Goal: Task Accomplishment & Management: Manage account settings

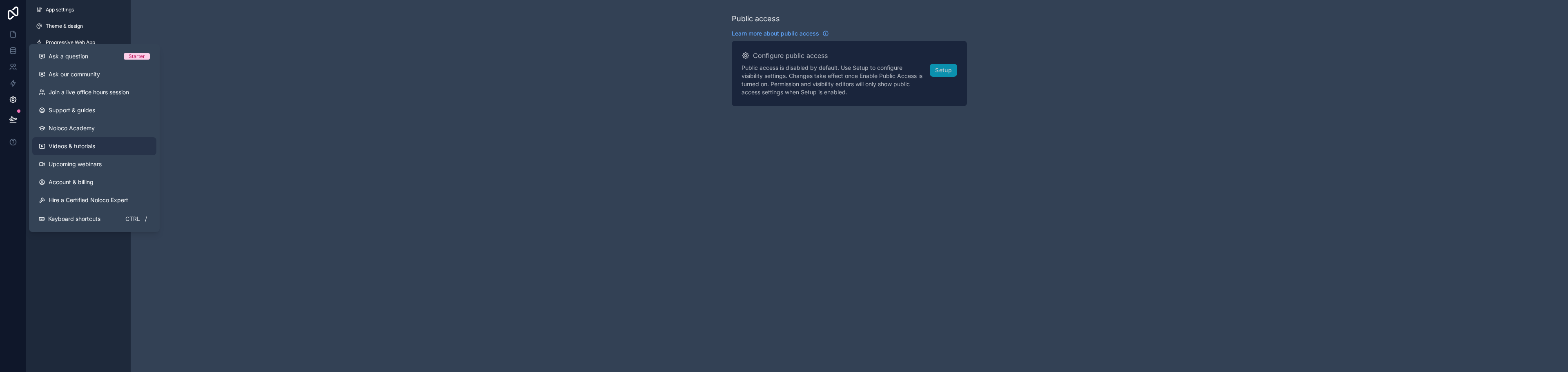
click at [64, 146] on span "Videos & tutorials" at bounding box center [72, 146] width 46 height 8
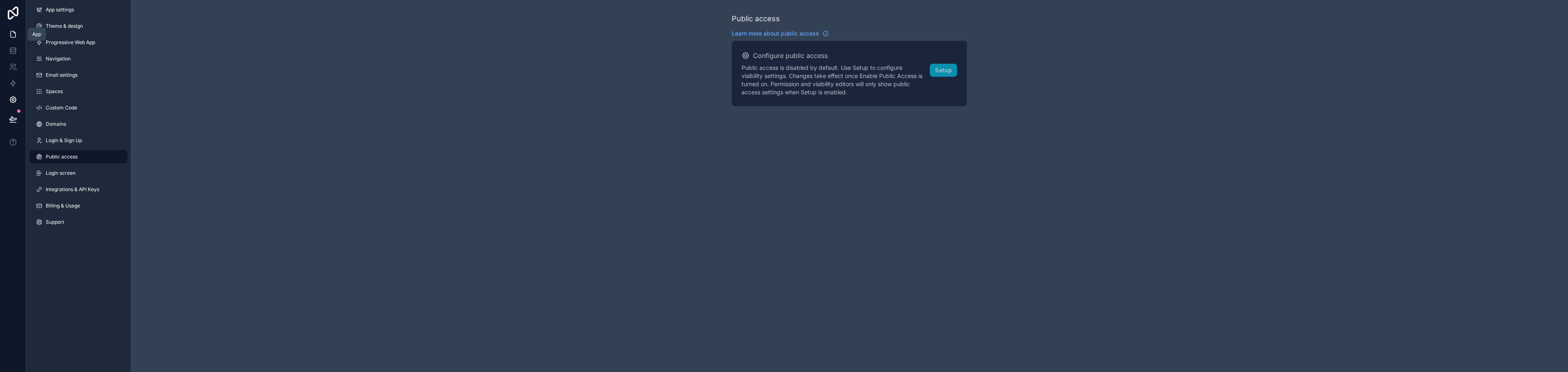
click at [10, 33] on icon at bounding box center [13, 35] width 5 height 6
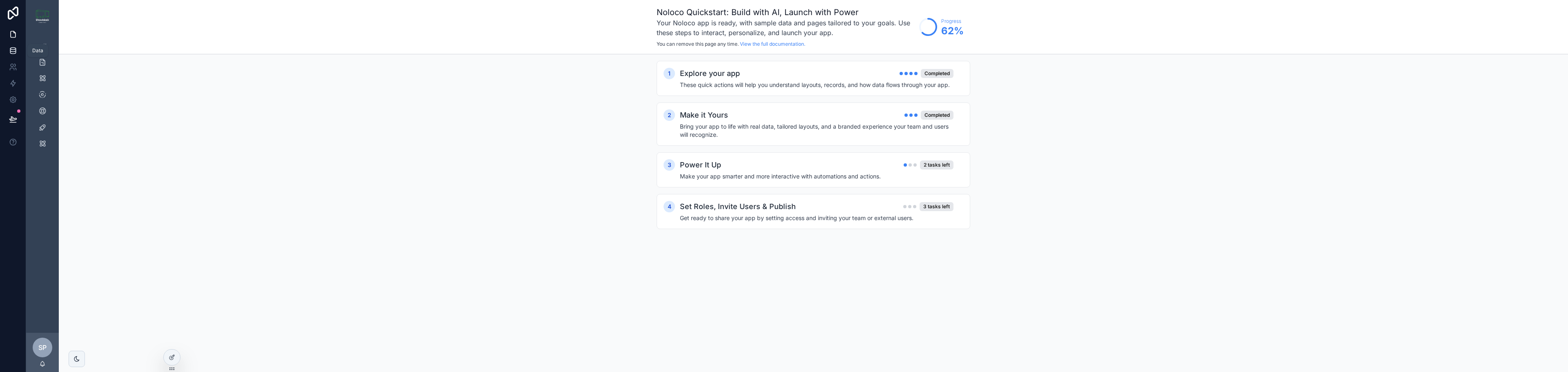
click at [10, 54] on icon at bounding box center [13, 50] width 8 height 8
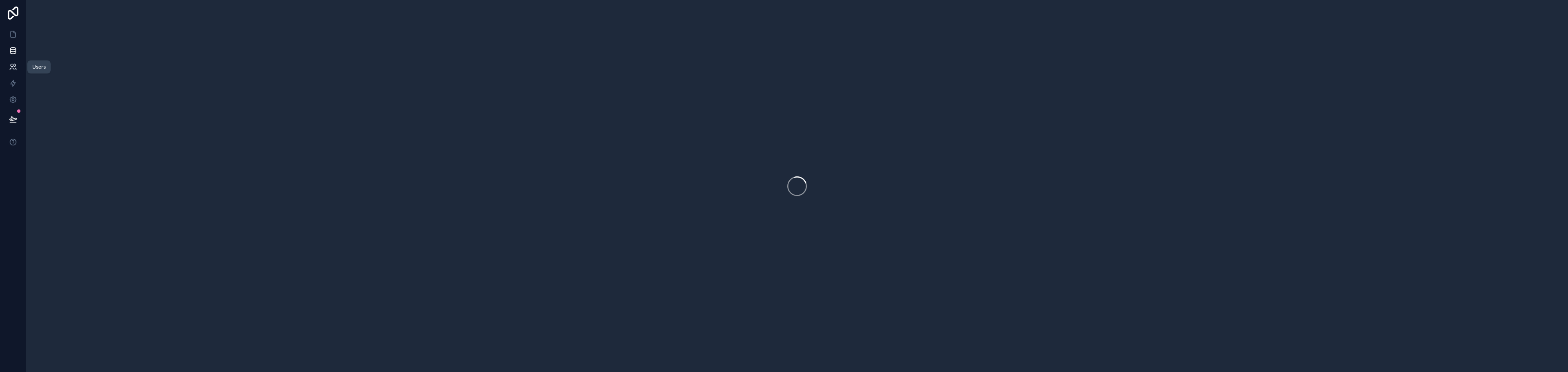
click at [12, 69] on icon at bounding box center [13, 66] width 8 height 8
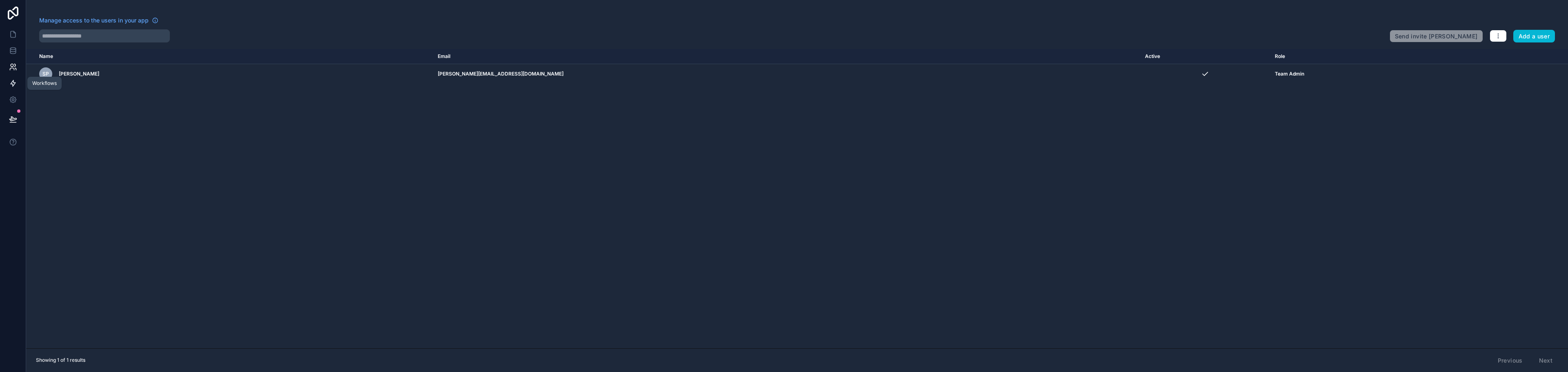
click at [15, 84] on icon at bounding box center [13, 83] width 8 height 8
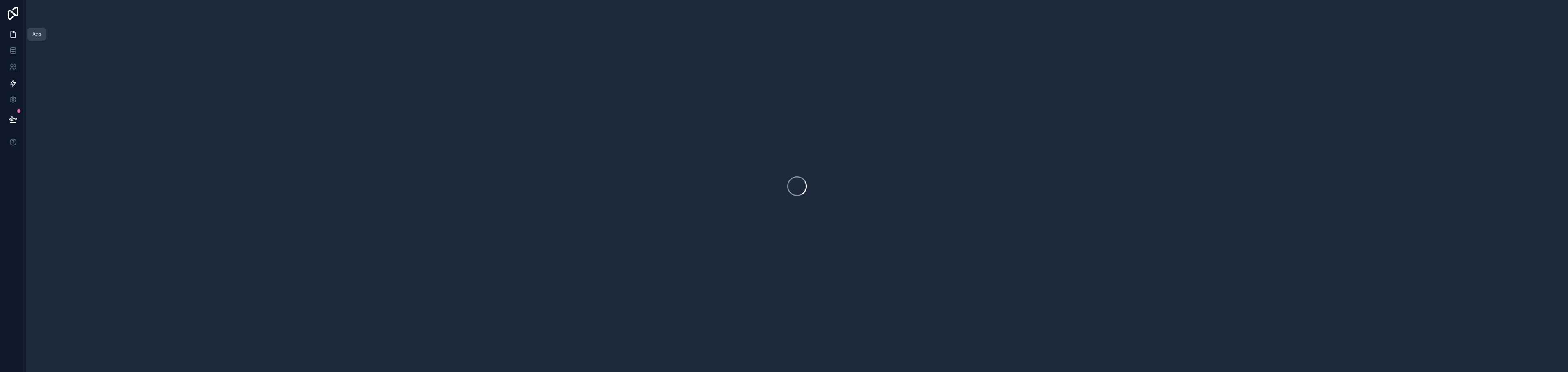
click at [11, 37] on icon at bounding box center [13, 34] width 8 height 8
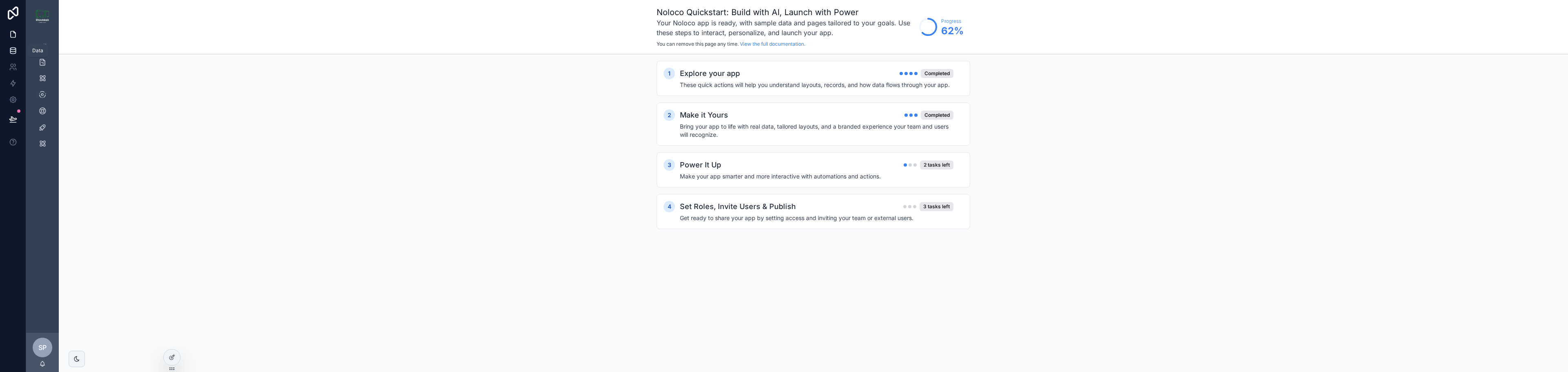
click at [15, 51] on icon at bounding box center [13, 52] width 5 height 3
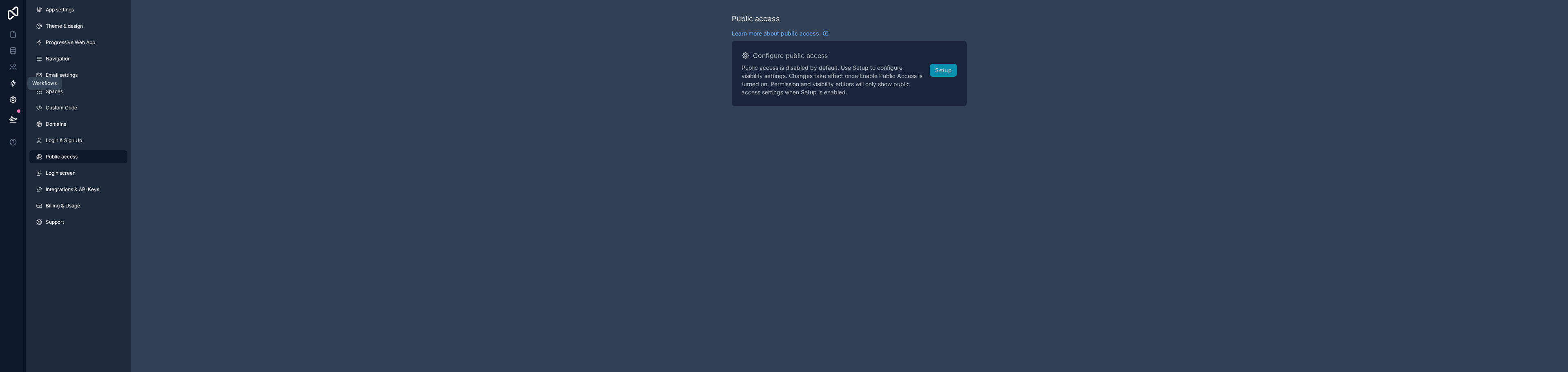
click at [11, 86] on icon at bounding box center [13, 83] width 8 height 8
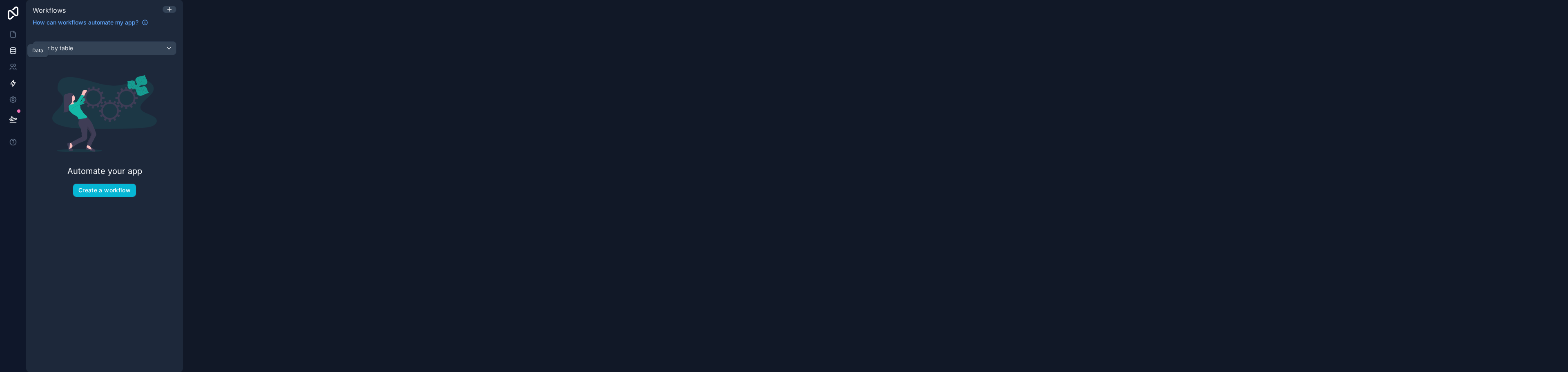
click at [13, 52] on icon at bounding box center [13, 50] width 5 height 3
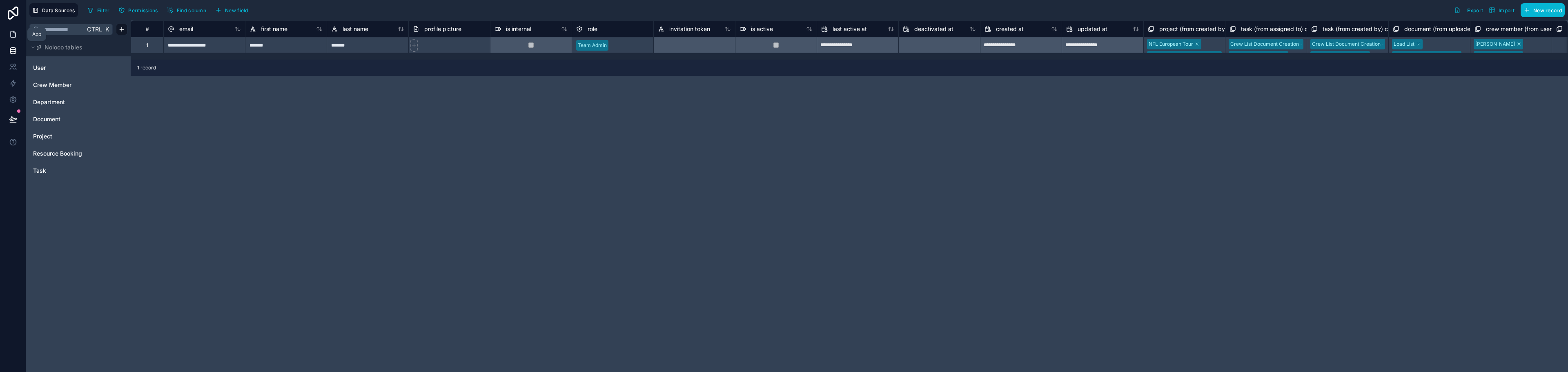
click at [14, 33] on icon at bounding box center [13, 34] width 8 height 8
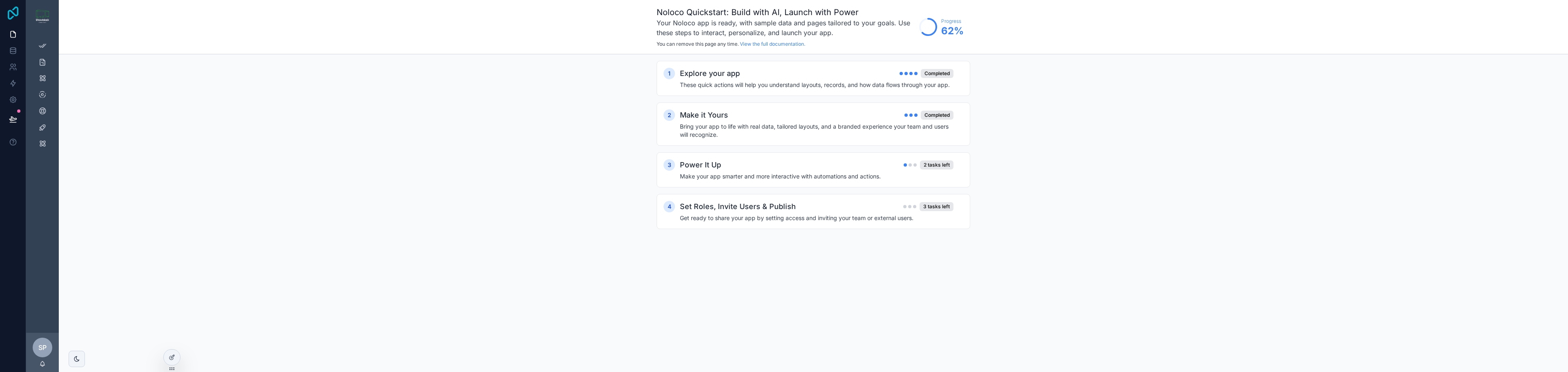
click at [14, 14] on icon at bounding box center [13, 13] width 10 height 13
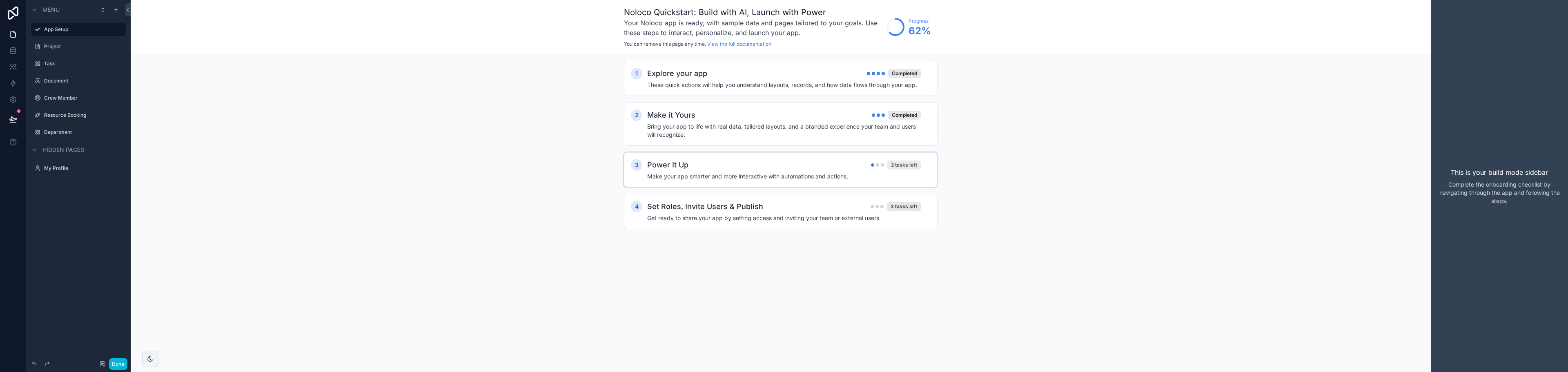
click at [900, 167] on div "2 tasks left" at bounding box center [904, 165] width 33 height 9
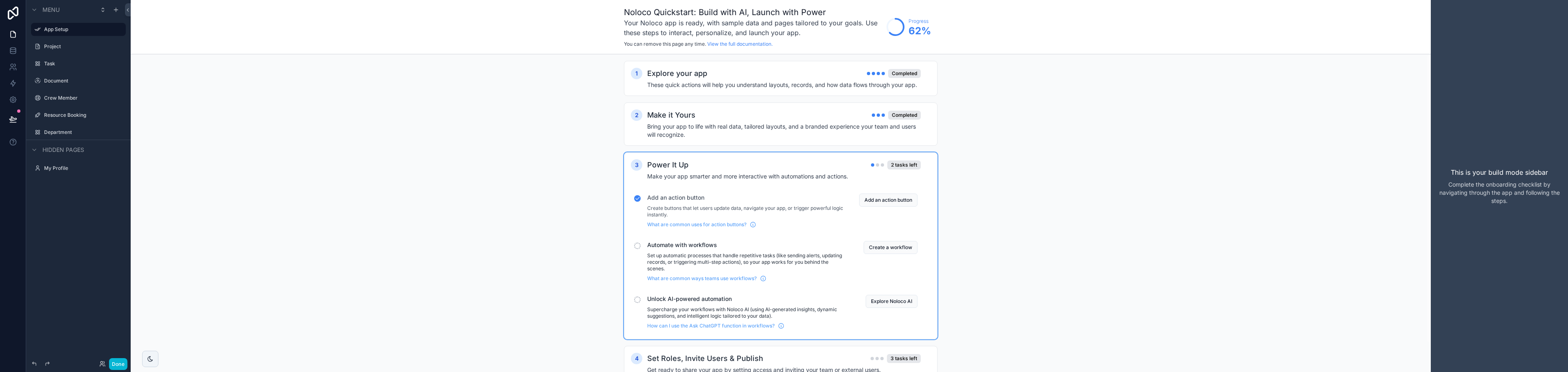
click at [535, 156] on div "1 Explore your app Completed These quick actions will help you understand layou…" at bounding box center [781, 229] width 1300 height 349
click at [57, 44] on label "Project" at bounding box center [76, 46] width 65 height 7
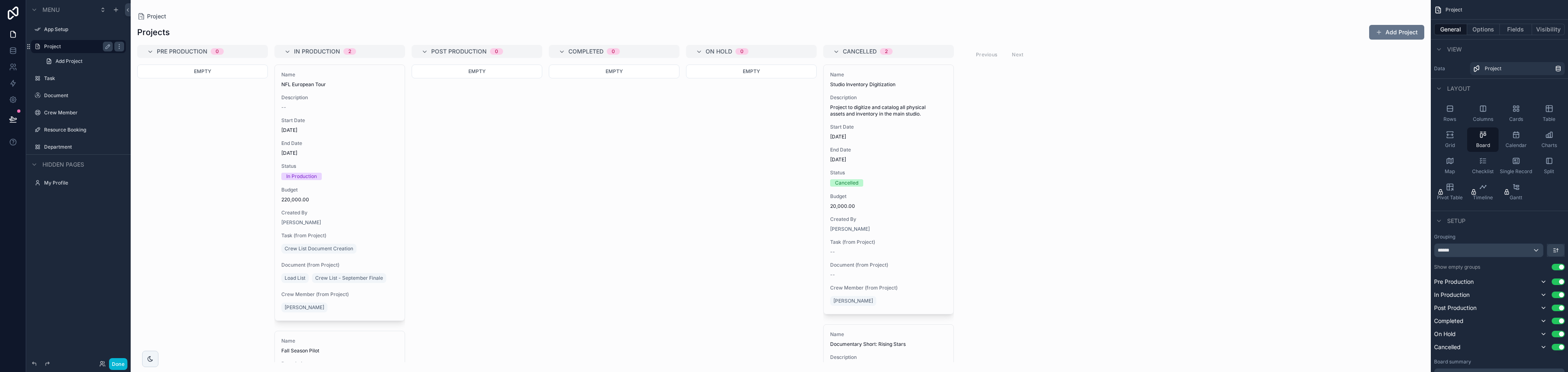
click at [152, 49] on div "scrollable content" at bounding box center [781, 186] width 1300 height 372
click at [171, 54] on span "Pre Production" at bounding box center [182, 51] width 51 height 8
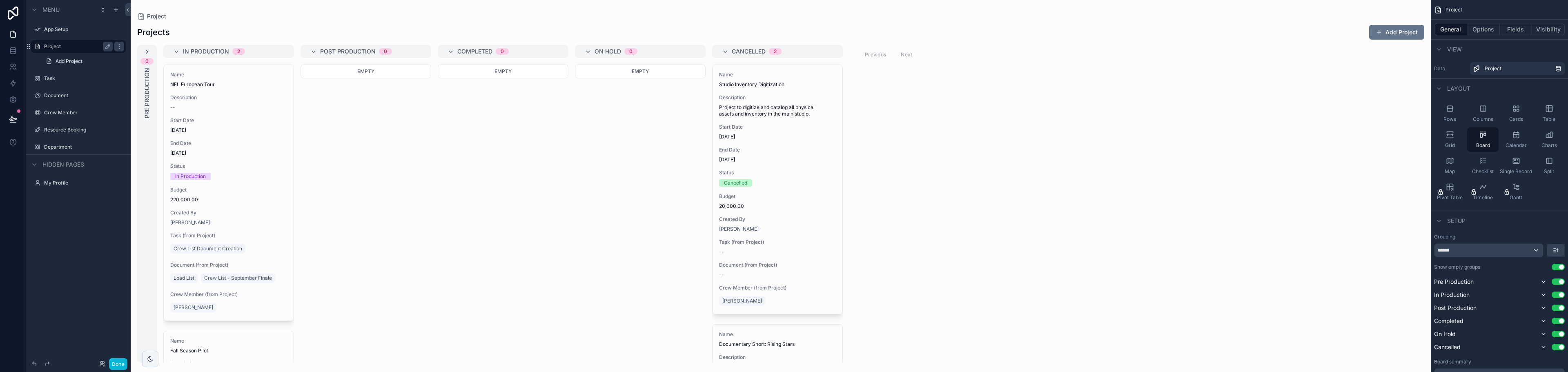
click at [148, 52] on icon "scrollable content" at bounding box center [147, 52] width 7 height 7
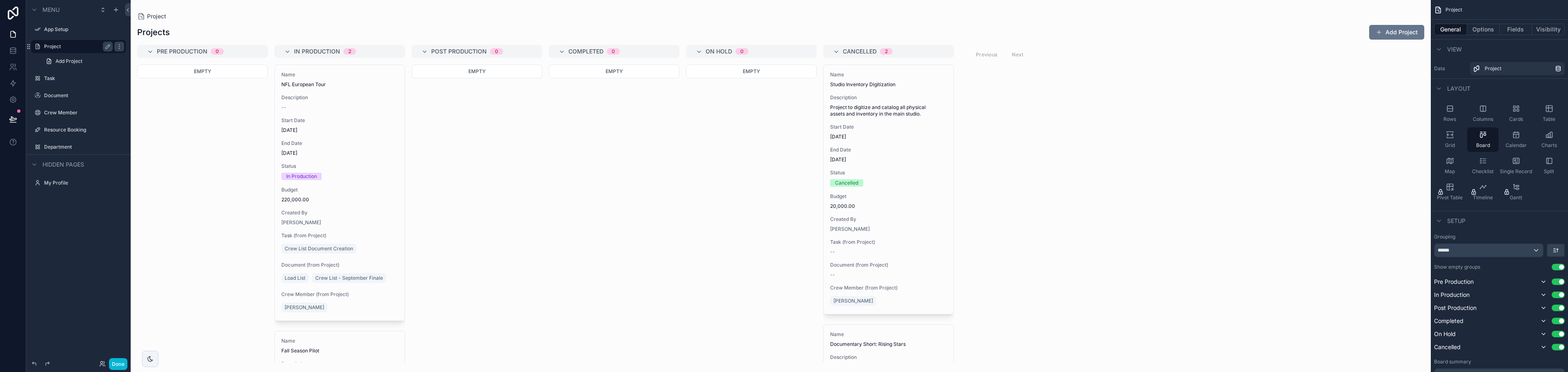
drag, startPoint x: 166, startPoint y: 51, endPoint x: 505, endPoint y: 168, distance: 358.6
click at [505, 168] on div "Empty" at bounding box center [477, 213] width 131 height 298
click at [1557, 284] on button "Use setting" at bounding box center [1558, 282] width 13 height 7
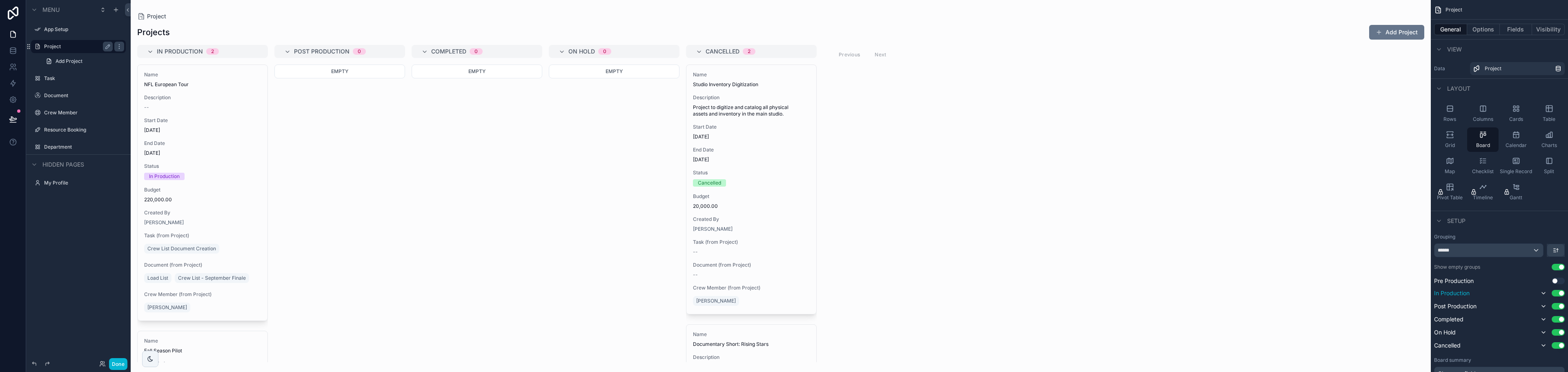
click at [1469, 295] on span "In Production" at bounding box center [1452, 293] width 35 height 8
click at [1461, 296] on span "In Production" at bounding box center [1452, 293] width 35 height 8
click at [1460, 293] on span "In Production" at bounding box center [1452, 293] width 35 height 8
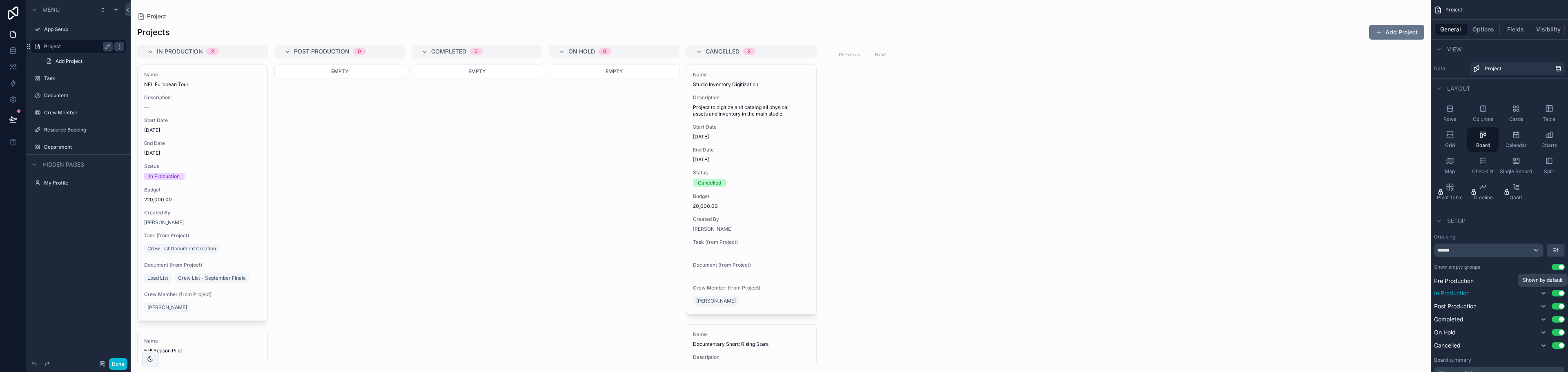
click at [1541, 292] on icon "scrollable content" at bounding box center [1543, 293] width 7 height 7
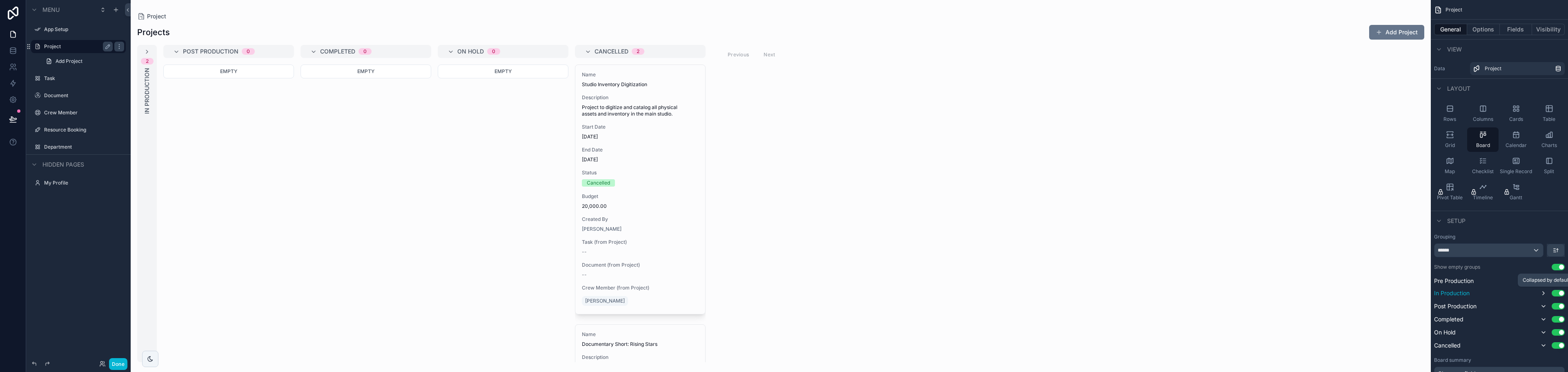
click at [1542, 292] on icon "scrollable content" at bounding box center [1543, 293] width 7 height 7
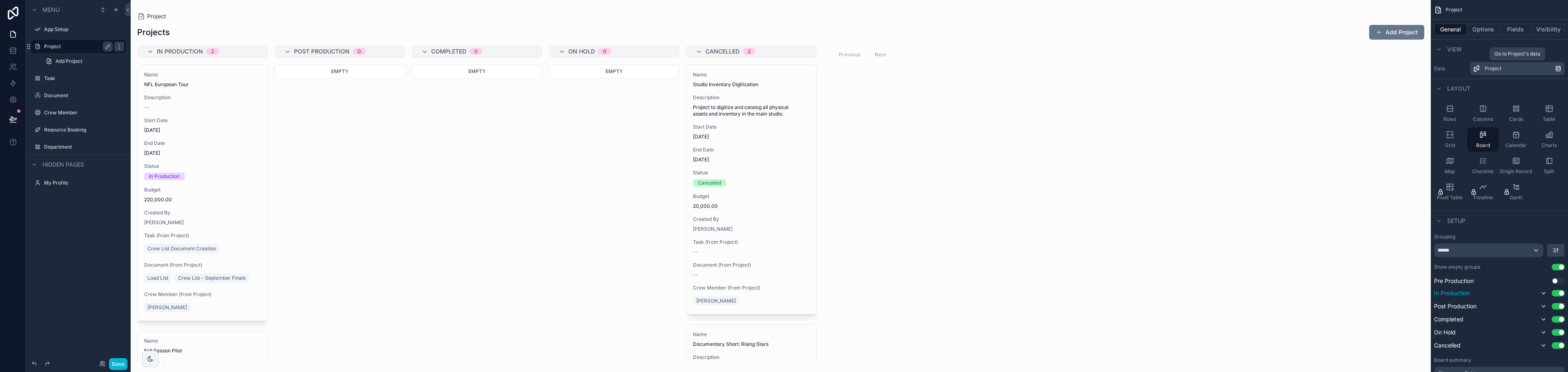
click at [1507, 71] on div "Project" at bounding box center [1519, 68] width 70 height 7
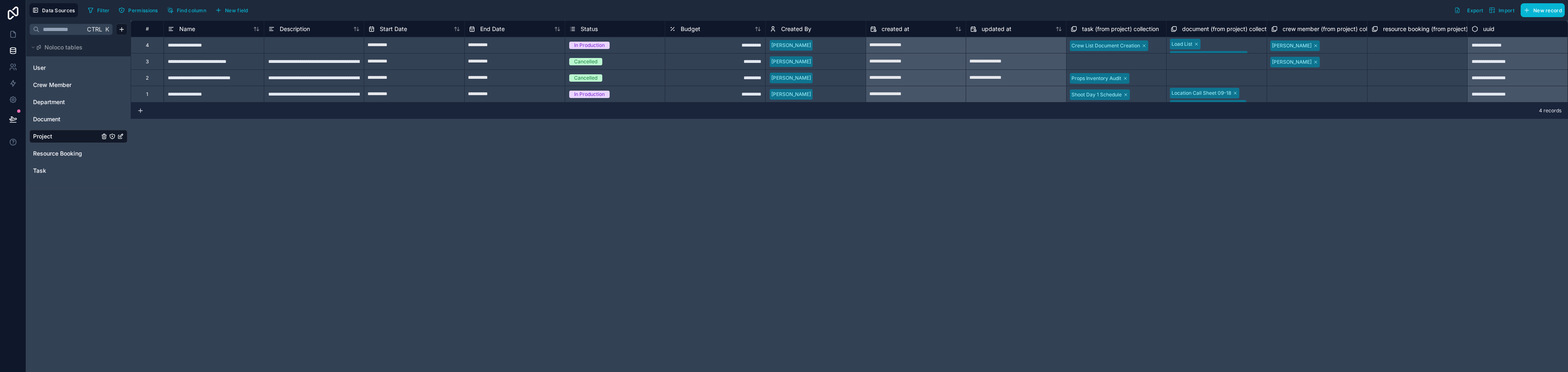
click at [150, 63] on div "3" at bounding box center [147, 61] width 33 height 16
click at [198, 65] on div "**********" at bounding box center [213, 61] width 100 height 16
click at [155, 63] on div "3" at bounding box center [147, 61] width 33 height 16
click at [149, 63] on div "3" at bounding box center [147, 61] width 3 height 7
click at [162, 97] on div "Delete row" at bounding box center [169, 96] width 41 height 9
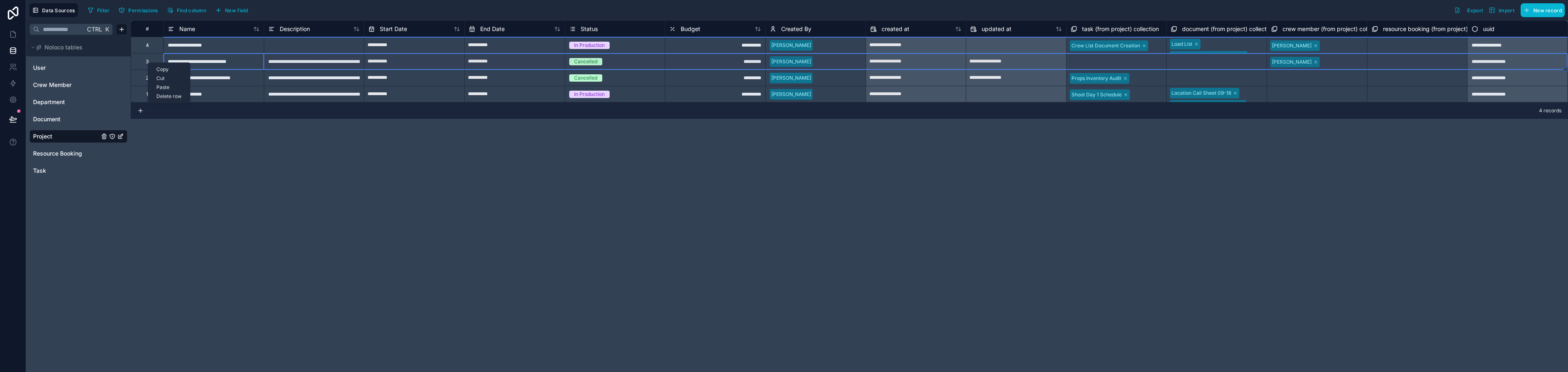
type input "**********"
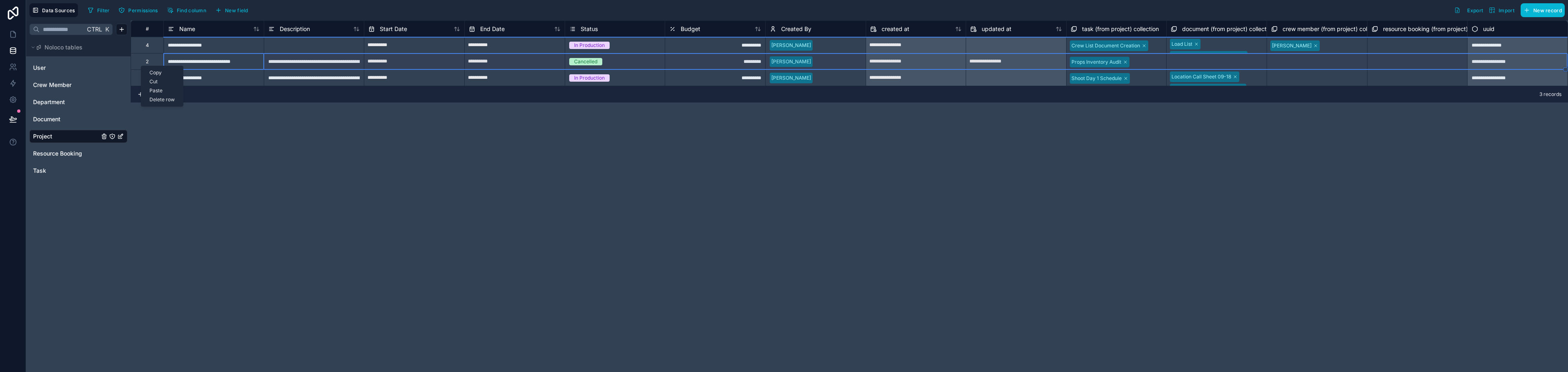
click at [153, 98] on div "Delete row" at bounding box center [162, 99] width 41 height 9
type input "**********"
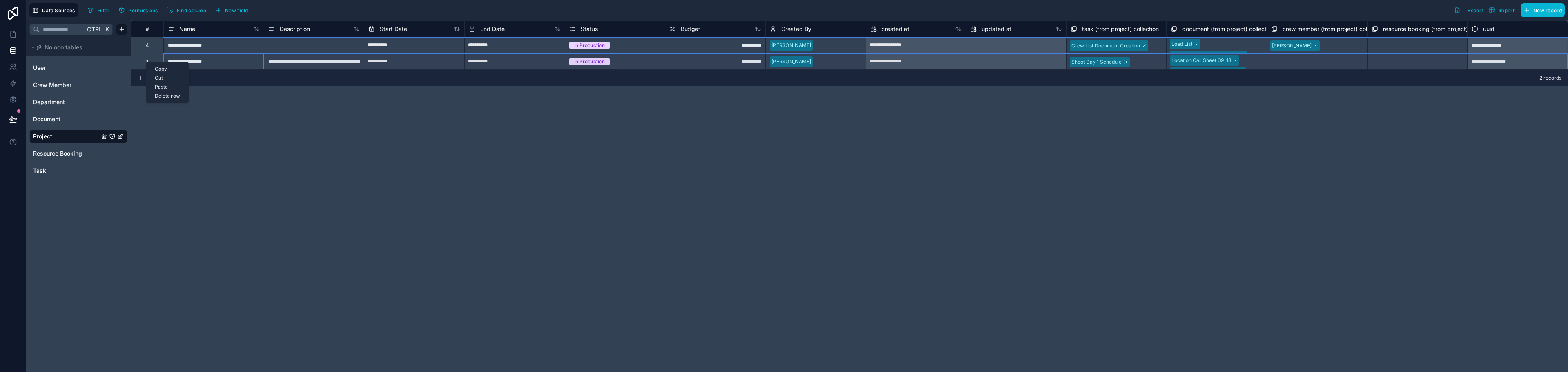
click at [168, 98] on div "Delete row" at bounding box center [167, 96] width 41 height 9
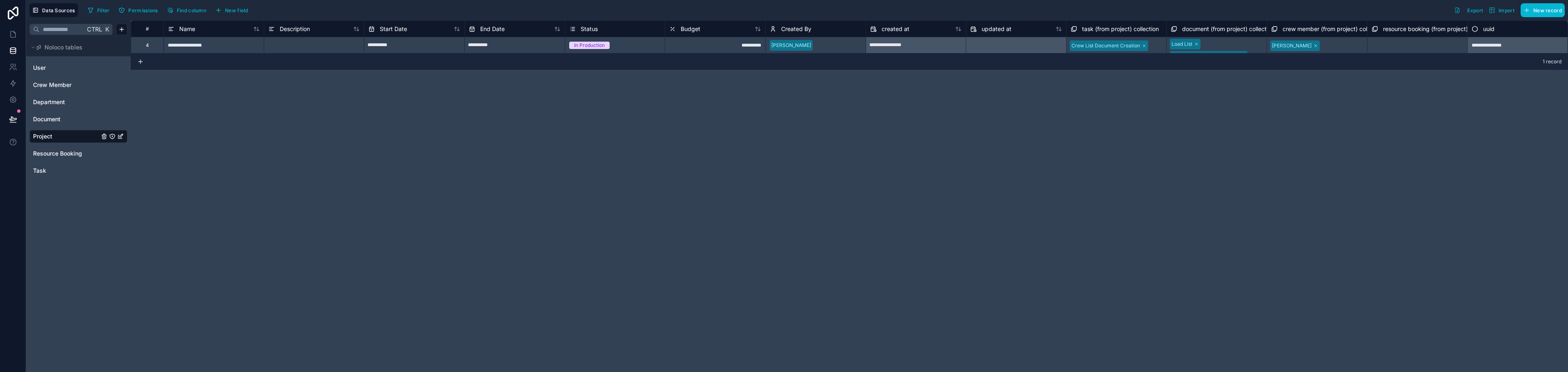
click at [175, 96] on div "**********" at bounding box center [849, 197] width 1437 height 352
click at [146, 51] on div "4" at bounding box center [147, 44] width 33 height 16
click at [146, 48] on div "4" at bounding box center [147, 45] width 3 height 7
click at [12, 39] on link at bounding box center [13, 34] width 26 height 16
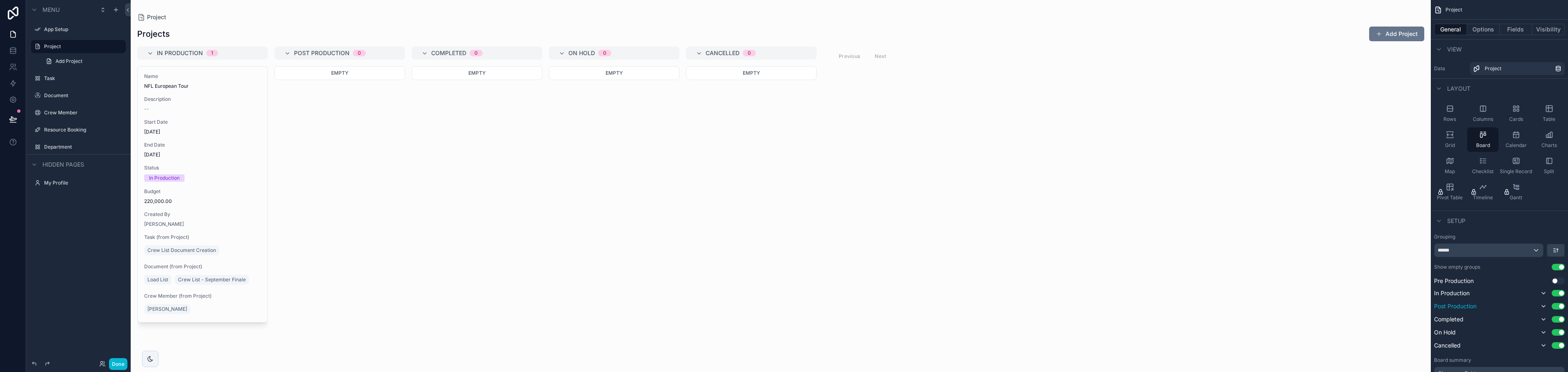
click at [1561, 307] on button "Use setting" at bounding box center [1558, 306] width 13 height 7
click at [1562, 332] on button "Use setting" at bounding box center [1558, 331] width 13 height 7
click at [1463, 295] on span "In Production" at bounding box center [1452, 293] width 35 height 8
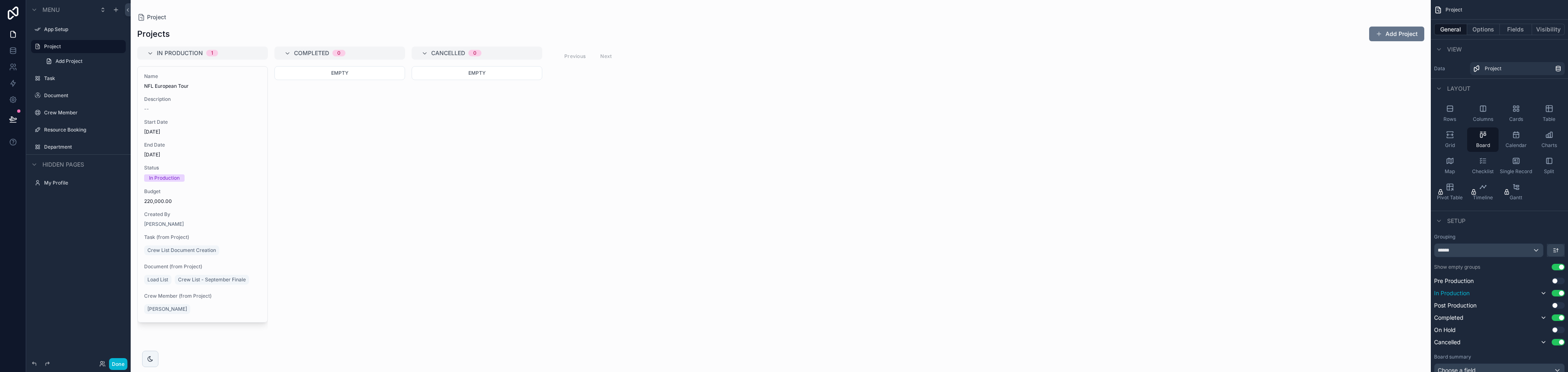
click at [1461, 293] on span "In Production" at bounding box center [1452, 293] width 35 height 8
click at [1536, 249] on div "******" at bounding box center [1489, 250] width 108 height 13
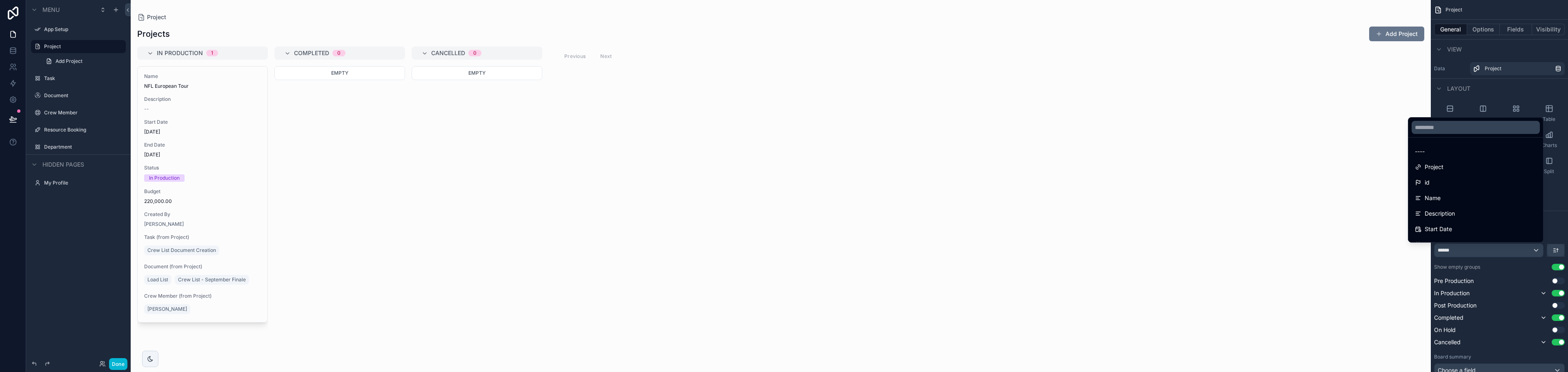
click at [1459, 293] on div "scrollable content" at bounding box center [784, 186] width 1568 height 372
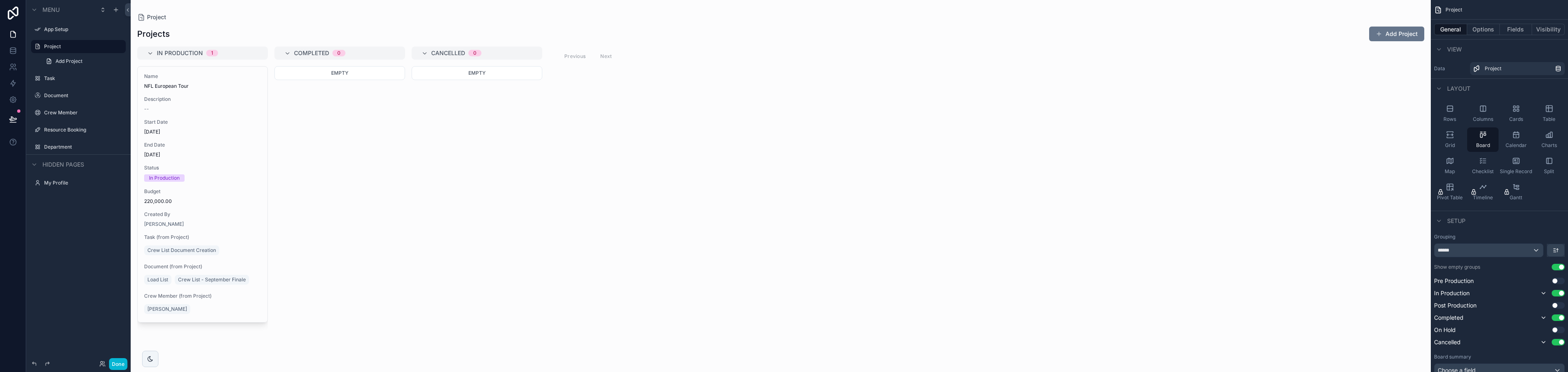
click at [184, 52] on span "In Production" at bounding box center [180, 52] width 46 height 8
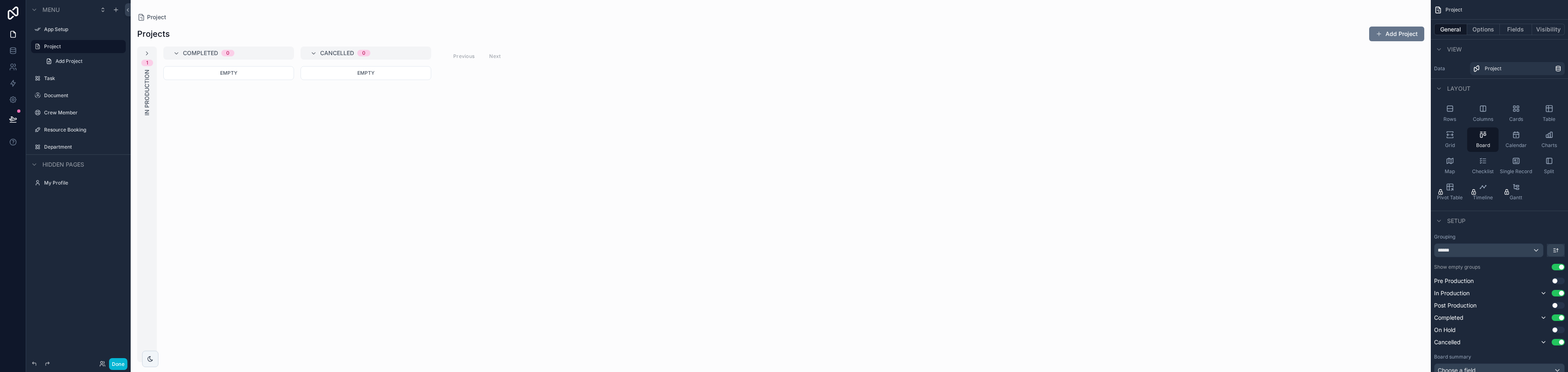
click at [147, 95] on span "In Production" at bounding box center [147, 93] width 8 height 46
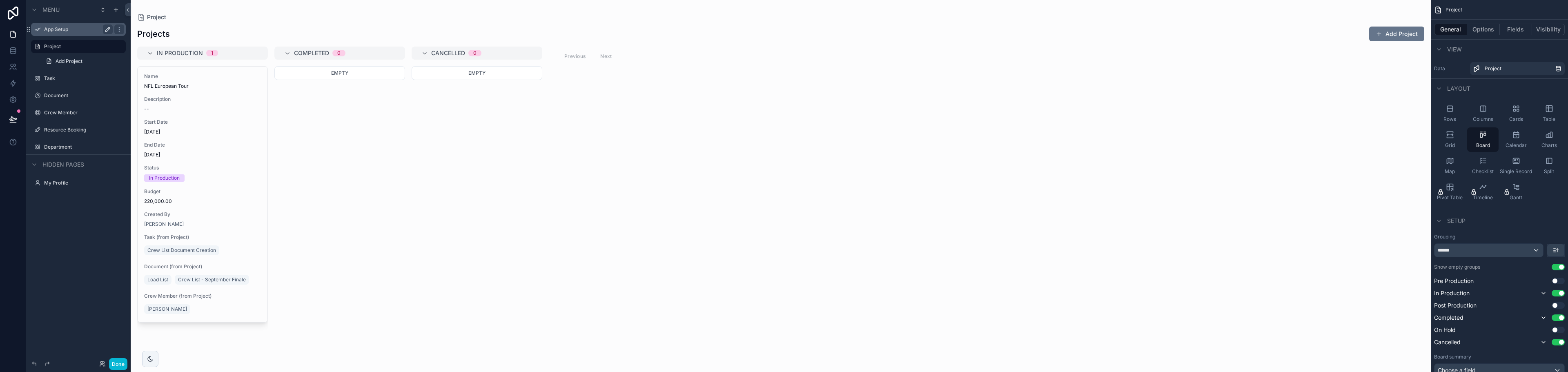
click at [105, 29] on icon "scrollable content" at bounding box center [108, 29] width 7 height 7
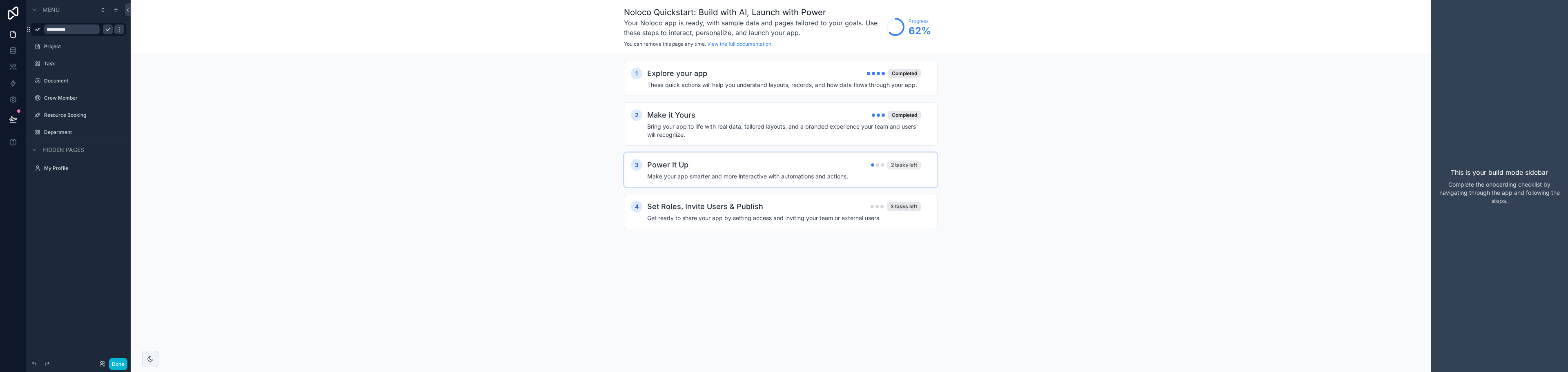
click at [896, 161] on div "2 tasks left" at bounding box center [904, 165] width 33 height 9
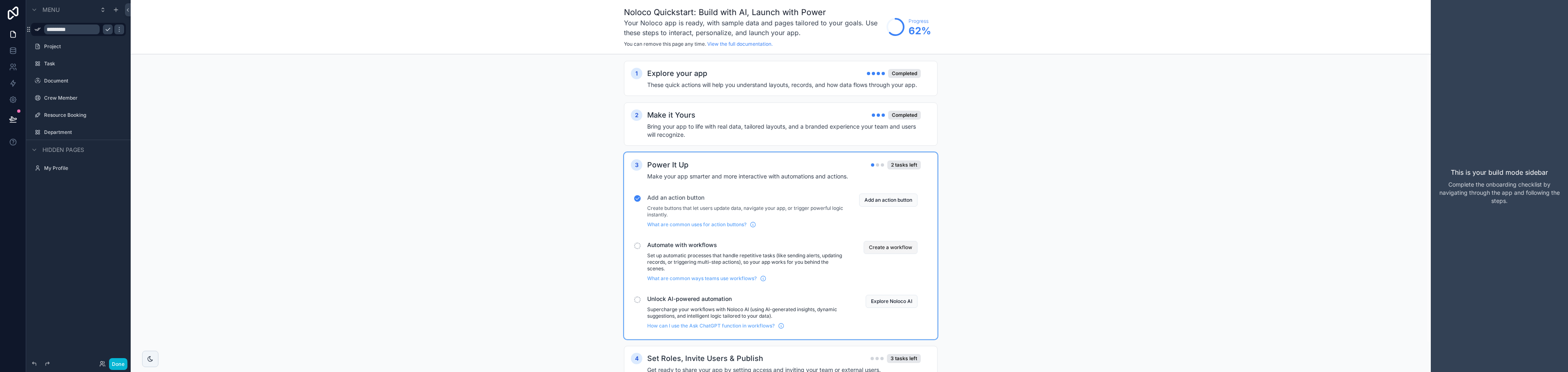
click at [873, 249] on button "Create a workflow" at bounding box center [891, 247] width 54 height 13
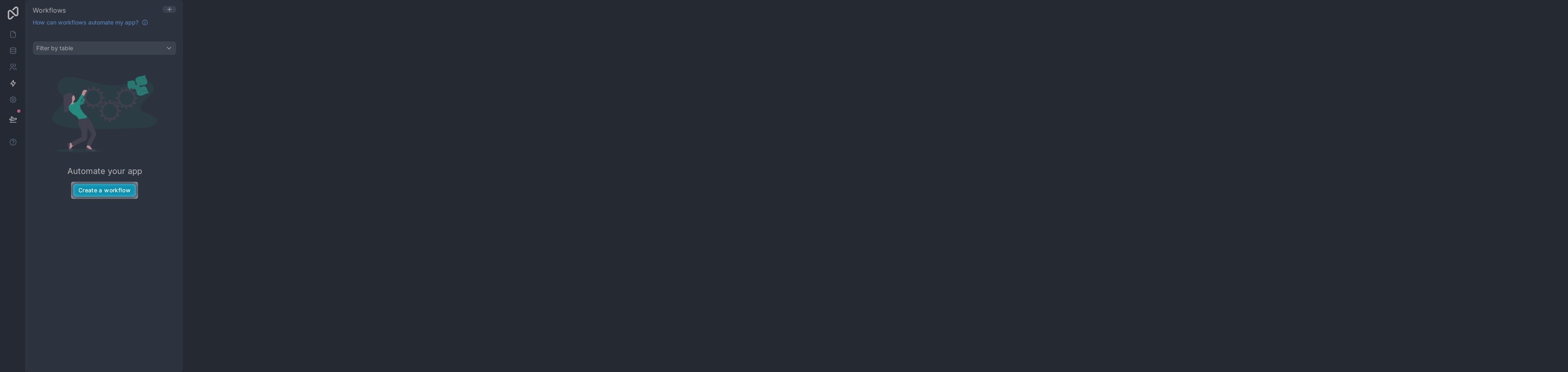
click at [89, 193] on button "Create a workflow" at bounding box center [104, 190] width 63 height 13
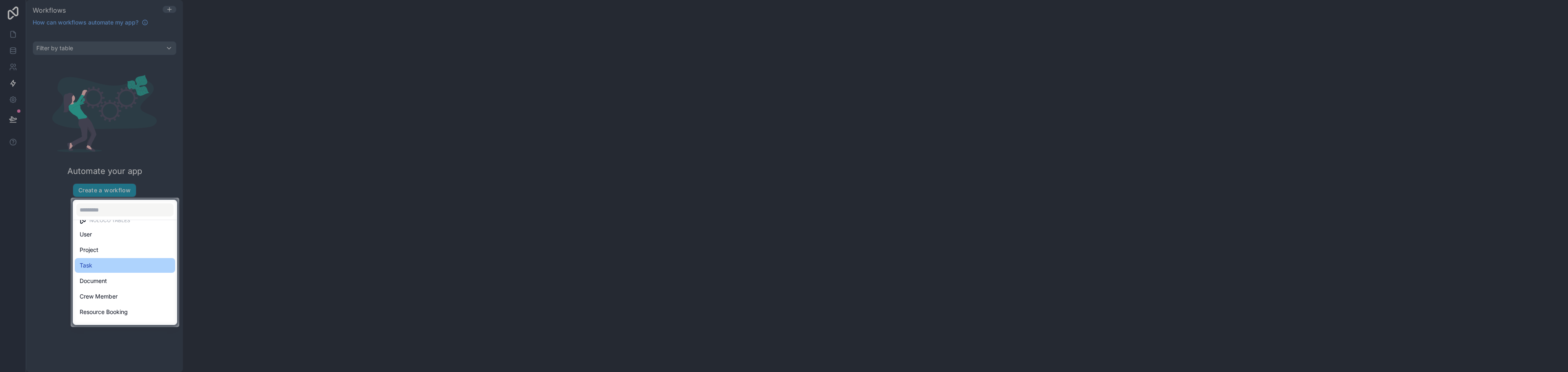
scroll to position [24, 0]
click at [110, 282] on span "Crew Member" at bounding box center [99, 285] width 38 height 10
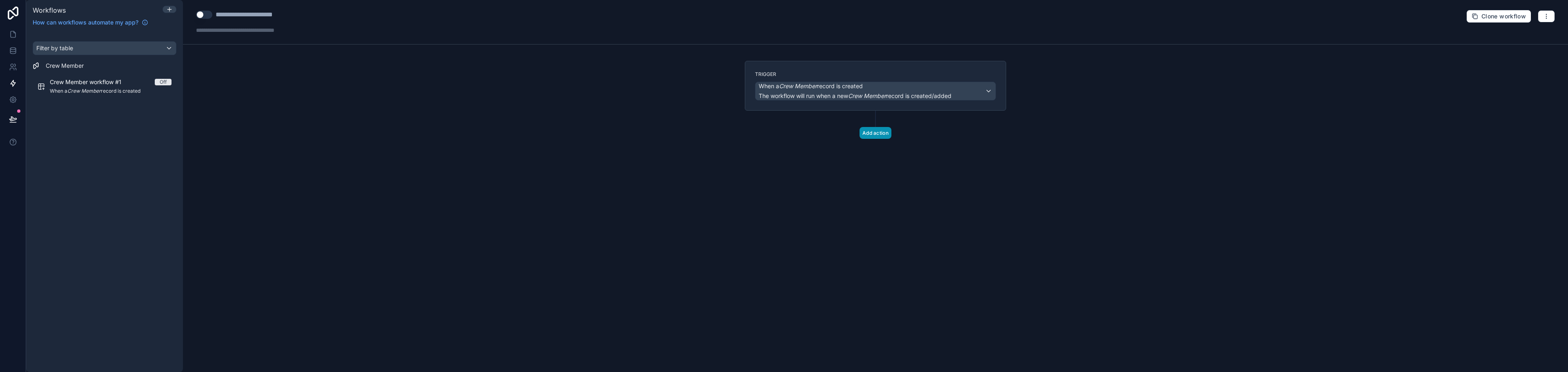
click at [872, 135] on button "Add action" at bounding box center [875, 133] width 32 height 12
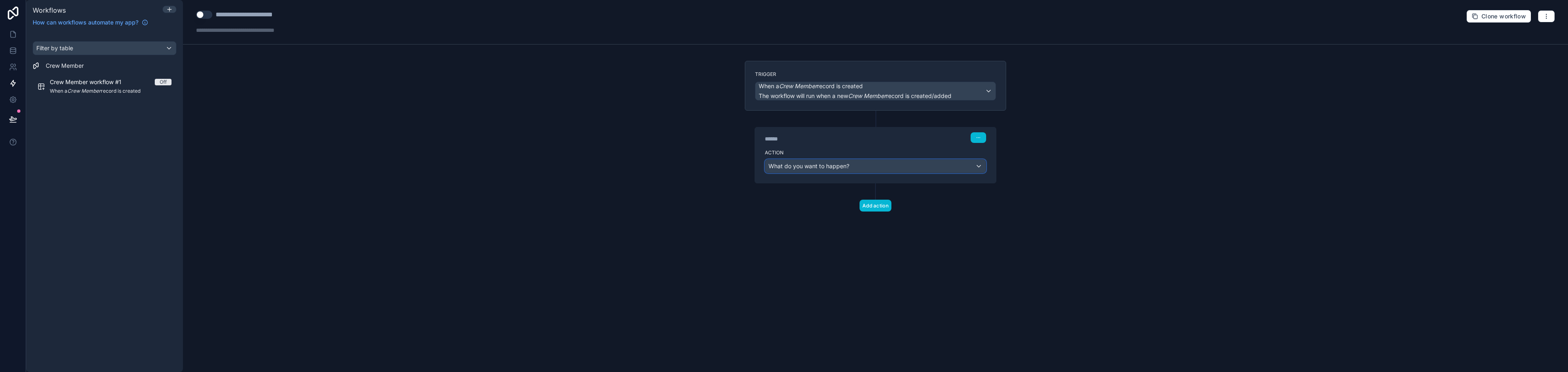
click at [862, 170] on div "What do you want to happen?" at bounding box center [875, 166] width 220 height 13
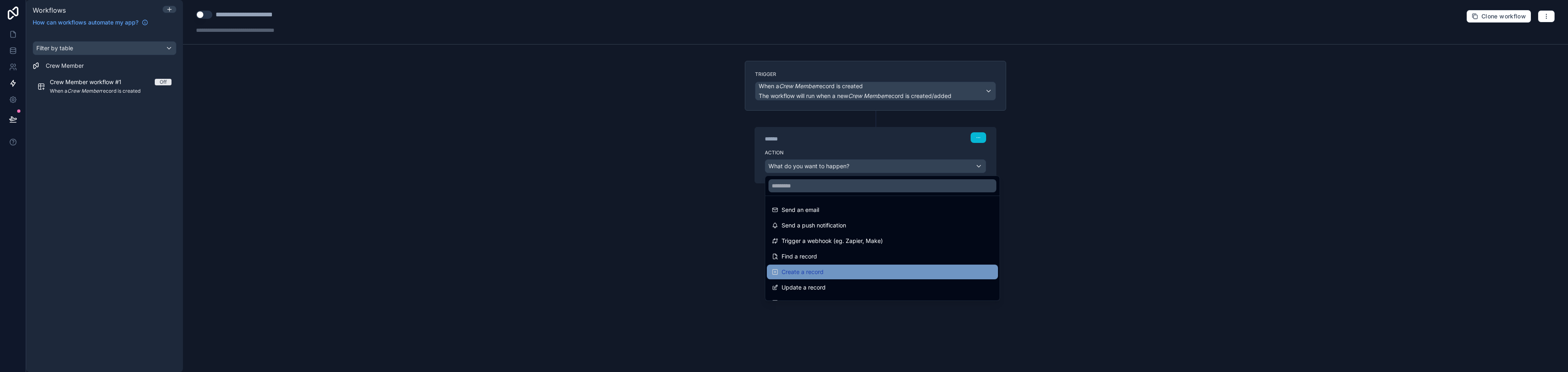
click at [818, 267] on span "Create a record" at bounding box center [802, 272] width 42 height 10
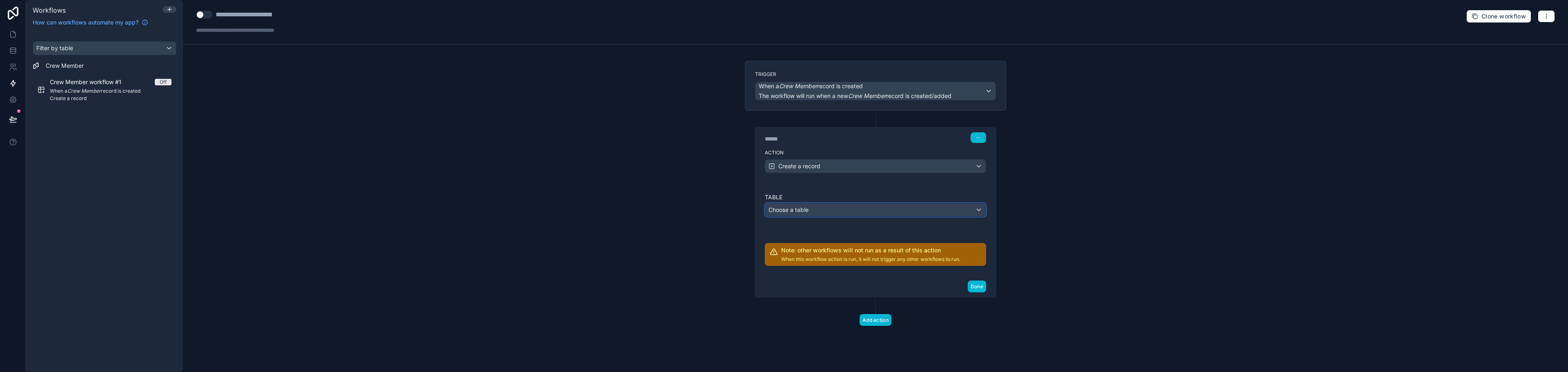
click at [810, 210] on div "Choose a table" at bounding box center [875, 209] width 220 height 13
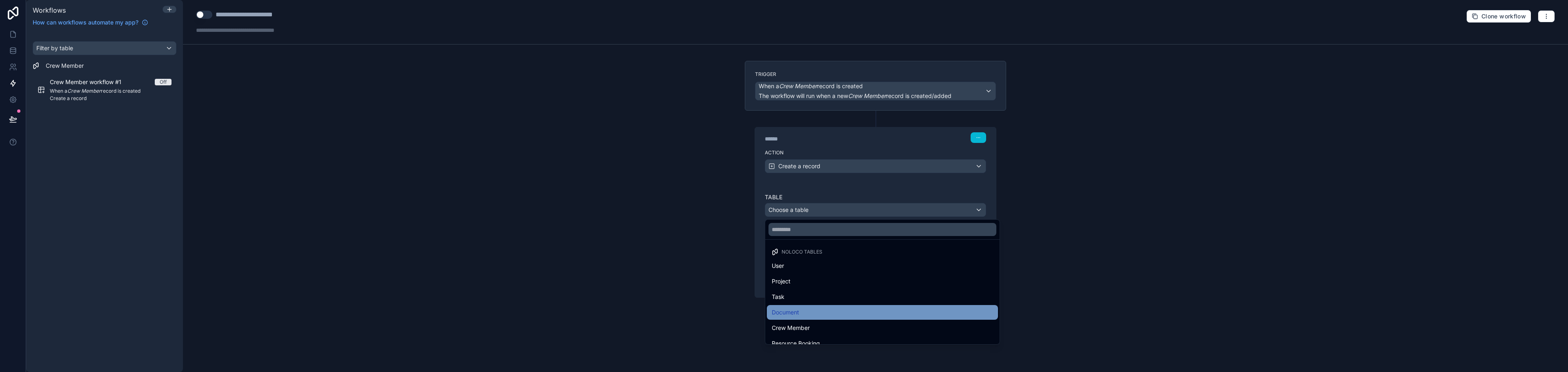
click at [797, 307] on span "Document" at bounding box center [785, 312] width 27 height 10
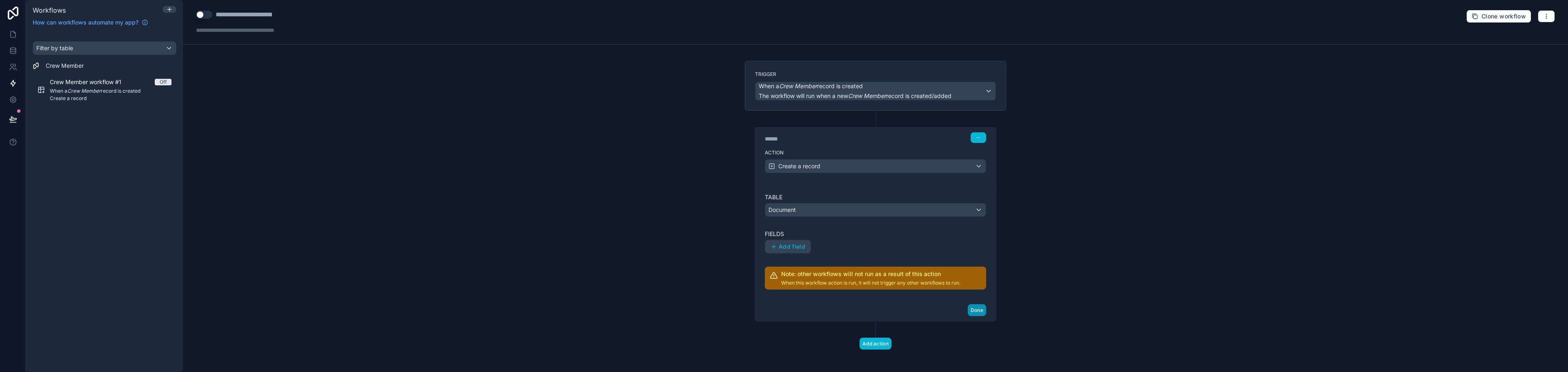
click at [978, 309] on button "Done" at bounding box center [977, 310] width 18 height 12
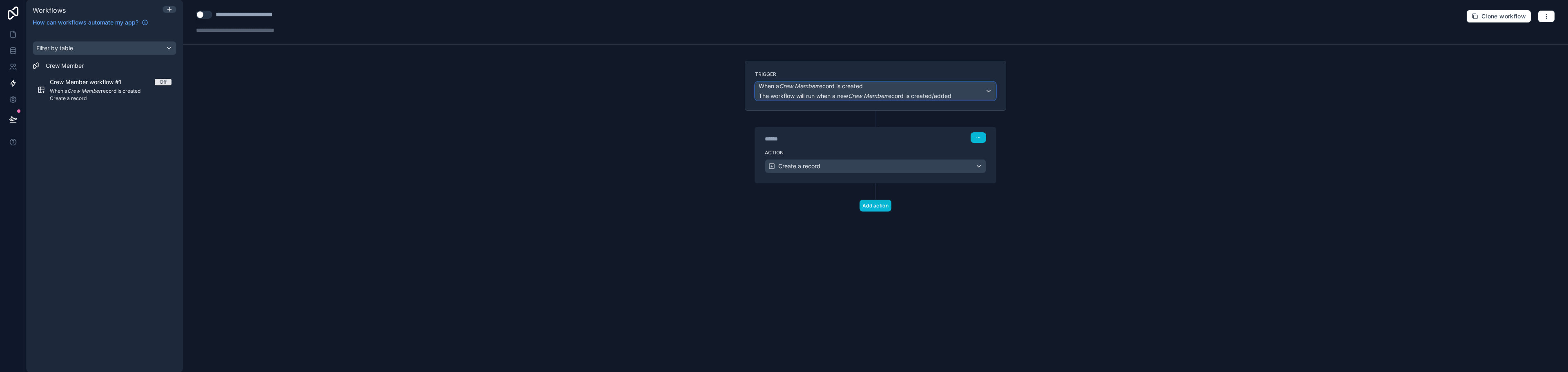
click at [988, 91] on div "When a Crew Member record is created The workflow will run when a new Crew Memb…" at bounding box center [875, 91] width 240 height 18
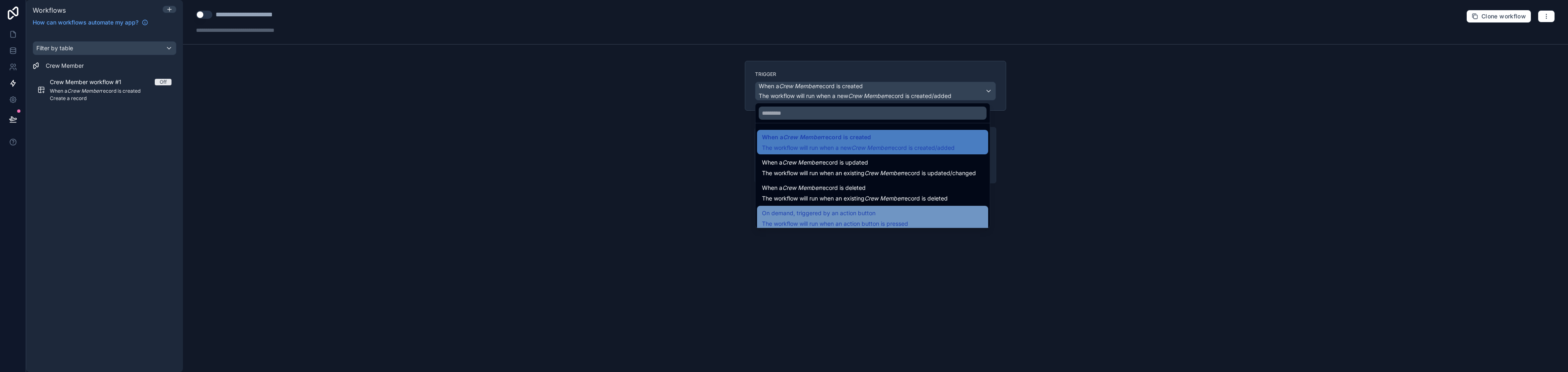
click at [847, 214] on span "On demand, triggered by an action button" at bounding box center [819, 213] width 113 height 10
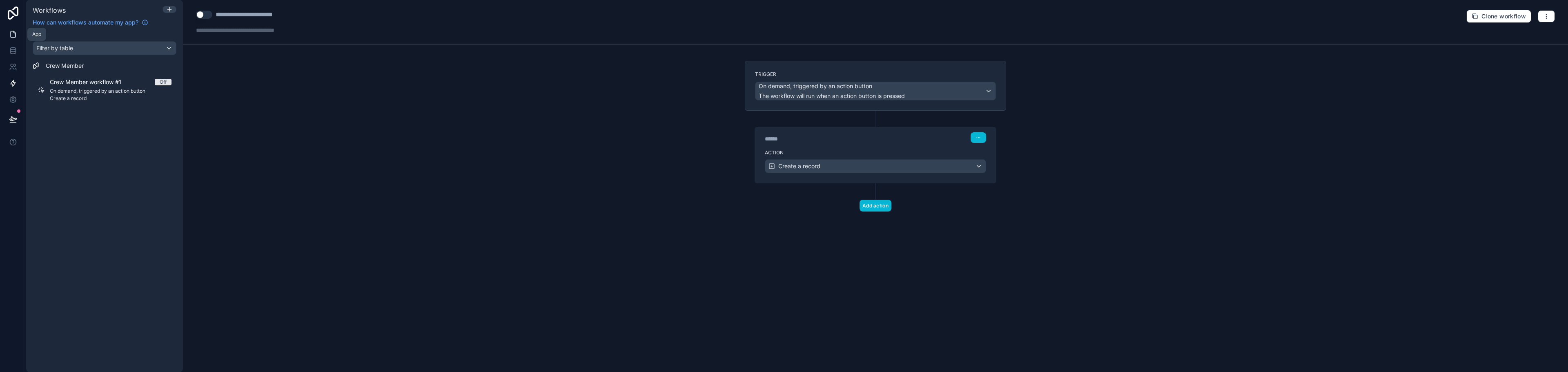
click at [15, 36] on icon at bounding box center [13, 35] width 5 height 6
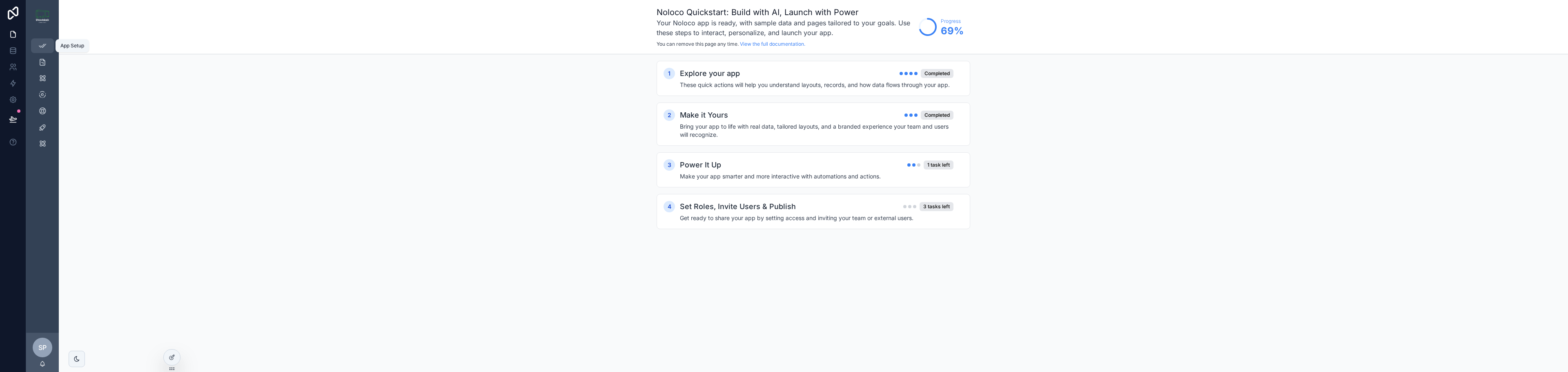
click at [42, 47] on icon "scrollable content" at bounding box center [42, 45] width 8 height 8
click at [943, 167] on div "1 task left" at bounding box center [938, 165] width 30 height 9
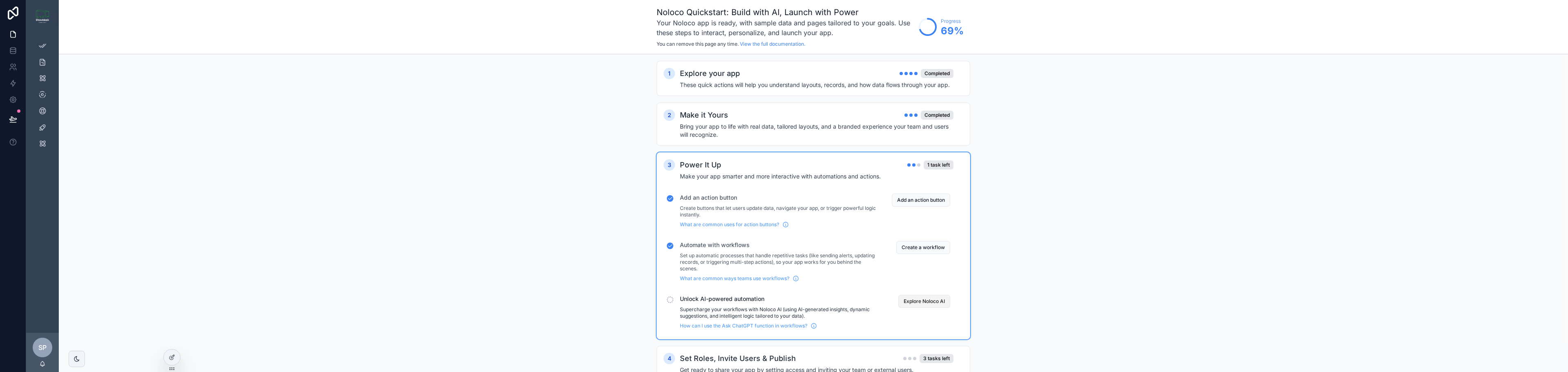
click at [917, 300] on button "Explore Noloco AI" at bounding box center [924, 301] width 52 height 13
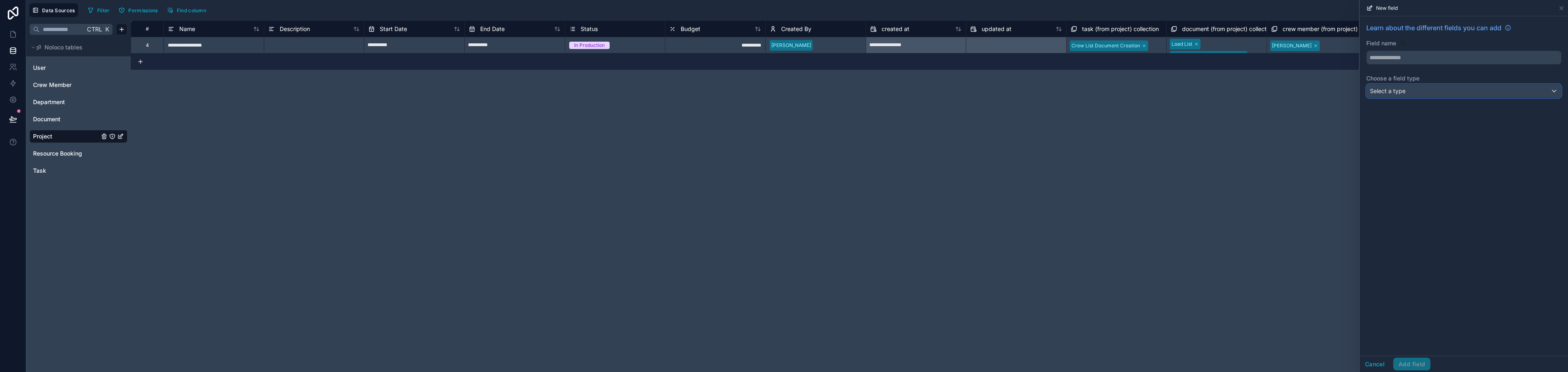
click at [1397, 93] on span "Select a type" at bounding box center [1388, 91] width 35 height 7
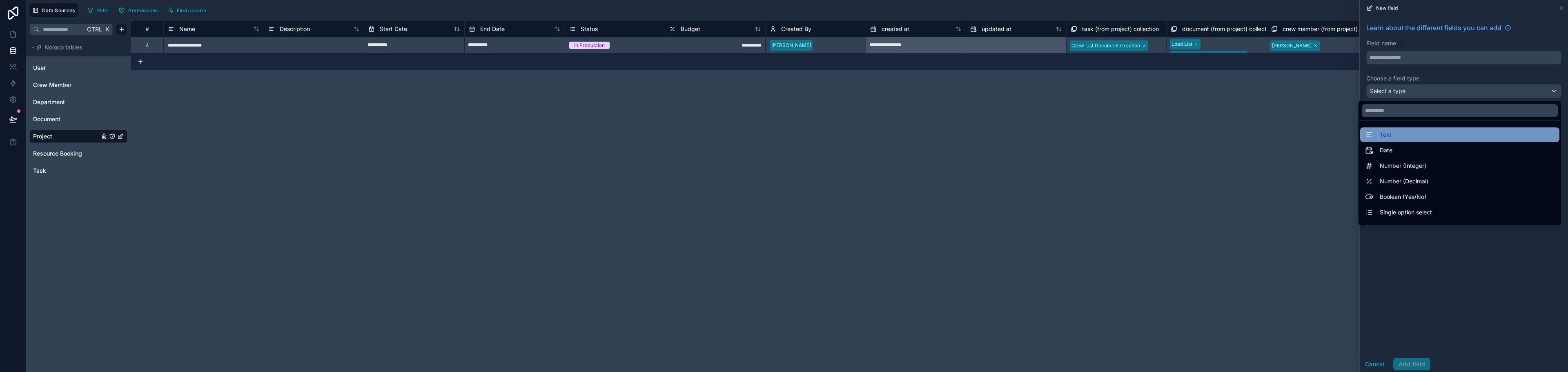
click at [1408, 134] on div "Text" at bounding box center [1460, 135] width 189 height 10
type input "****"
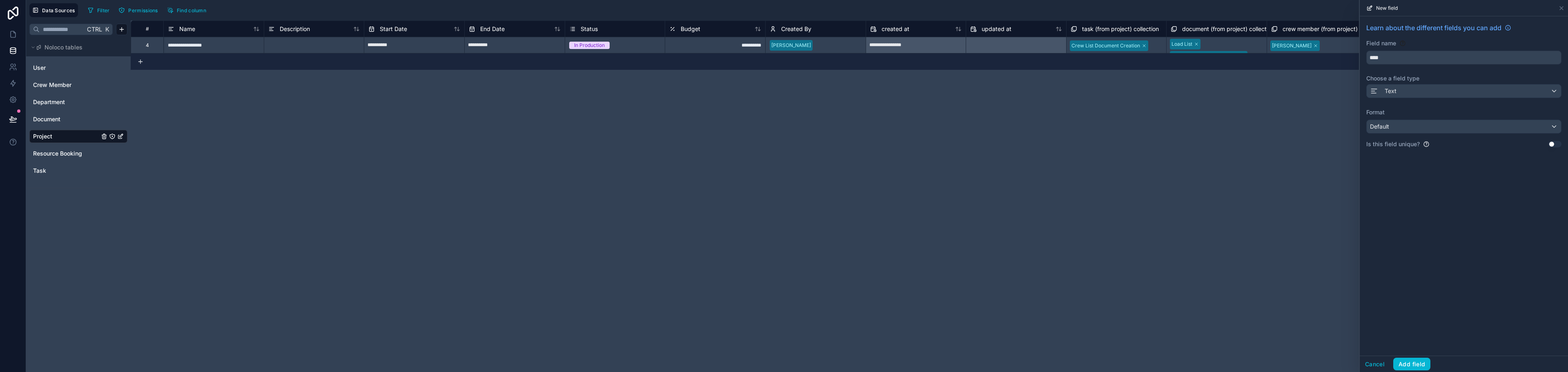
click at [1432, 186] on div "Learn about the different fields you can add Field name **** Choose a field typ…" at bounding box center [1464, 186] width 208 height 339
click at [15, 37] on icon at bounding box center [13, 35] width 5 height 6
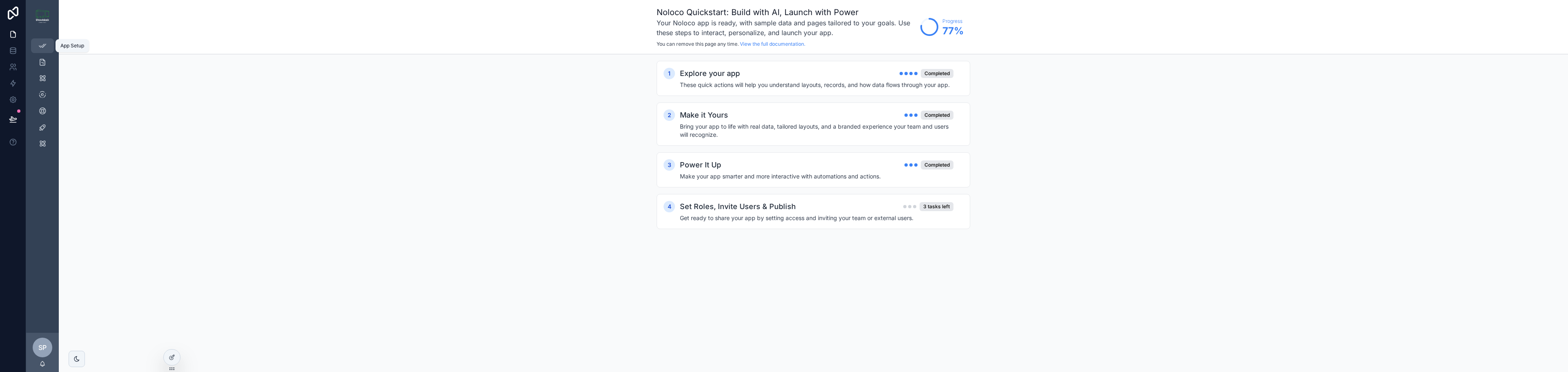
click at [43, 46] on icon "scrollable content" at bounding box center [42, 45] width 8 height 8
click at [934, 205] on div "3 tasks left" at bounding box center [937, 206] width 34 height 9
click at [939, 242] on button "Manage roles" at bounding box center [923, 241] width 42 height 13
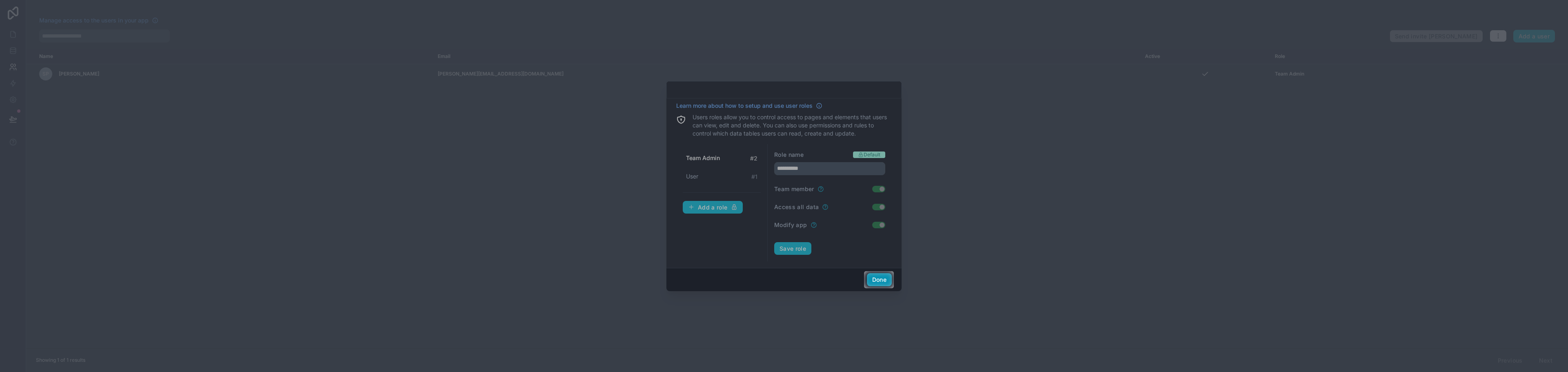
click at [873, 280] on button "Done" at bounding box center [879, 279] width 25 height 13
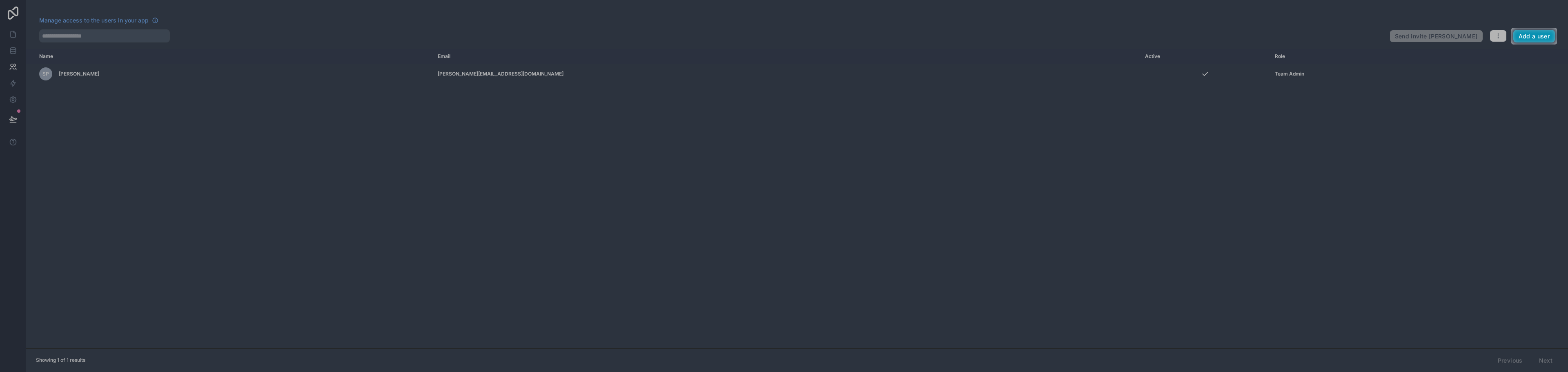
click at [1519, 38] on button "Add a user" at bounding box center [1534, 36] width 42 height 13
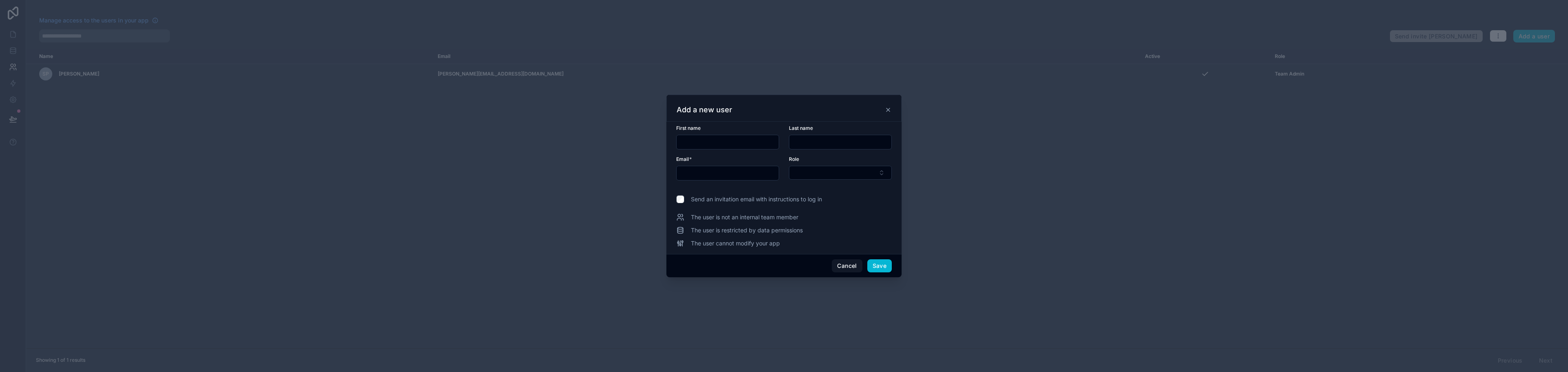
click at [732, 142] on input "text" at bounding box center [728, 142] width 102 height 12
type input "***"
type input "********"
type input "**********"
click at [880, 174] on button "Select Button" at bounding box center [840, 172] width 103 height 14
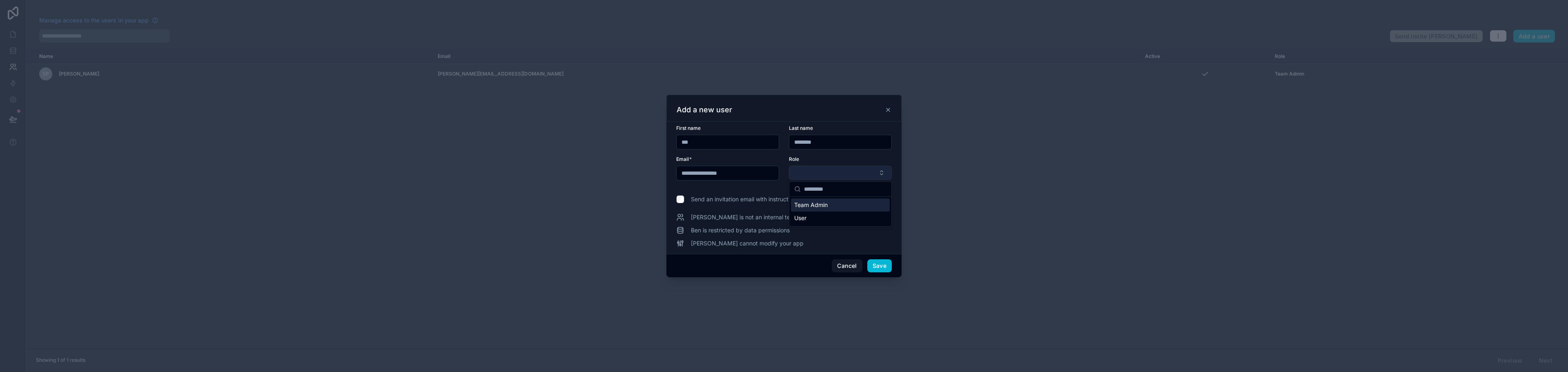
click at [849, 170] on button "Select Button" at bounding box center [840, 172] width 103 height 14
click at [805, 219] on span "User" at bounding box center [800, 218] width 12 height 8
click at [880, 264] on button "Save" at bounding box center [880, 266] width 24 height 13
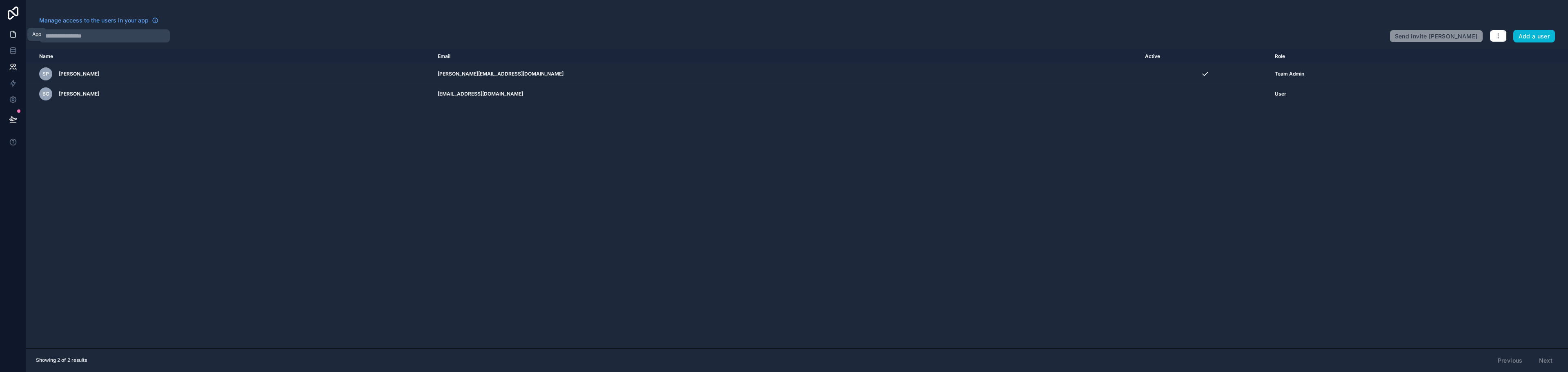
click at [14, 33] on icon at bounding box center [13, 34] width 8 height 8
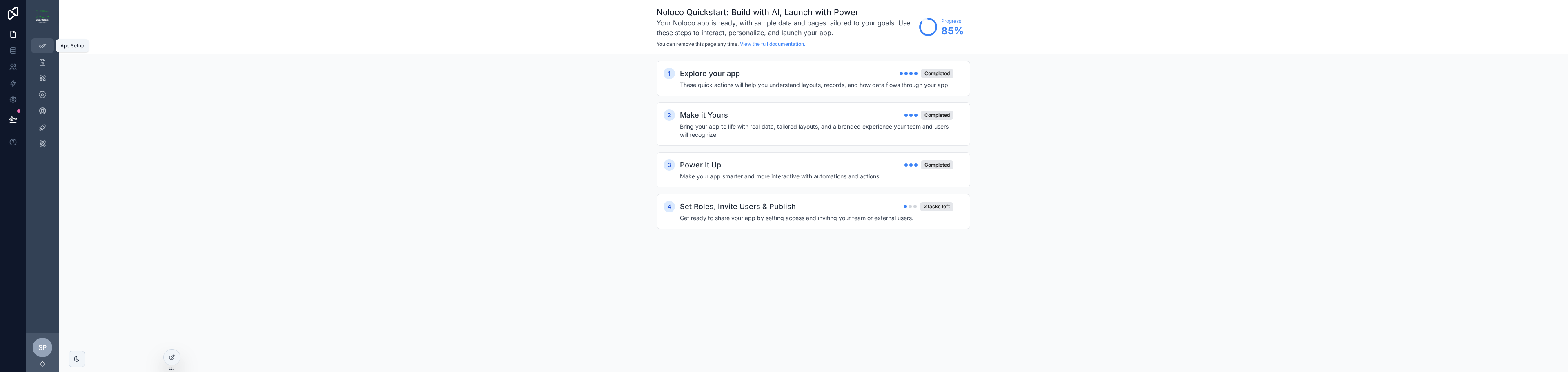
click at [38, 46] on icon "scrollable content" at bounding box center [42, 45] width 8 height 8
click at [939, 206] on div "2 tasks left" at bounding box center [936, 206] width 33 height 9
click at [925, 286] on button "Invite users" at bounding box center [925, 282] width 37 height 13
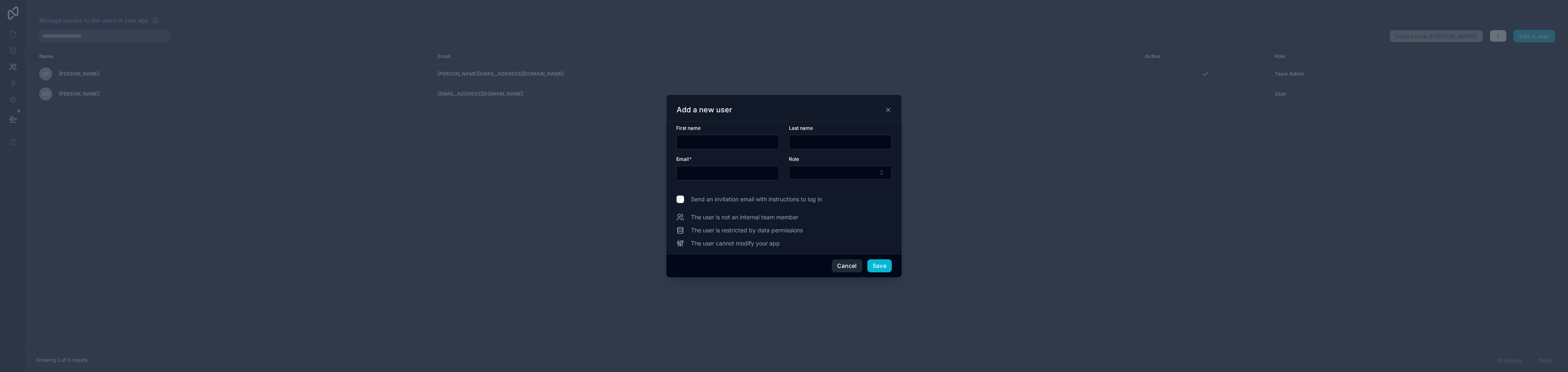
click at [858, 265] on button "Cancel" at bounding box center [847, 265] width 30 height 13
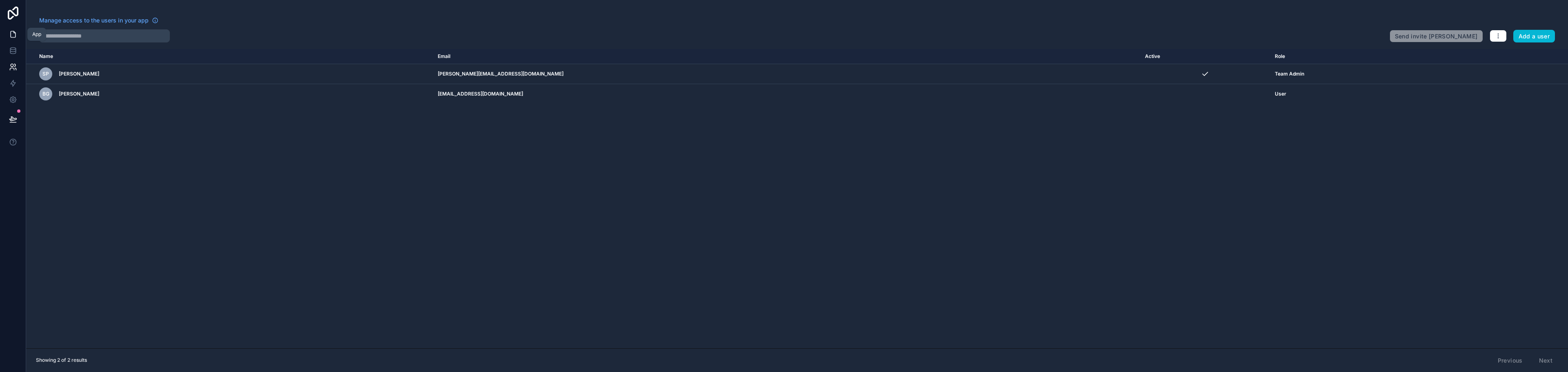
click at [7, 33] on link at bounding box center [13, 34] width 26 height 16
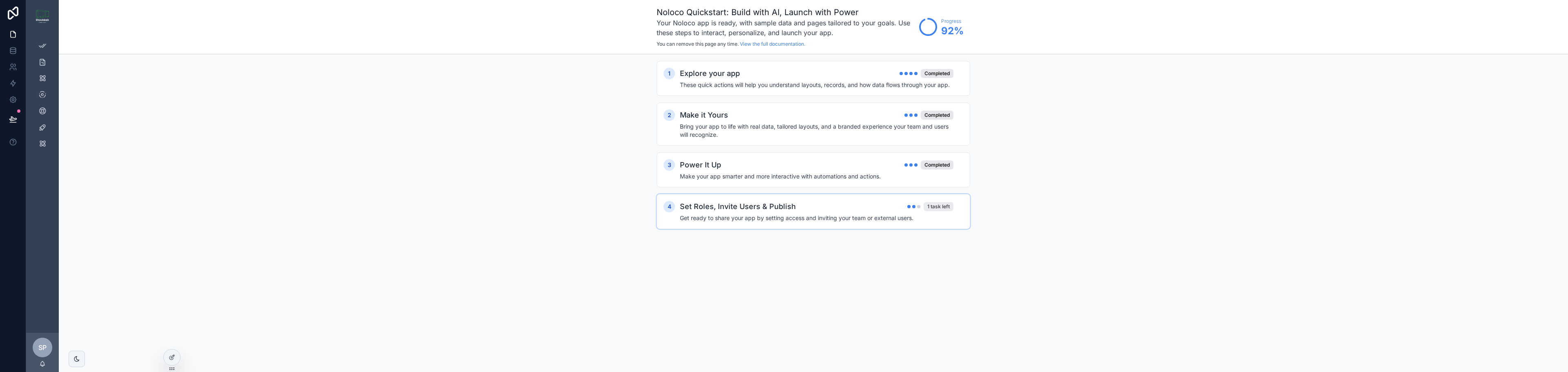
click at [928, 205] on div "1 task left" at bounding box center [938, 206] width 30 height 9
click at [919, 325] on button "Publish now" at bounding box center [925, 323] width 38 height 13
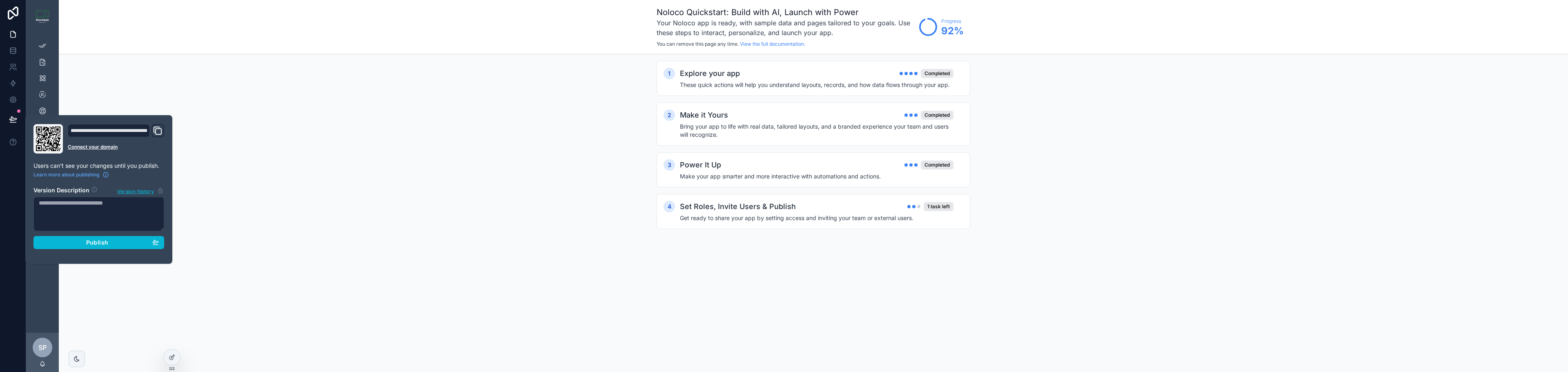
click at [219, 217] on div "1 Explore your app Completed These quick actions will help you understand layou…" at bounding box center [813, 153] width 1509 height 198
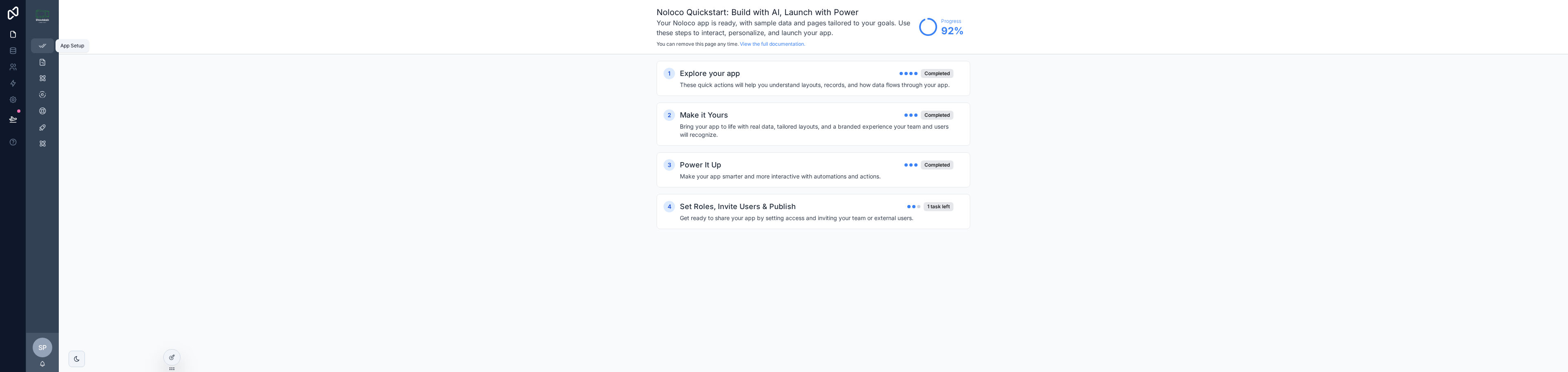
click at [40, 47] on icon "scrollable content" at bounding box center [42, 45] width 8 height 8
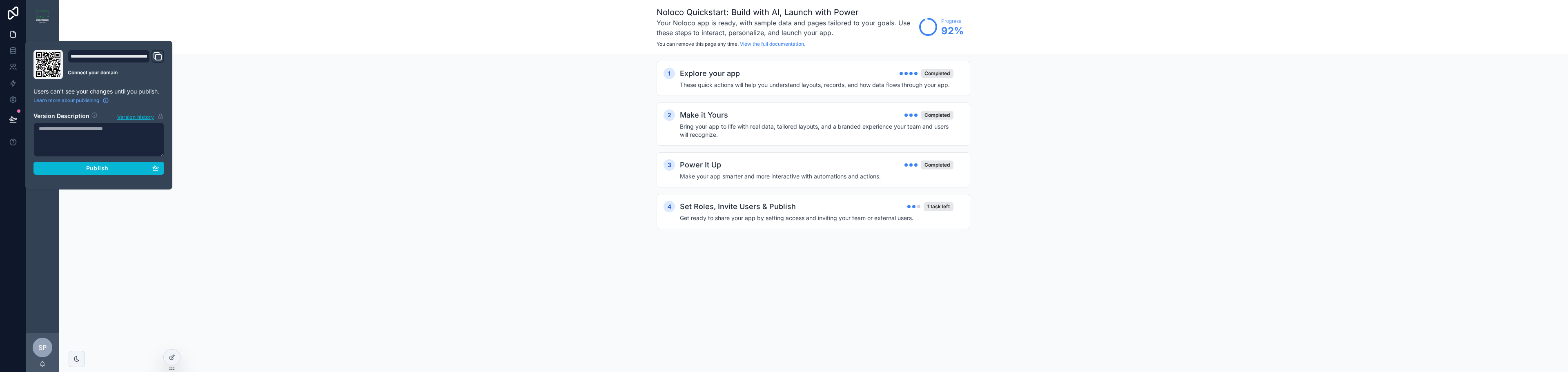
click at [737, 349] on div "Noloco Quickstart: Build with AI, Launch with Power Your Noloco app is ready, w…" at bounding box center [813, 186] width 1509 height 372
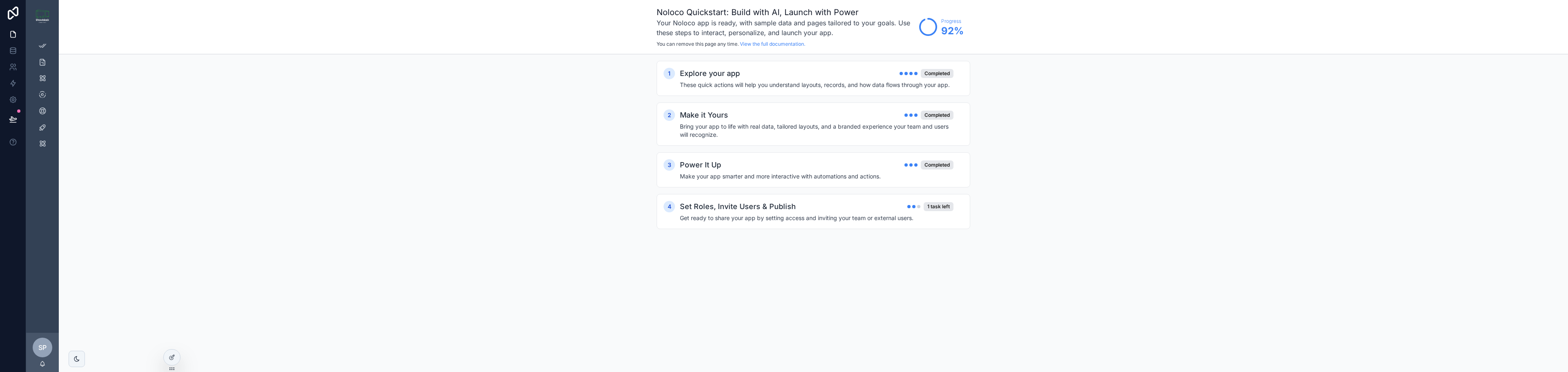
click at [548, 139] on div "1 Explore your app Completed These quick actions will help you understand layou…" at bounding box center [813, 153] width 1509 height 198
click at [937, 206] on div "1 task left" at bounding box center [938, 206] width 30 height 9
click at [915, 323] on button "Publish now" at bounding box center [925, 323] width 38 height 13
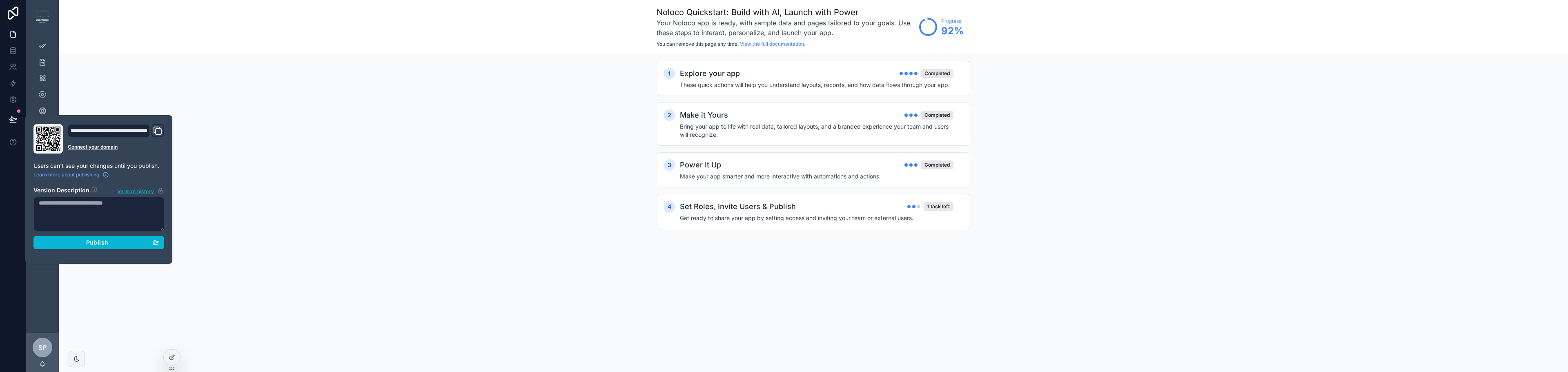
click at [66, 219] on textarea at bounding box center [99, 214] width 131 height 34
click at [96, 132] on div "**********" at bounding box center [108, 130] width 82 height 13
click at [124, 241] on div "Publish" at bounding box center [99, 242] width 120 height 7
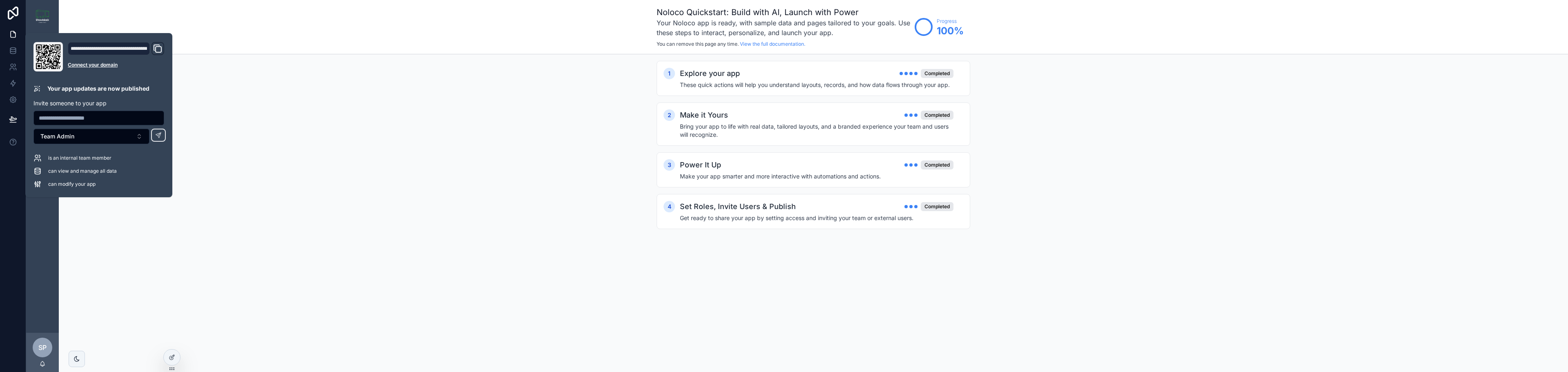
click at [279, 182] on div "1 Explore your app Completed These quick actions will help you understand layou…" at bounding box center [813, 153] width 1509 height 198
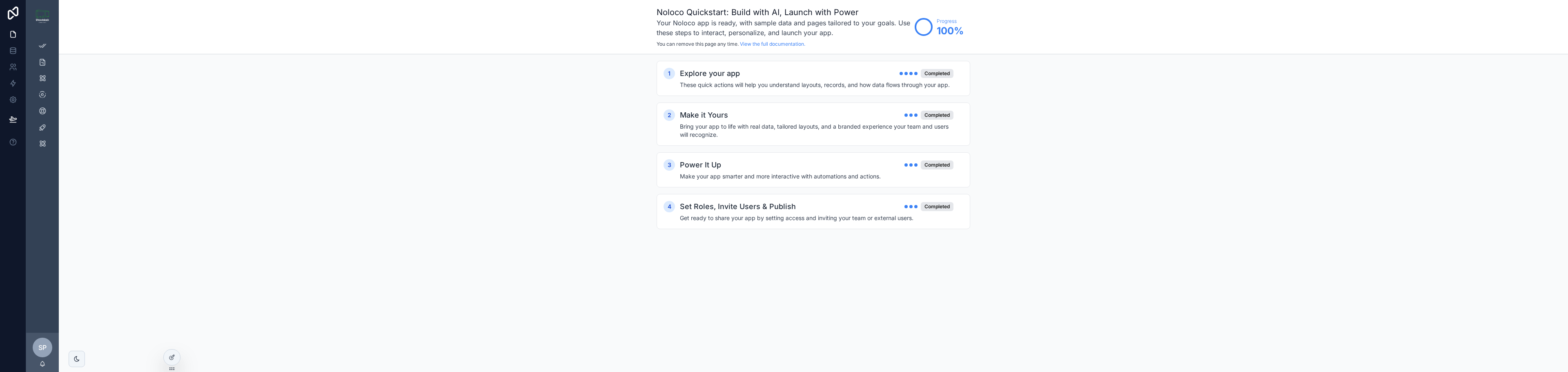
click at [275, 182] on div "1 Explore your app Completed These quick actions will help you understand layou…" at bounding box center [813, 153] width 1509 height 198
click at [45, 44] on icon "scrollable content" at bounding box center [42, 45] width 8 height 8
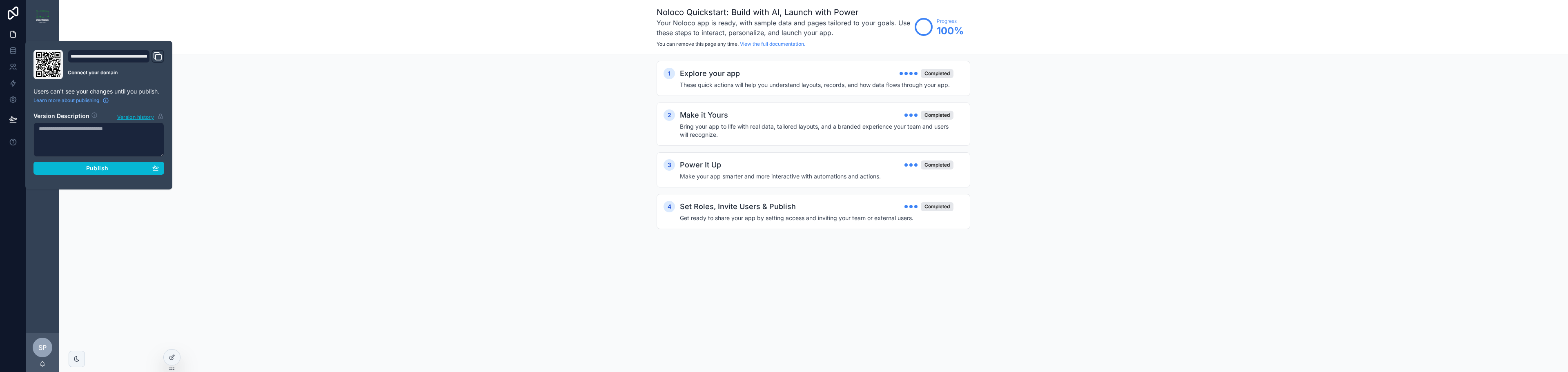
click at [213, 112] on div "1 Explore your app Completed These quick actions will help you understand layou…" at bounding box center [813, 153] width 1509 height 198
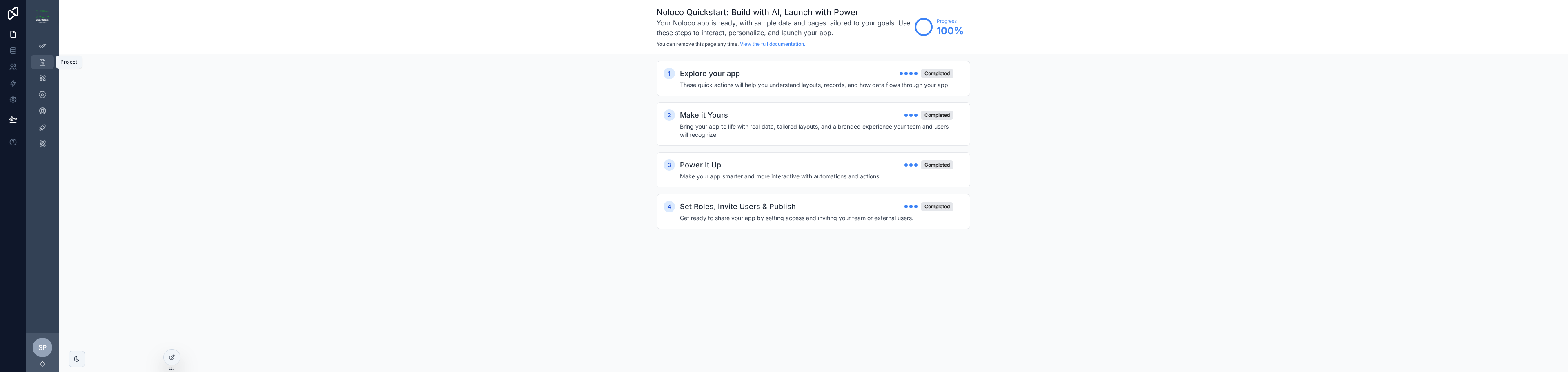
click at [43, 61] on icon "scrollable content" at bounding box center [42, 61] width 8 height 8
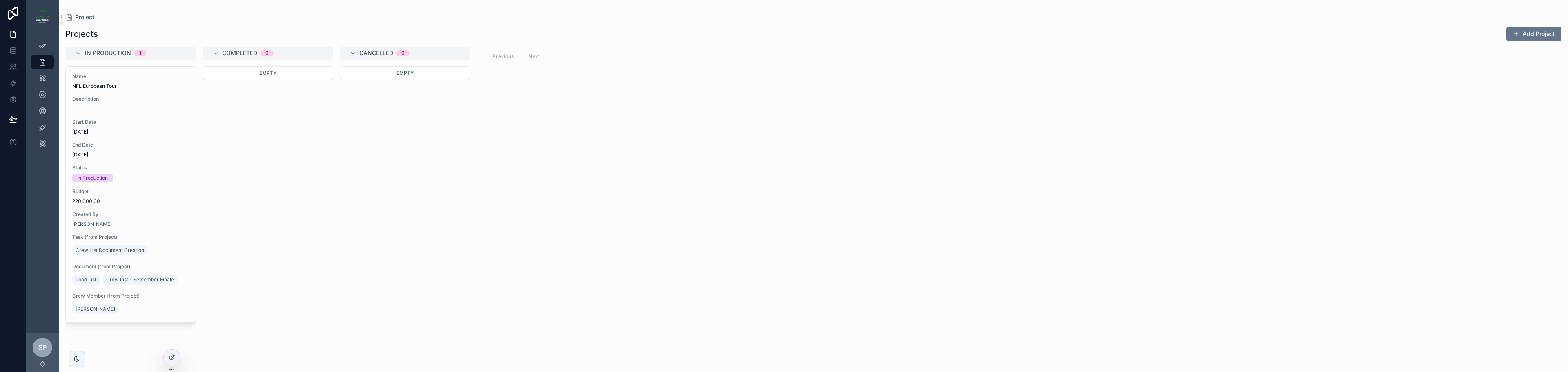
click at [642, 181] on div "In Production 1 Name NFL European Tour Description -- Start Date 30/09/2025 End…" at bounding box center [813, 204] width 1509 height 316
click at [41, 111] on icon "scrollable content" at bounding box center [42, 111] width 8 height 8
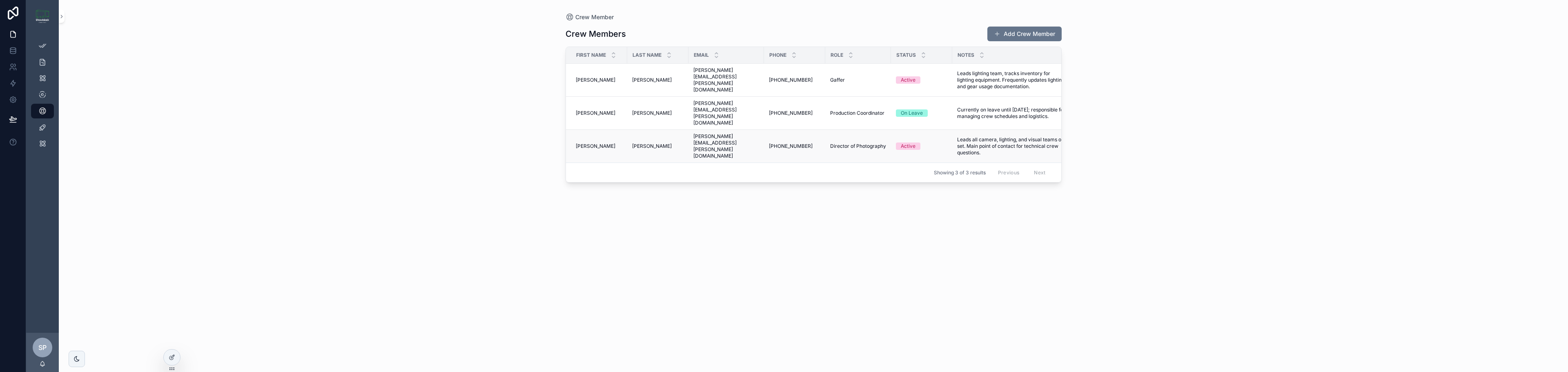
click at [619, 143] on div "Adrian Adrian" at bounding box center [599, 146] width 46 height 7
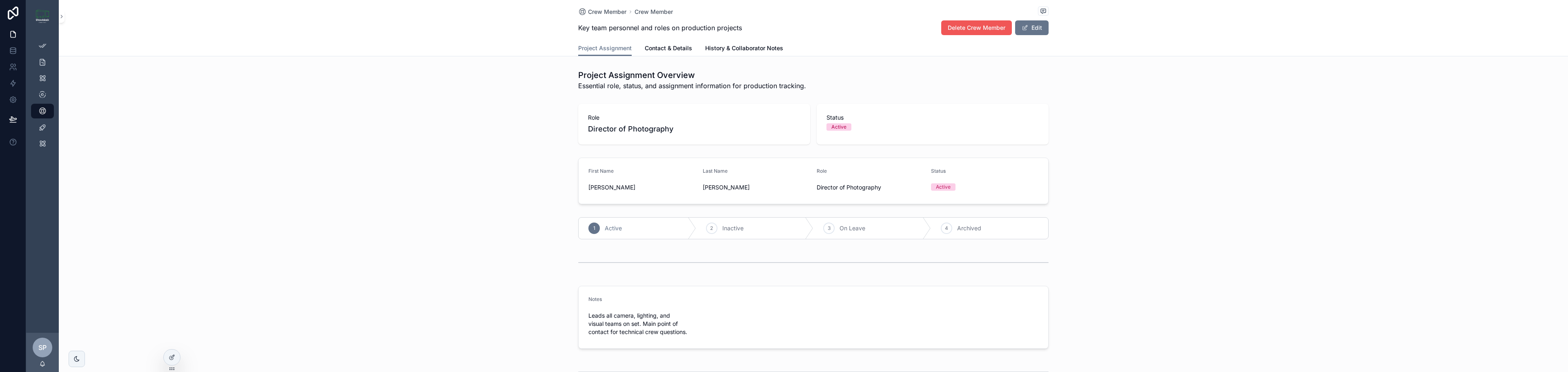
click at [971, 29] on span "Delete Crew Member" at bounding box center [976, 27] width 58 height 8
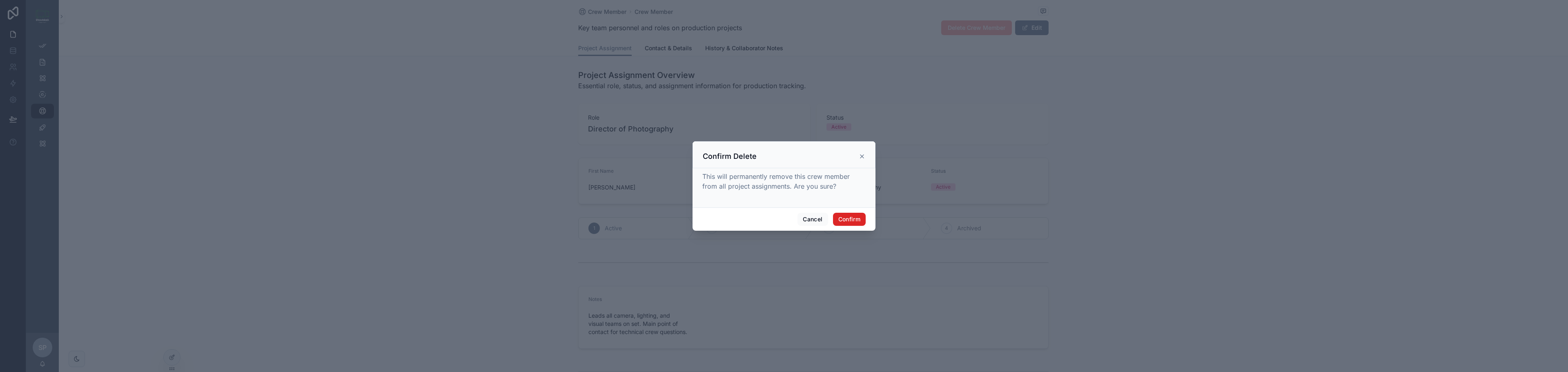
click at [851, 219] on button "Confirm" at bounding box center [849, 219] width 33 height 13
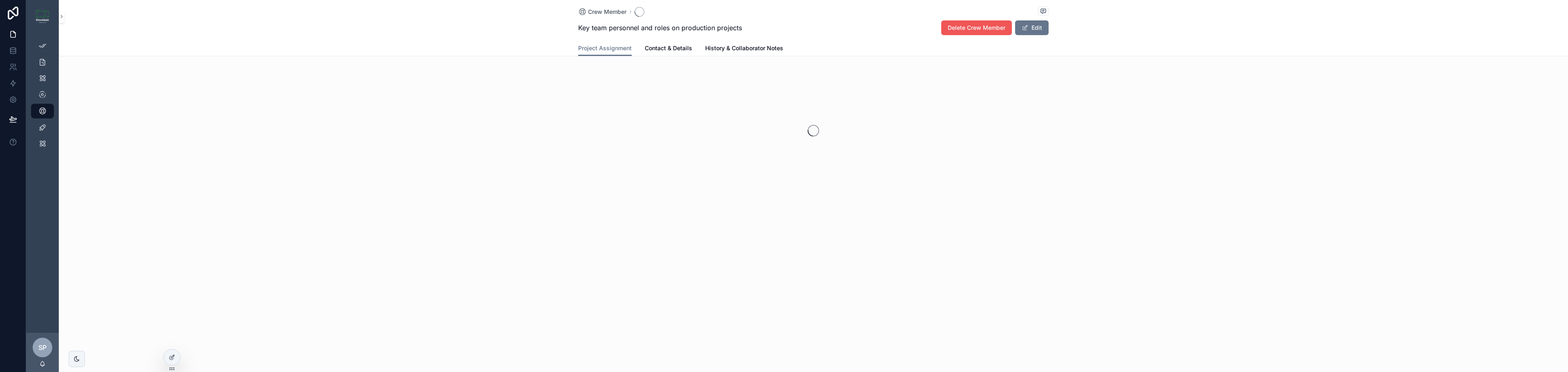
click at [993, 26] on span "Delete Crew Member" at bounding box center [976, 27] width 58 height 8
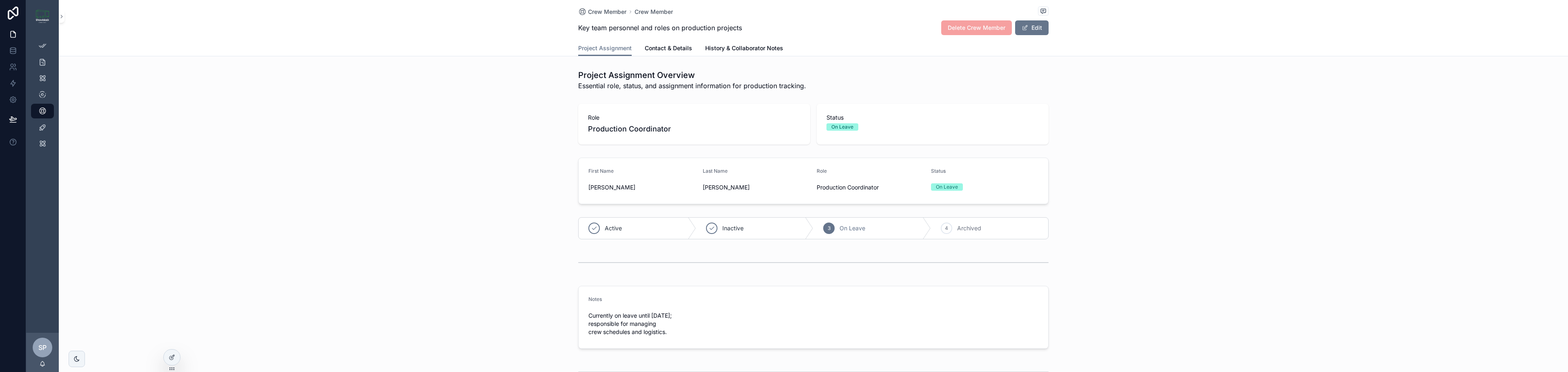
click at [1119, 88] on div "Project Assignment Overview Essential role, status, and assignment information …" at bounding box center [813, 80] width 1509 height 28
click at [619, 14] on span "Crew Member" at bounding box center [607, 12] width 38 height 8
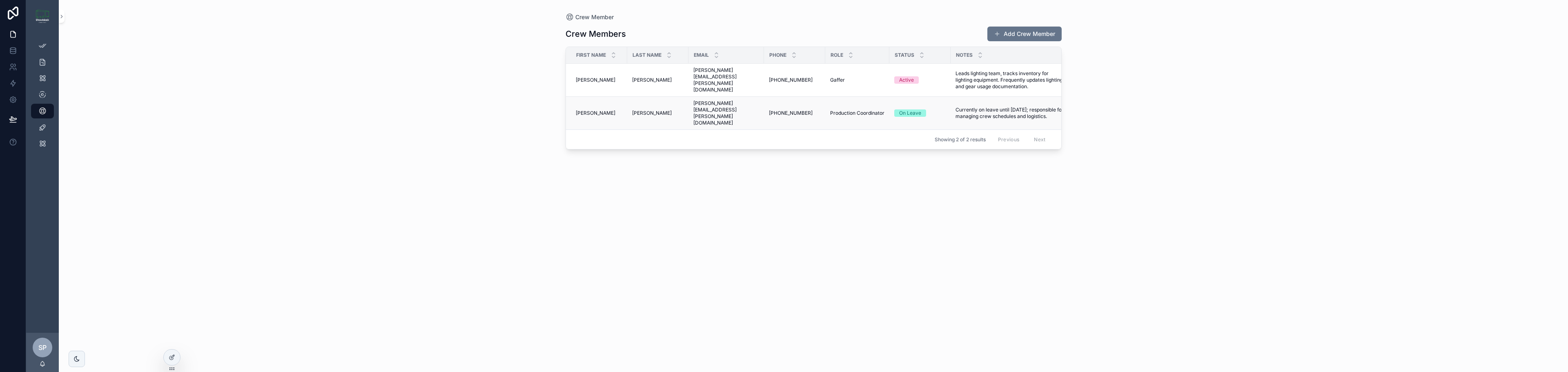
click at [591, 110] on div "Jenna Jenna" at bounding box center [599, 113] width 46 height 7
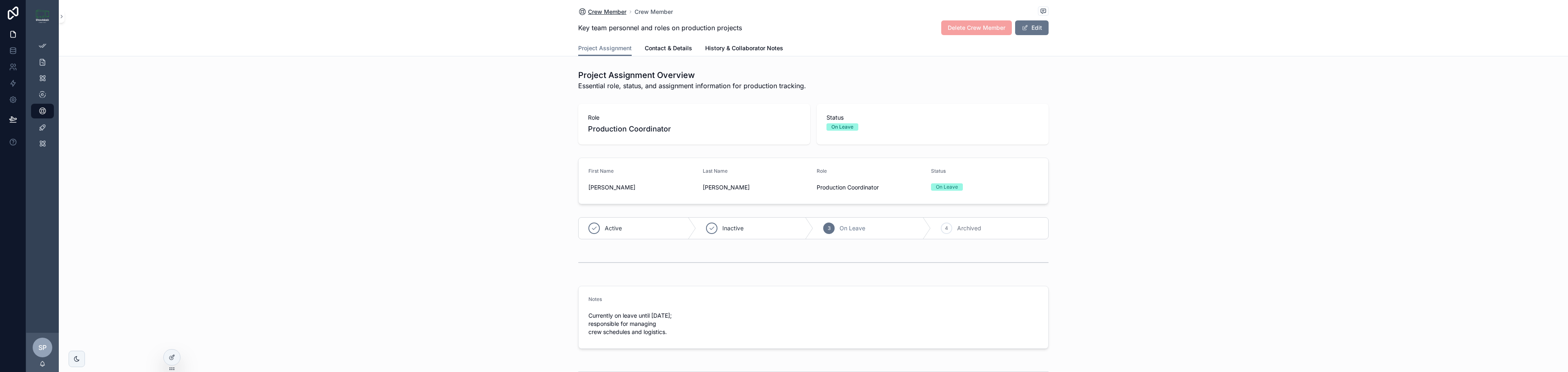
click at [603, 13] on span "Crew Member" at bounding box center [607, 12] width 38 height 8
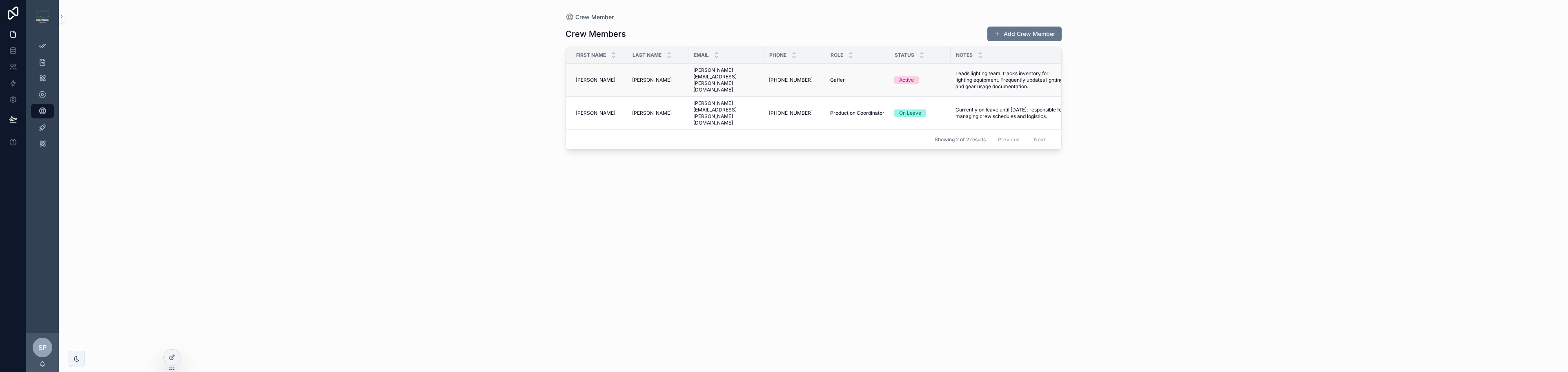
click at [599, 77] on div "Carlos Carlos" at bounding box center [599, 80] width 46 height 7
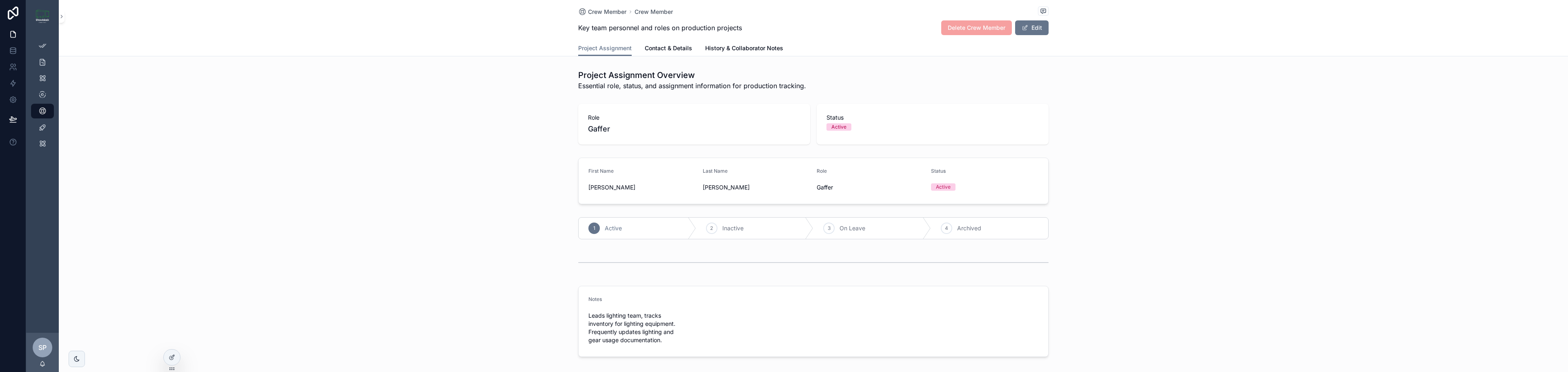
click at [958, 28] on span "Delete Crew Member" at bounding box center [976, 28] width 71 height 15
click at [1028, 26] on button "Edit" at bounding box center [1032, 28] width 33 height 15
click at [610, 127] on span "Gaffer" at bounding box center [694, 129] width 212 height 12
click at [607, 130] on span "Gaffer" at bounding box center [694, 129] width 212 height 12
drag, startPoint x: 598, startPoint y: 132, endPoint x: 593, endPoint y: 132, distance: 5.0
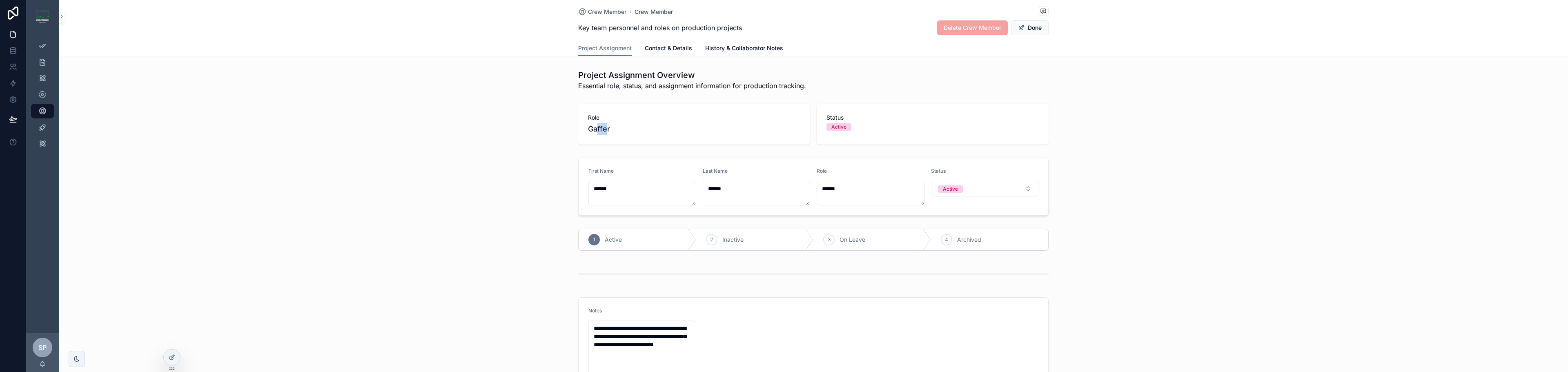
click at [593, 132] on span "Gaffer" at bounding box center [694, 129] width 212 height 12
click at [609, 132] on span "Gaffer" at bounding box center [694, 129] width 212 height 12
drag, startPoint x: 609, startPoint y: 132, endPoint x: 581, endPoint y: 131, distance: 28.0
click at [581, 131] on div "Role Gaffer" at bounding box center [694, 124] width 232 height 41
click at [1060, 95] on div "**********" at bounding box center [813, 245] width 1509 height 358
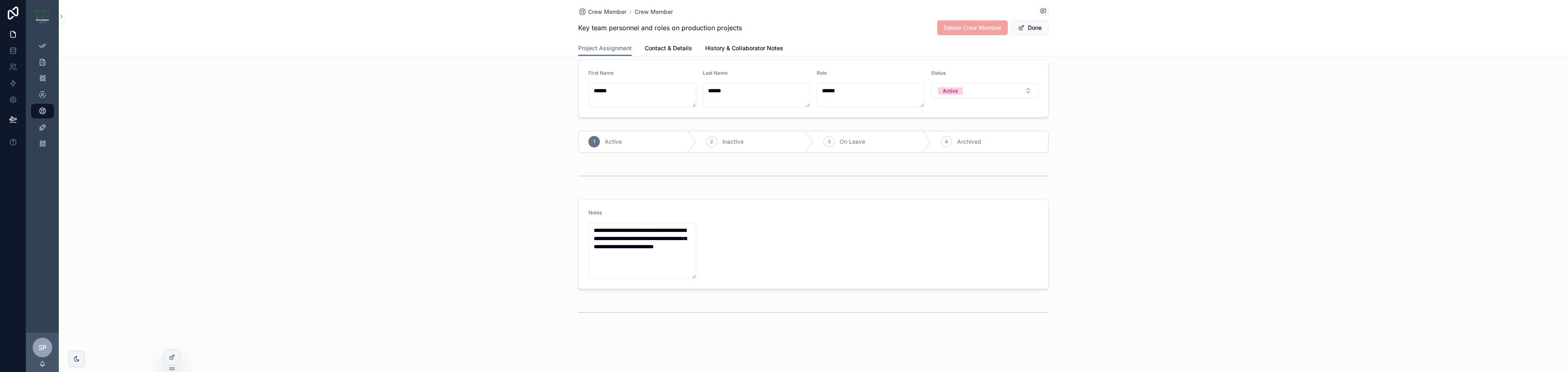
scroll to position [104, 0]
click at [1140, 205] on div "**********" at bounding box center [813, 238] width 1509 height 96
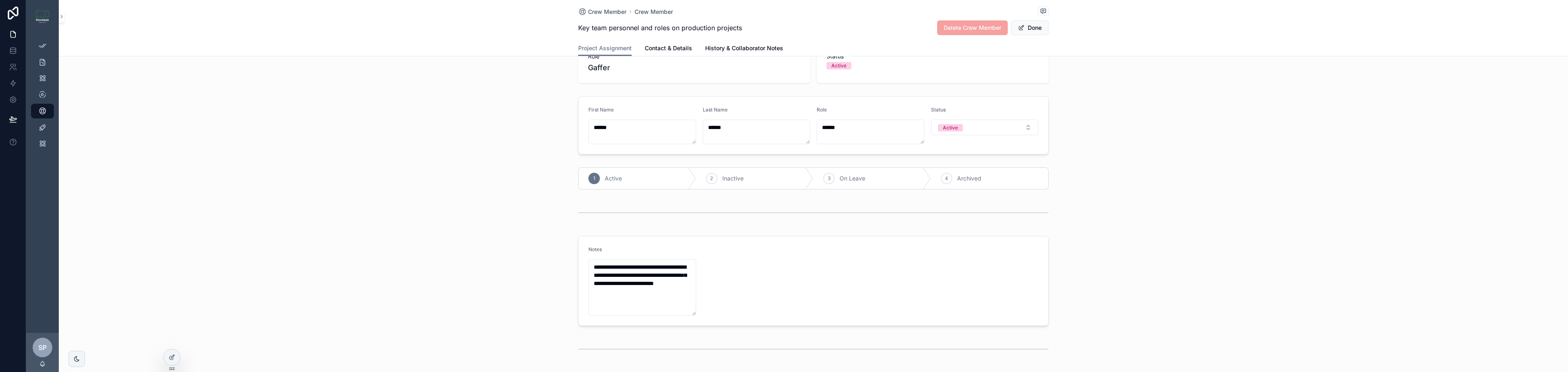
scroll to position [23, 0]
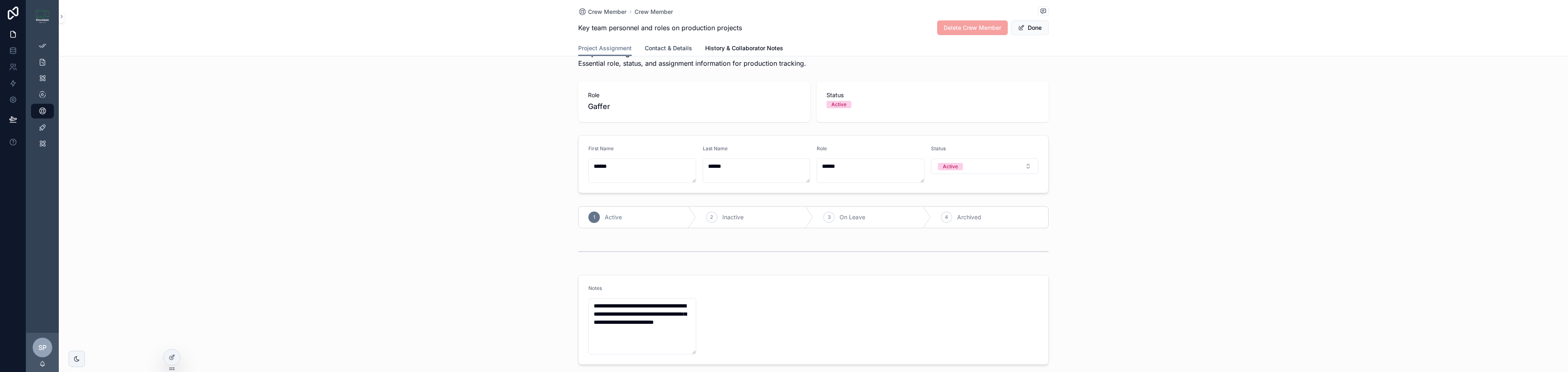
click at [647, 47] on span "Contact & Details" at bounding box center [668, 47] width 47 height 8
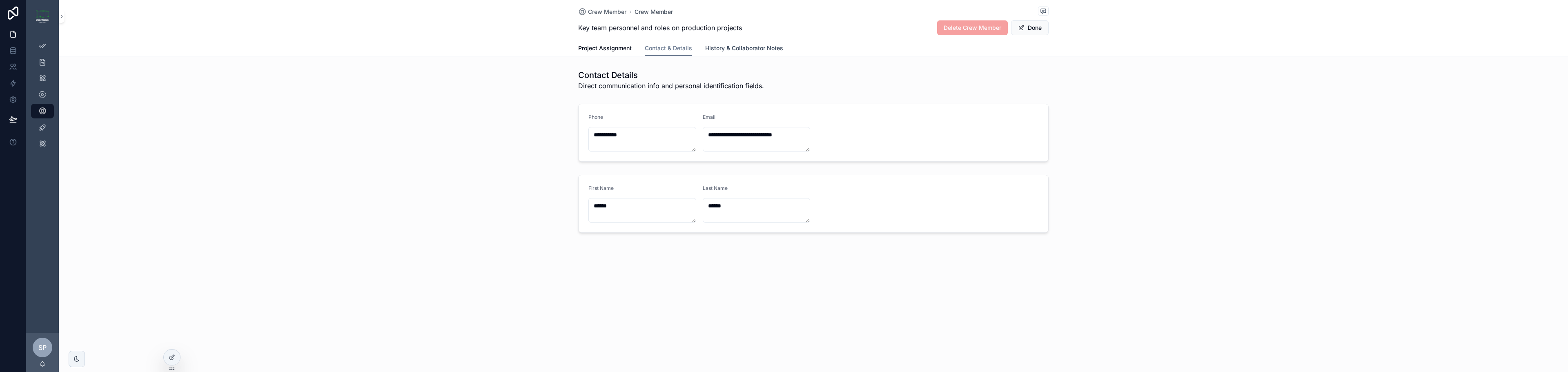
click at [711, 50] on span "History & Collaborator Notes" at bounding box center [744, 47] width 78 height 8
click at [610, 47] on span "Project Assignment" at bounding box center [605, 47] width 54 height 8
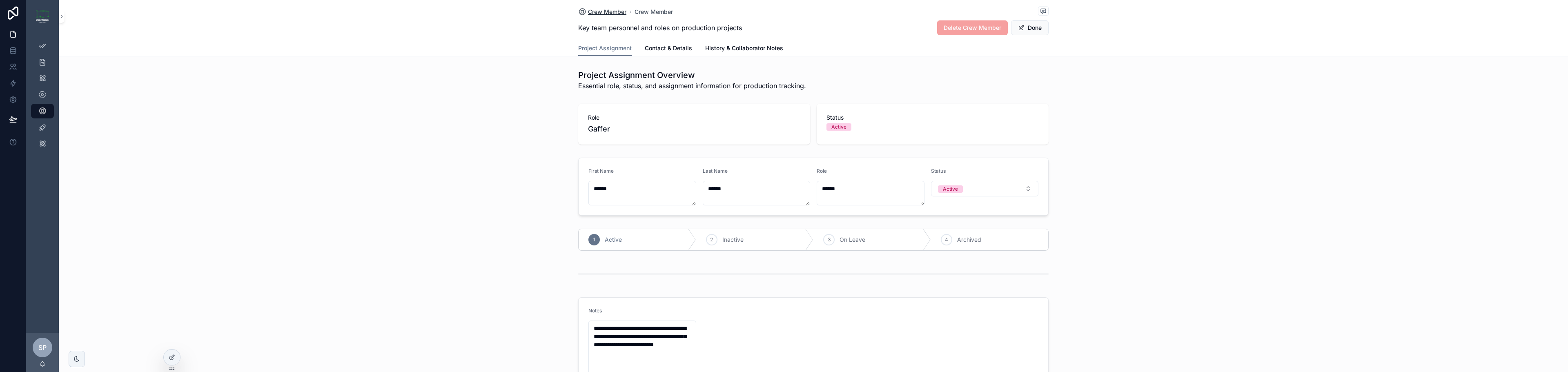
click at [579, 10] on icon "scrollable content" at bounding box center [582, 12] width 8 height 8
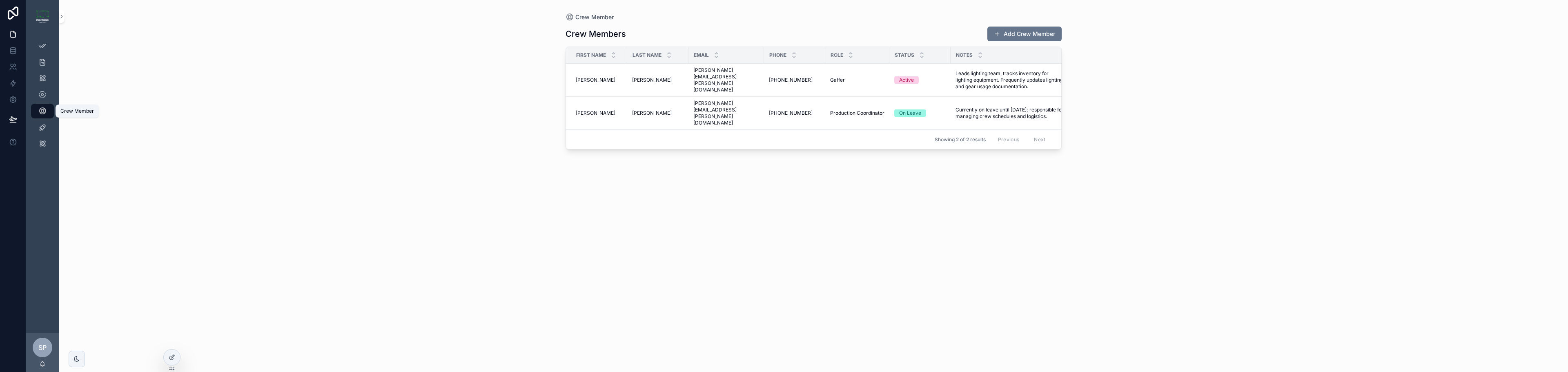
click at [49, 112] on link "Crew Member" at bounding box center [43, 111] width 23 height 15
click at [586, 77] on span "Carlos" at bounding box center [595, 80] width 40 height 7
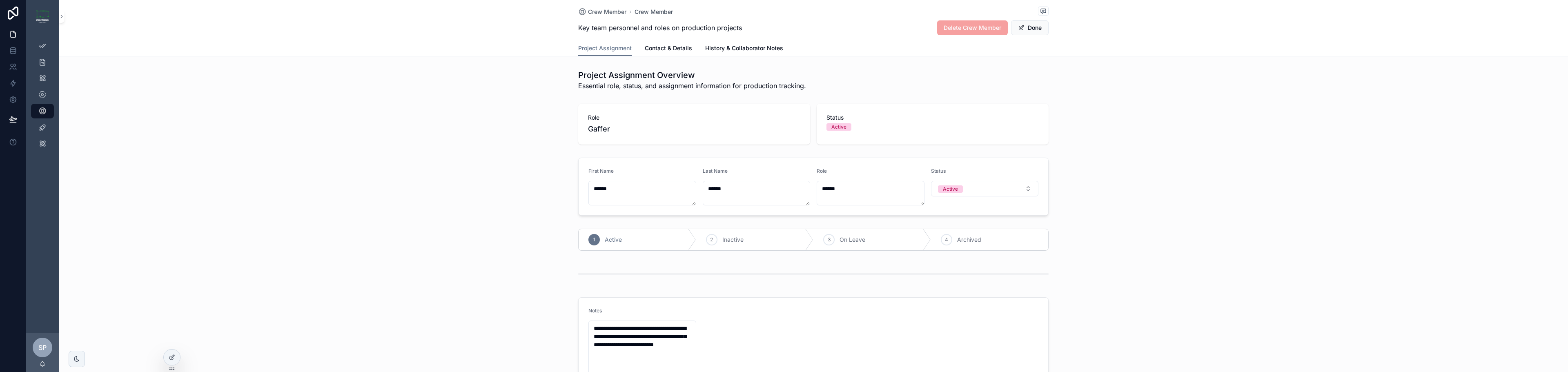
click at [983, 32] on span "Delete Crew Member" at bounding box center [973, 28] width 71 height 15
click at [651, 52] on link "Contact & Details" at bounding box center [668, 49] width 47 height 16
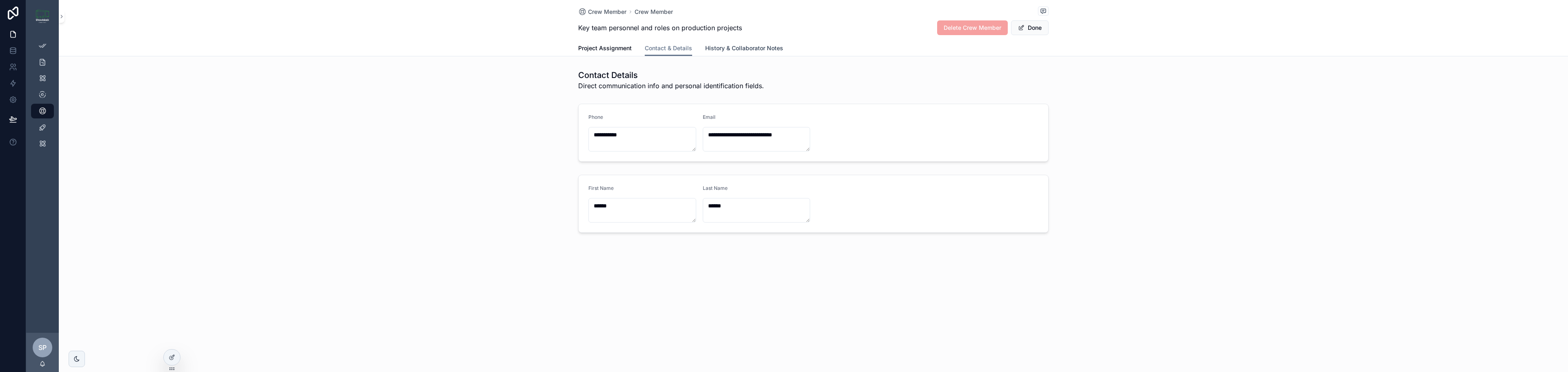
click at [718, 49] on span "History & Collaborator Notes" at bounding box center [744, 47] width 78 height 8
drag, startPoint x: 679, startPoint y: 48, endPoint x: 640, endPoint y: 47, distance: 39.0
click at [679, 47] on span "Contact & Details" at bounding box center [668, 47] width 47 height 8
click at [614, 47] on span "Project Assignment" at bounding box center [605, 47] width 54 height 8
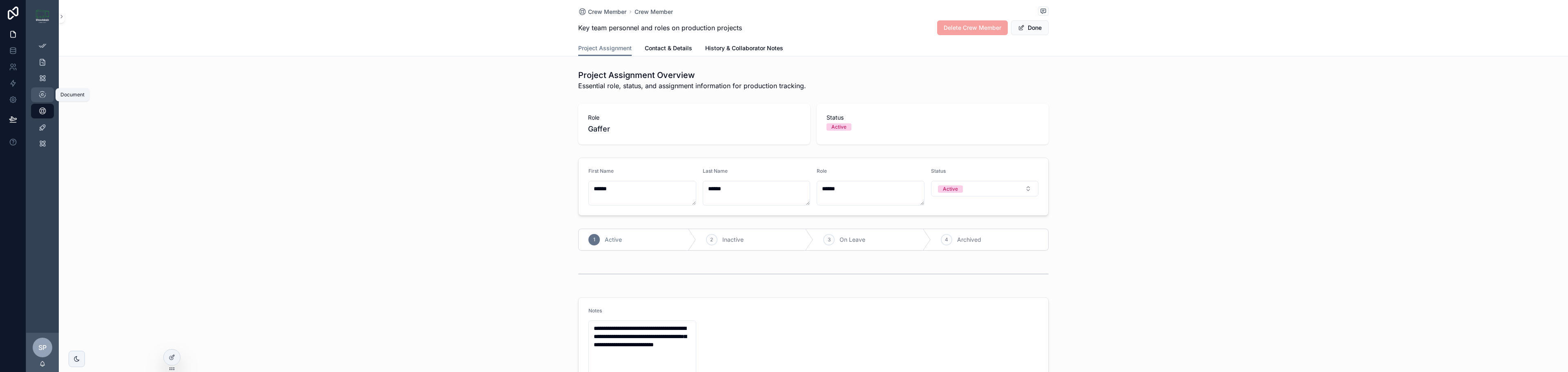
click at [46, 91] on div "Document" at bounding box center [42, 94] width 13 height 13
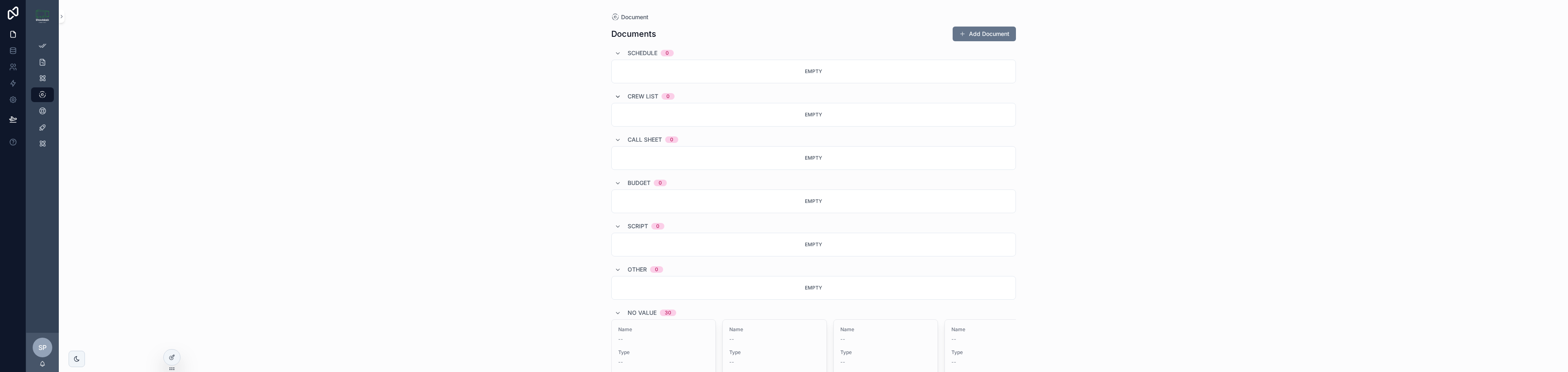
click at [615, 96] on icon "scrollable content" at bounding box center [618, 97] width 7 height 7
click at [615, 96] on icon "scrollable content" at bounding box center [618, 94] width 7 height 7
click at [615, 96] on icon "scrollable content" at bounding box center [618, 97] width 7 height 7
click at [639, 111] on span "Call Sheet" at bounding box center [645, 111] width 34 height 8
click at [635, 125] on span "Budget" at bounding box center [639, 125] width 23 height 8
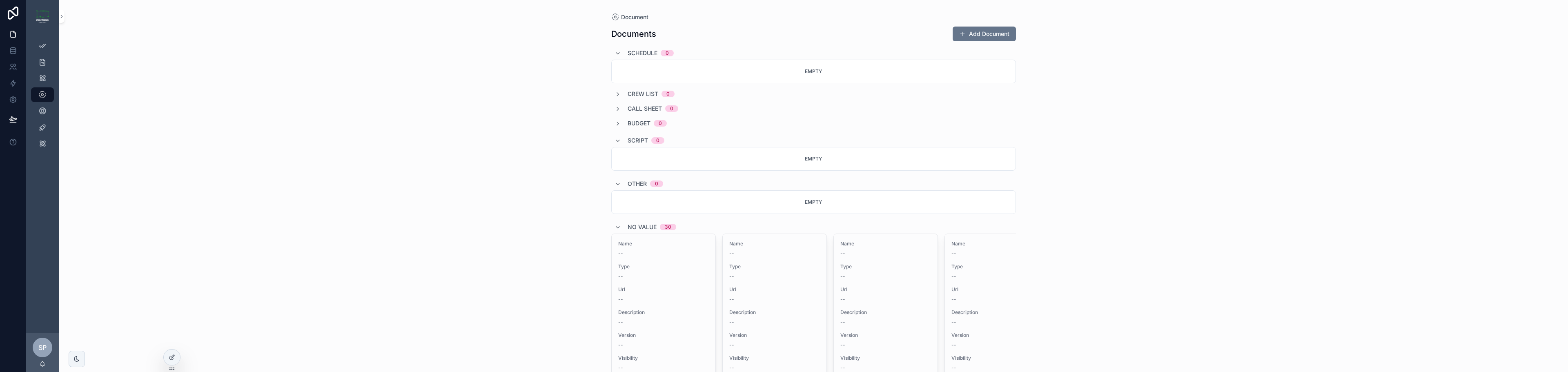
click at [632, 137] on span "Script" at bounding box center [638, 140] width 21 height 8
click at [630, 153] on span "Other" at bounding box center [637, 155] width 19 height 8
click at [635, 169] on span "No value" at bounding box center [642, 169] width 29 height 8
click at [615, 93] on icon "scrollable content" at bounding box center [618, 94] width 7 height 7
click at [816, 114] on span "Empty" at bounding box center [813, 114] width 17 height 6
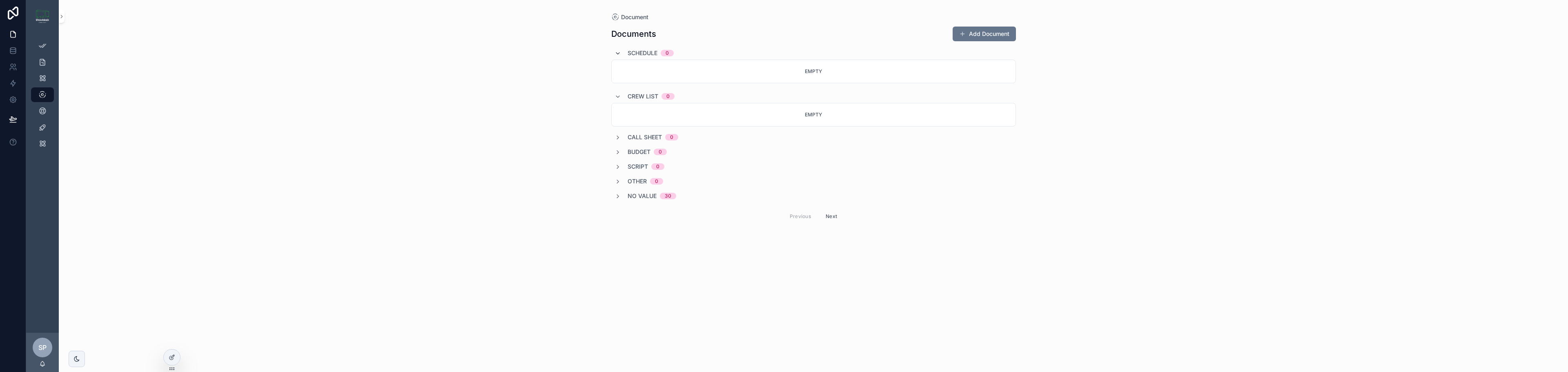
click at [619, 53] on icon "scrollable content" at bounding box center [618, 54] width 7 height 7
click at [616, 67] on icon "scrollable content" at bounding box center [618, 68] width 7 height 7
click at [1029, 235] on div "Document Documents Add Document Schedule 0 Crew List 0 Call Sheet 0 Budget 0 Sc…" at bounding box center [813, 186] width 1509 height 372
click at [43, 77] on icon "scrollable content" at bounding box center [42, 78] width 8 height 8
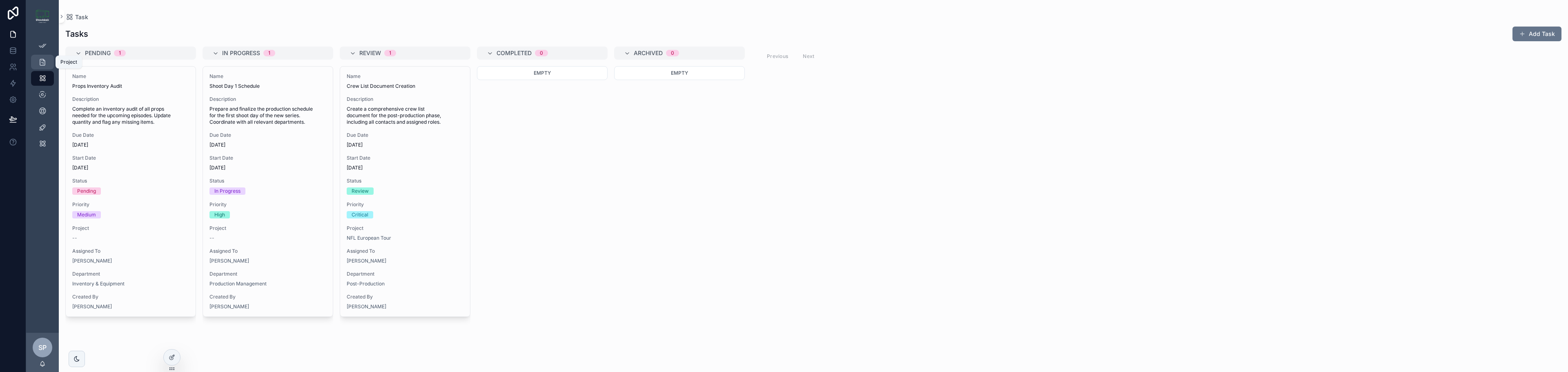
click at [40, 58] on icon "scrollable content" at bounding box center [42, 61] width 8 height 8
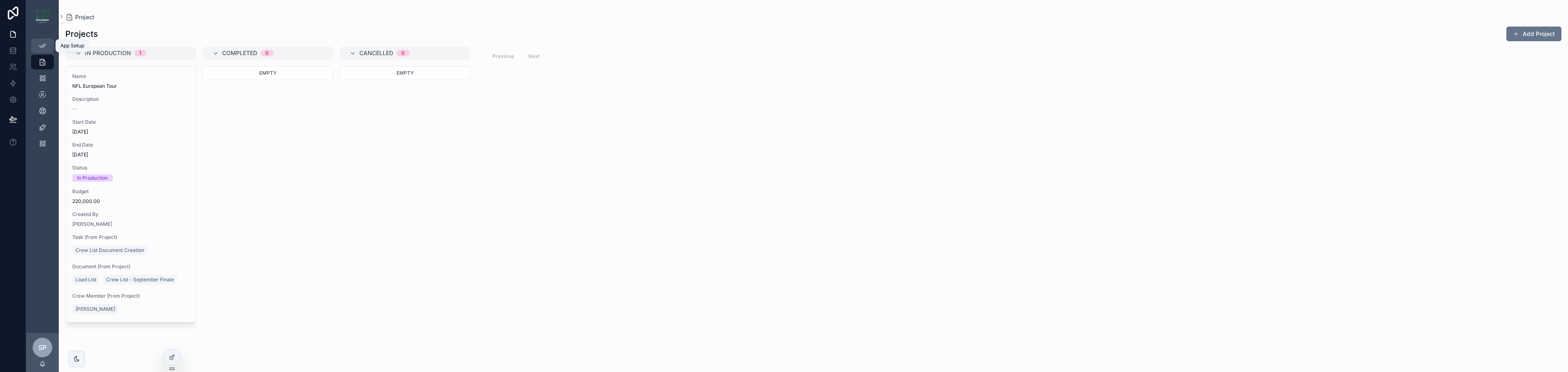
click at [40, 49] on icon "scrollable content" at bounding box center [42, 45] width 8 height 8
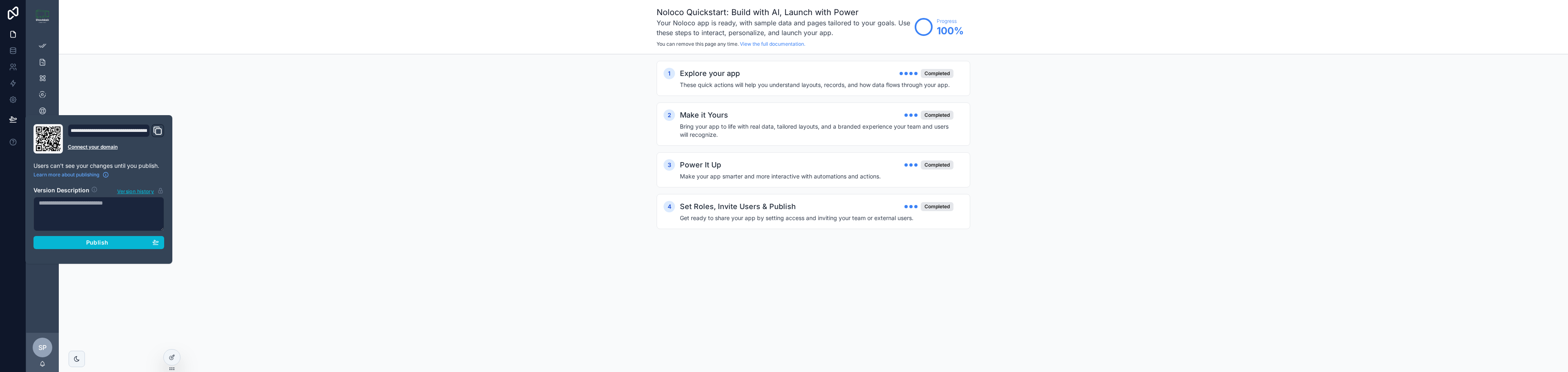
click at [244, 98] on div "1 Explore your app Completed These quick actions will help you understand layou…" at bounding box center [813, 153] width 1509 height 198
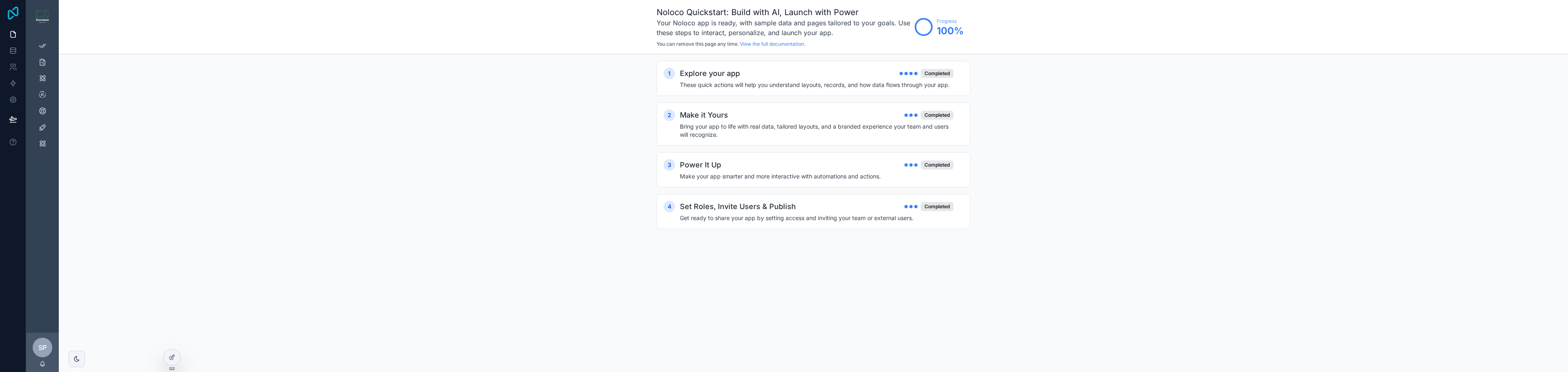
click at [15, 12] on icon at bounding box center [13, 13] width 16 height 13
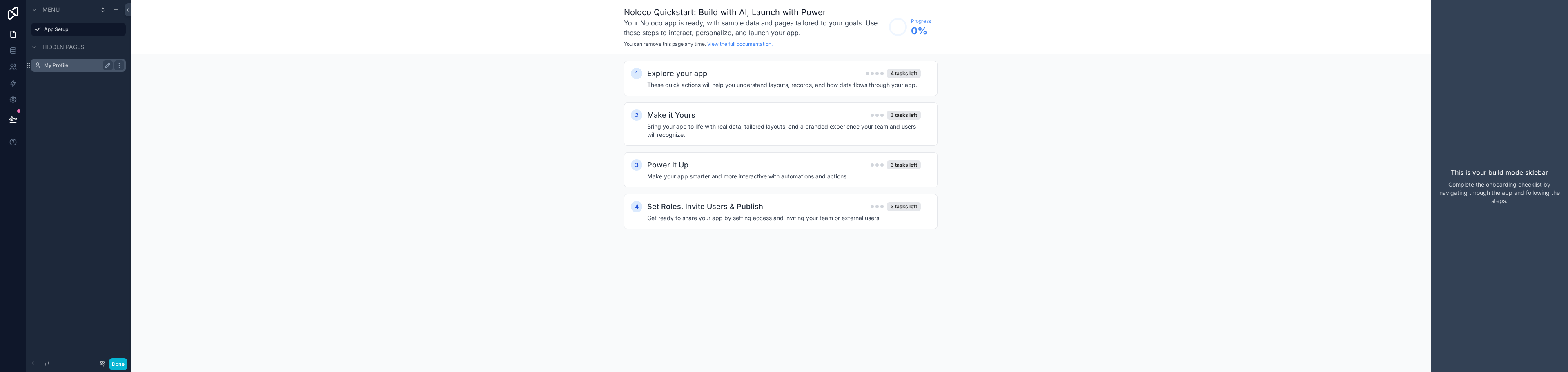
click at [45, 68] on label "My Profile" at bounding box center [76, 65] width 65 height 7
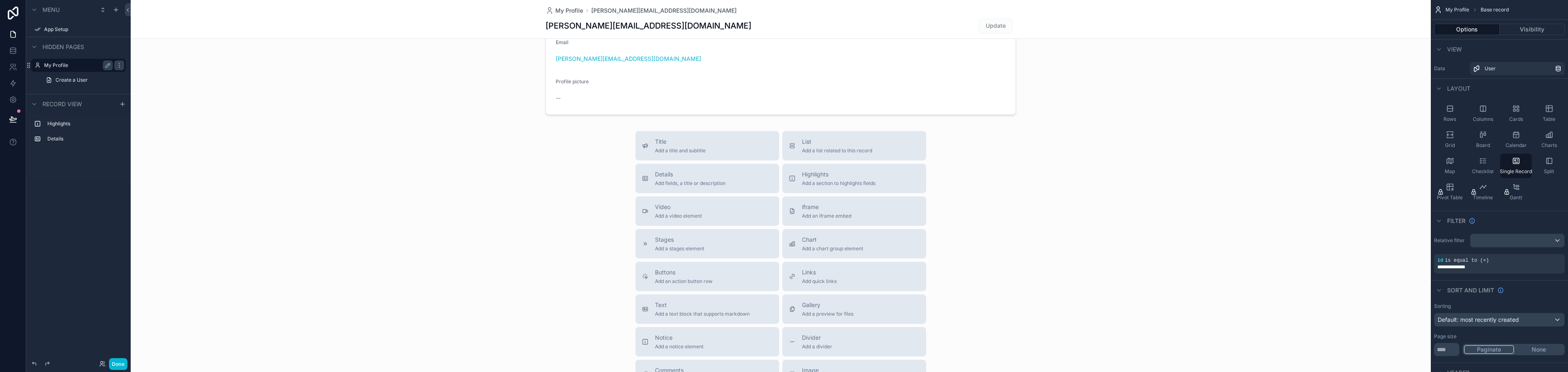
scroll to position [82, 0]
click at [670, 145] on div "scrollable content" at bounding box center [781, 200] width 1300 height 564
click at [658, 142] on div "Title Add a title and subtitle" at bounding box center [680, 141] width 51 height 16
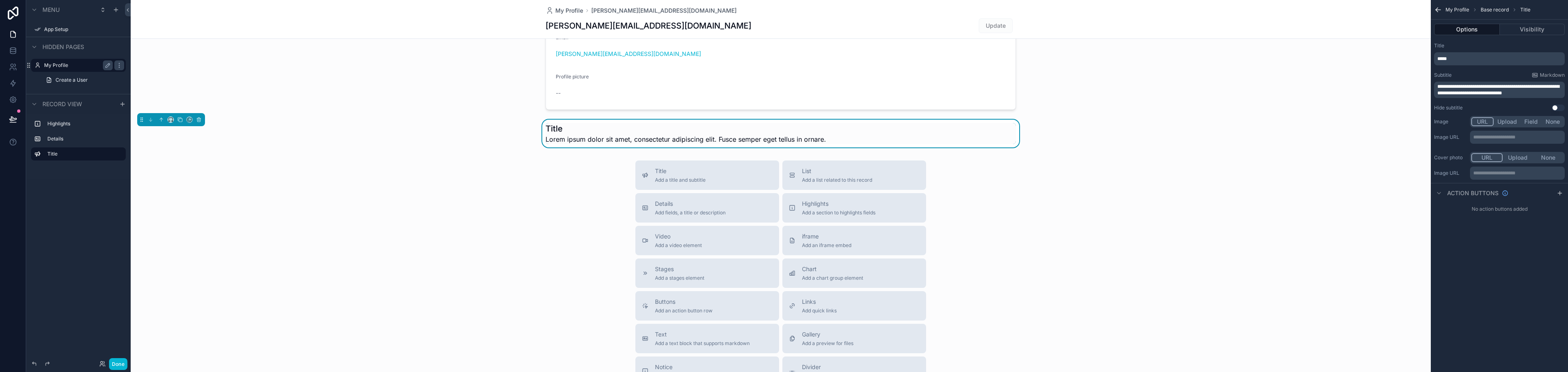
scroll to position [29, 0]
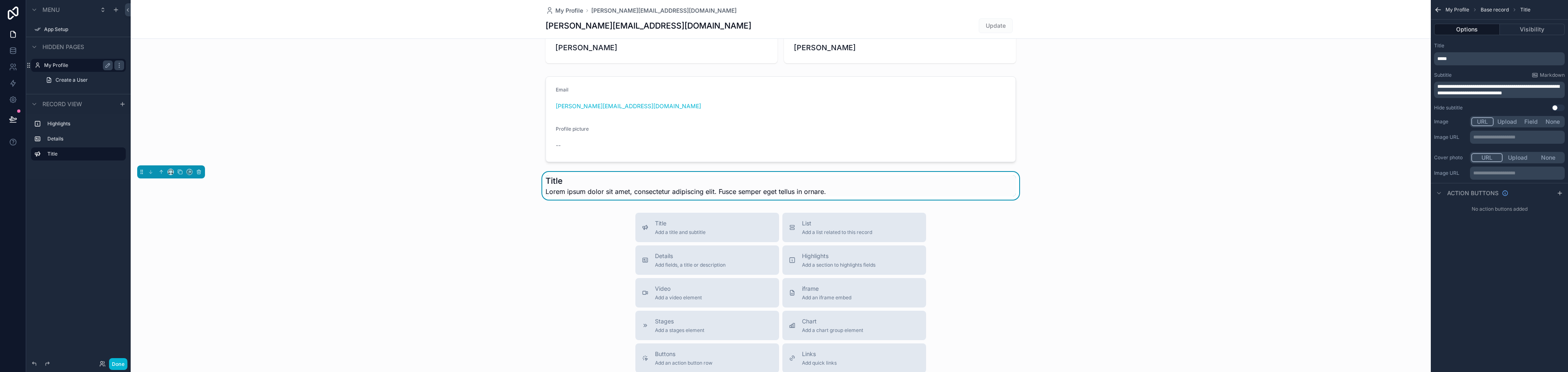
click at [495, 182] on div "Title Lorem ipsum dolor sit amet, consectetur adipiscing elit. Fusce semper ege…" at bounding box center [781, 186] width 1300 height 28
click at [819, 187] on span "Lorem ipsum dolor sit amet, consectetur adipiscing elit. Fusce semper eget tell…" at bounding box center [685, 192] width 281 height 10
click at [825, 192] on div "Title Lorem ipsum dolor sit amet, consectetur adipiscing elit. Fusce semper ege…" at bounding box center [780, 186] width 471 height 21
click at [822, 193] on span "Lorem ipsum dolor sit amet, consectetur adipiscing elit. Fusce semper eget tell…" at bounding box center [685, 192] width 281 height 10
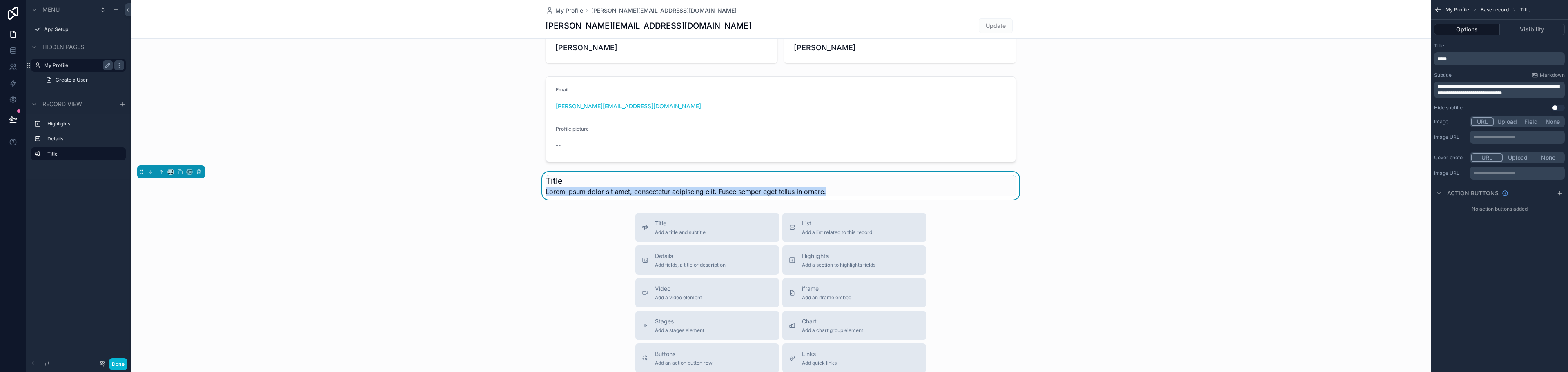
drag, startPoint x: 822, startPoint y: 193, endPoint x: 547, endPoint y: 198, distance: 275.0
click at [547, 198] on div "Title Lorem ipsum dolor sit amet, consectetur adipiscing elit. Fusce semper ege…" at bounding box center [781, 186] width 1300 height 28
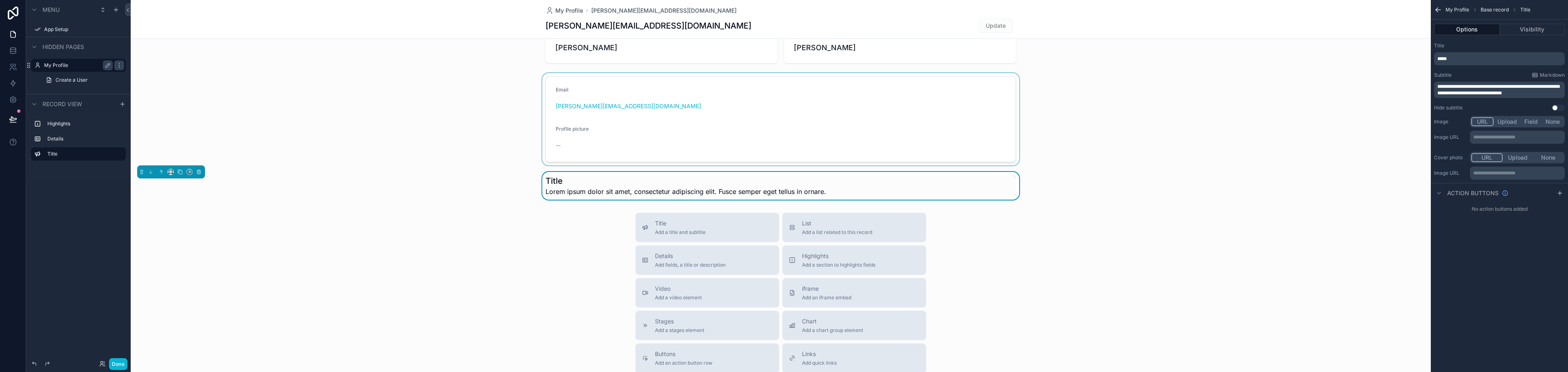
click at [419, 160] on div "scrollable content" at bounding box center [781, 119] width 1300 height 93
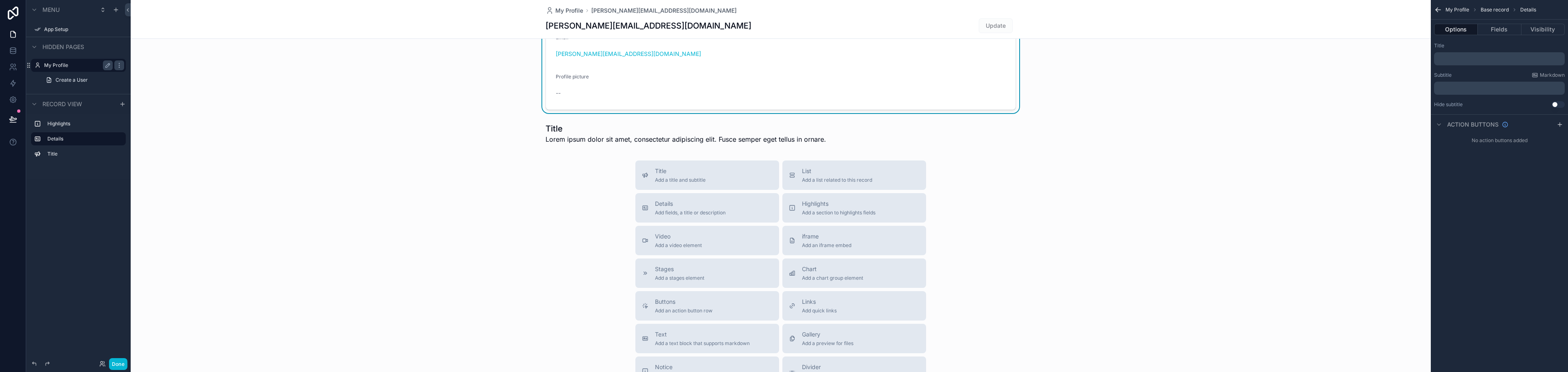
scroll to position [0, 0]
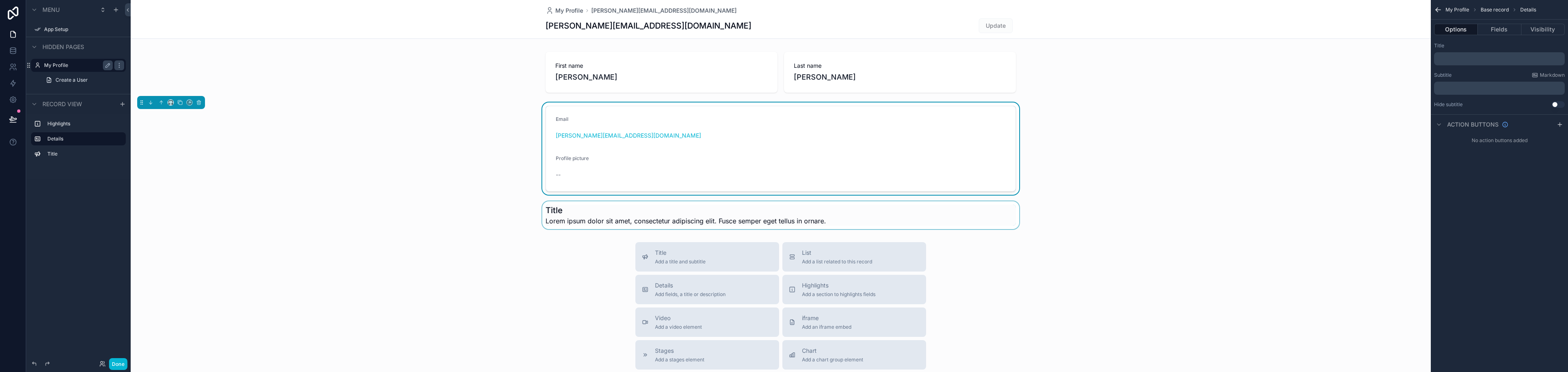
click at [561, 219] on div "scrollable content" at bounding box center [781, 216] width 1300 height 28
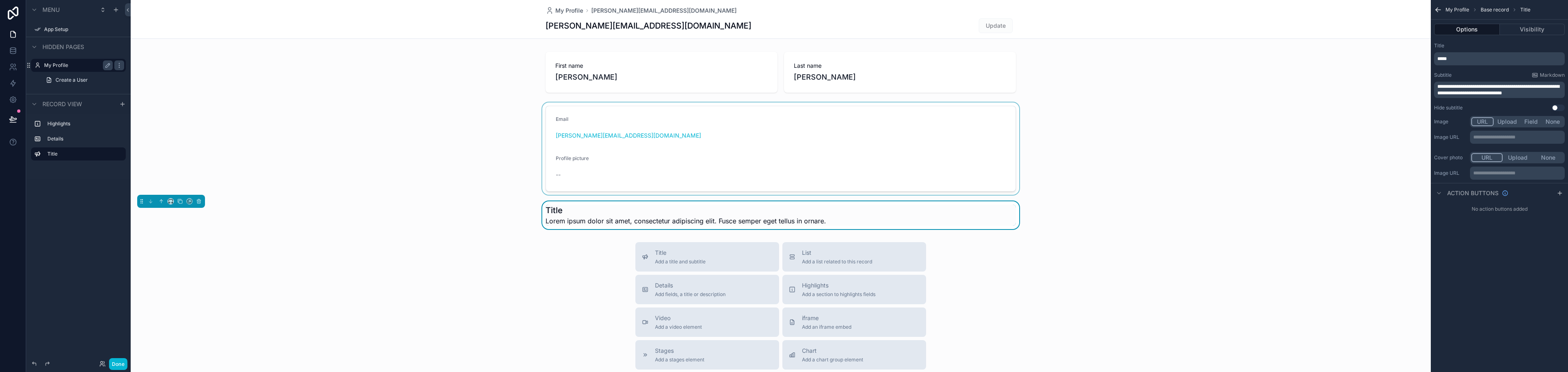
click at [1453, 61] on p "*****" at bounding box center [1500, 58] width 126 height 7
drag, startPoint x: 1454, startPoint y: 59, endPoint x: 1421, endPoint y: 58, distance: 33.0
click at [1421, 58] on div "App Setup My Profile Powered by SP Stephen Pamplin My Profile steve@showblock.c…" at bounding box center [849, 186] width 1437 height 372
click at [1458, 57] on span "**********" at bounding box center [1455, 59] width 36 height 5
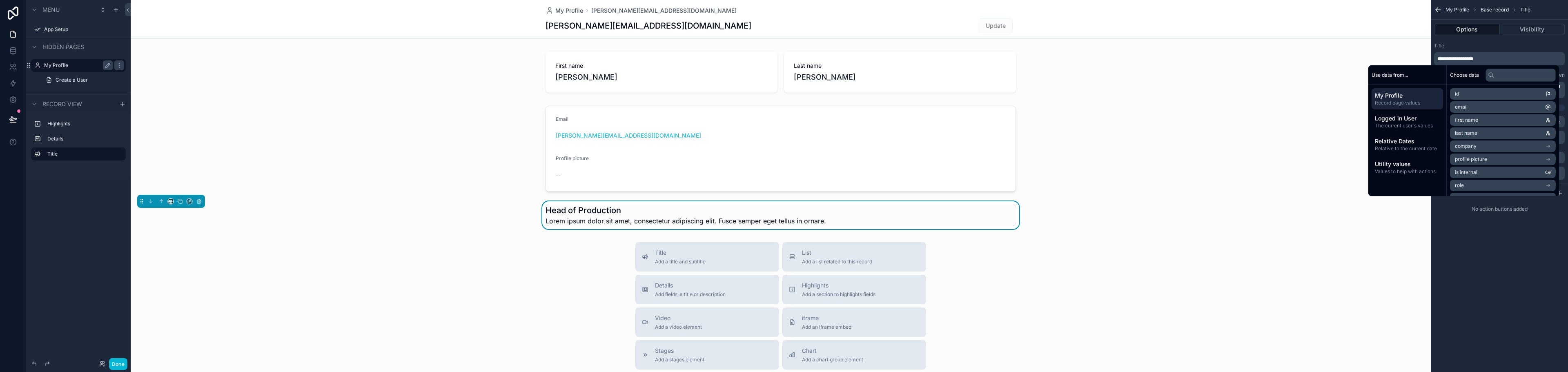
click at [1477, 105] on li "email" at bounding box center [1503, 107] width 106 height 12
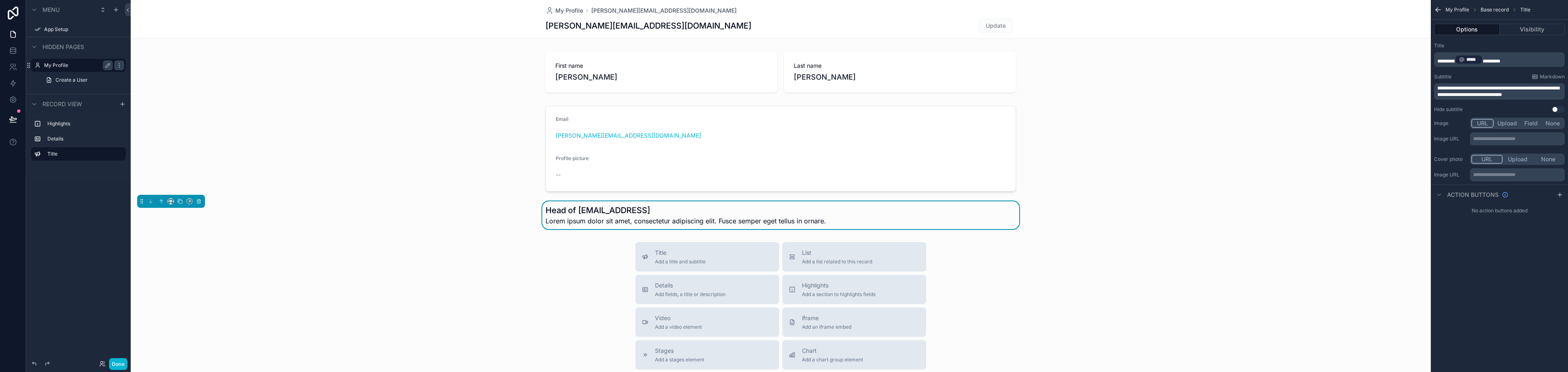
click at [1516, 59] on p "********* ***** ﻿ *********" at bounding box center [1500, 60] width 126 height 12
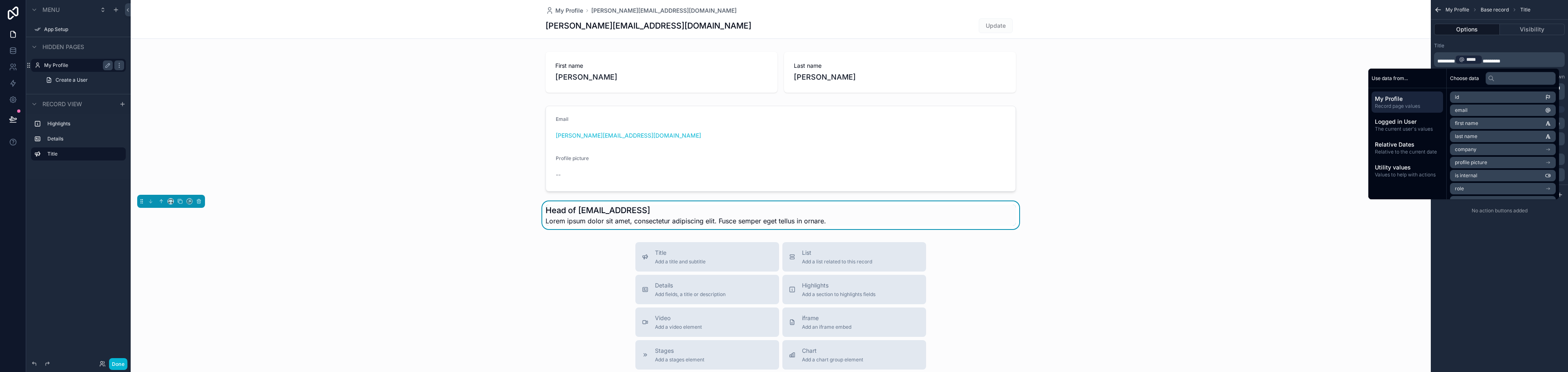
click at [1483, 60] on div "*****" at bounding box center [1469, 60] width 28 height 10
click at [1489, 60] on span "*********" at bounding box center [1491, 61] width 18 height 5
click at [1492, 59] on p "**********" at bounding box center [1500, 58] width 126 height 7
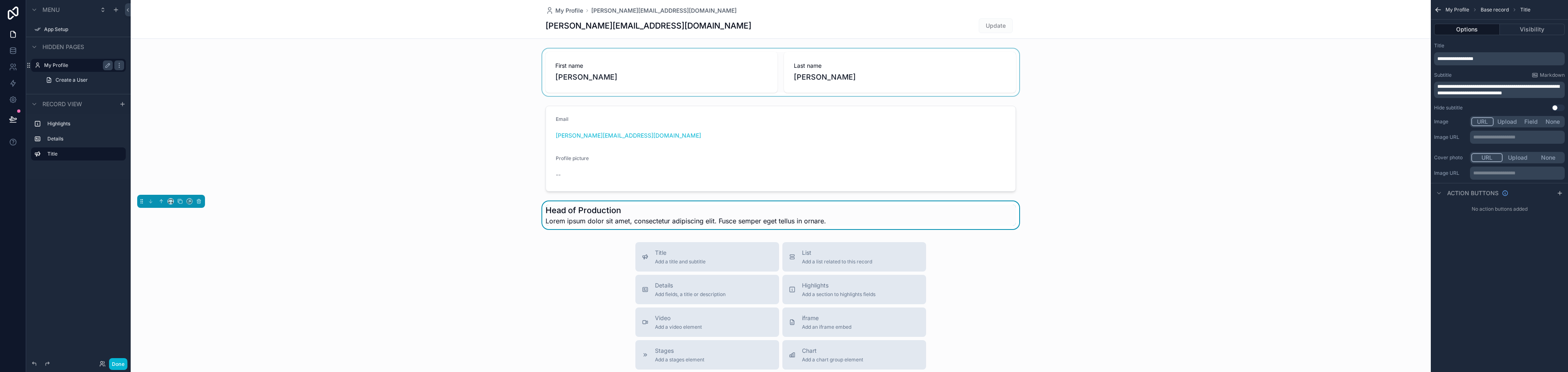
click at [393, 95] on div "scrollable content" at bounding box center [781, 72] width 1300 height 47
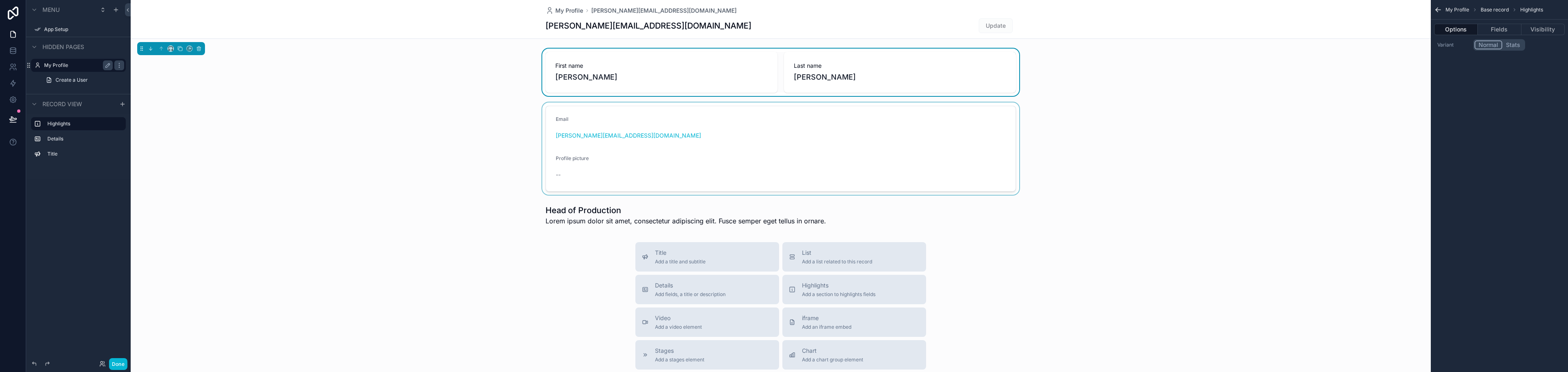
click at [1110, 175] on div "scrollable content" at bounding box center [781, 149] width 1300 height 93
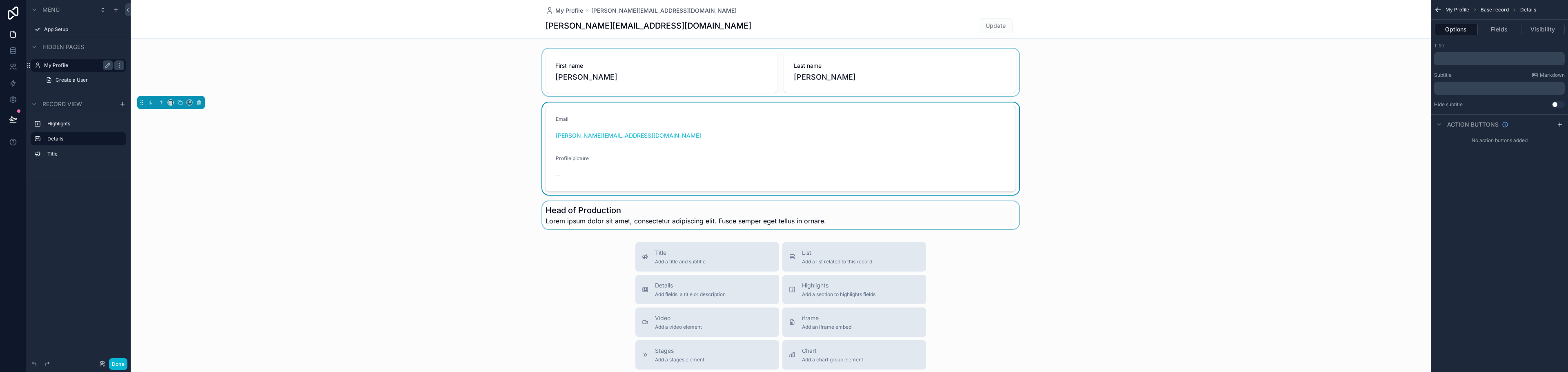
click at [787, 219] on div "scrollable content" at bounding box center [781, 216] width 1300 height 28
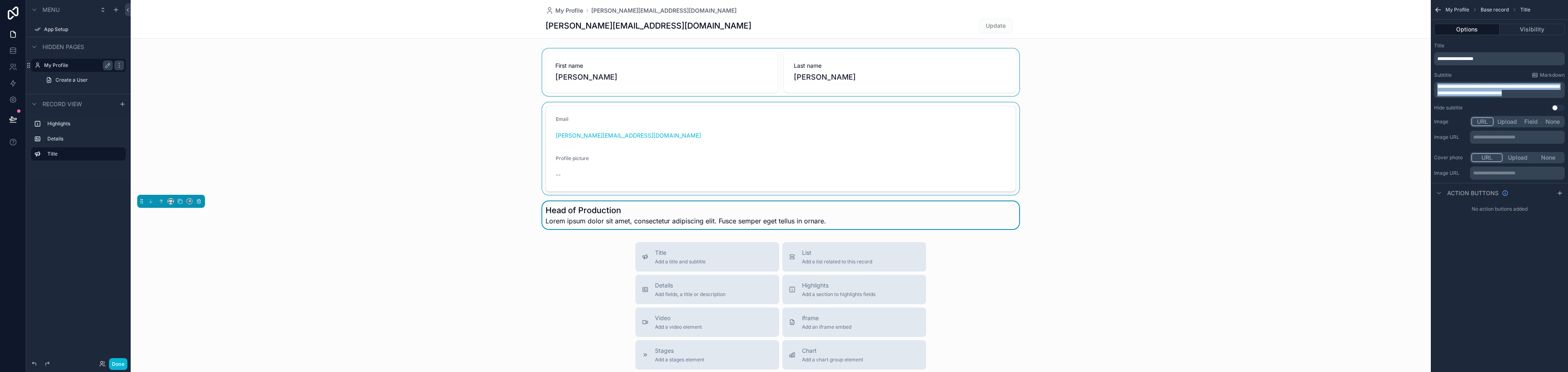
drag, startPoint x: 1531, startPoint y: 96, endPoint x: 1408, endPoint y: 77, distance: 124.5
click at [1408, 77] on div "**********" at bounding box center [849, 186] width 1437 height 372
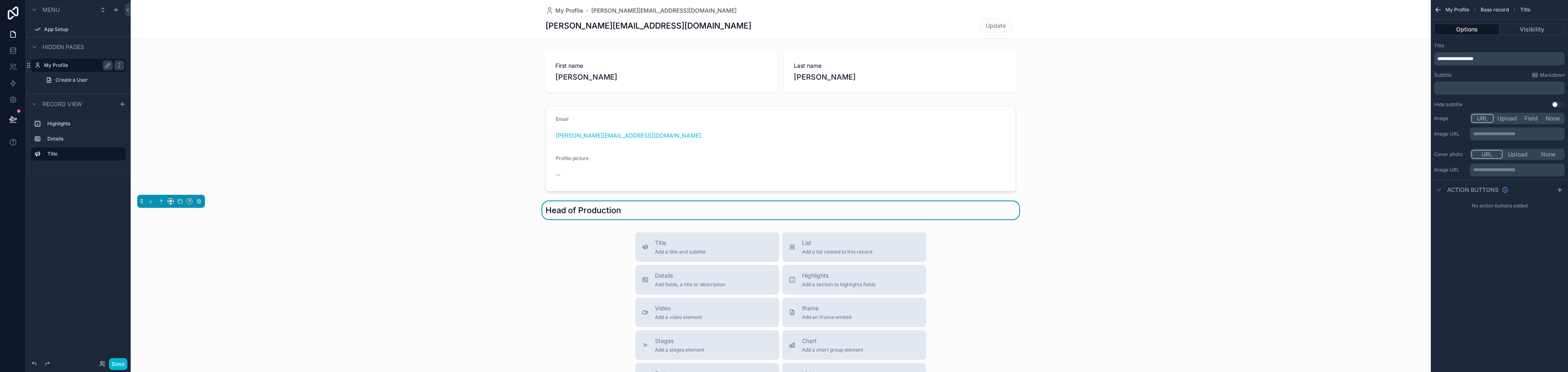
click at [1501, 119] on button "Upload" at bounding box center [1507, 118] width 27 height 9
click at [1438, 214] on icon "scrollable content" at bounding box center [1439, 212] width 7 height 7
click at [1438, 214] on icon "scrollable content" at bounding box center [1439, 212] width 2 height 3
click at [1559, 210] on icon "scrollable content" at bounding box center [1559, 212] width 7 height 7
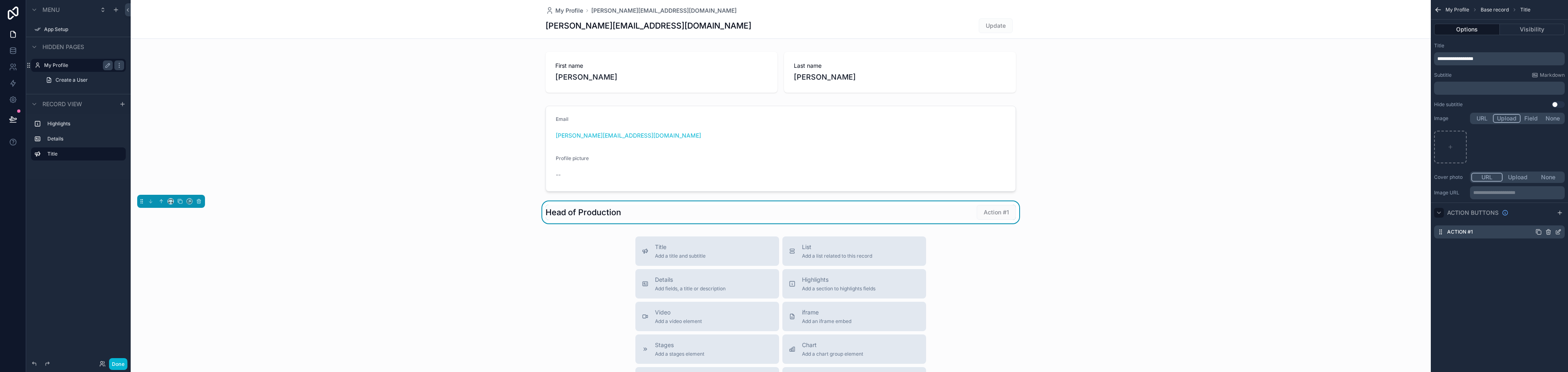
click at [1545, 230] on icon "scrollable content" at bounding box center [1548, 232] width 7 height 7
click at [1519, 220] on span "Confirm delete?" at bounding box center [1515, 219] width 37 height 7
click at [1543, 221] on icon at bounding box center [1545, 219] width 7 height 7
click at [1076, 237] on div "Title Add a title and subtitle List Add a list related to this record Details A…" at bounding box center [781, 378] width 1300 height 291
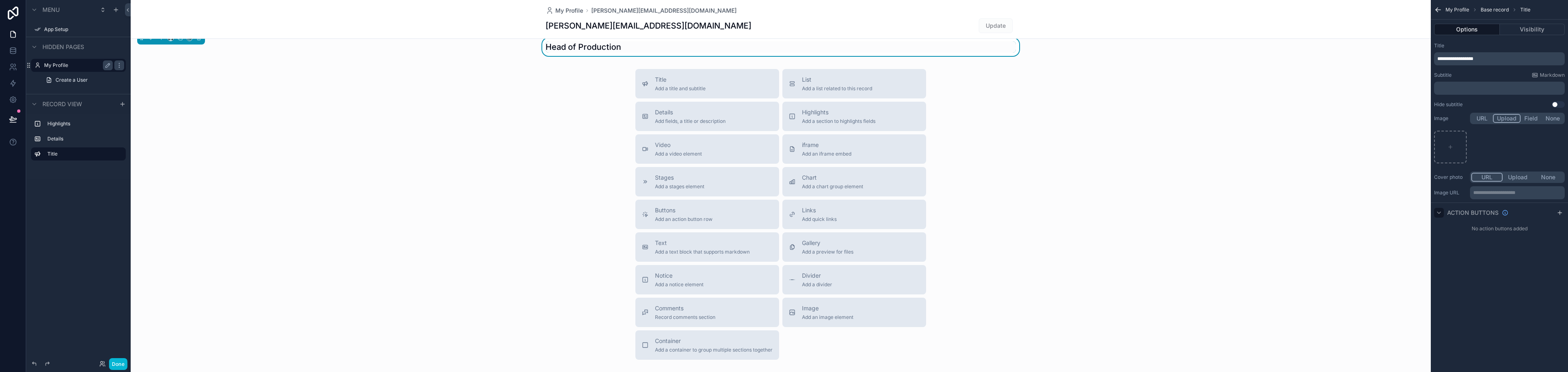
scroll to position [122, 0]
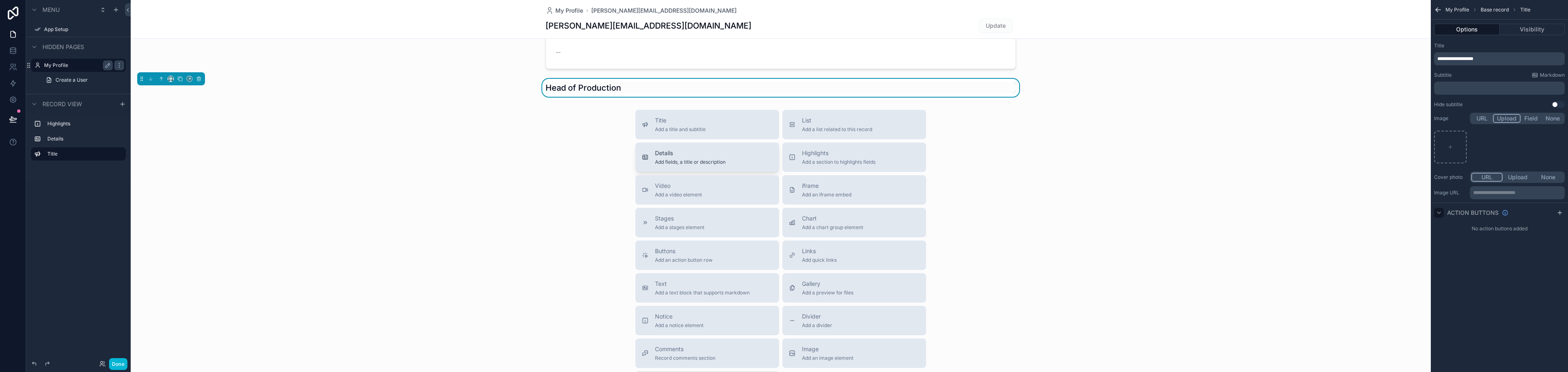
click at [673, 160] on span "Add fields, a title or description" at bounding box center [690, 162] width 71 height 7
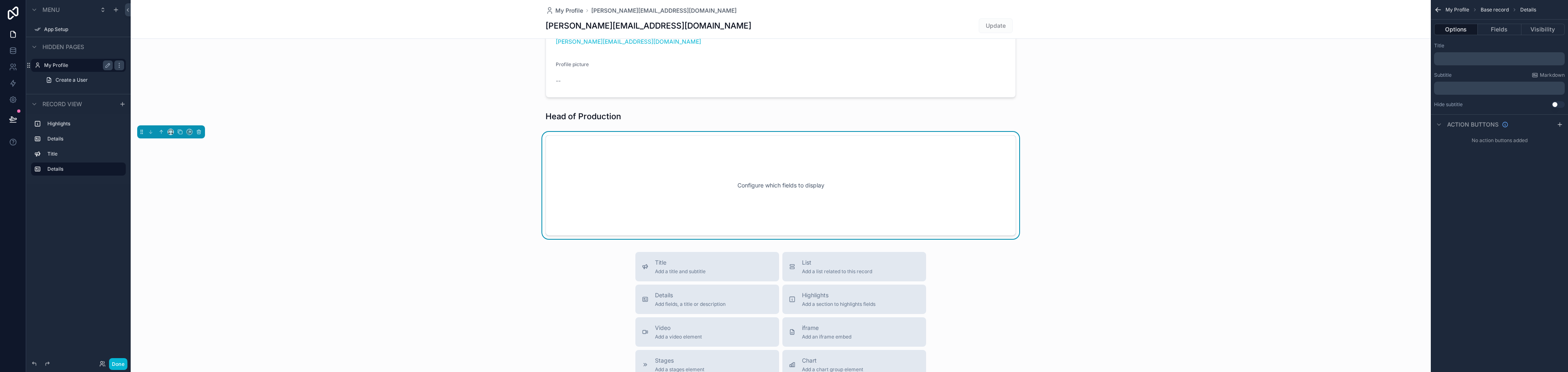
scroll to position [94, 0]
click at [1461, 58] on p "﻿" at bounding box center [1500, 58] width 126 height 7
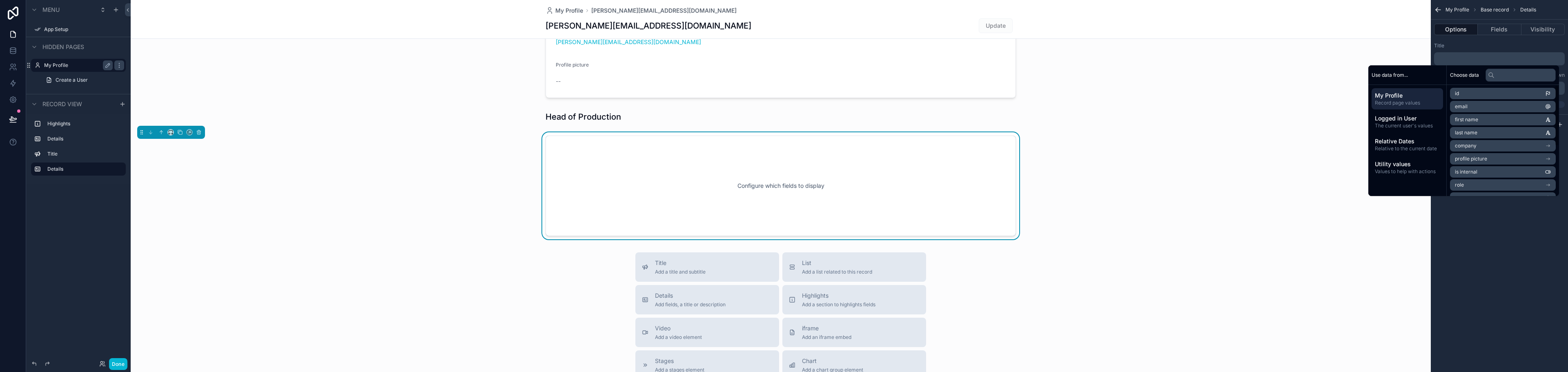
scroll to position [0, 0]
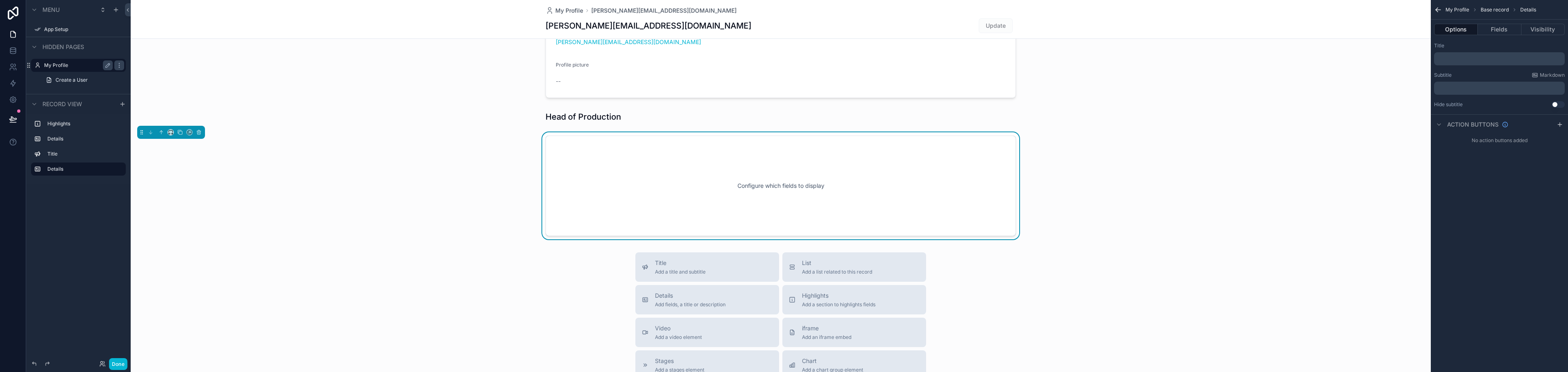
click at [1471, 57] on p "﻿" at bounding box center [1500, 58] width 126 height 7
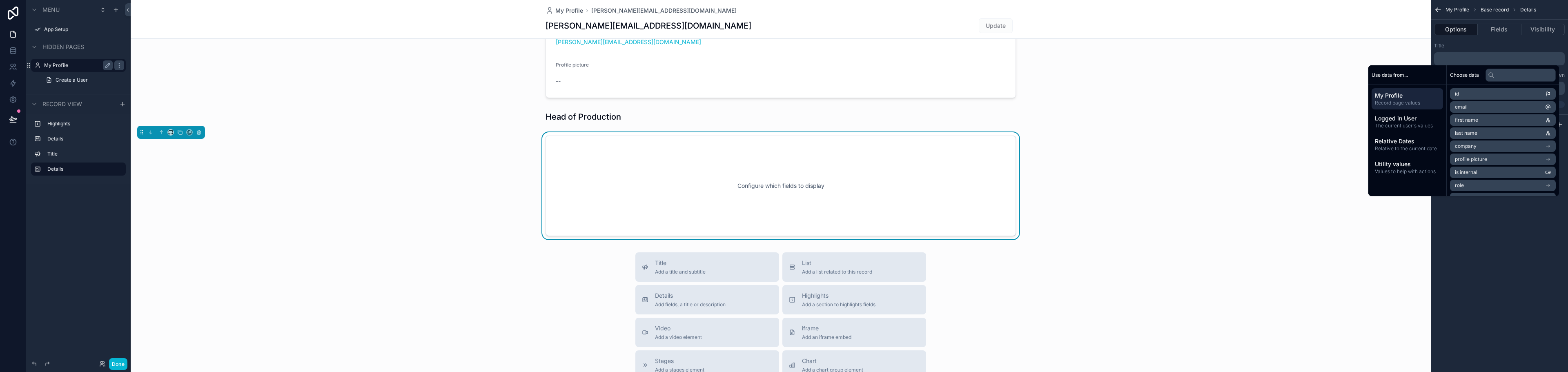
click at [1455, 55] on p "﻿" at bounding box center [1500, 58] width 126 height 7
click at [1481, 197] on div "My Profile Base record Details Options Fields Visibility Title ﻿ Subtitle Markd…" at bounding box center [1499, 186] width 137 height 372
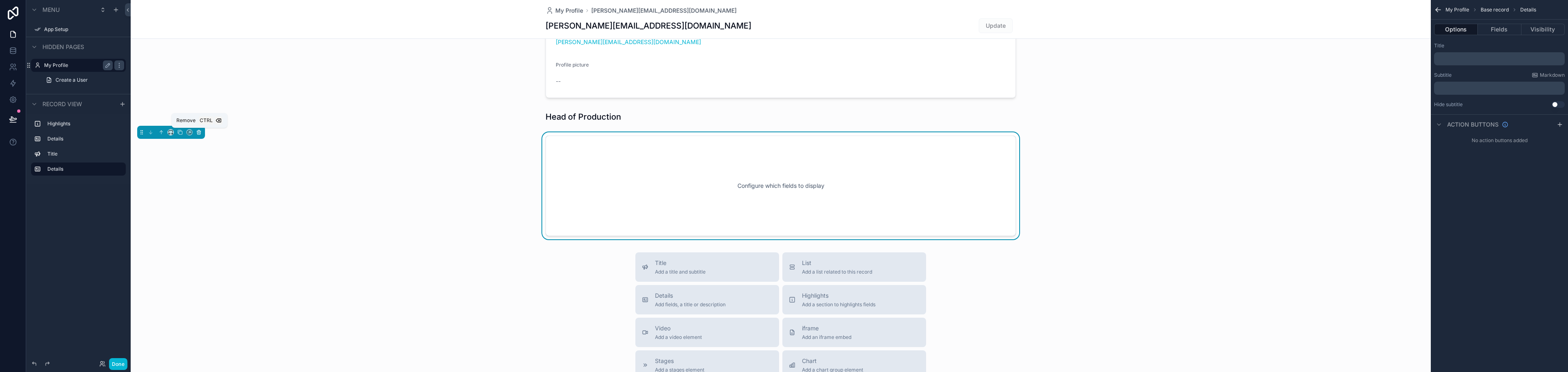
click at [200, 133] on icon "scrollable content" at bounding box center [198, 132] width 3 height 3
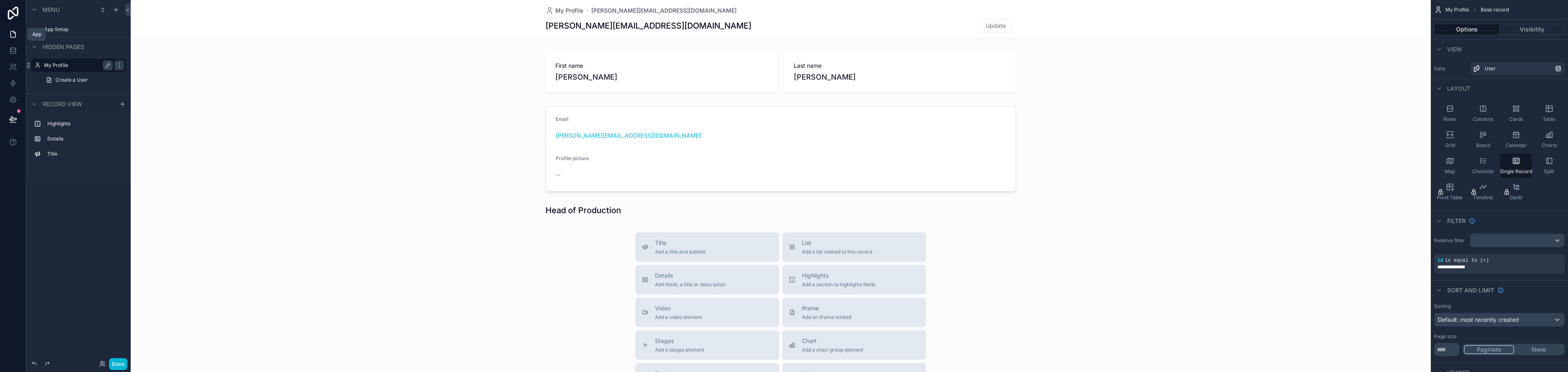
click at [11, 37] on icon at bounding box center [13, 34] width 8 height 8
click at [15, 33] on icon at bounding box center [13, 35] width 5 height 6
click at [51, 65] on label "My Profile" at bounding box center [76, 65] width 65 height 7
click at [57, 125] on label "Highlights" at bounding box center [83, 124] width 72 height 7
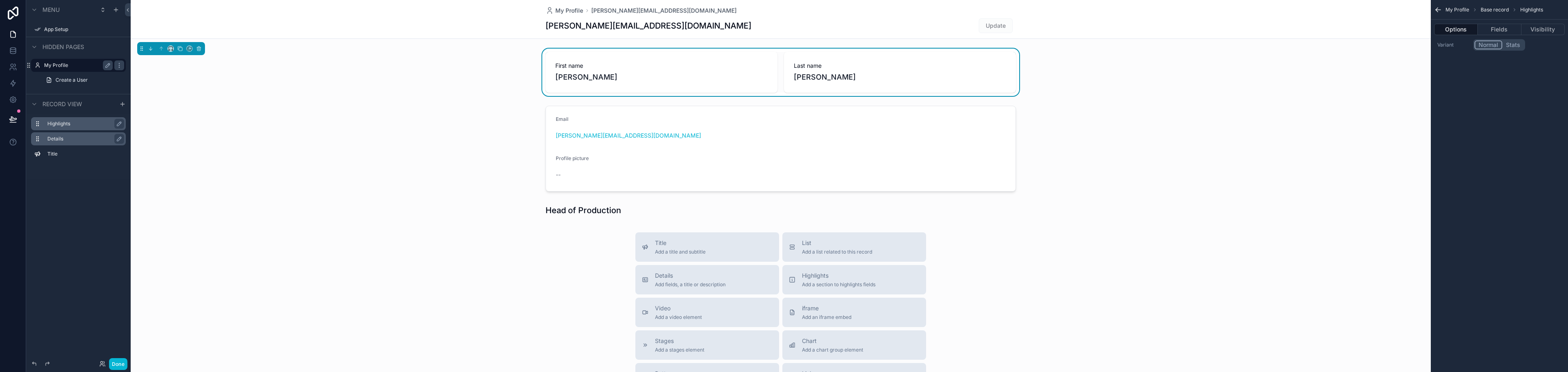
click at [57, 142] on div "Details" at bounding box center [85, 139] width 75 height 10
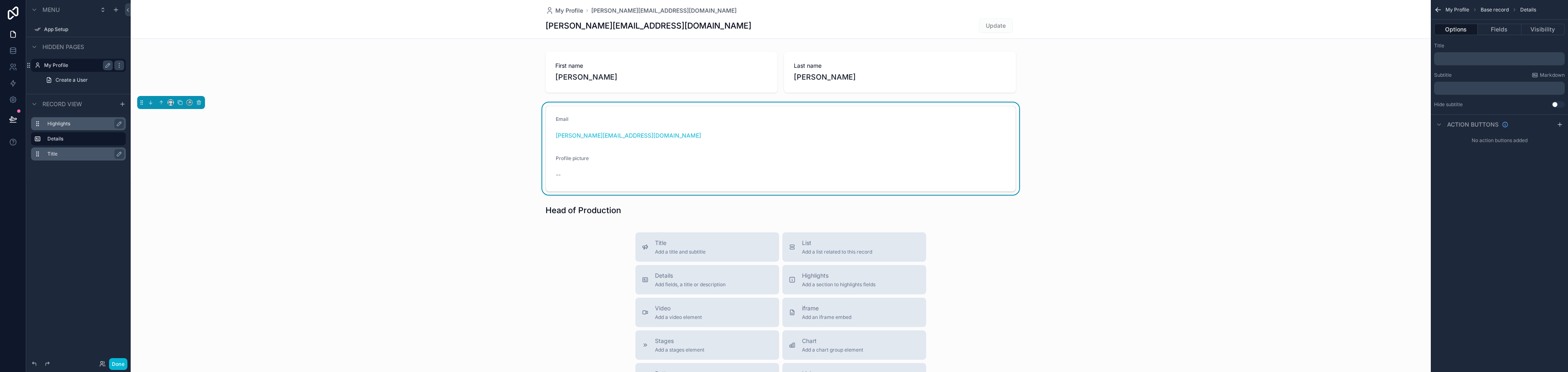
click at [55, 153] on label "Title" at bounding box center [83, 154] width 72 height 7
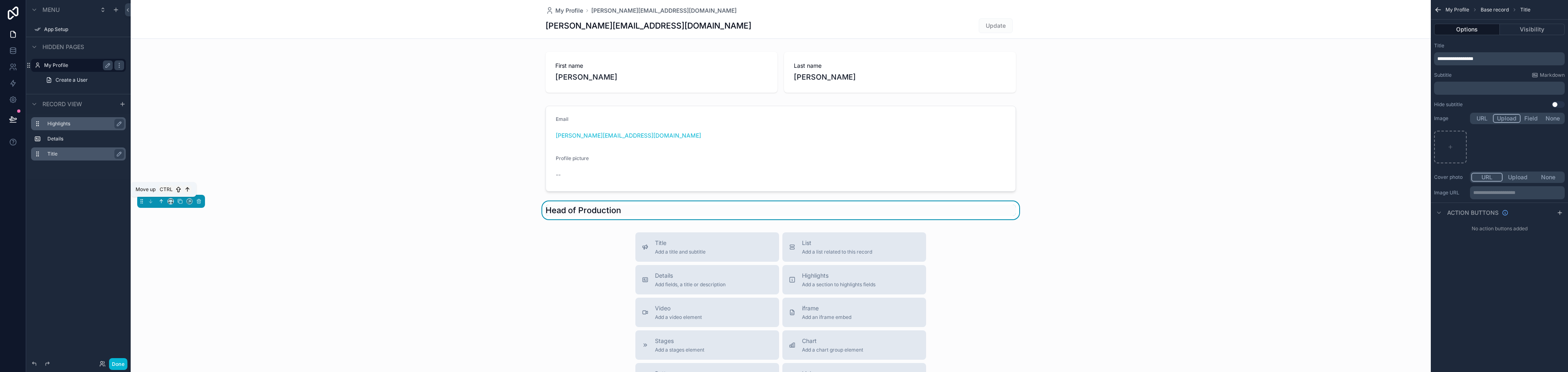
click at [161, 199] on icon "scrollable content" at bounding box center [161, 201] width 5 height 5
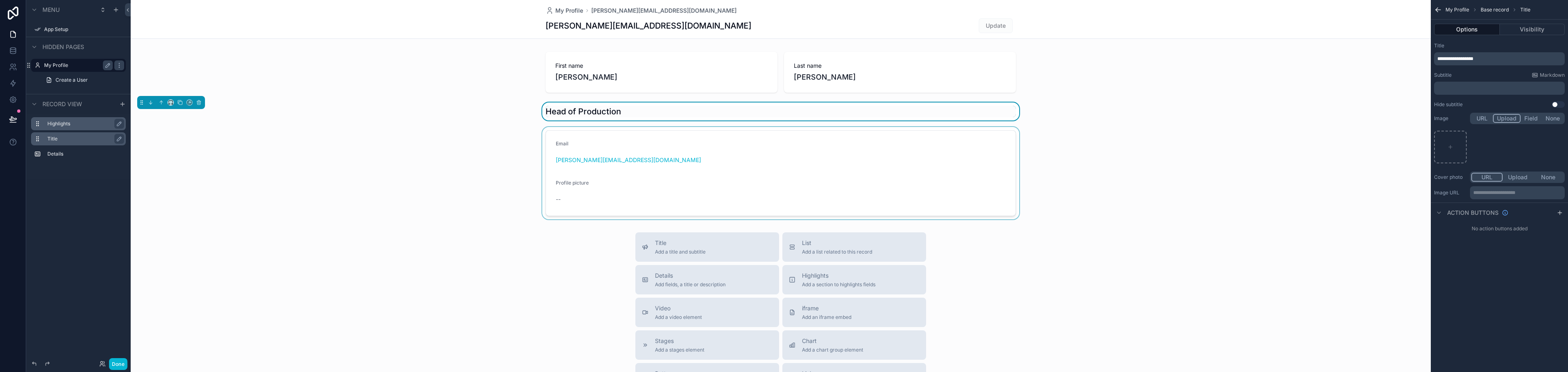
click at [621, 192] on div "scrollable content" at bounding box center [781, 174] width 1300 height 93
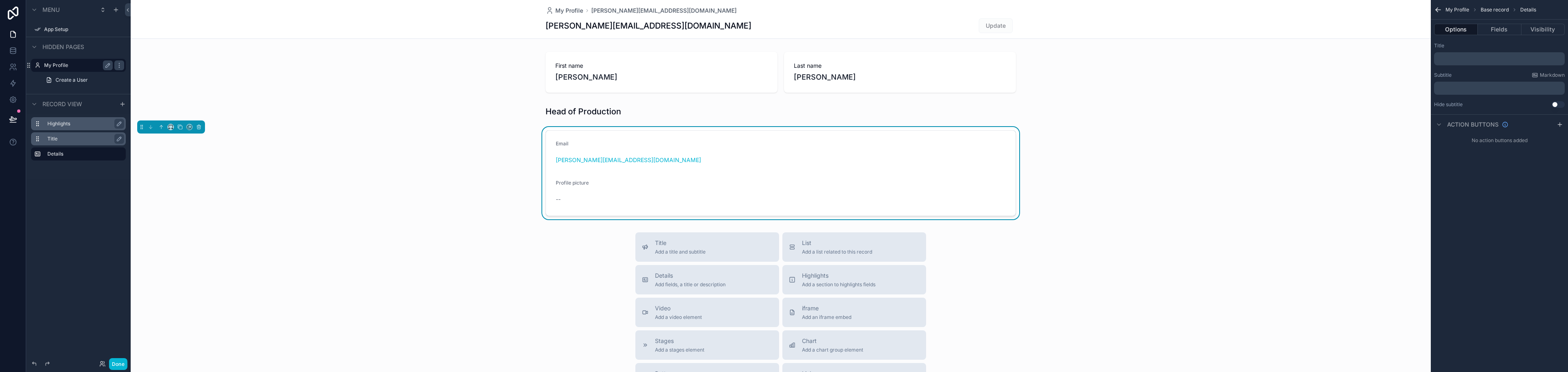
click at [1461, 58] on p "﻿" at bounding box center [1500, 58] width 126 height 7
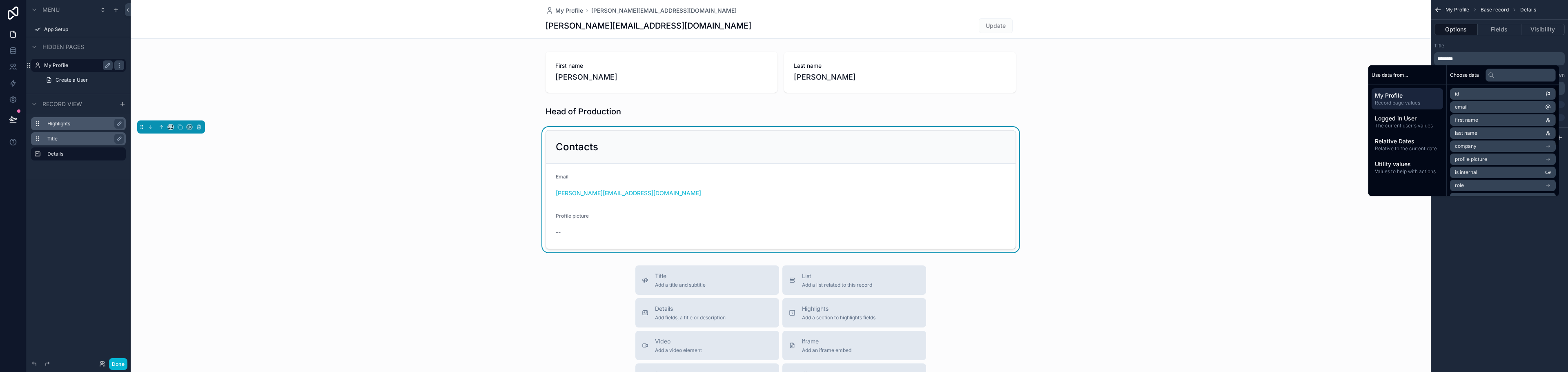
click at [1489, 230] on div "My Profile Base record Details Options Fields Visibility Title ******** Subtitl…" at bounding box center [1499, 186] width 137 height 372
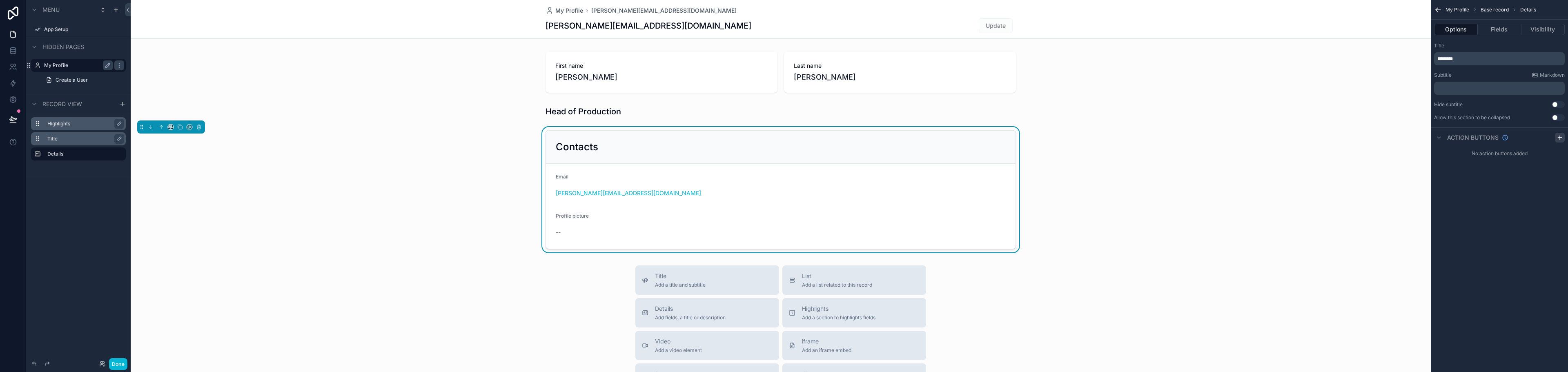
click at [1559, 139] on icon "scrollable content" at bounding box center [1559, 138] width 7 height 7
click at [1480, 155] on div "Action #1" at bounding box center [1499, 156] width 131 height 13
click at [1547, 158] on icon "scrollable content" at bounding box center [1548, 156] width 7 height 7
click at [1547, 146] on icon at bounding box center [1545, 144] width 7 height 7
click at [1557, 106] on button "Use setting" at bounding box center [1558, 104] width 13 height 7
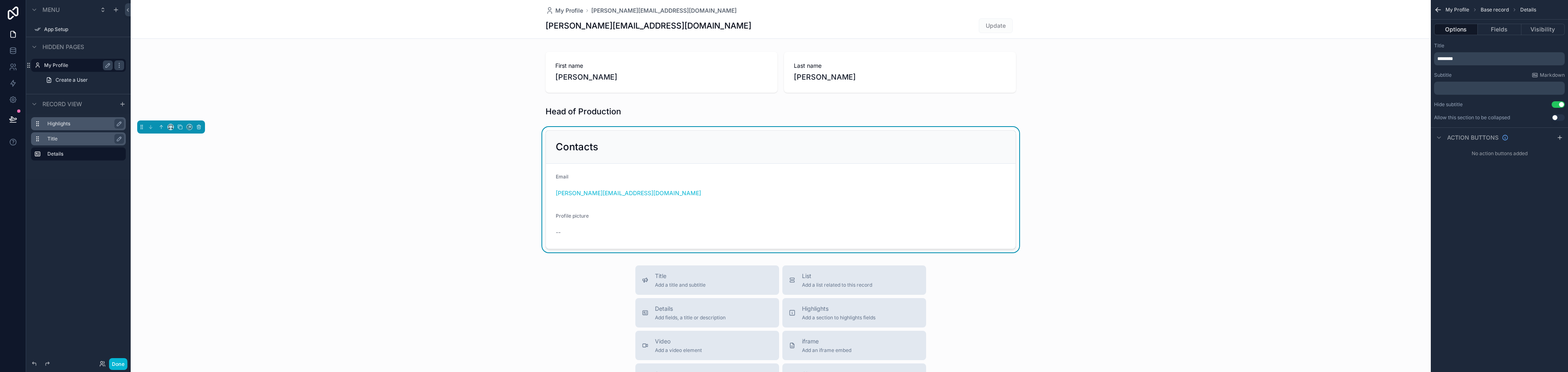
click at [1558, 117] on button "Use setting" at bounding box center [1558, 118] width 13 height 7
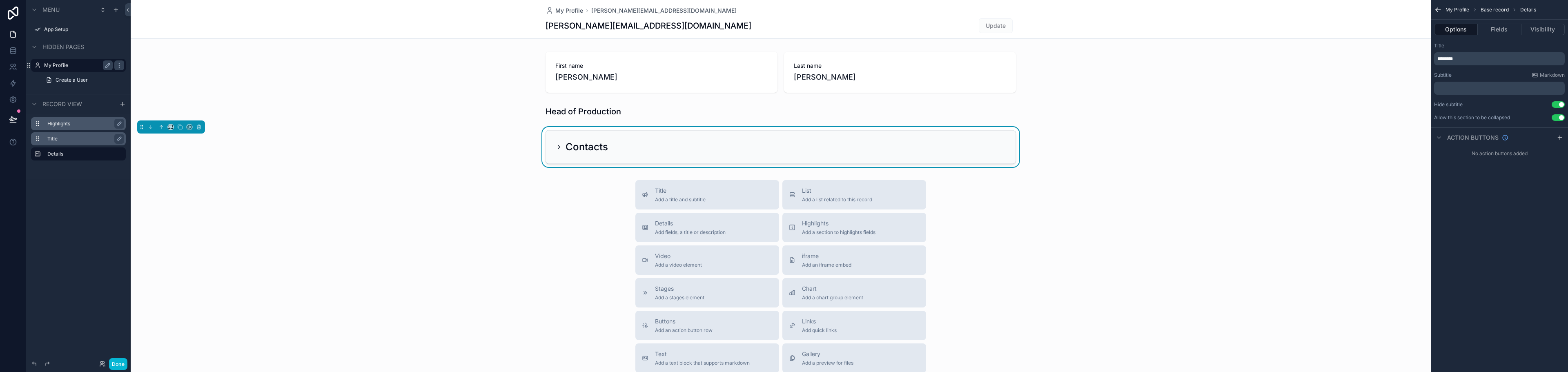
click at [1558, 117] on button "Use setting" at bounding box center [1558, 118] width 13 height 7
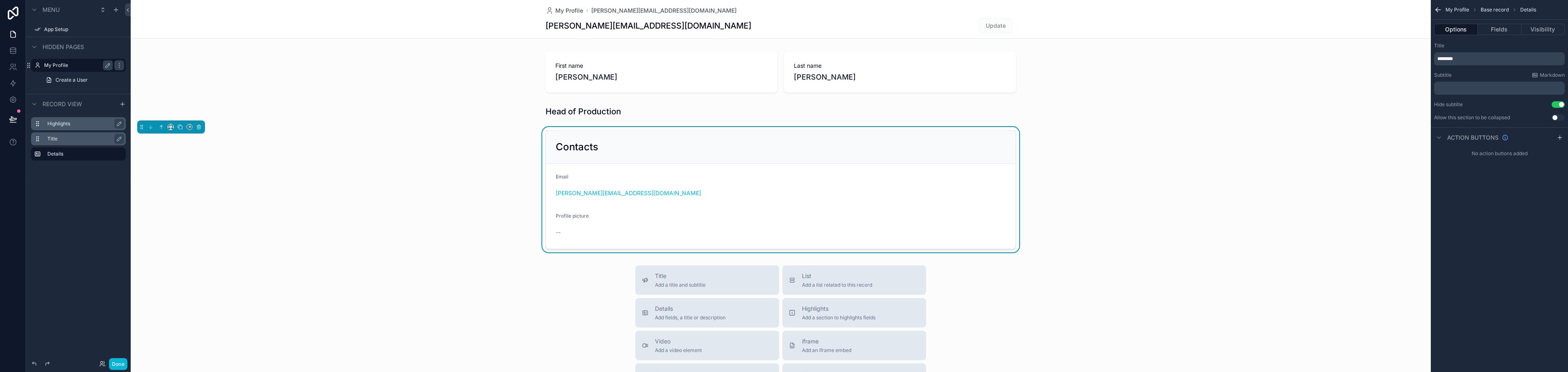
click at [852, 206] on form "Email steve@showblock.com Profile picture --" at bounding box center [780, 206] width 469 height 85
click at [1505, 30] on button "Fields" at bounding box center [1499, 29] width 43 height 12
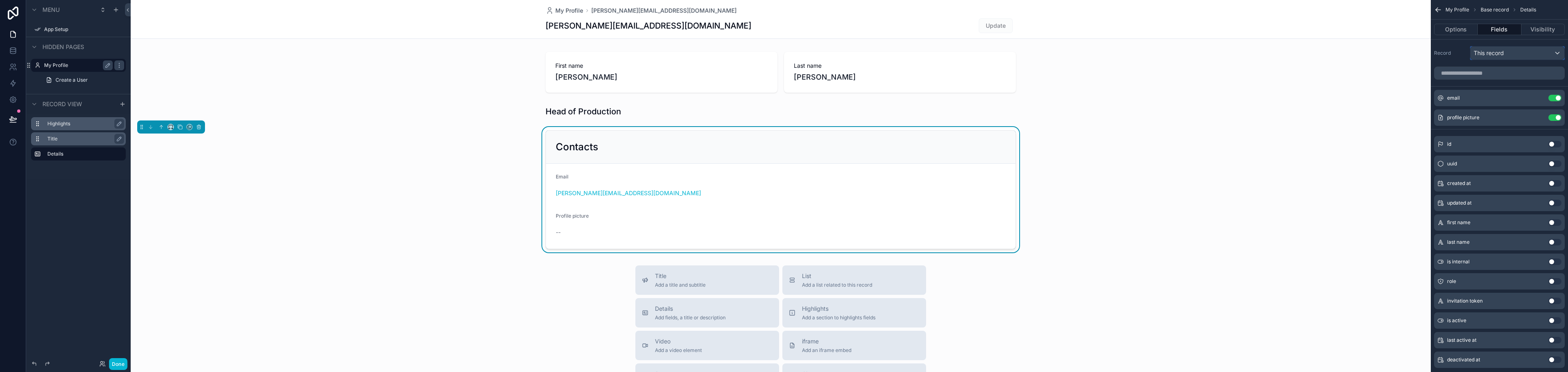
click at [1524, 54] on div "This record" at bounding box center [1517, 52] width 94 height 13
click at [1524, 54] on div "scrollable content" at bounding box center [784, 186] width 1568 height 372
click at [1555, 264] on button "Use setting" at bounding box center [1555, 262] width 13 height 7
click at [1553, 302] on button "Use setting" at bounding box center [1555, 301] width 13 height 7
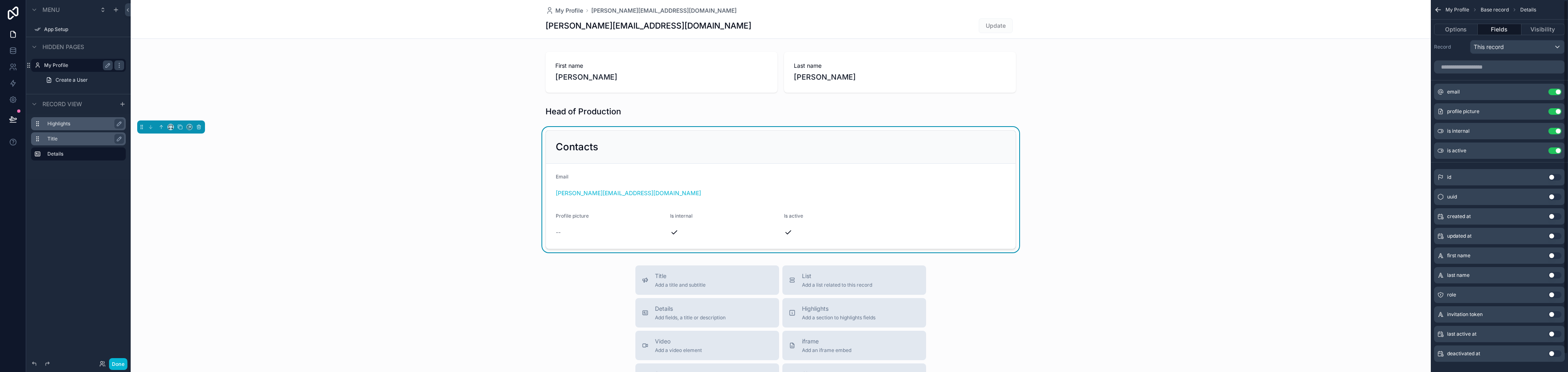
scroll to position [0, 0]
click at [1556, 182] on button "Use setting" at bounding box center [1555, 183] width 13 height 7
click at [1556, 182] on div "id Use setting" at bounding box center [1499, 176] width 131 height 16
click at [1552, 174] on button "Use setting" at bounding box center [1555, 176] width 13 height 7
click at [1462, 30] on button "Options" at bounding box center [1456, 29] width 44 height 12
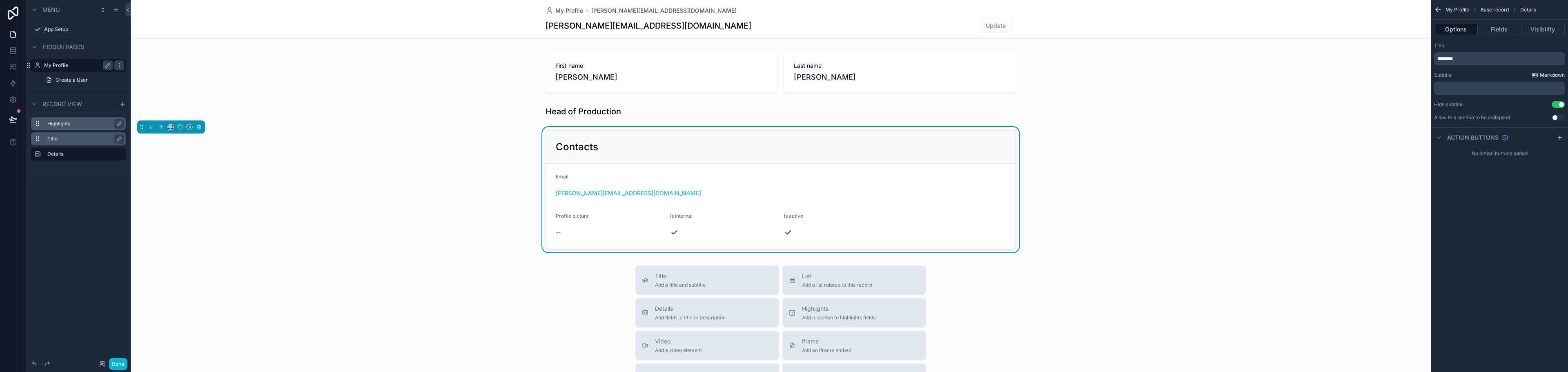
click at [1545, 75] on span "Markdown" at bounding box center [1552, 75] width 25 height 7
click at [1223, 222] on div "Contacts Email steve@showblock.com Profile picture -- Is internal Is active" at bounding box center [781, 190] width 1300 height 125
click at [1491, 33] on button "Fields" at bounding box center [1499, 29] width 43 height 12
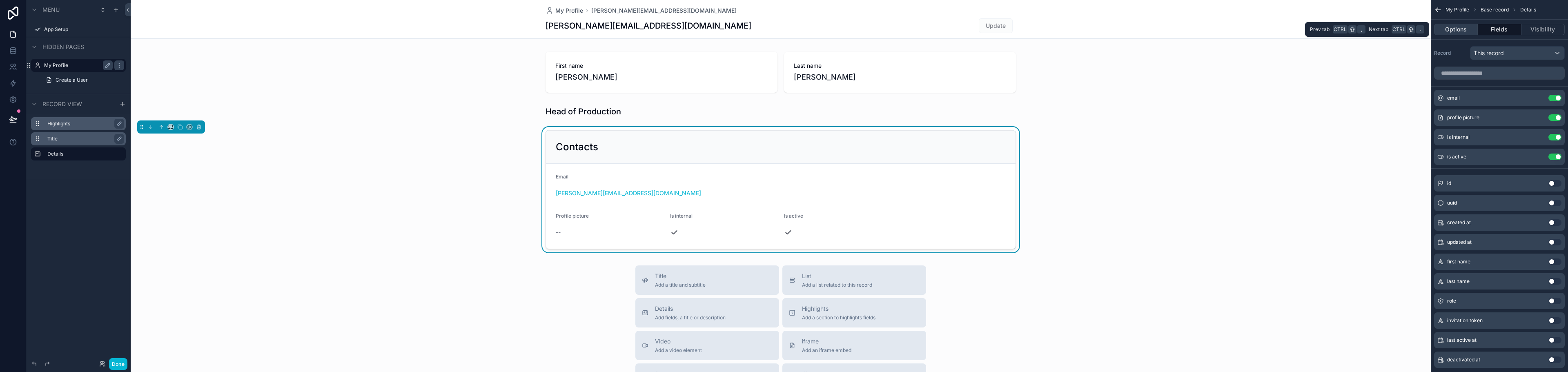
click at [1462, 33] on button "Options" at bounding box center [1456, 29] width 44 height 12
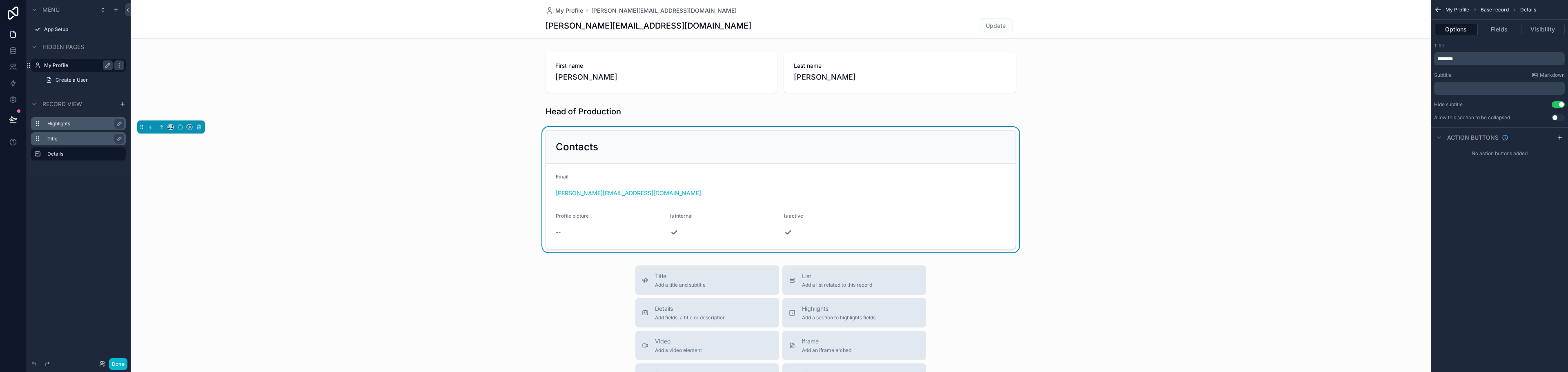
click at [558, 218] on span "Profile picture" at bounding box center [572, 216] width 33 height 6
click at [823, 176] on div "Email" at bounding box center [780, 178] width 450 height 10
click at [1508, 33] on button "Fields" at bounding box center [1499, 29] width 43 height 12
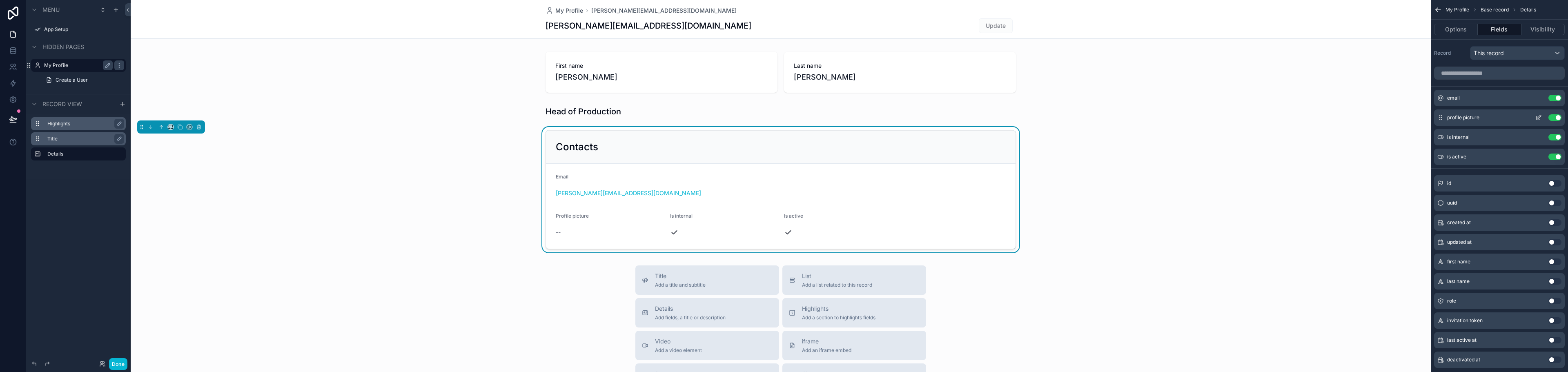
click at [1539, 119] on icon "scrollable content" at bounding box center [1538, 118] width 7 height 7
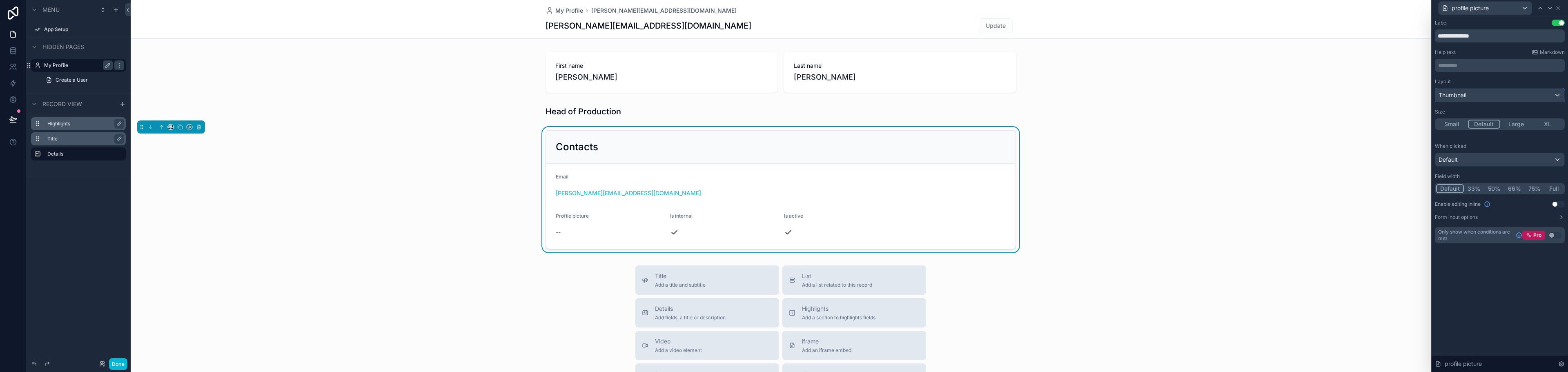
click at [1509, 94] on div "Thumbnail" at bounding box center [1500, 95] width 129 height 13
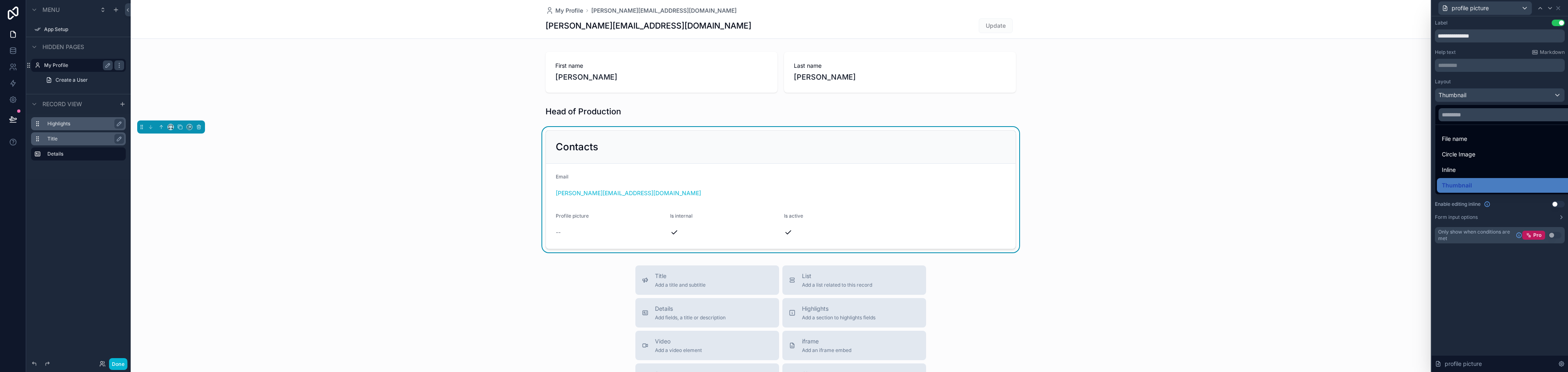
click at [1509, 94] on div at bounding box center [1500, 186] width 136 height 372
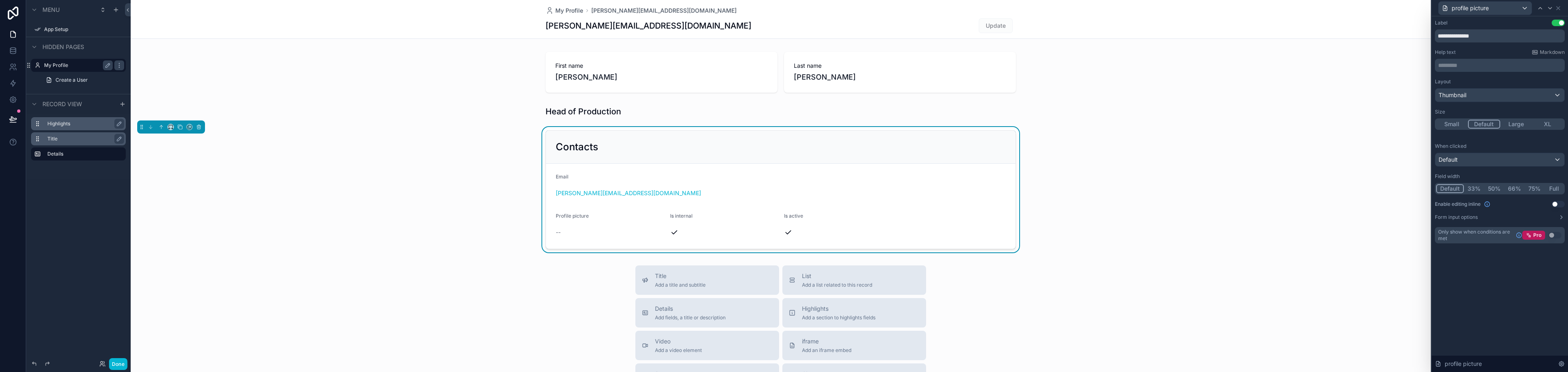
scroll to position [19, 0]
click at [1563, 218] on icon at bounding box center [1561, 217] width 7 height 7
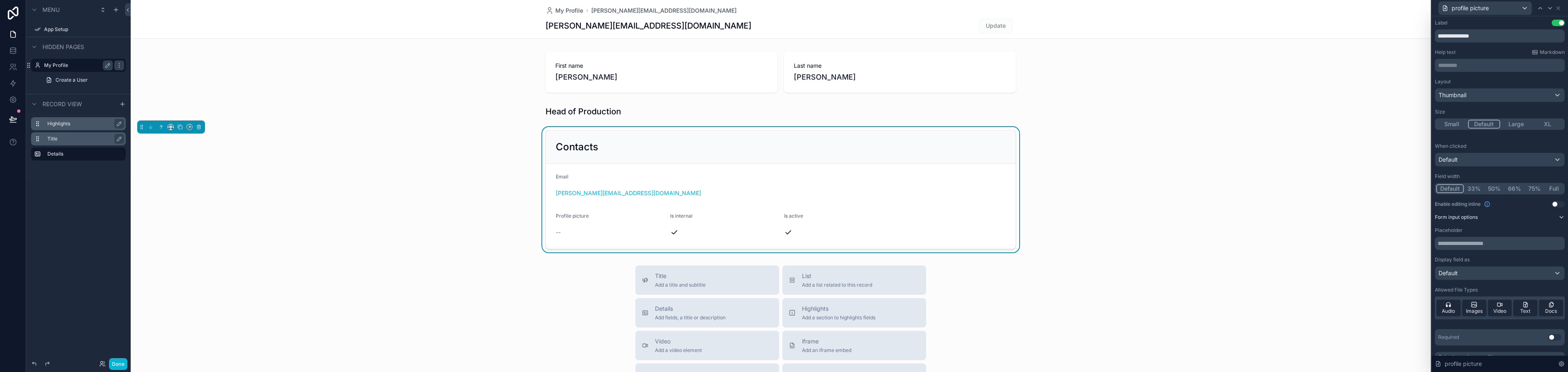
scroll to position [16, 0]
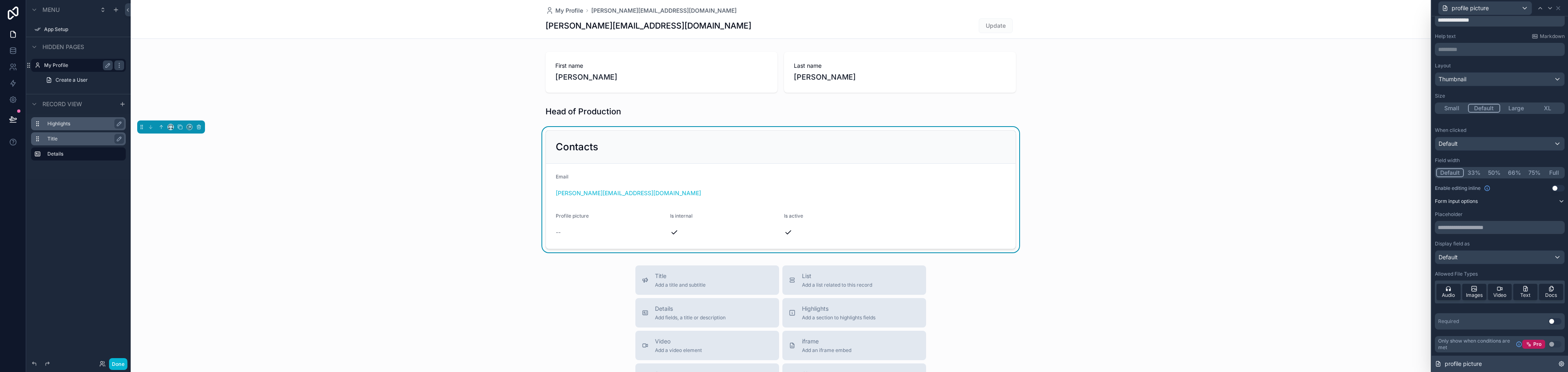
click at [1465, 369] on div "profile picture" at bounding box center [1500, 363] width 136 height 16
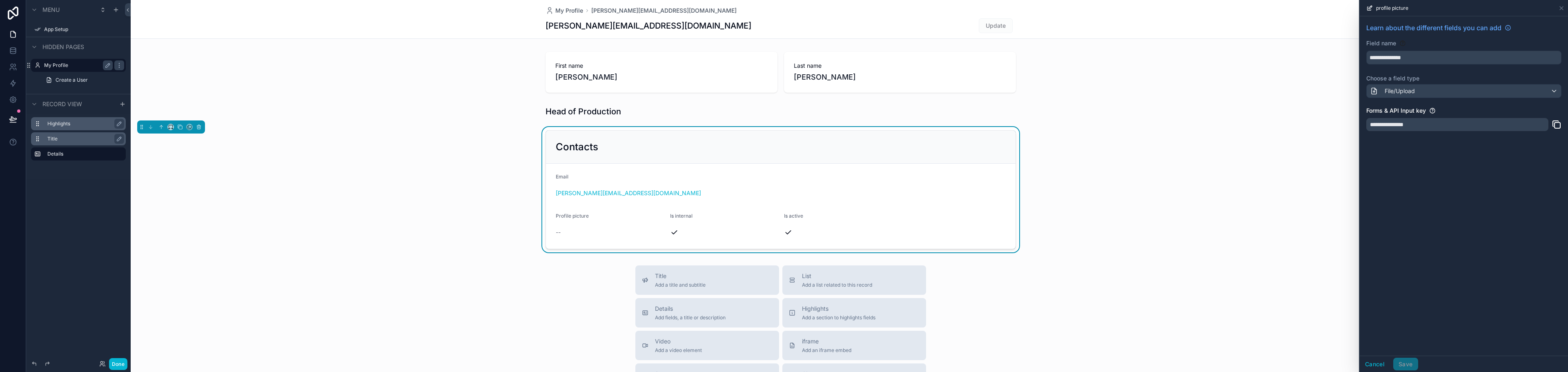
click at [1558, 123] on icon at bounding box center [1557, 125] width 5 height 5
click at [1504, 164] on div "**********" at bounding box center [1464, 186] width 208 height 339
click at [1560, 10] on icon at bounding box center [1561, 8] width 7 height 7
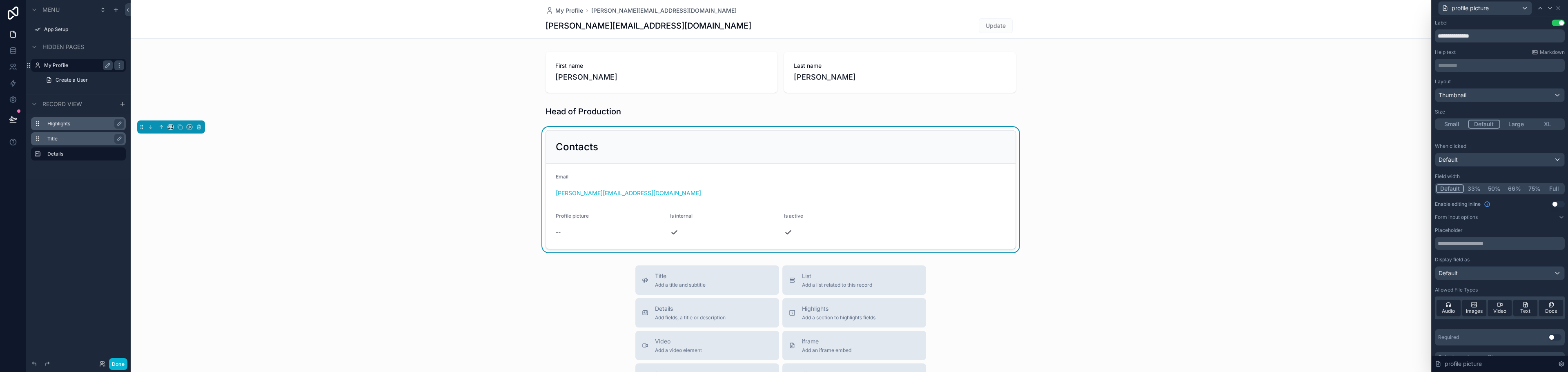
click at [1452, 122] on button "Small" at bounding box center [1452, 124] width 32 height 9
click at [1478, 124] on button "Default" at bounding box center [1485, 124] width 32 height 9
click at [1461, 162] on div "Default" at bounding box center [1500, 160] width 129 height 13
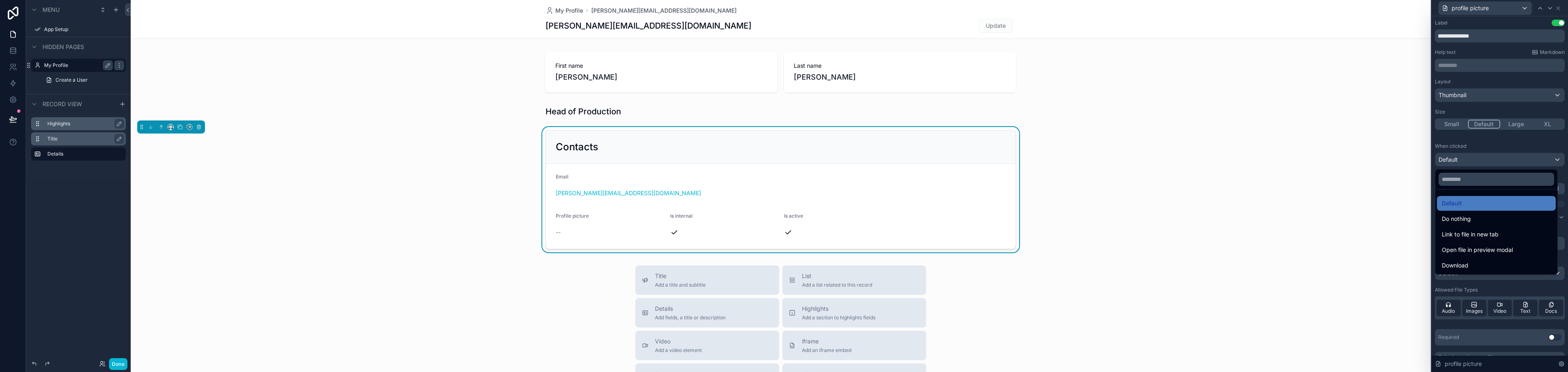
click at [1461, 162] on div at bounding box center [1500, 186] width 136 height 372
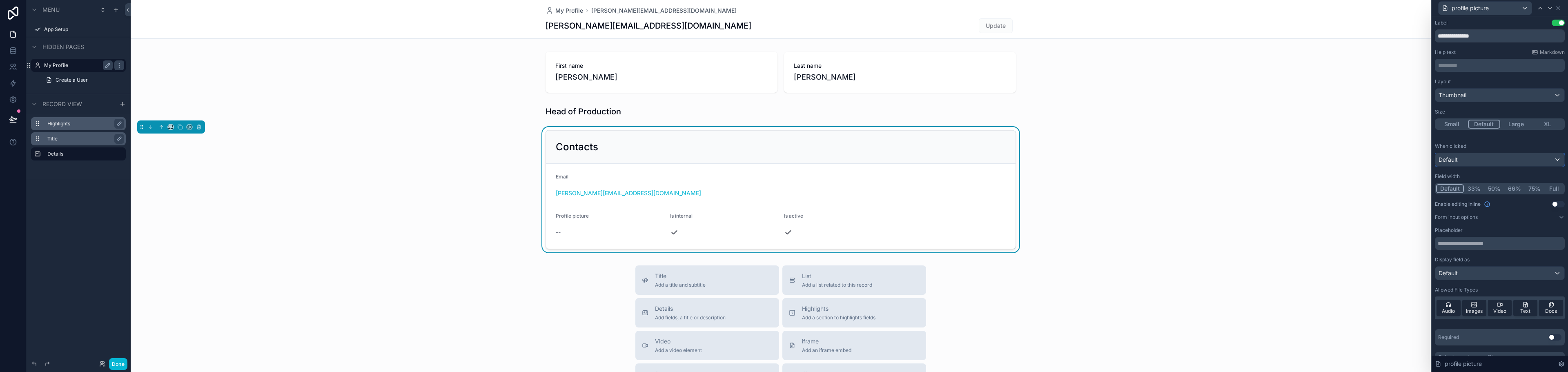
click at [1461, 162] on div "Default" at bounding box center [1500, 160] width 129 height 13
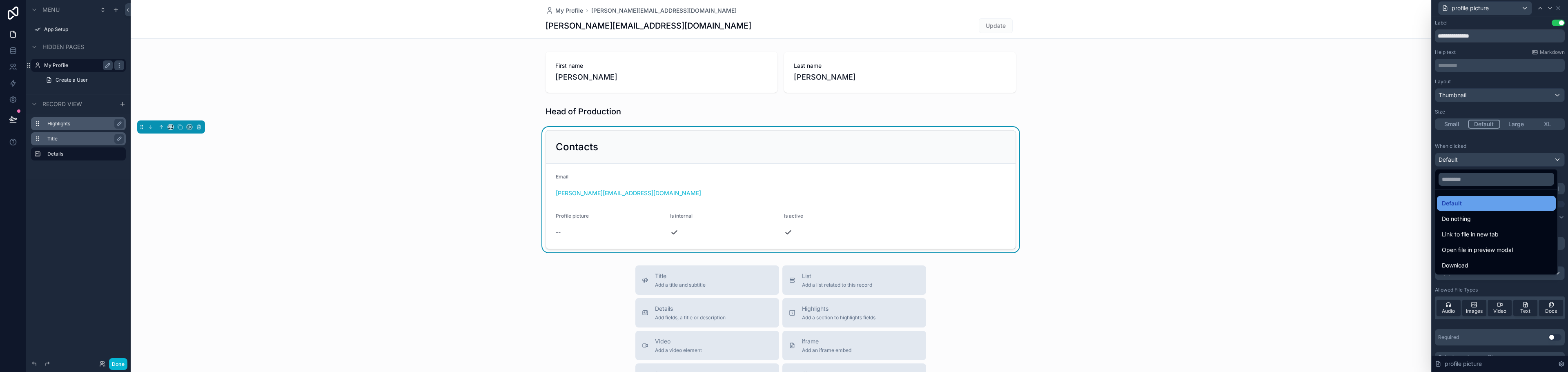
click at [1497, 203] on div "Default" at bounding box center [1496, 203] width 109 height 10
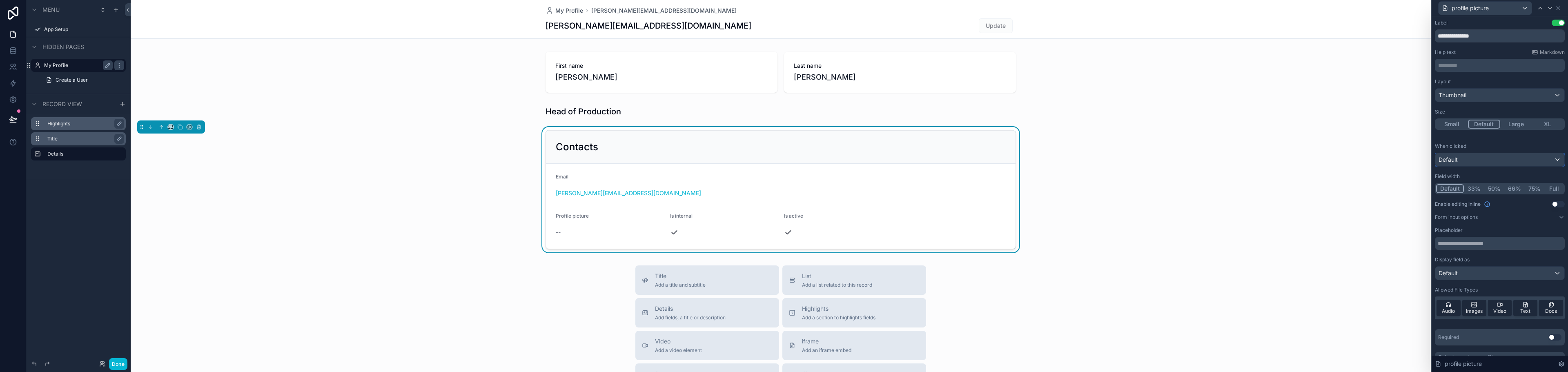
click at [1497, 158] on div "Default" at bounding box center [1500, 160] width 129 height 13
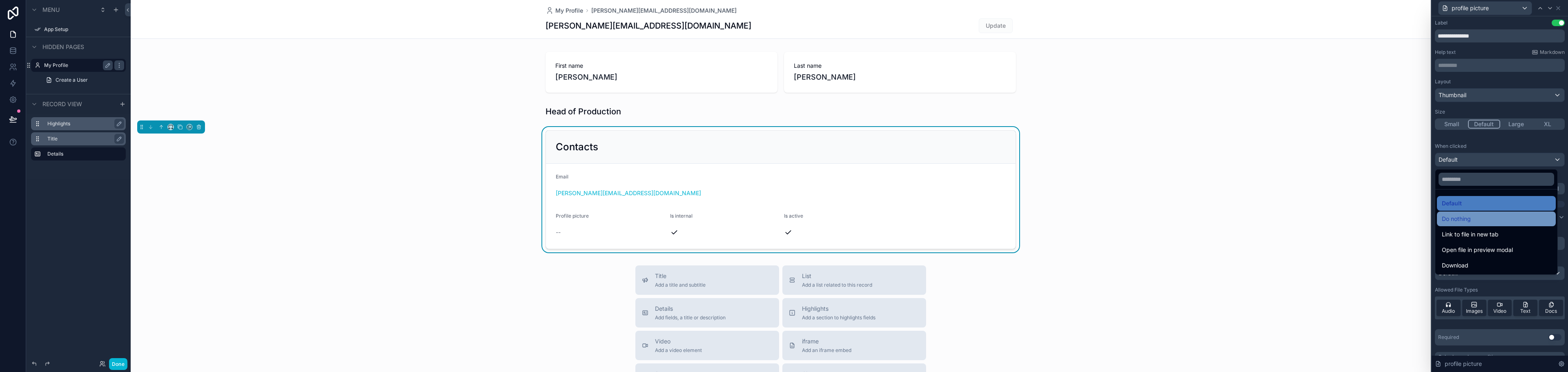
click at [1465, 217] on span "Do nothing" at bounding box center [1457, 219] width 29 height 10
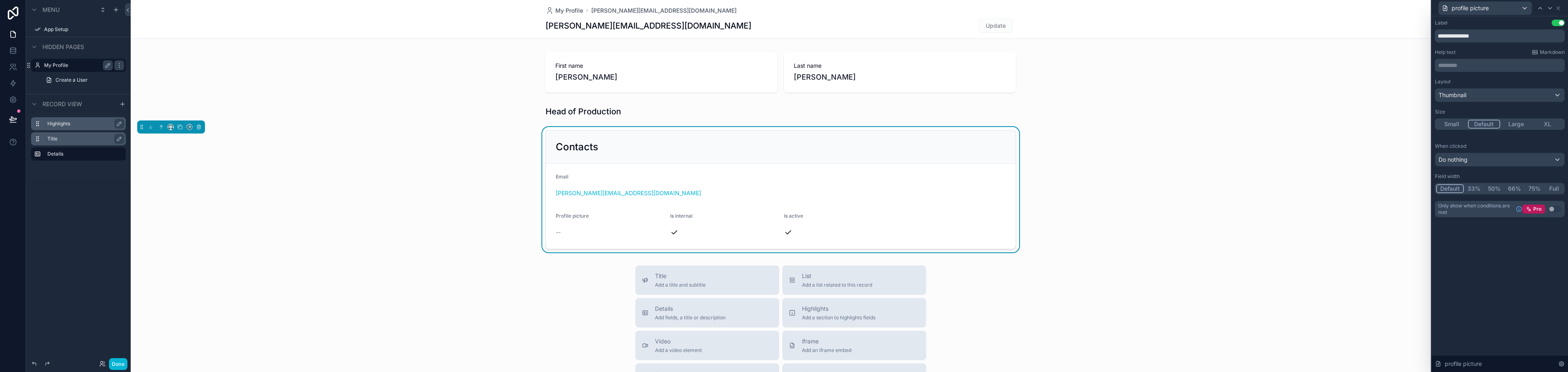
click at [1513, 252] on div "**********" at bounding box center [1500, 194] width 136 height 356
click at [1447, 8] on icon at bounding box center [1445, 8] width 4 height 5
click at [1470, 66] on span "profile picture" at bounding box center [1475, 68] width 40 height 10
click at [1558, 93] on div "Thumbnail" at bounding box center [1500, 95] width 129 height 13
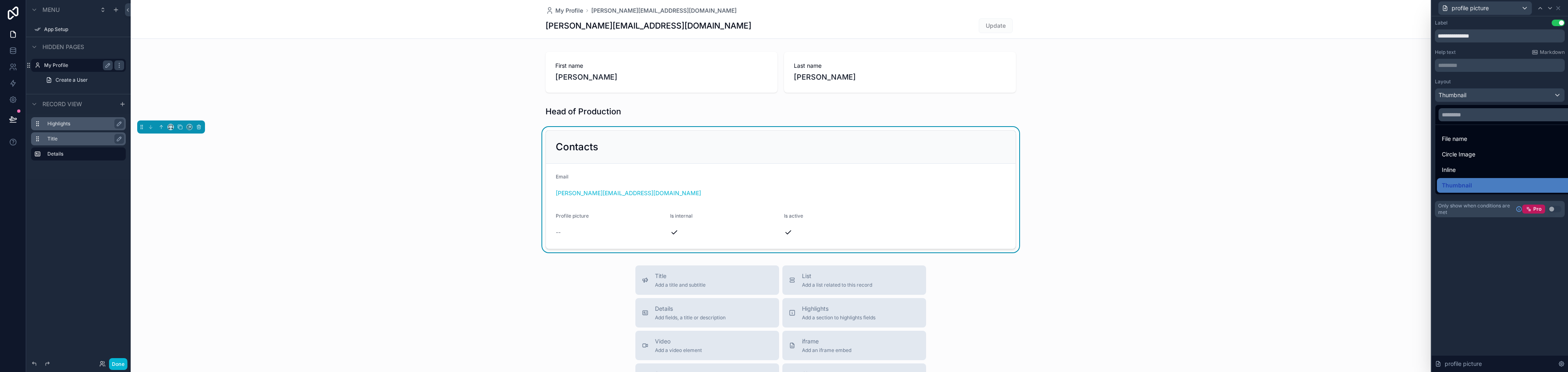
click at [1511, 81] on div at bounding box center [1500, 186] width 136 height 372
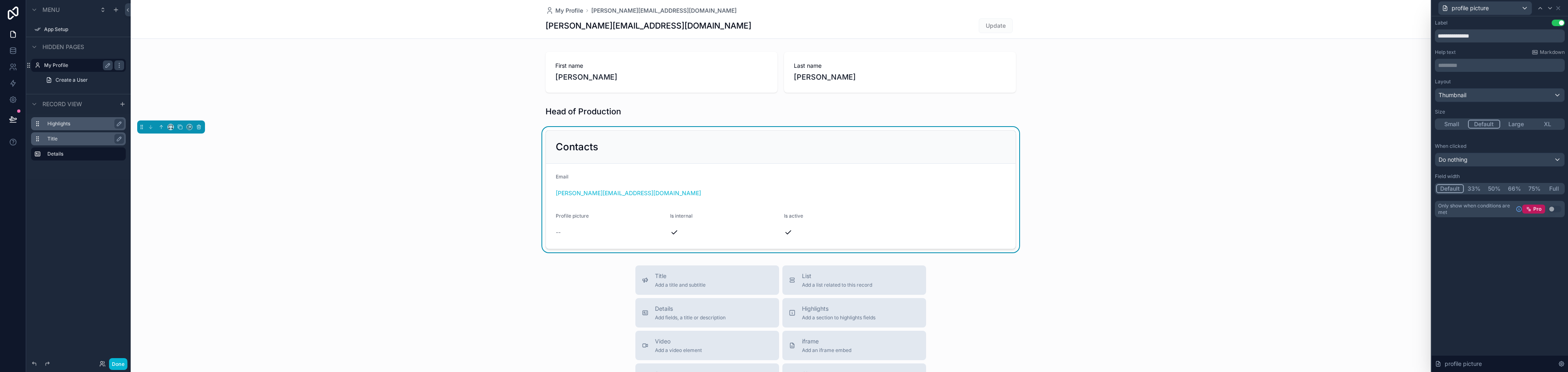
scroll to position [19, 0]
click at [1562, 364] on icon at bounding box center [1561, 363] width 7 height 7
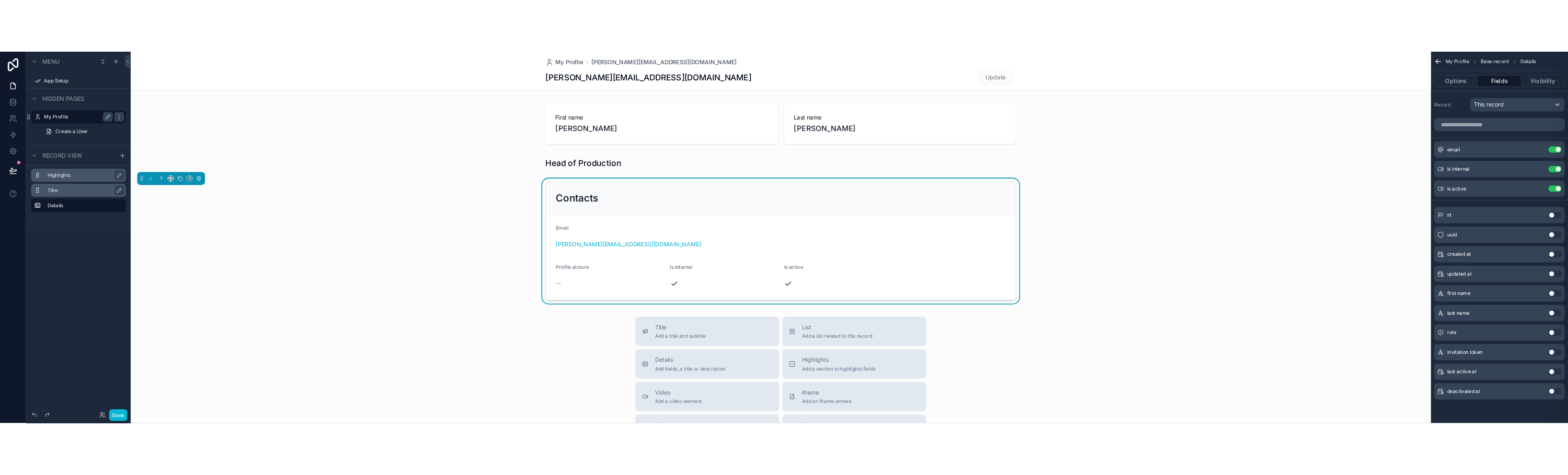
scroll to position [0, 0]
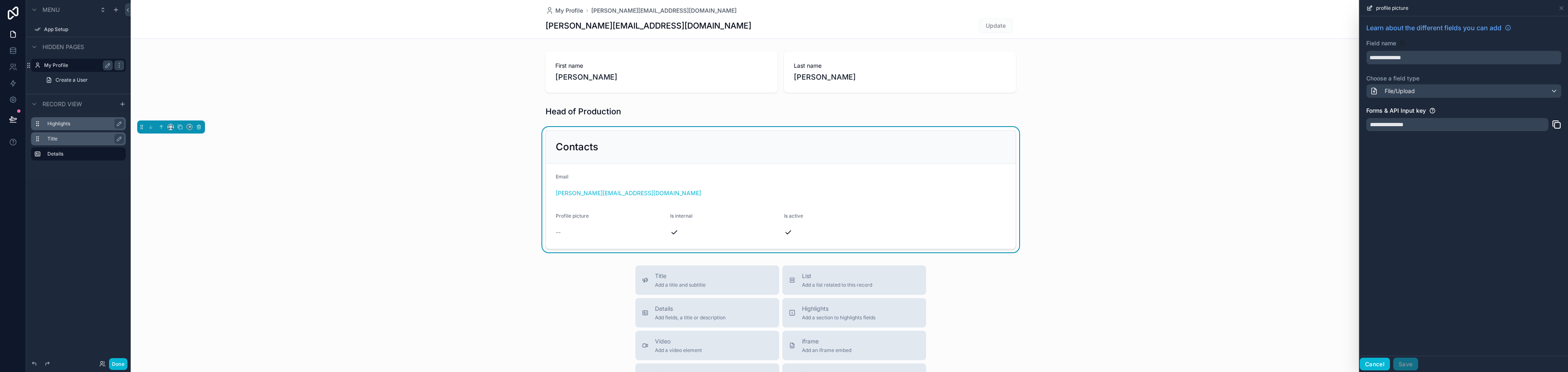
click at [1372, 364] on button "Cancel" at bounding box center [1375, 364] width 30 height 13
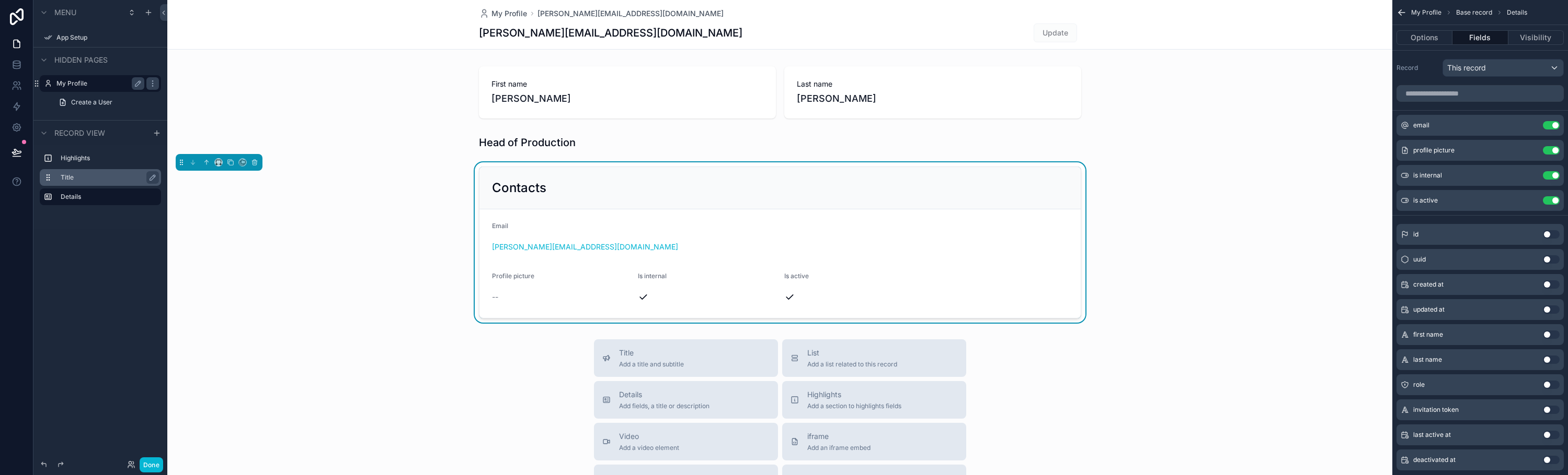
click at [85, 178] on label "Title" at bounding box center [107, 178] width 92 height 9
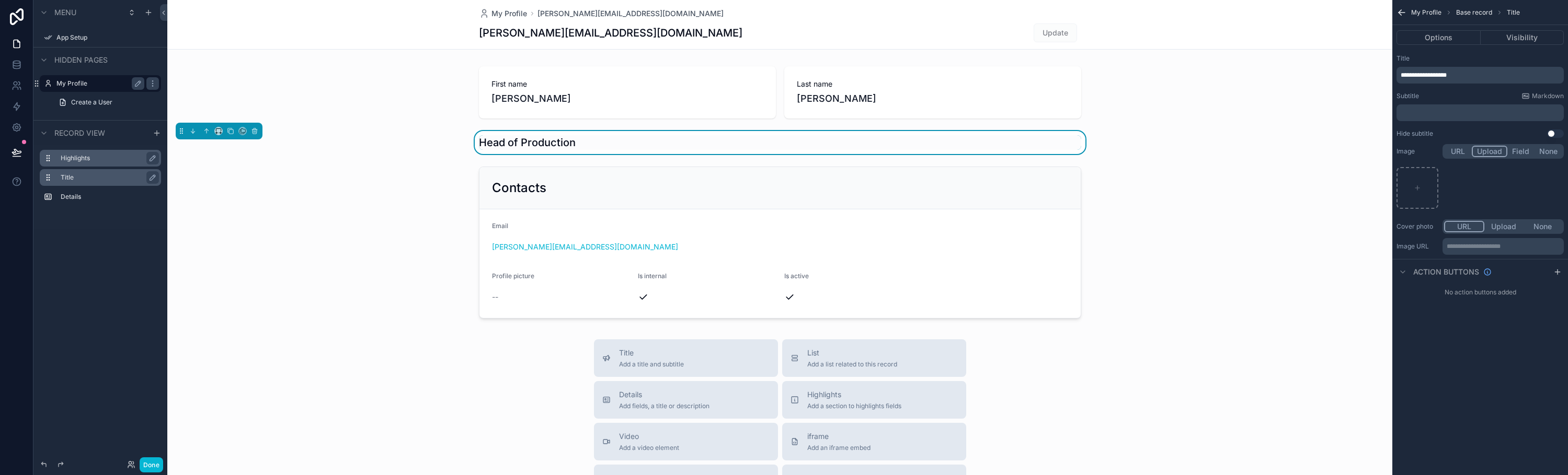
click at [83, 162] on label "Highlights" at bounding box center [107, 158] width 92 height 9
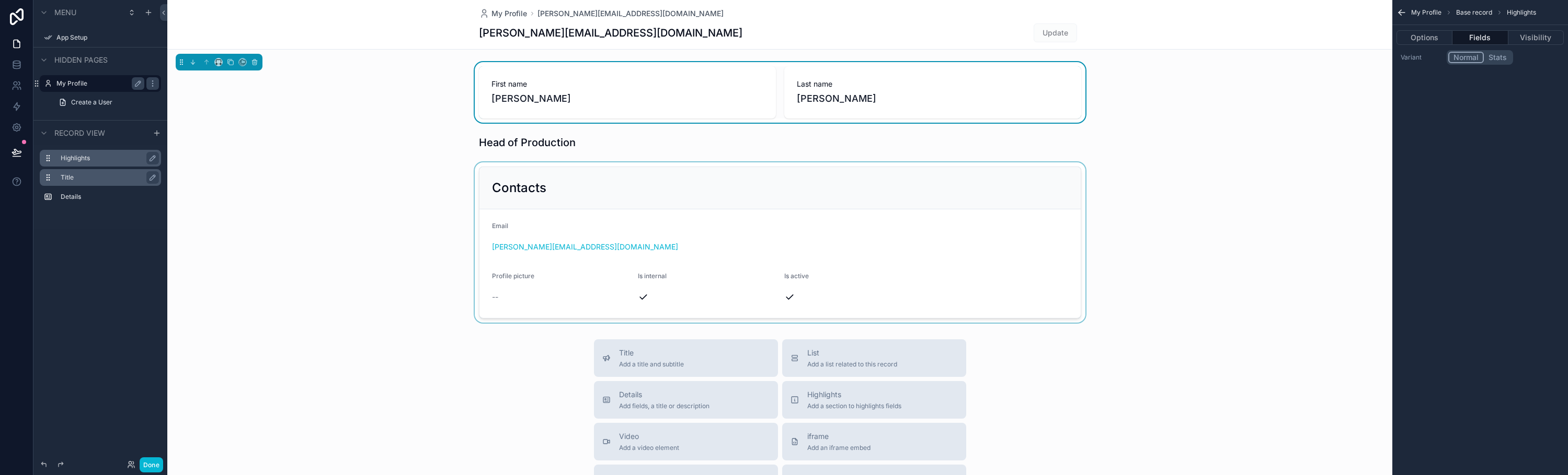
click at [531, 197] on div "scrollable content" at bounding box center [780, 243] width 1225 height 160
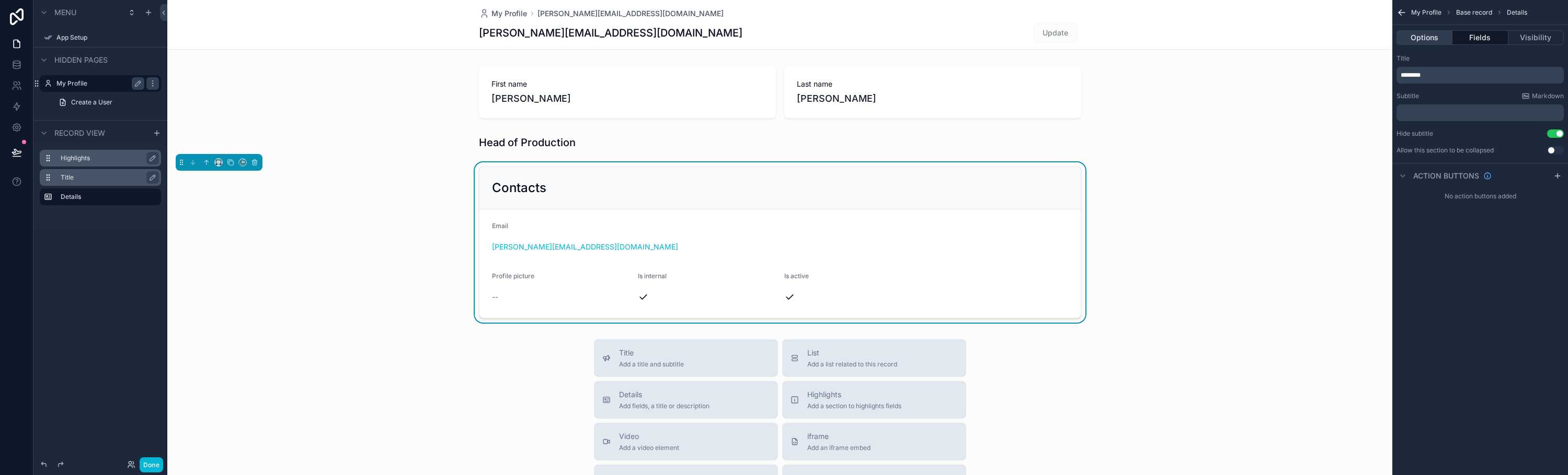
click at [1427, 36] on button "Options" at bounding box center [1425, 37] width 56 height 15
click at [1441, 36] on button "Options" at bounding box center [1425, 37] width 56 height 15
click at [1476, 37] on button "Fields" at bounding box center [1480, 37] width 55 height 15
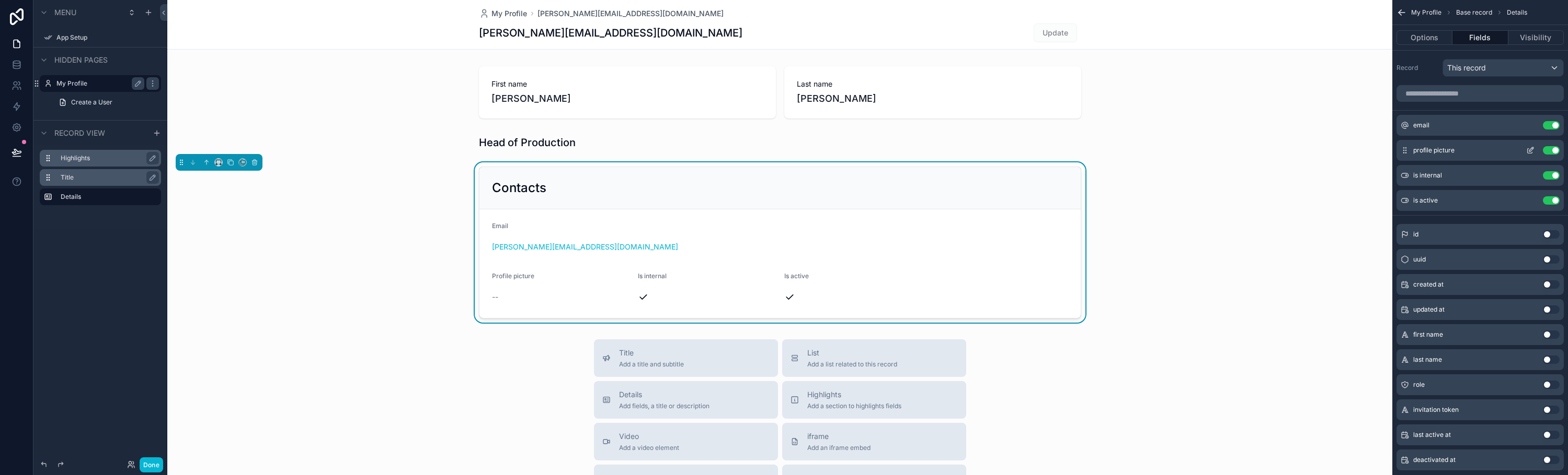
click at [1529, 153] on icon "scrollable content" at bounding box center [1530, 151] width 5 height 5
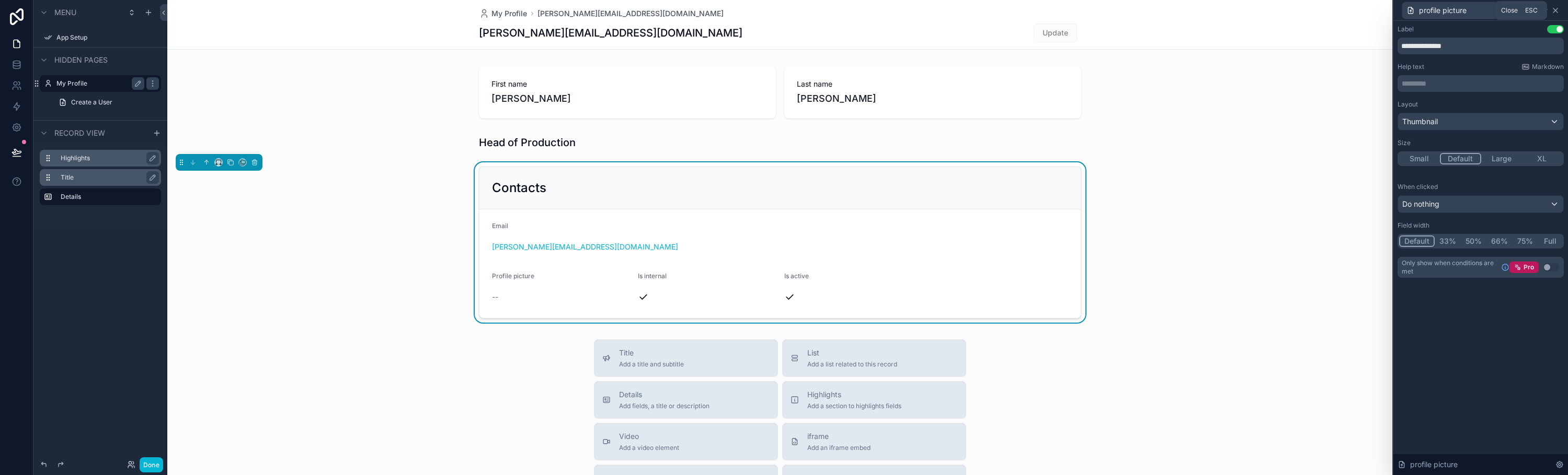
click at [1553, 9] on icon at bounding box center [1555, 10] width 9 height 9
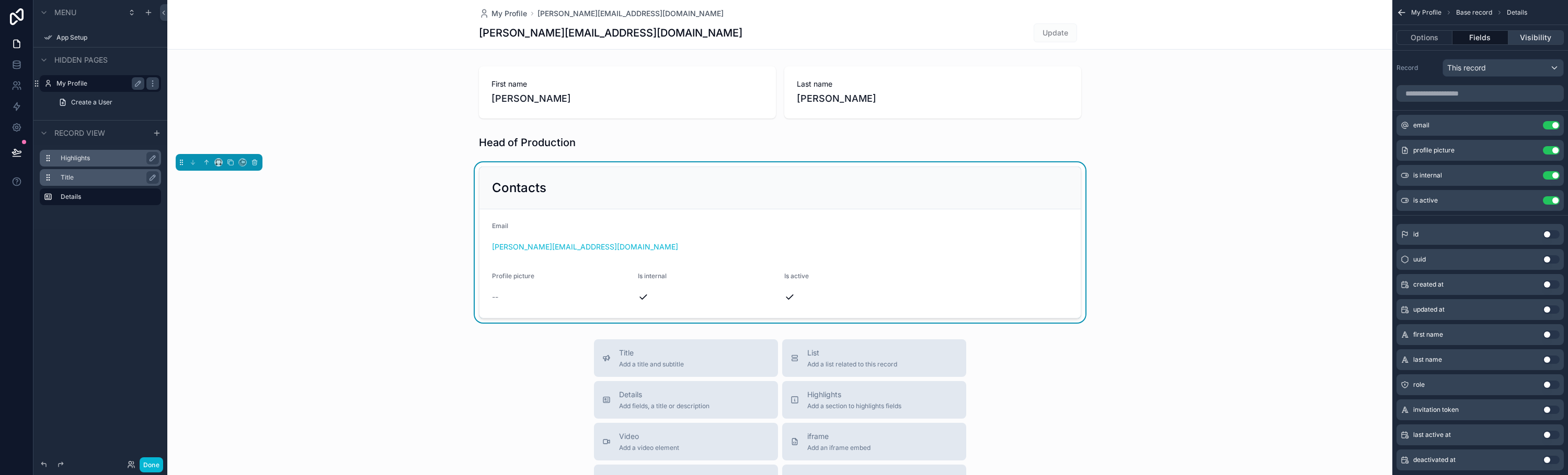
click at [1534, 37] on button "Visibility" at bounding box center [1535, 37] width 55 height 15
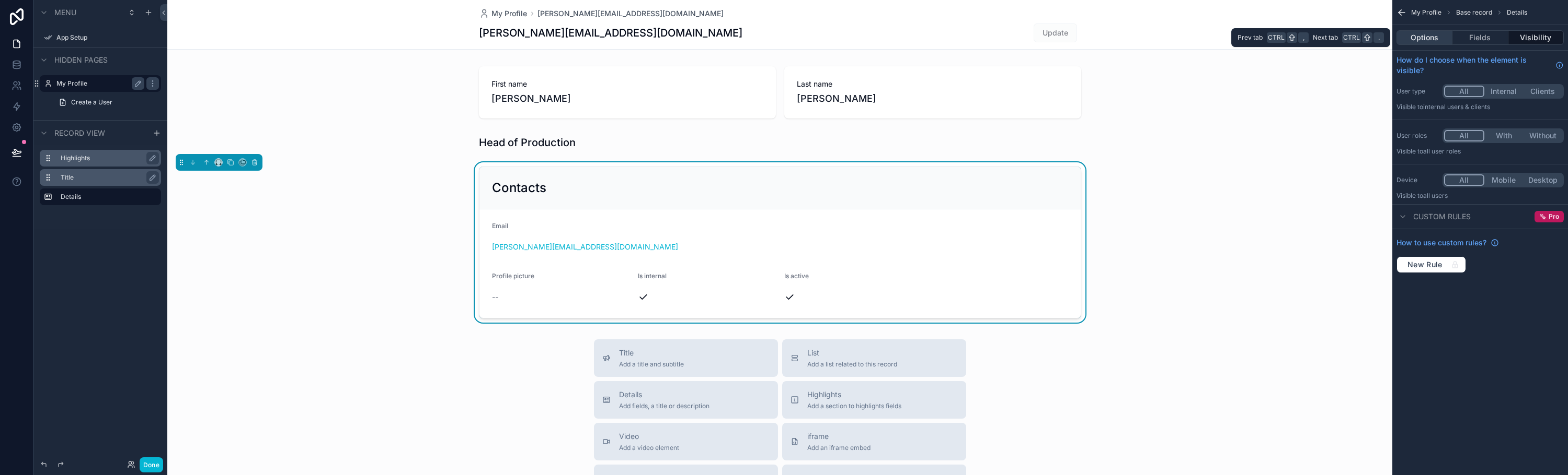
click at [1429, 34] on button "Options" at bounding box center [1425, 37] width 56 height 15
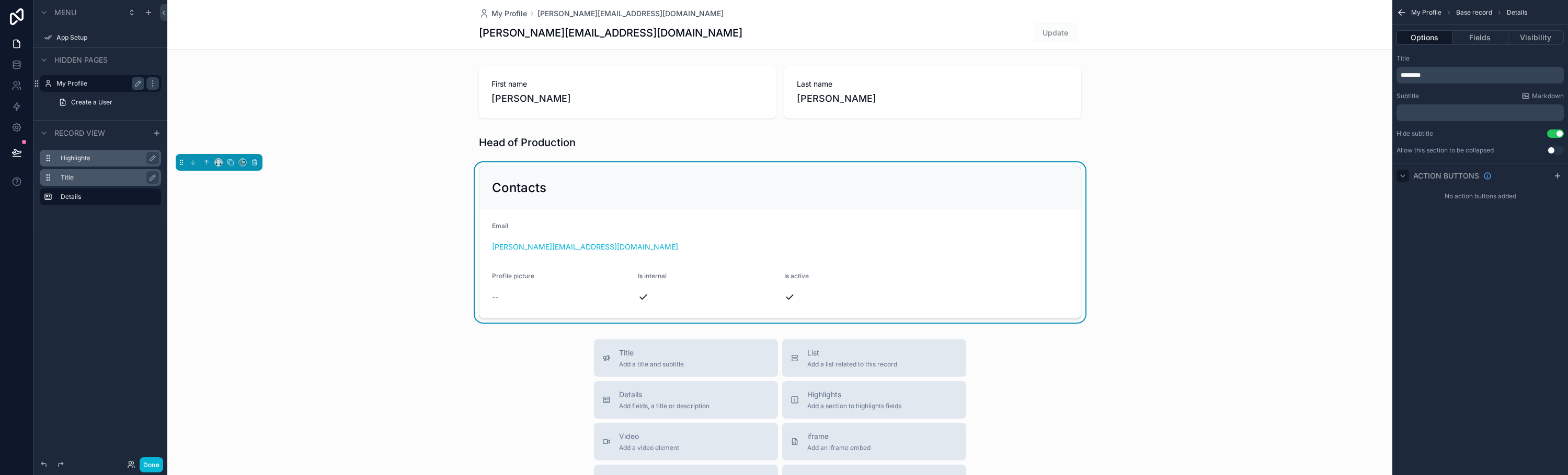
click at [1404, 174] on icon "scrollable content" at bounding box center [1402, 176] width 9 height 9
click at [1552, 135] on button "Use setting" at bounding box center [1555, 133] width 16 height 9
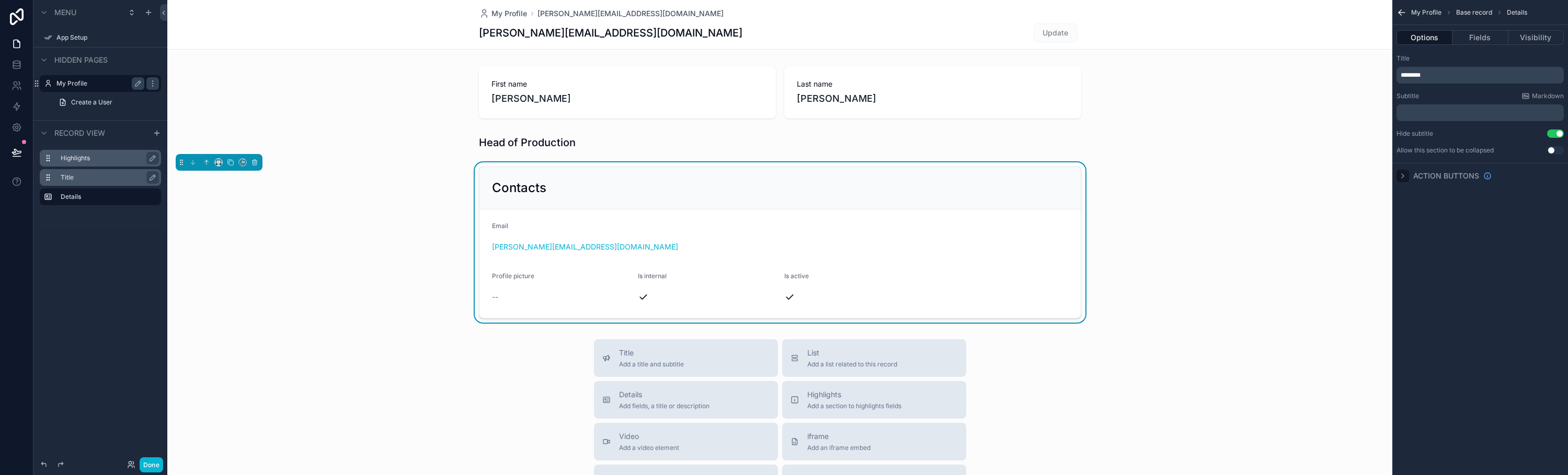
click at [344, 314] on div "Contacts Email steve@showblock.com Profile picture -- Is internal Is active" at bounding box center [780, 243] width 1225 height 160
click at [1473, 37] on button "Fields" at bounding box center [1480, 37] width 55 height 15
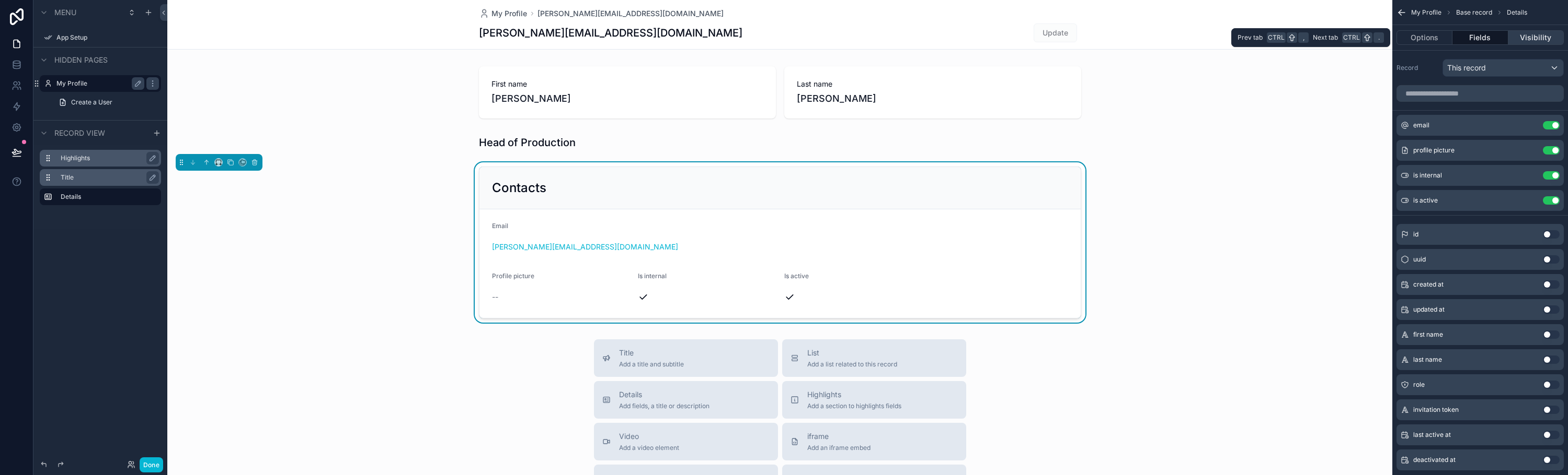
click at [1517, 36] on button "Visibility" at bounding box center [1535, 37] width 55 height 15
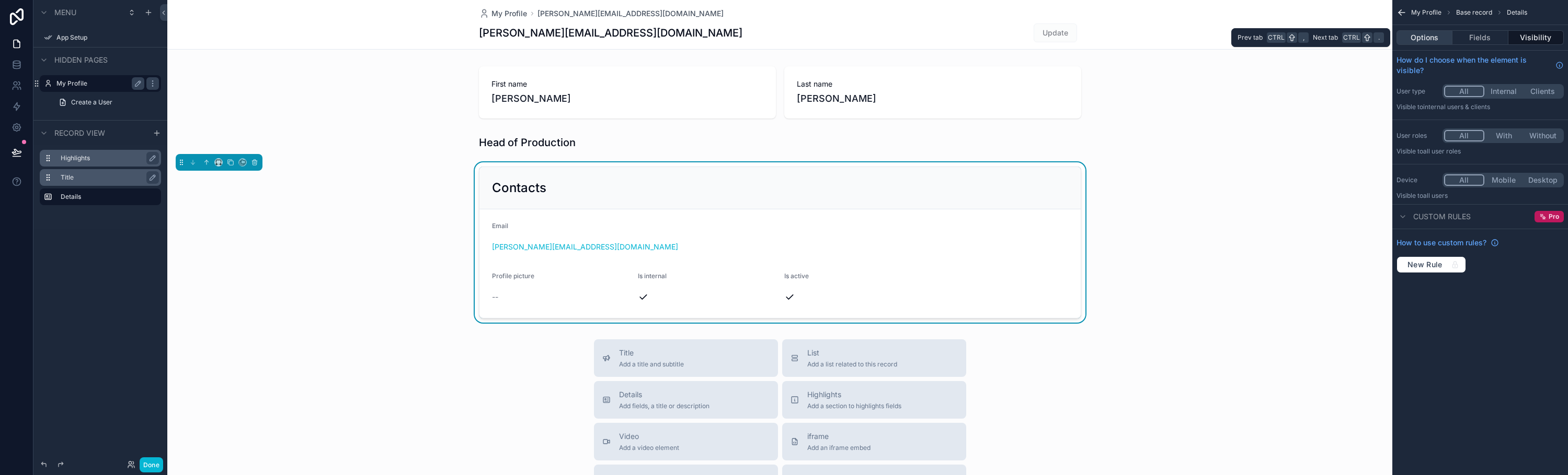
click at [1429, 40] on button "Options" at bounding box center [1425, 37] width 56 height 15
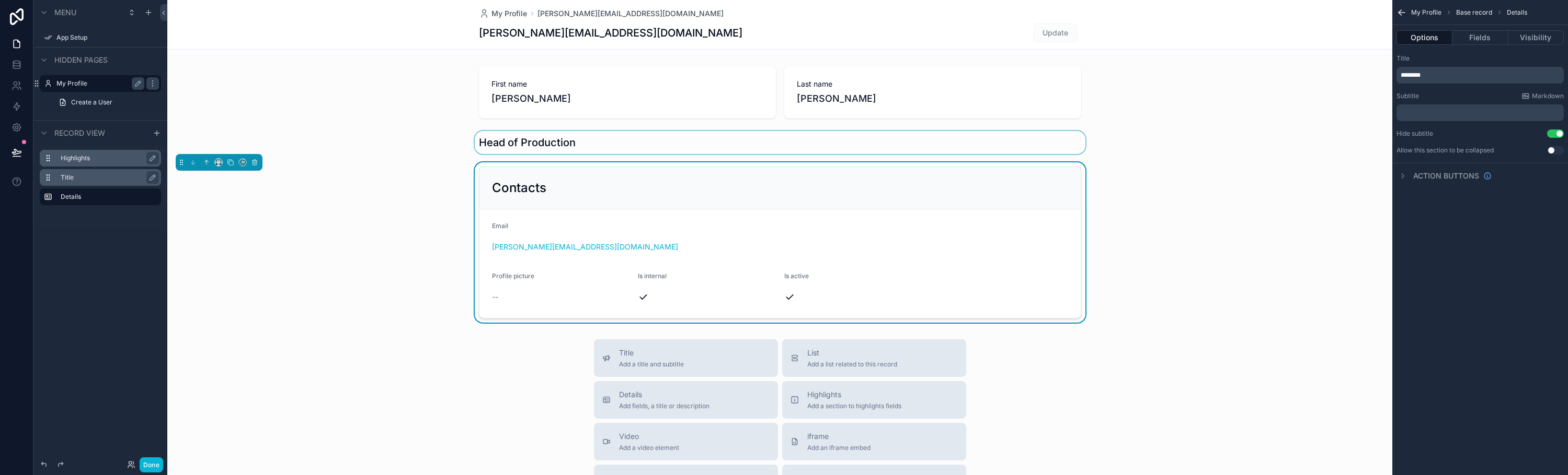
click at [1201, 135] on div "scrollable content" at bounding box center [780, 142] width 1225 height 23
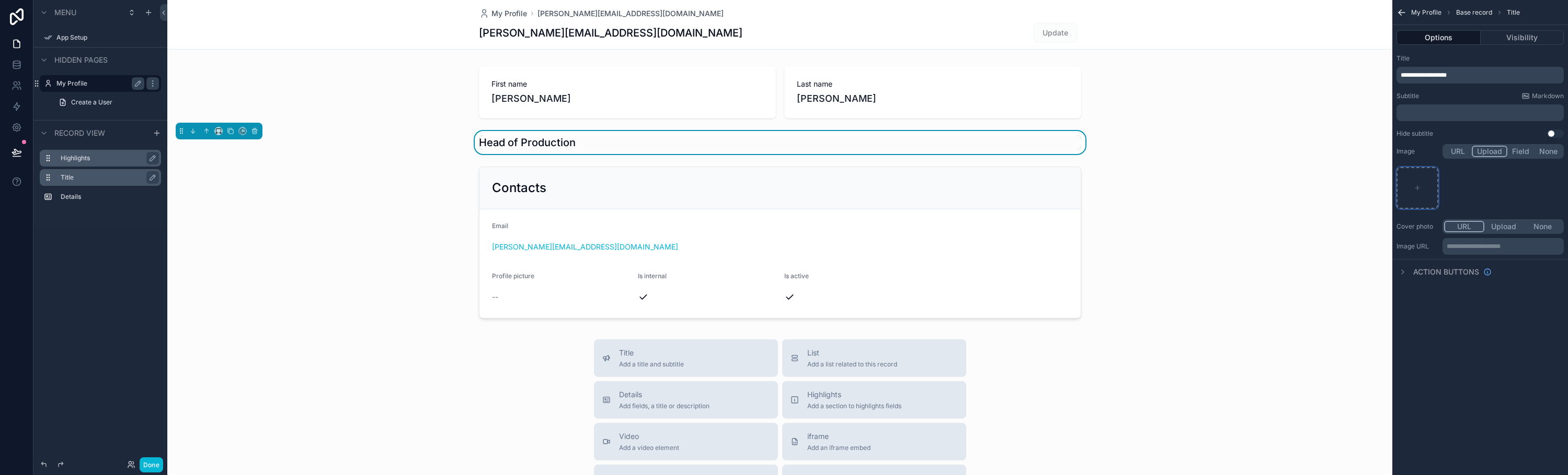
click at [1416, 188] on icon "scrollable content" at bounding box center [1417, 188] width 7 height 7
type input "**********"
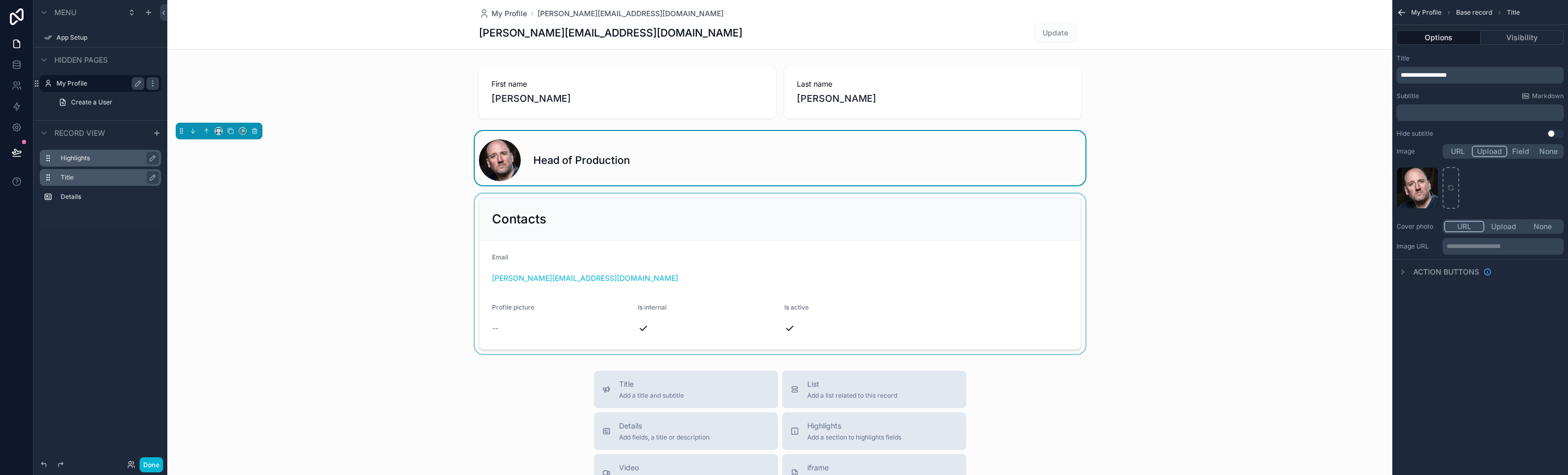
click at [1245, 253] on div "scrollable content" at bounding box center [780, 274] width 1225 height 160
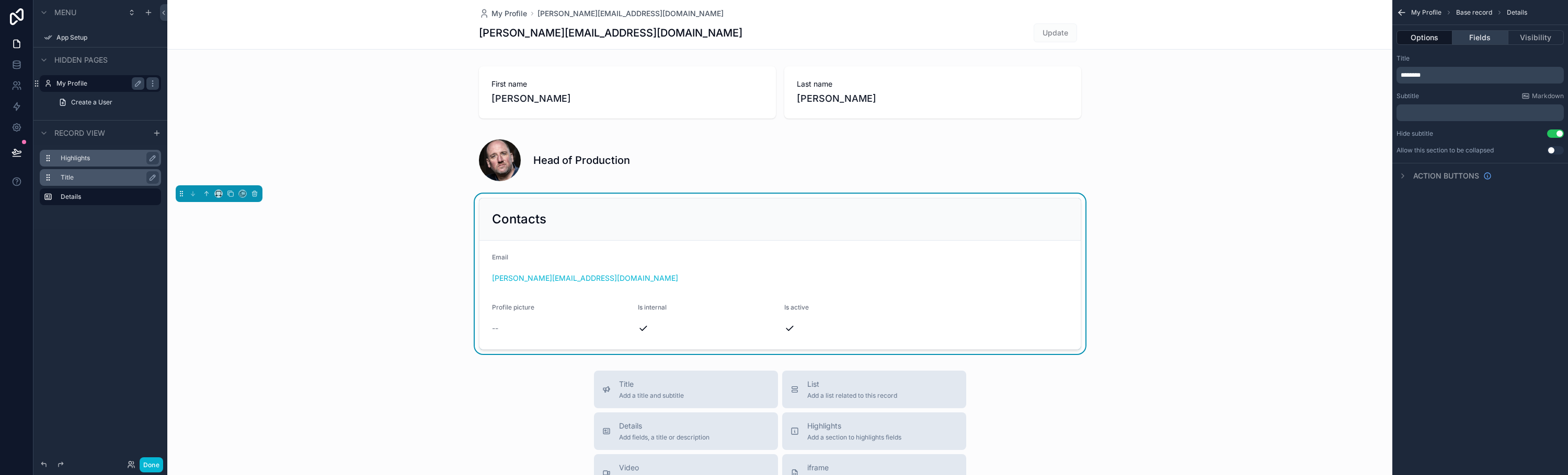
click at [1470, 38] on button "Fields" at bounding box center [1480, 37] width 55 height 15
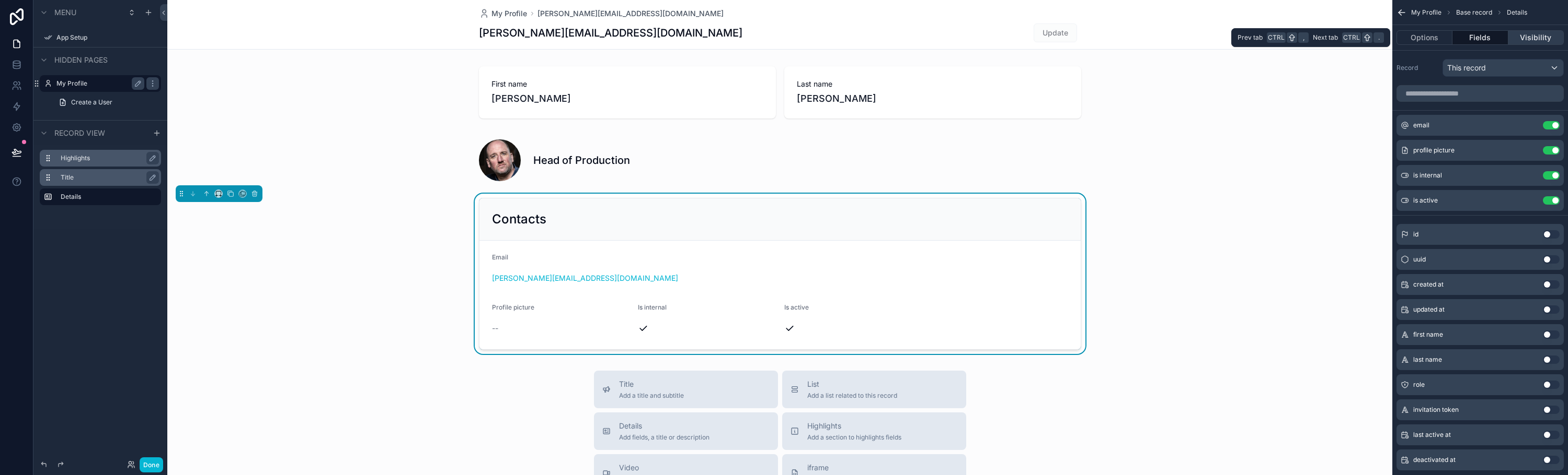
click at [1527, 40] on button "Visibility" at bounding box center [1535, 37] width 55 height 15
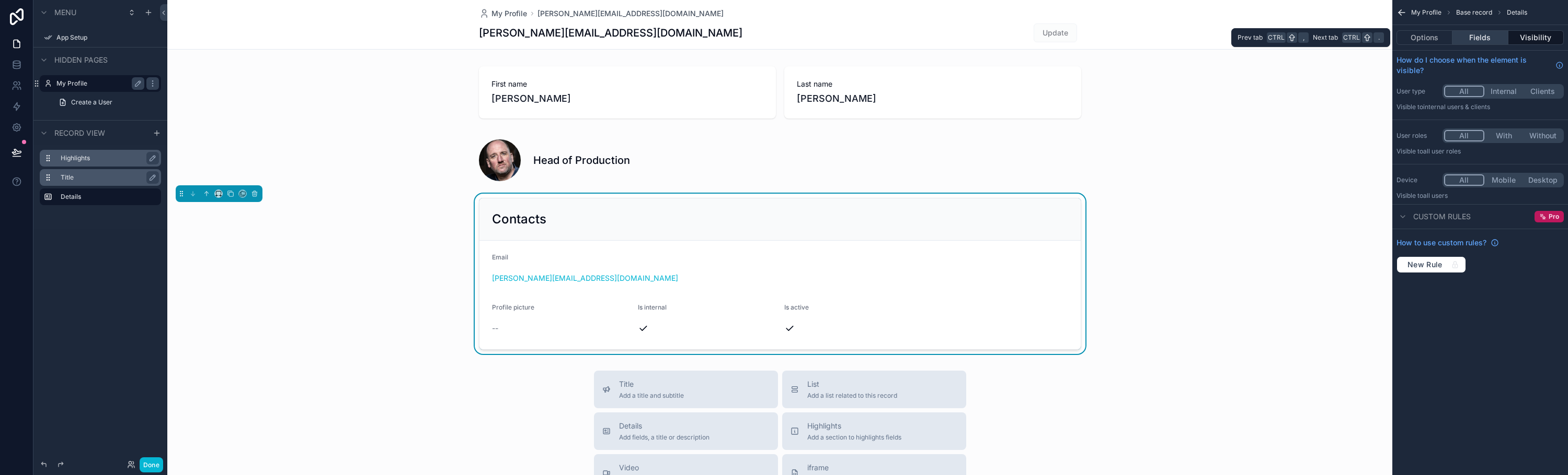
click at [1485, 37] on button "Fields" at bounding box center [1480, 37] width 55 height 15
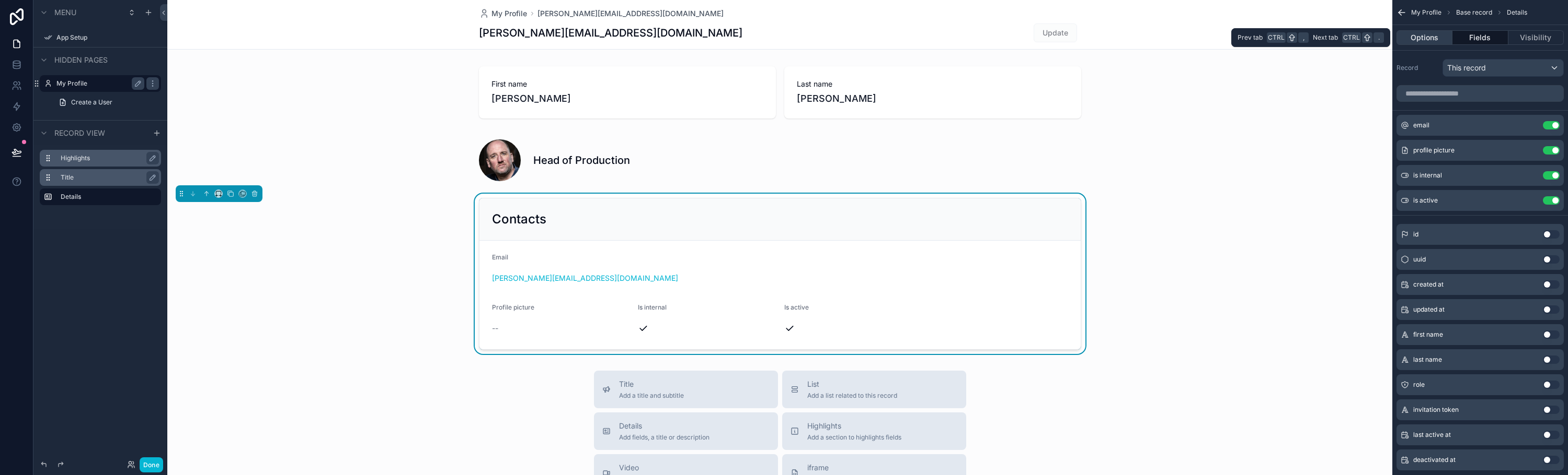
click at [1429, 39] on button "Options" at bounding box center [1425, 37] width 56 height 15
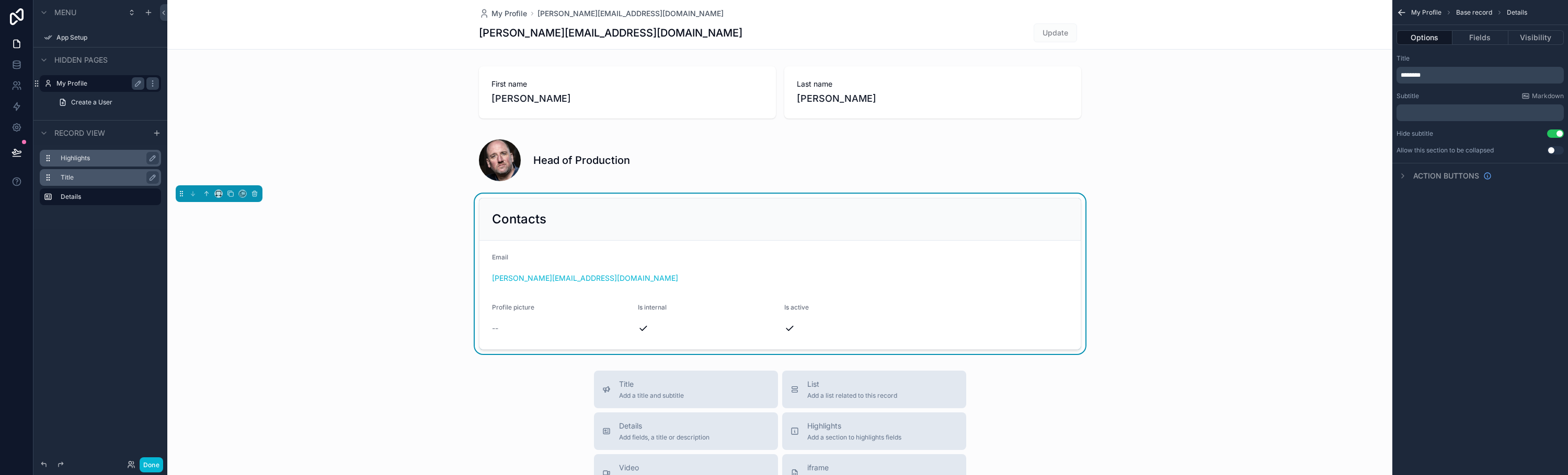
click at [1424, 12] on span "My Profile" at bounding box center [1426, 12] width 30 height 9
click at [1510, 13] on span "Details" at bounding box center [1517, 12] width 20 height 9
click at [1010, 238] on div "Contacts" at bounding box center [779, 220] width 601 height 42
click at [1467, 38] on button "Fields" at bounding box center [1480, 37] width 55 height 15
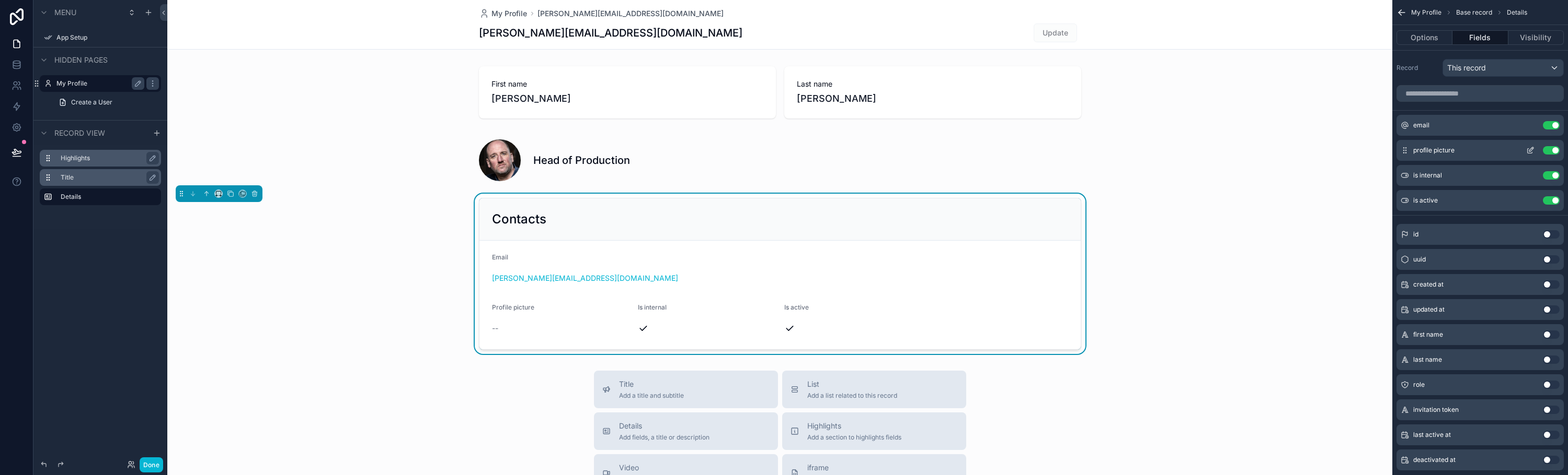
click at [1549, 149] on button "Use setting" at bounding box center [1551, 150] width 16 height 9
click at [1549, 153] on button "Use setting" at bounding box center [1551, 150] width 16 height 9
click at [1549, 150] on button "Use setting" at bounding box center [1551, 150] width 16 height 9
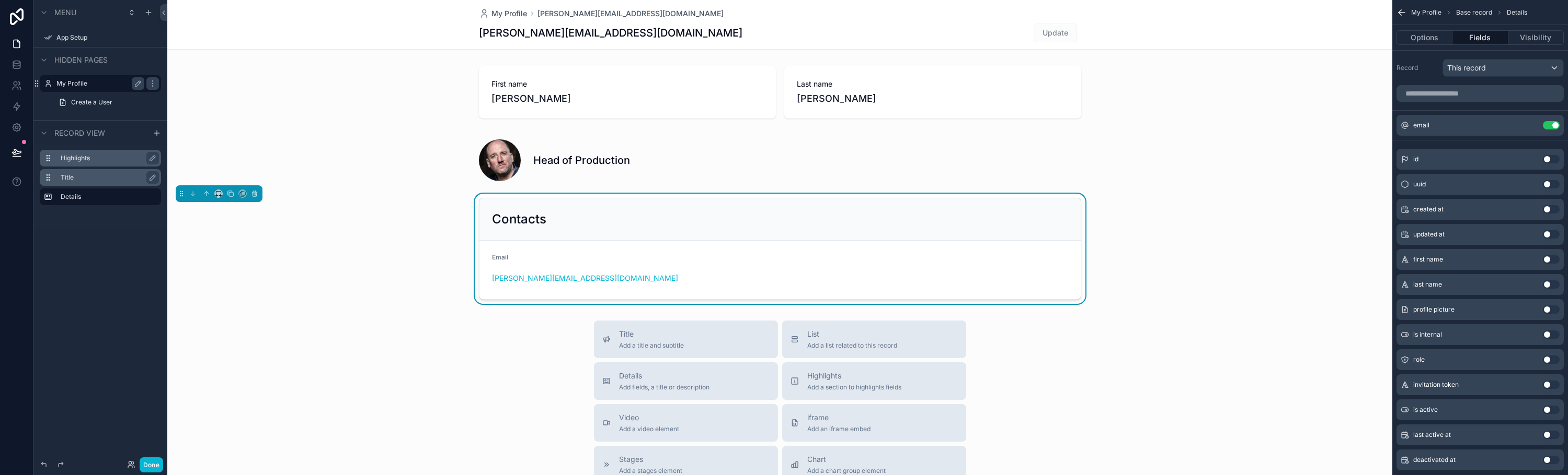
click at [1554, 161] on button "Use setting" at bounding box center [1551, 159] width 16 height 9
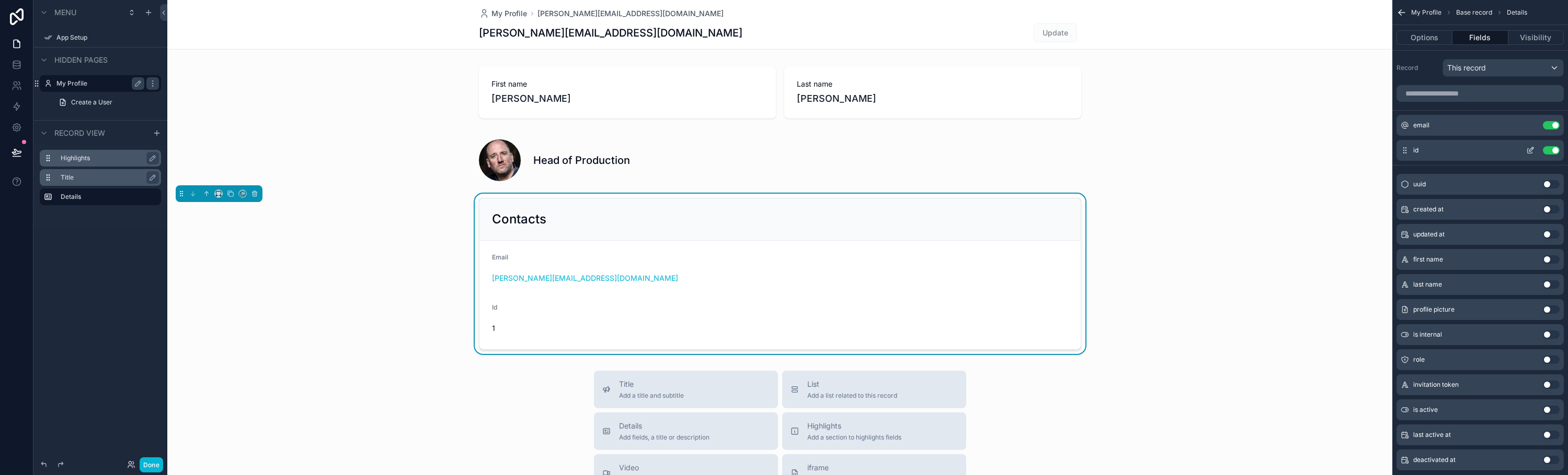
click at [1414, 149] on span "id" at bounding box center [1415, 150] width 5 height 9
click at [1530, 150] on icon "scrollable content" at bounding box center [1530, 150] width 9 height 9
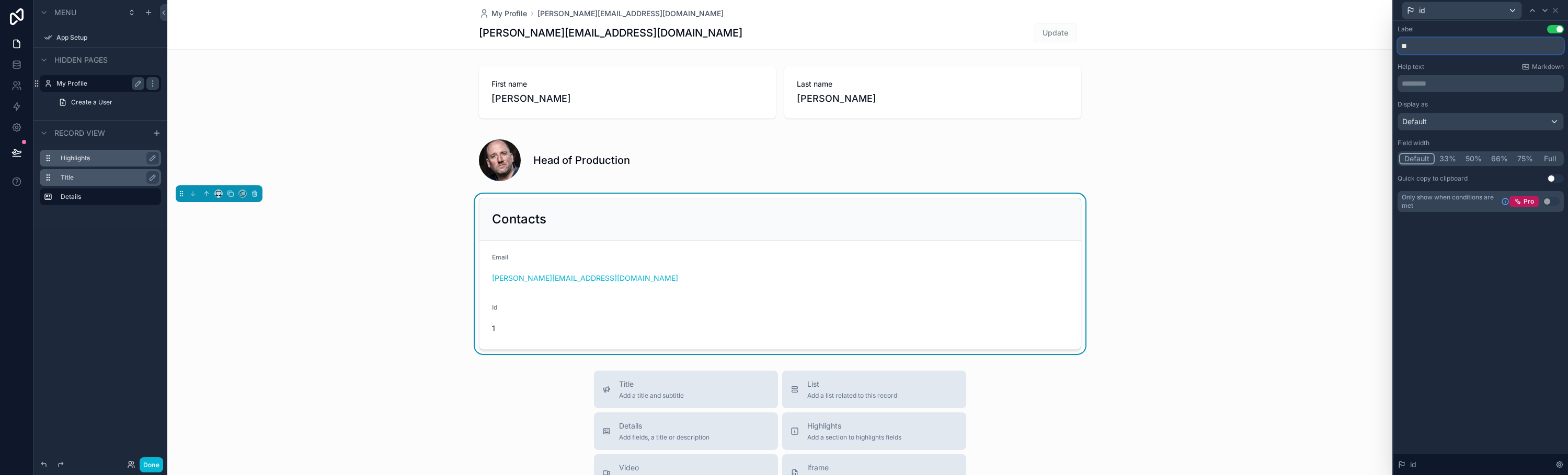
drag, startPoint x: 1415, startPoint y: 45, endPoint x: 1387, endPoint y: 47, distance: 28.1
click at [1387, 47] on div "id Label Use setting ** Help text Markdown ********* ﻿ Display as Default Field…" at bounding box center [784, 238] width 1568 height 475
type input "******"
click at [1425, 86] on p "********* ﻿" at bounding box center [1481, 83] width 160 height 10
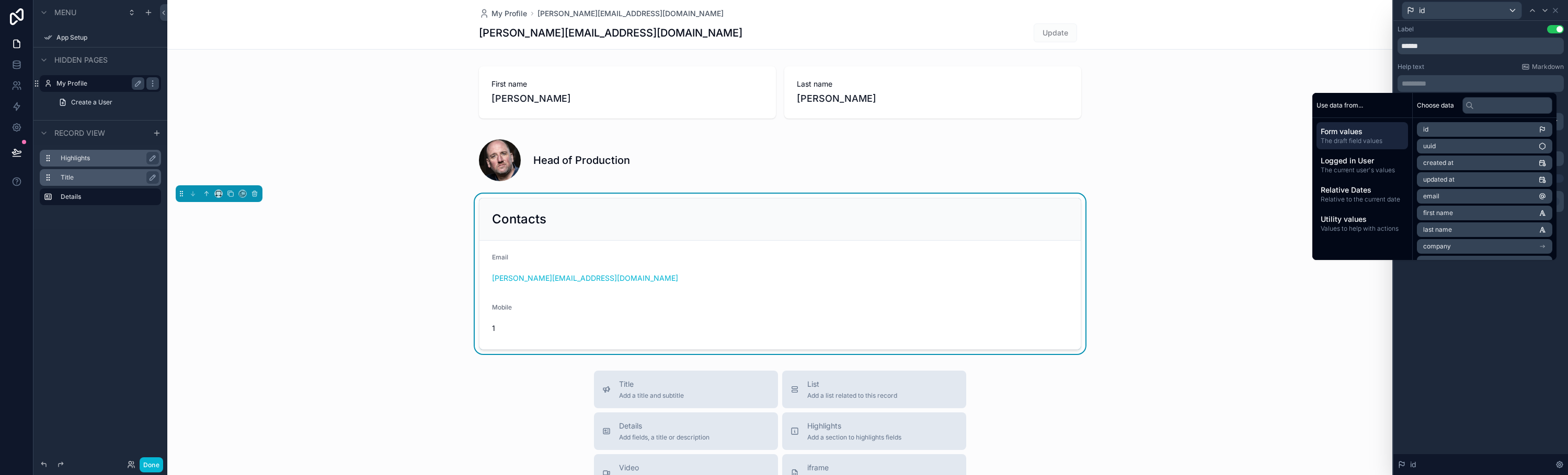
click at [1434, 88] on p "********* ﻿" at bounding box center [1481, 83] width 160 height 10
click at [1436, 66] on div "Help text Markdown" at bounding box center [1480, 66] width 166 height 9
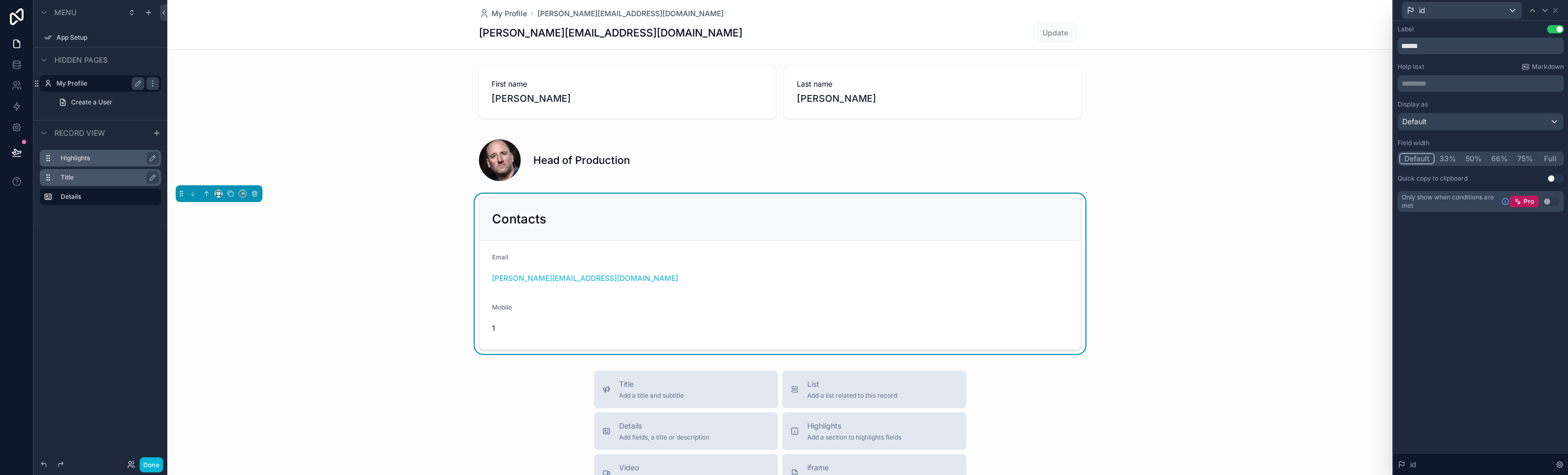
click at [1443, 157] on button "33%" at bounding box center [1448, 159] width 26 height 12
click at [1416, 156] on button "Default" at bounding box center [1416, 159] width 34 height 12
click at [1445, 161] on button "33%" at bounding box center [1448, 159] width 26 height 12
click at [1412, 161] on button "Default" at bounding box center [1416, 159] width 34 height 12
click at [1459, 47] on input "******" at bounding box center [1480, 45] width 166 height 16
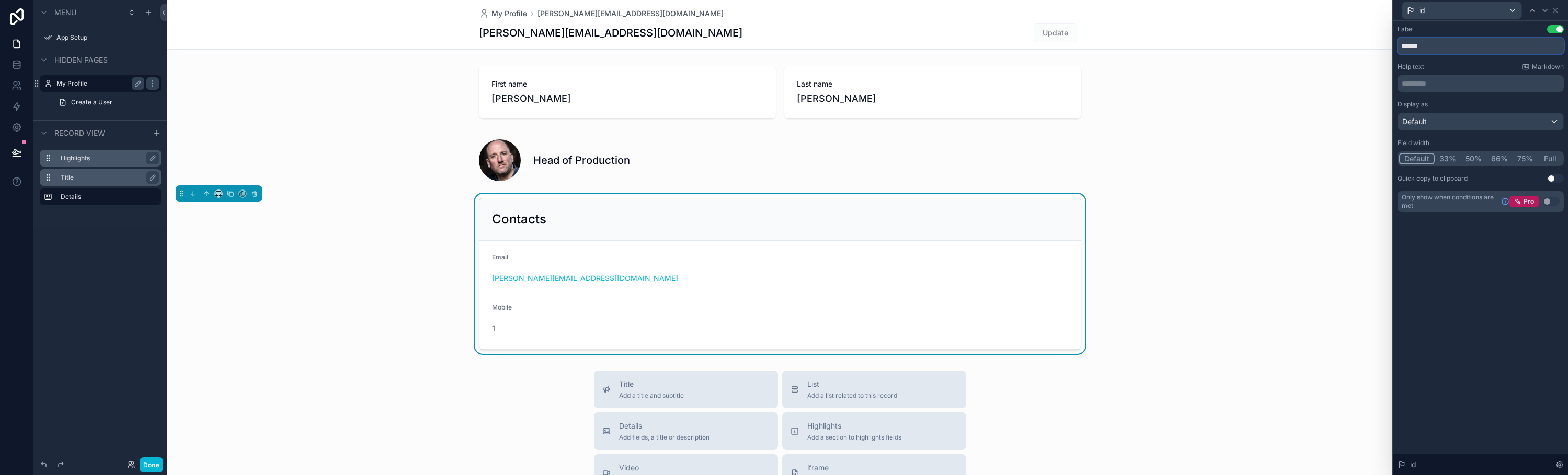
scroll to position [25, 0]
click at [717, 274] on div "[PERSON_NAME][EMAIL_ADDRESS][DOMAIN_NAME]" at bounding box center [779, 278] width 576 height 10
click at [575, 160] on div "scrollable content" at bounding box center [780, 158] width 1225 height 55
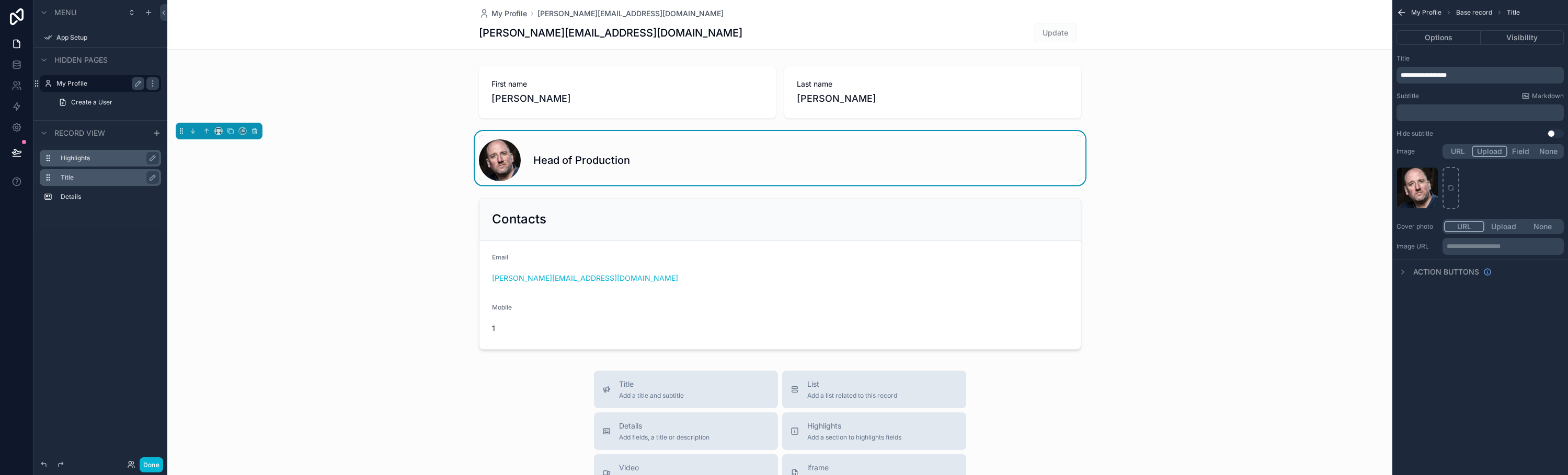
scroll to position [0, 0]
click at [1433, 114] on p "﻿" at bounding box center [1481, 113] width 161 height 9
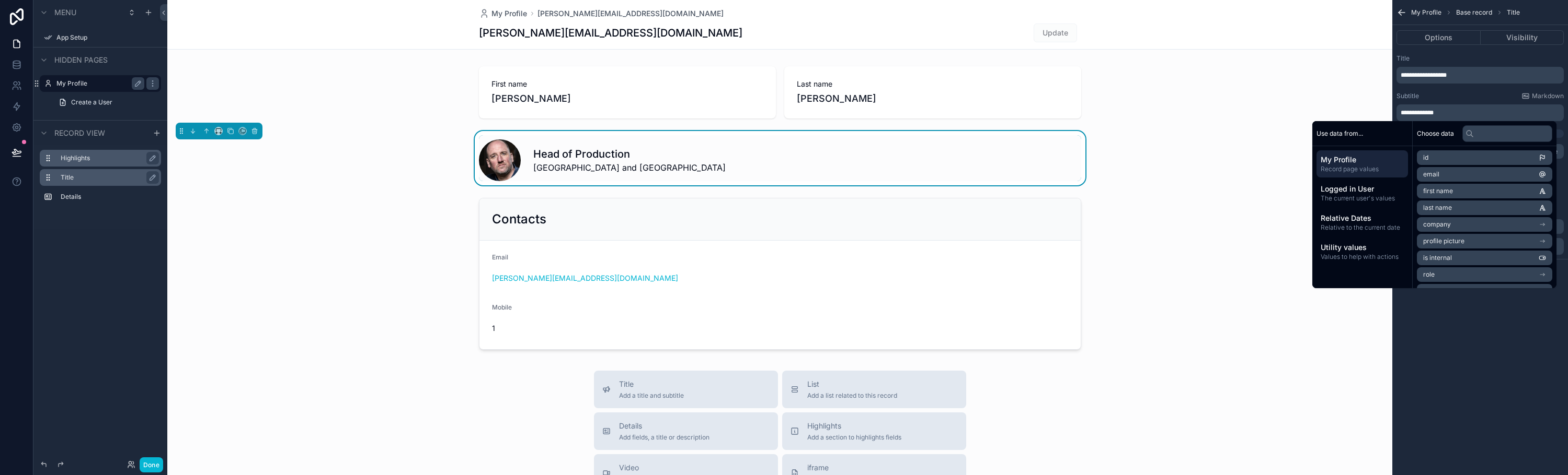
click at [1245, 177] on div "Head of Production UK and Europe" at bounding box center [780, 158] width 1225 height 55
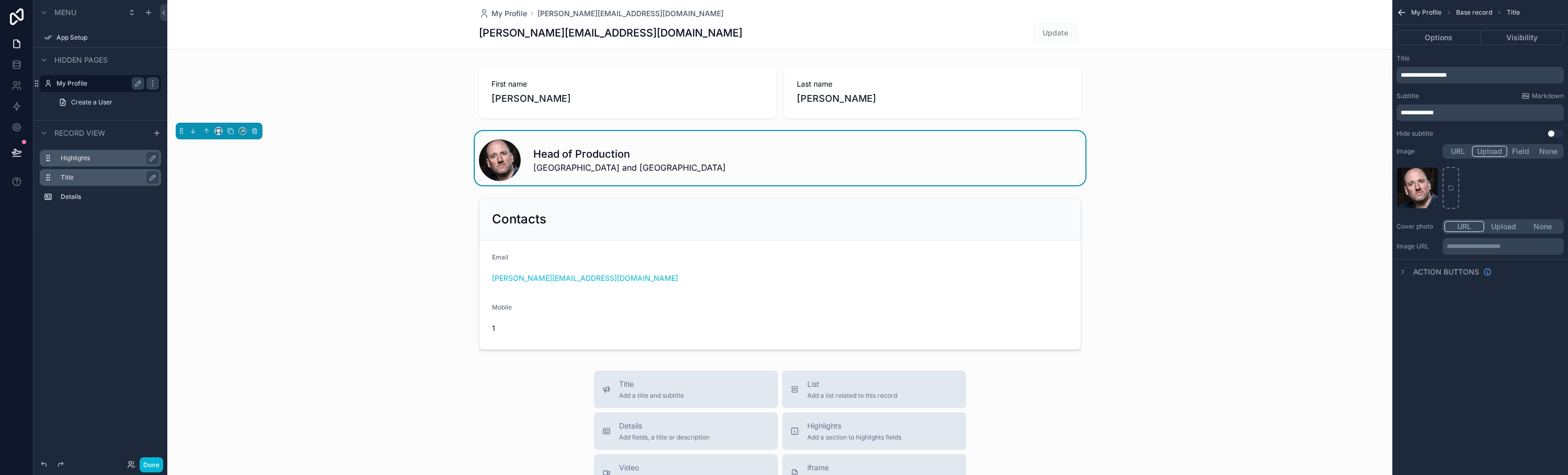
click at [1552, 135] on button "Use setting" at bounding box center [1555, 133] width 16 height 9
click at [1401, 273] on icon "scrollable content" at bounding box center [1402, 272] width 9 height 9
click at [1442, 39] on button "Options" at bounding box center [1439, 37] width 84 height 15
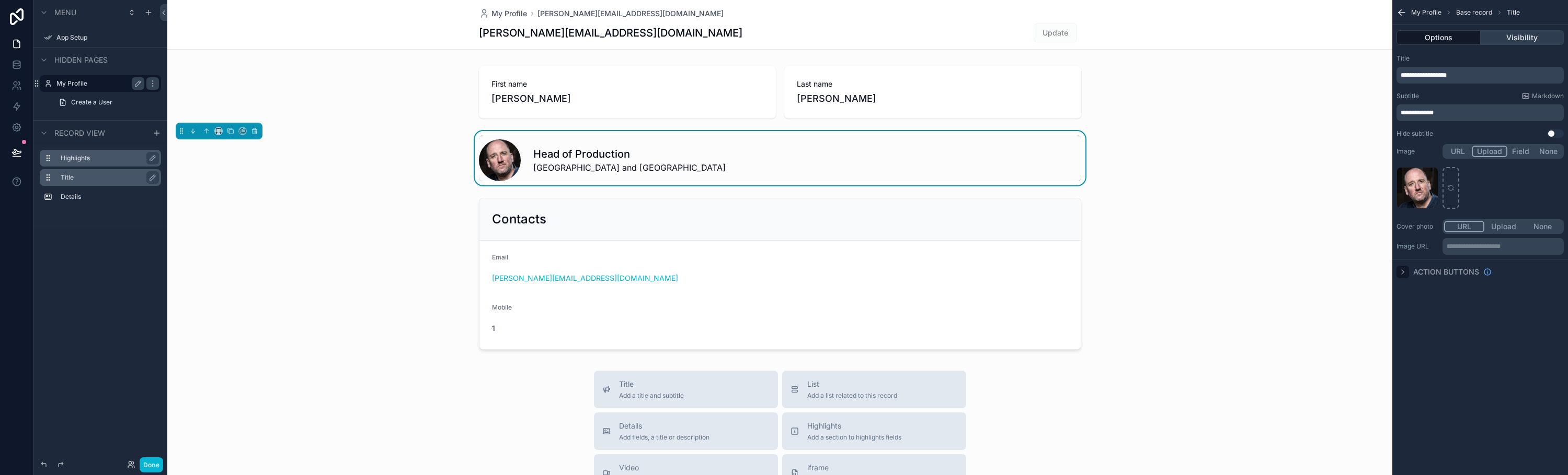
click at [1492, 39] on button "Visibility" at bounding box center [1522, 37] width 83 height 15
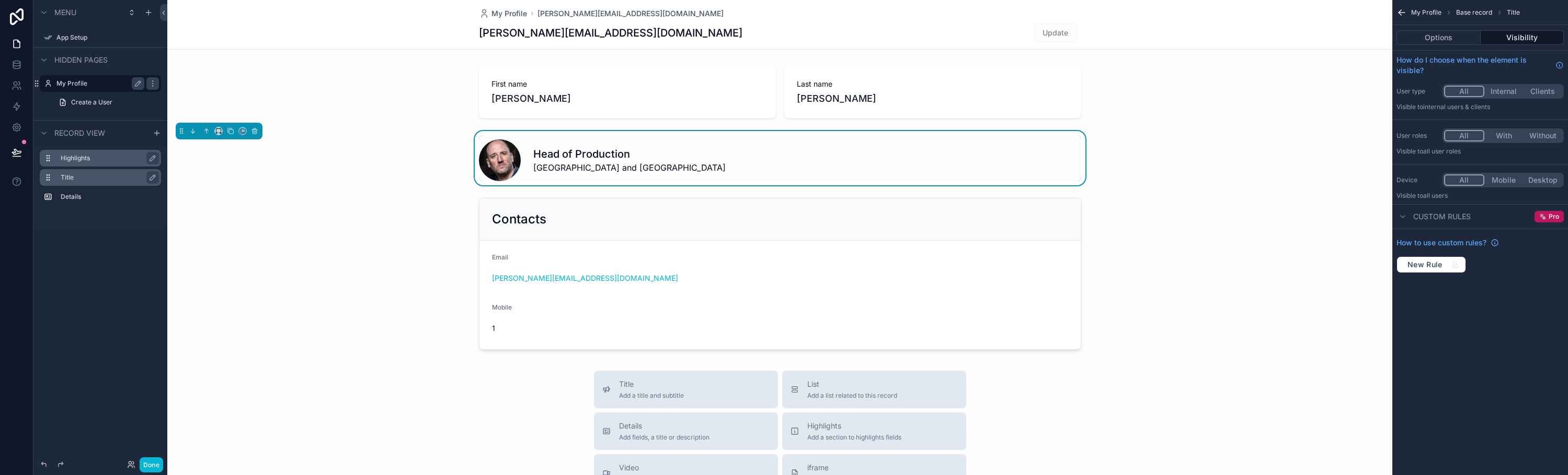
click at [1398, 13] on icon "scrollable content" at bounding box center [1401, 12] width 10 height 10
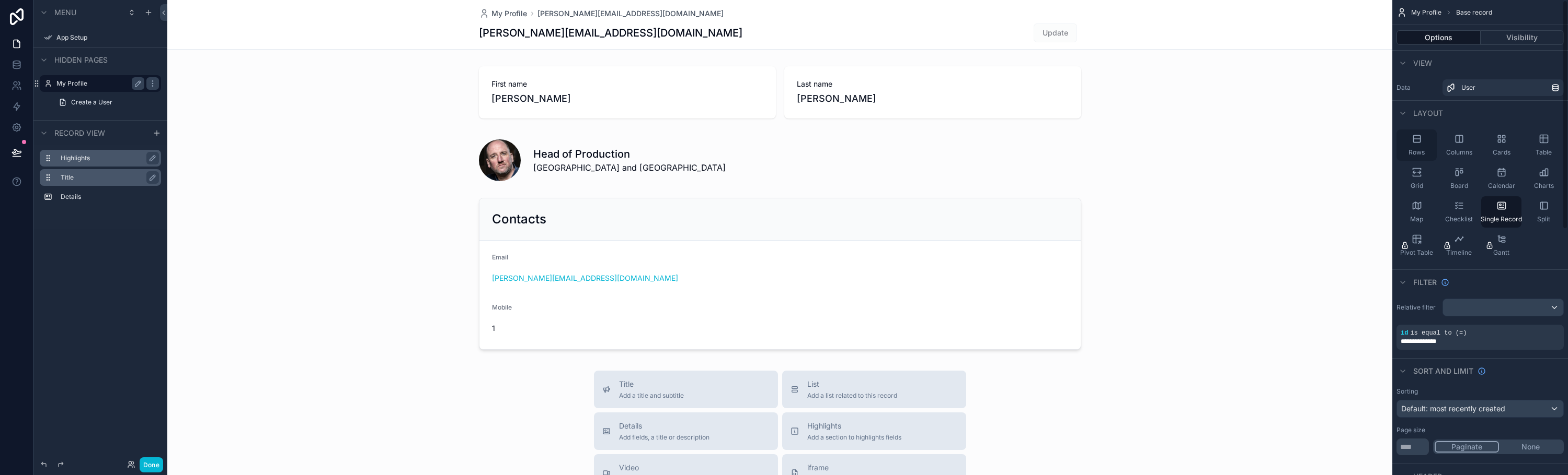
click at [1419, 144] on div "Rows" at bounding box center [1417, 145] width 41 height 31
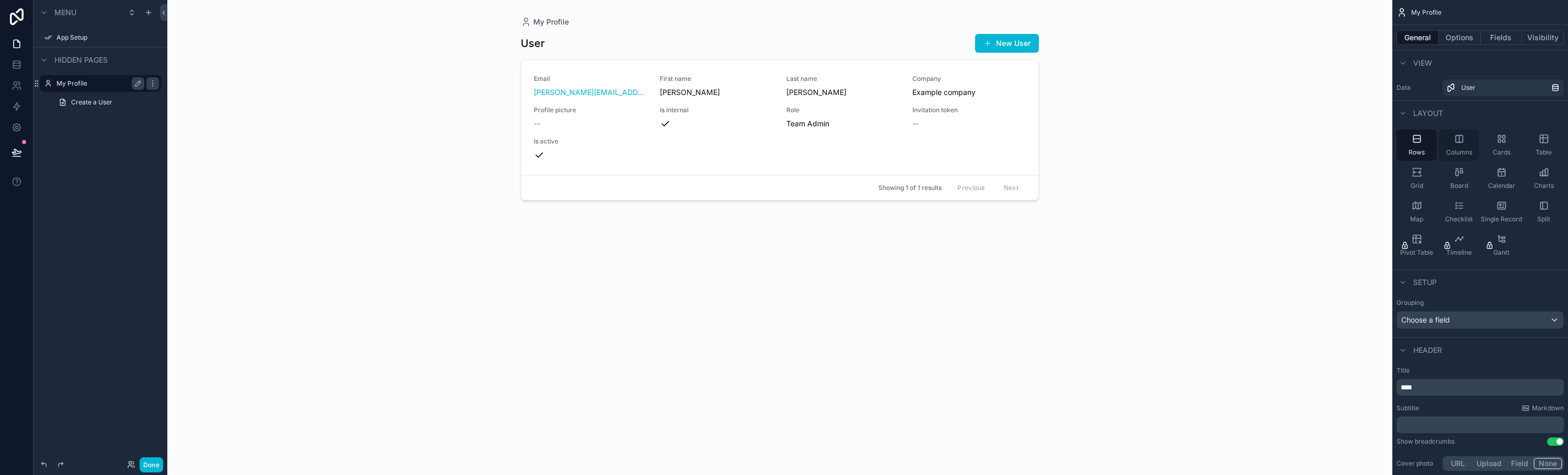
click at [1454, 143] on icon "scrollable content" at bounding box center [1459, 139] width 10 height 10
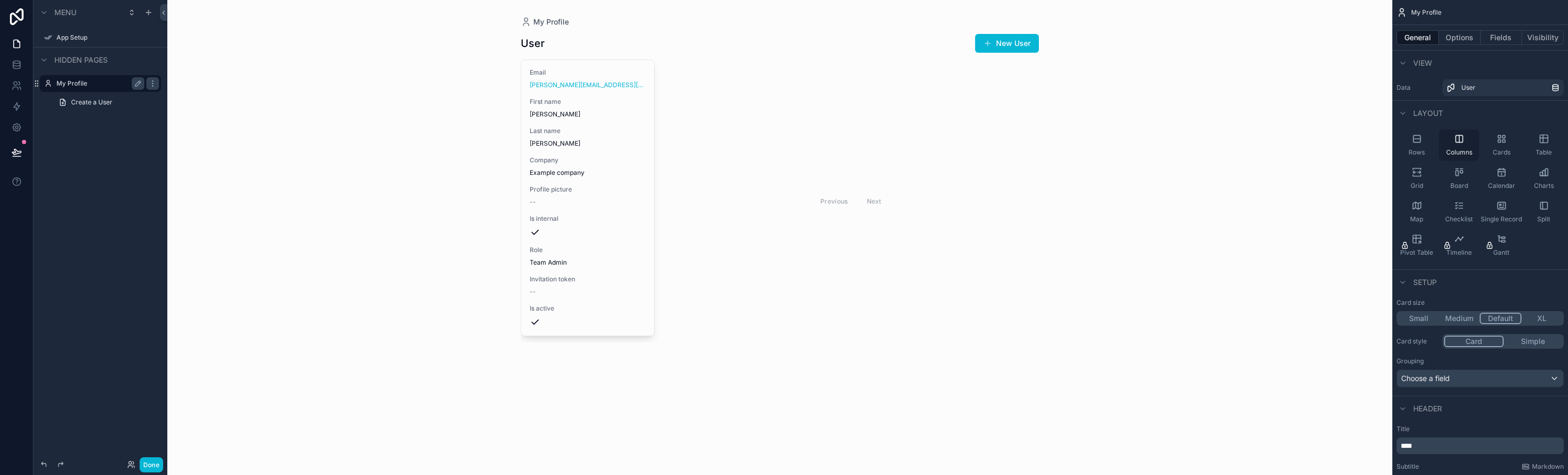
click at [1477, 143] on div "Columns" at bounding box center [1459, 145] width 41 height 31
click at [1505, 141] on icon "scrollable content" at bounding box center [1503, 141] width 2 height 2
click at [1537, 145] on div "Table" at bounding box center [1544, 145] width 41 height 31
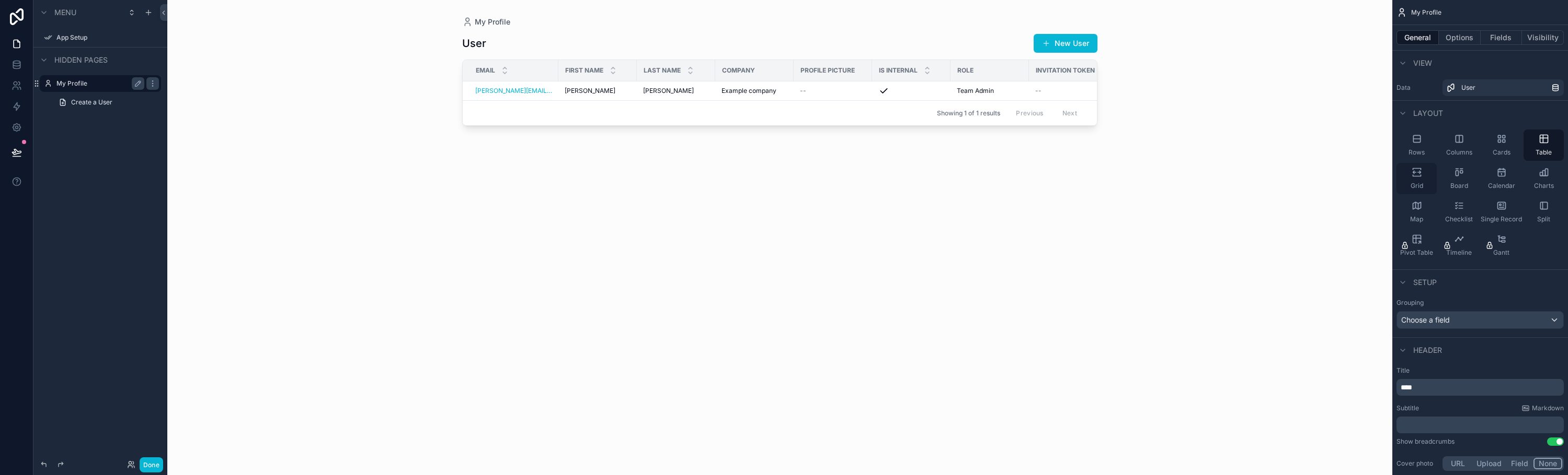
click at [1412, 178] on div "Grid" at bounding box center [1417, 178] width 41 height 31
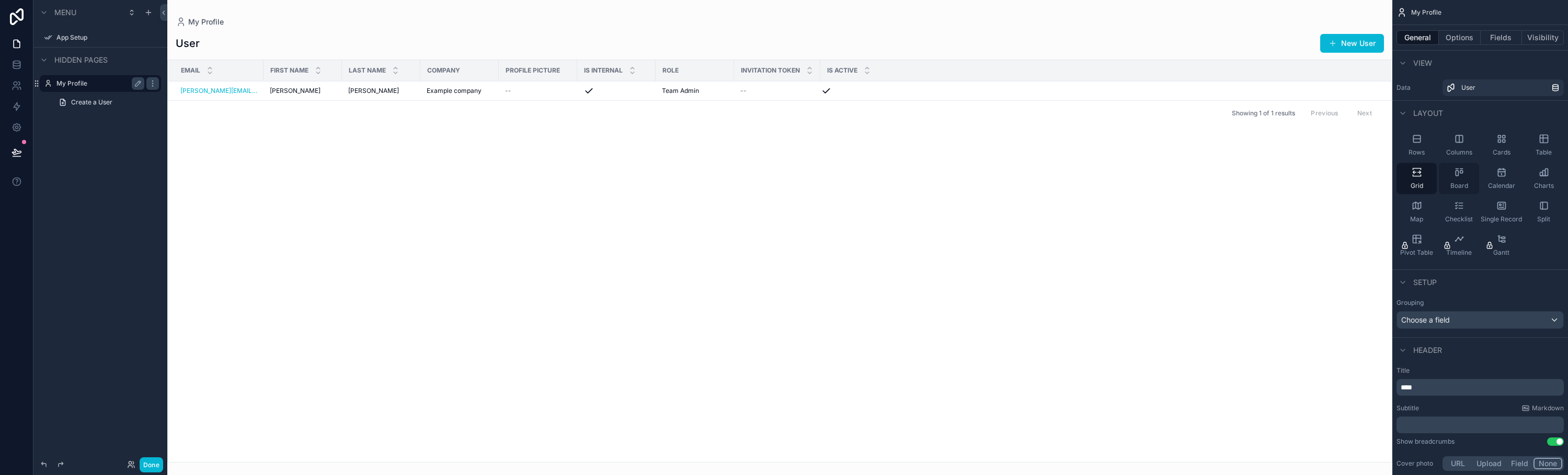
click at [1450, 181] on div "Board" at bounding box center [1459, 178] width 41 height 31
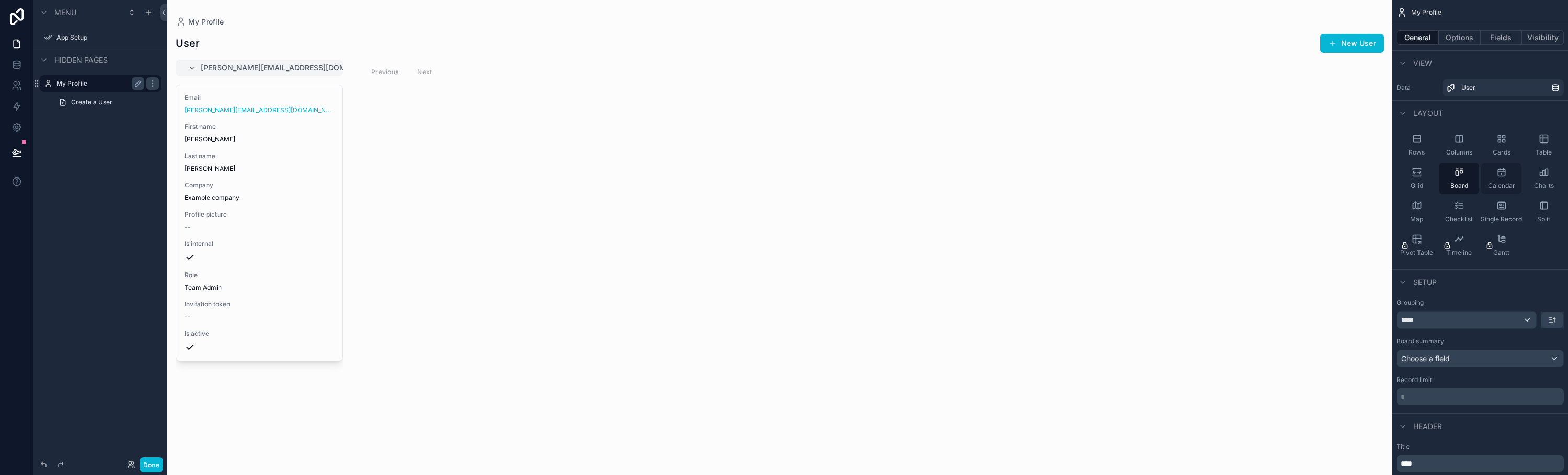
click at [1495, 181] on span "Calendar" at bounding box center [1501, 185] width 27 height 9
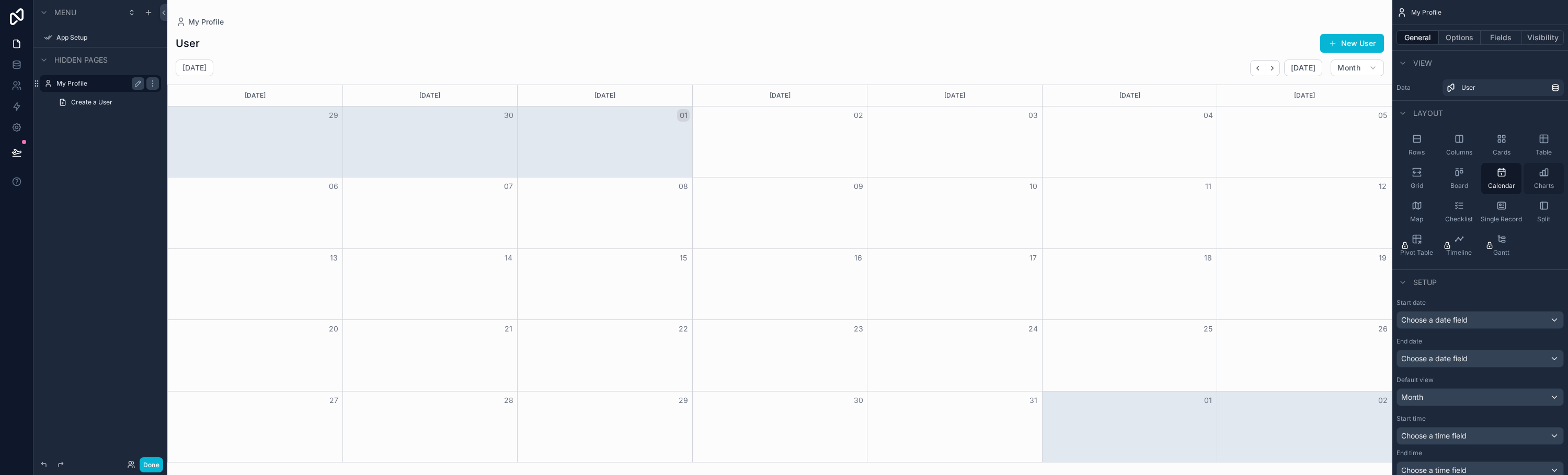
click at [1533, 181] on div "Charts" at bounding box center [1544, 178] width 41 height 31
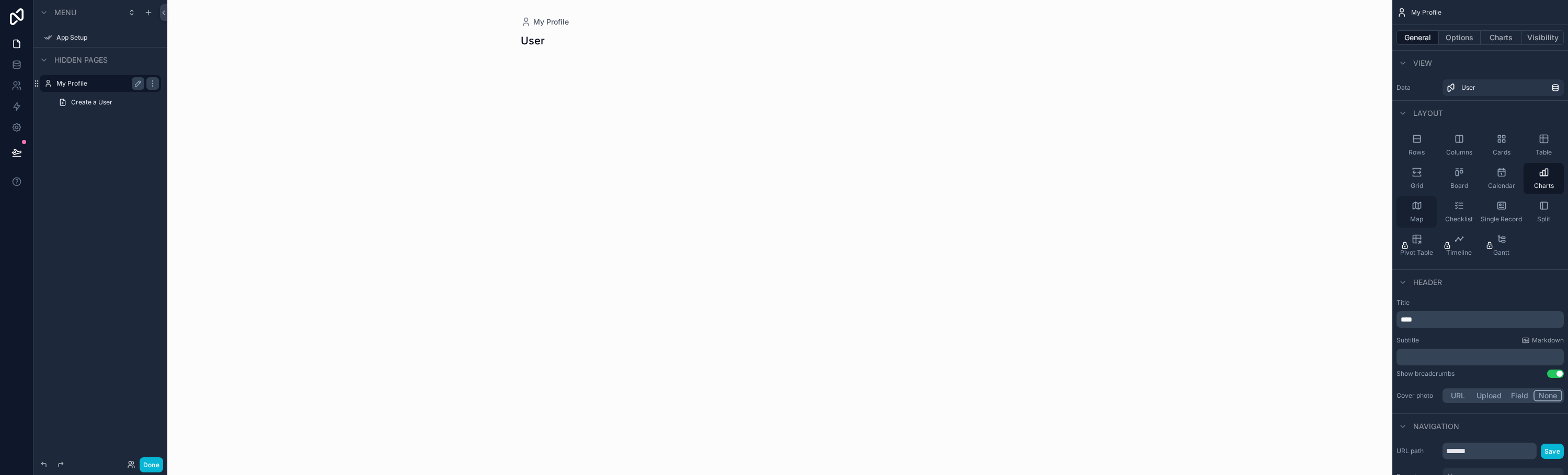
click at [1416, 202] on icon "scrollable content" at bounding box center [1417, 206] width 8 height 7
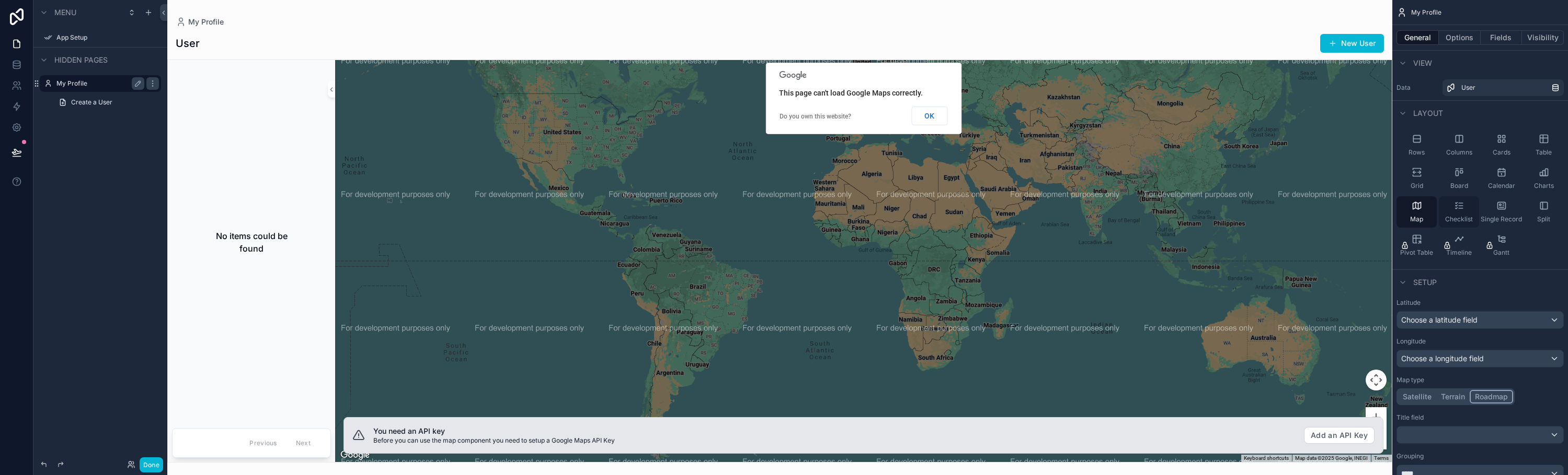
click at [1454, 208] on icon "scrollable content" at bounding box center [1459, 206] width 10 height 10
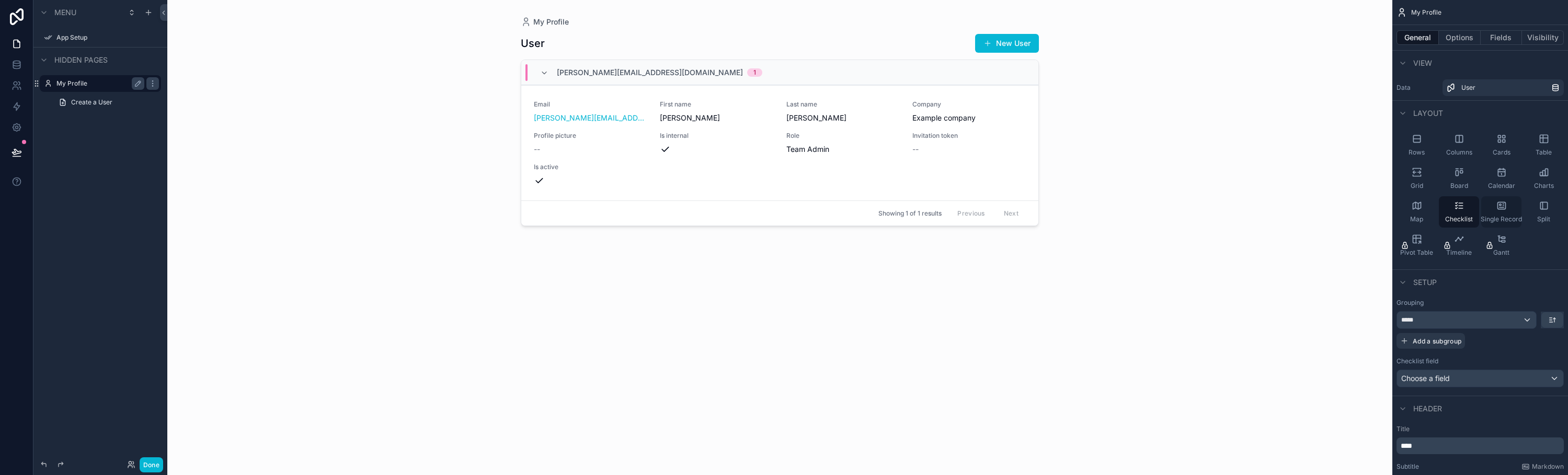
click at [1505, 209] on icon "scrollable content" at bounding box center [1501, 206] width 10 height 10
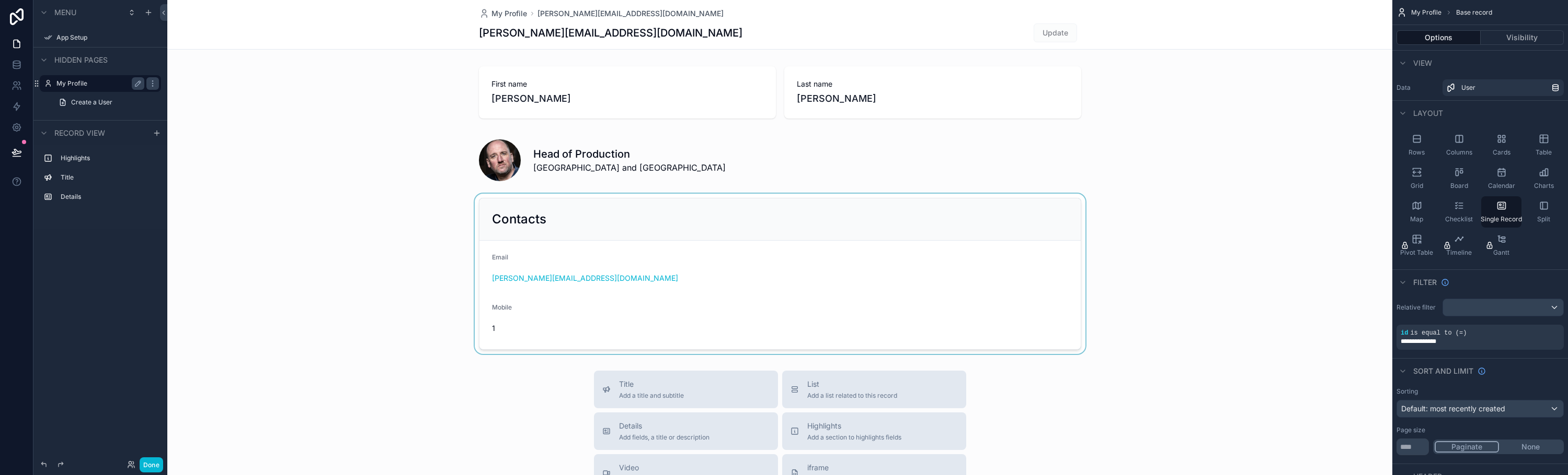
click at [1291, 220] on div "scrollable content" at bounding box center [780, 274] width 1225 height 160
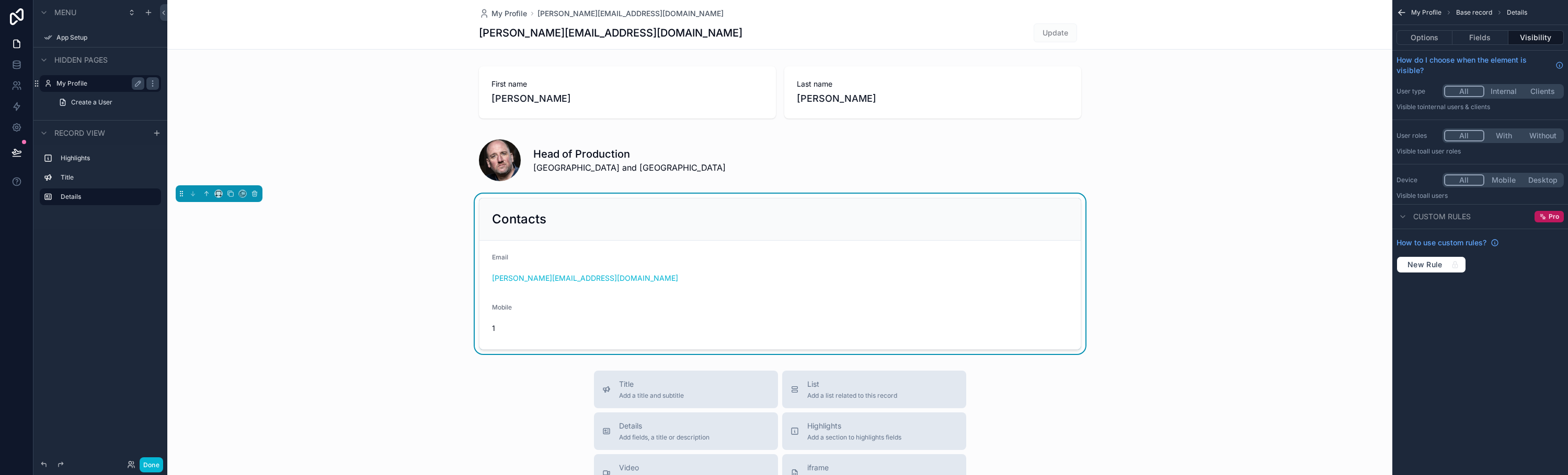
click at [1011, 269] on div "Email steve@showblock.com" at bounding box center [779, 269] width 576 height 33
click at [1436, 36] on button "Options" at bounding box center [1425, 37] width 56 height 15
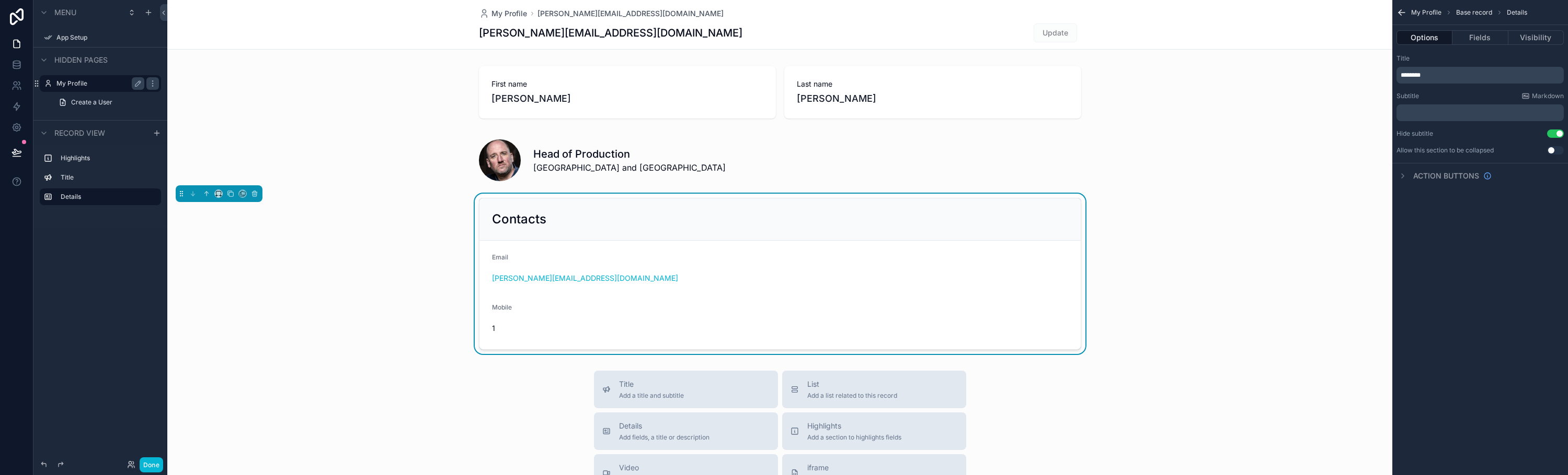
click at [1552, 131] on button "Use setting" at bounding box center [1555, 133] width 16 height 9
click at [1481, 34] on button "Fields" at bounding box center [1480, 37] width 55 height 15
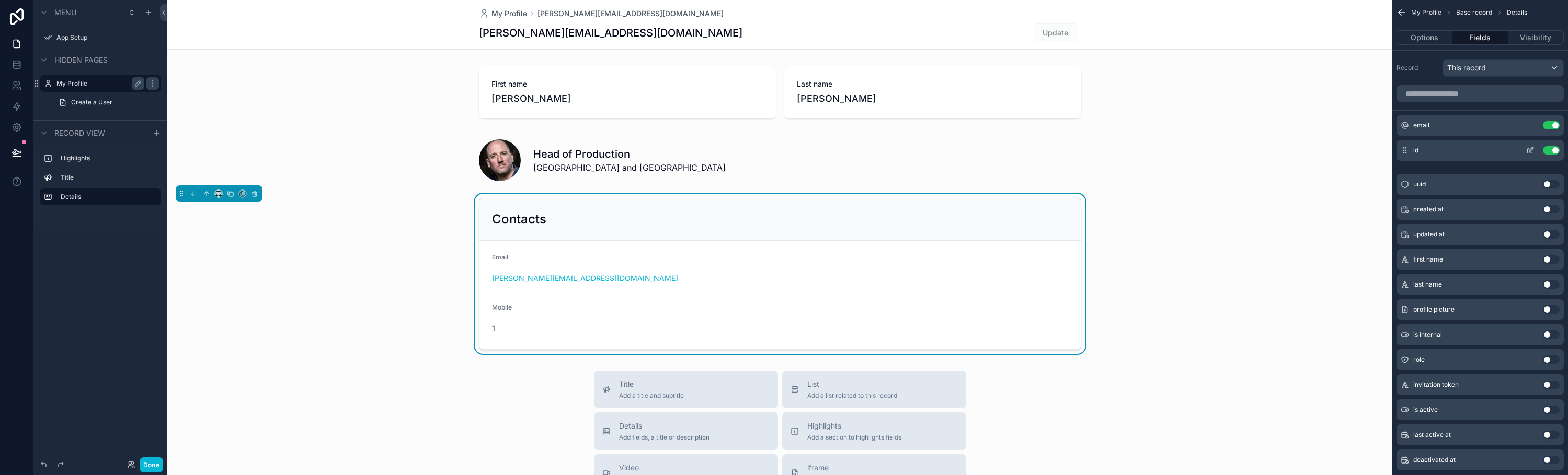
click at [1435, 147] on div "id Use setting" at bounding box center [1480, 150] width 168 height 21
click at [1416, 149] on span "id" at bounding box center [1415, 150] width 5 height 9
click at [1528, 151] on icon "scrollable content" at bounding box center [1530, 150] width 9 height 9
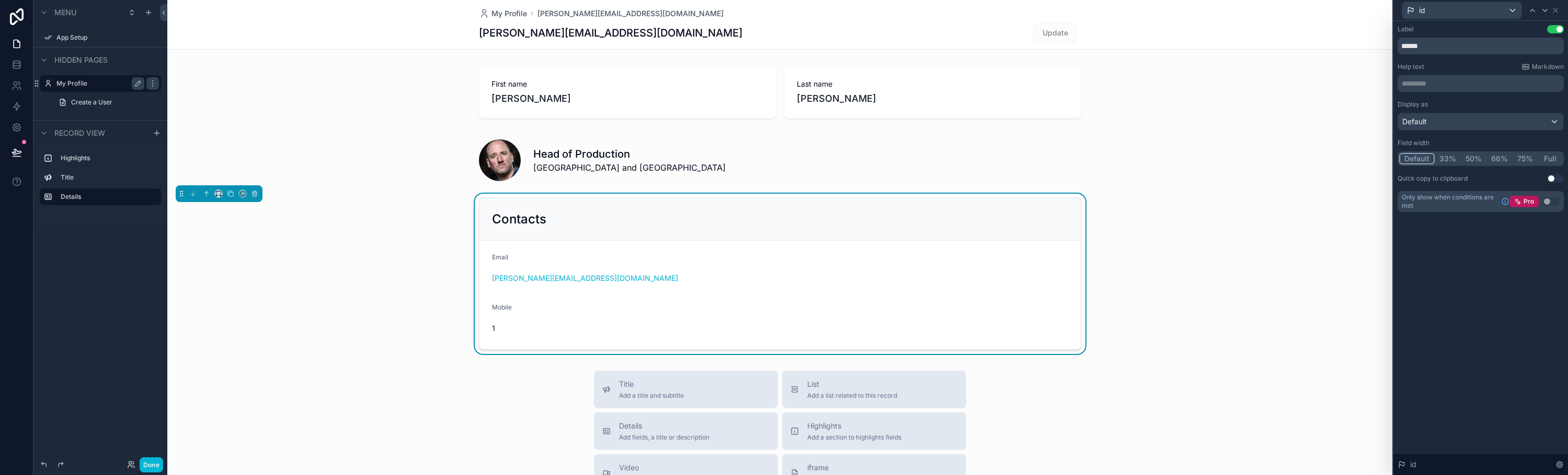
click at [1273, 190] on div "First name Stephen Last name Pamplin Head of Production UK and Europe Contacts …" at bounding box center [780, 208] width 1225 height 292
click at [776, 245] on form "Email steve@showblock.com Mobile 1" at bounding box center [779, 295] width 601 height 109
click at [1553, 7] on icon at bounding box center [1555, 10] width 9 height 9
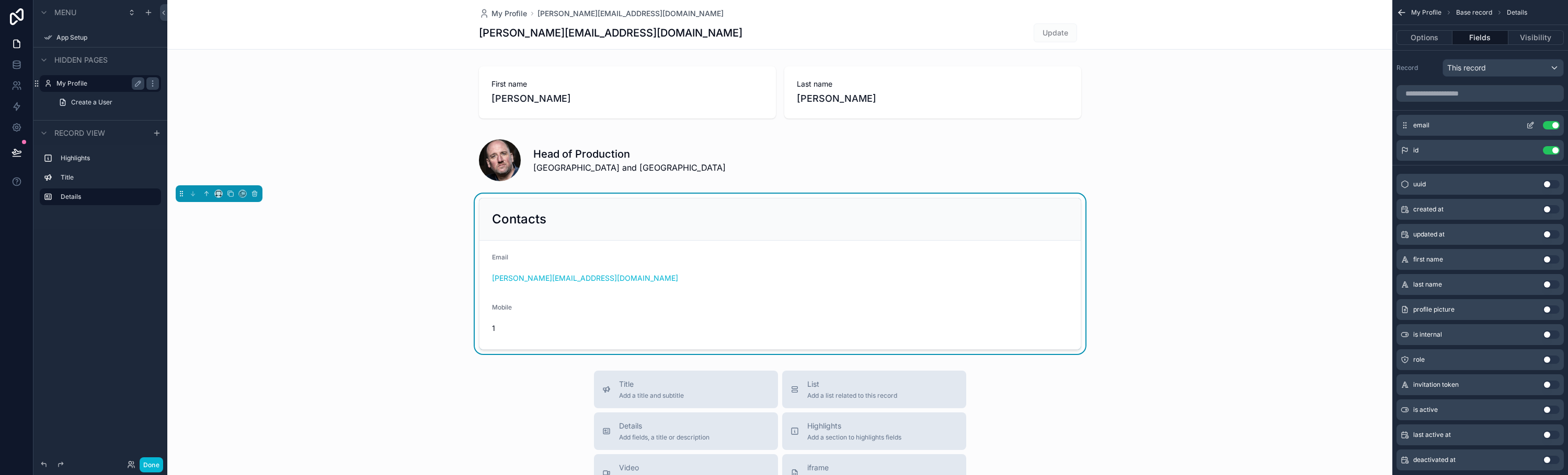
click at [1460, 129] on div "email Use setting" at bounding box center [1480, 125] width 168 height 21
click at [1527, 125] on icon "scrollable content" at bounding box center [1530, 126] width 5 height 5
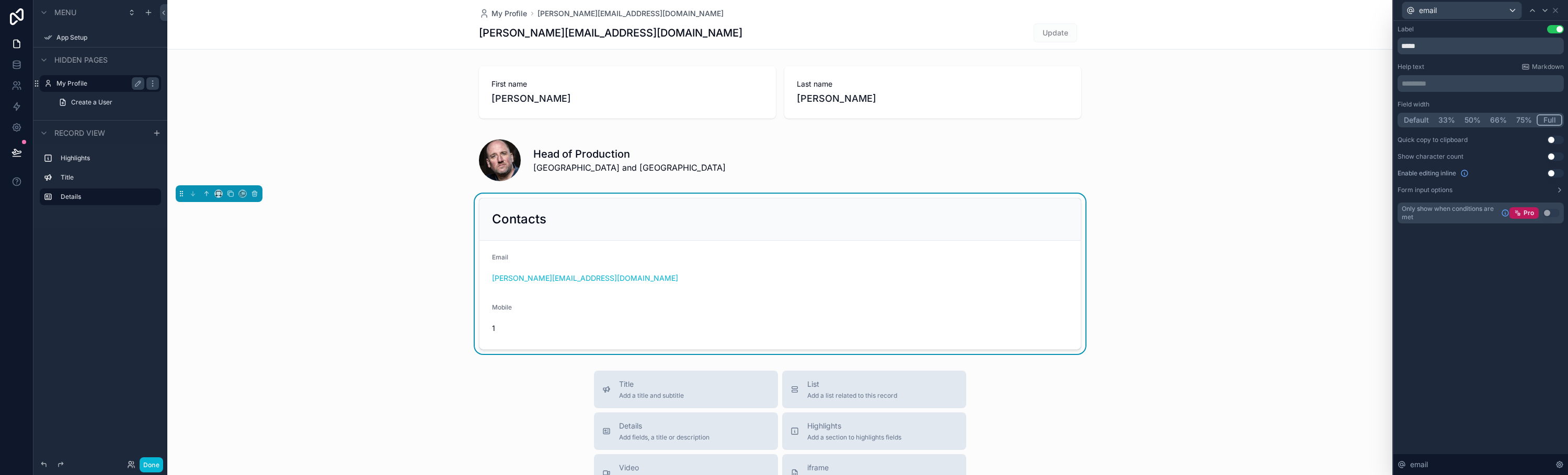
click at [1292, 188] on div "First name Stephen Last name Pamplin Head of Production UK and Europe Contacts …" at bounding box center [780, 208] width 1225 height 292
click at [493, 17] on span "My Profile" at bounding box center [510, 13] width 36 height 10
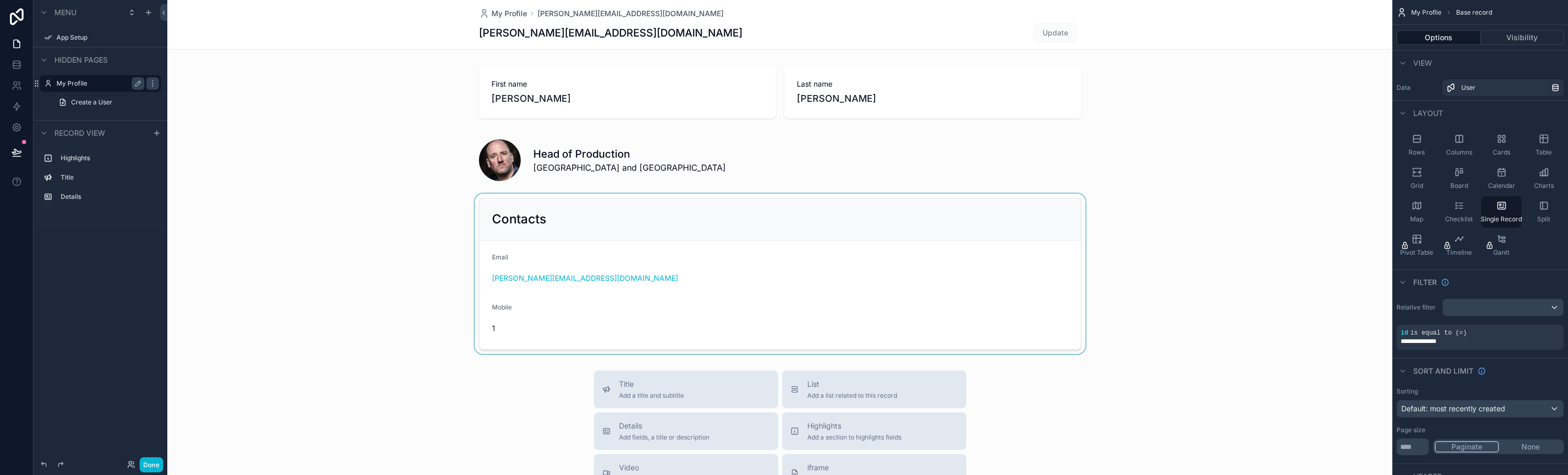
click at [948, 282] on div "scrollable content" at bounding box center [780, 274] width 1225 height 160
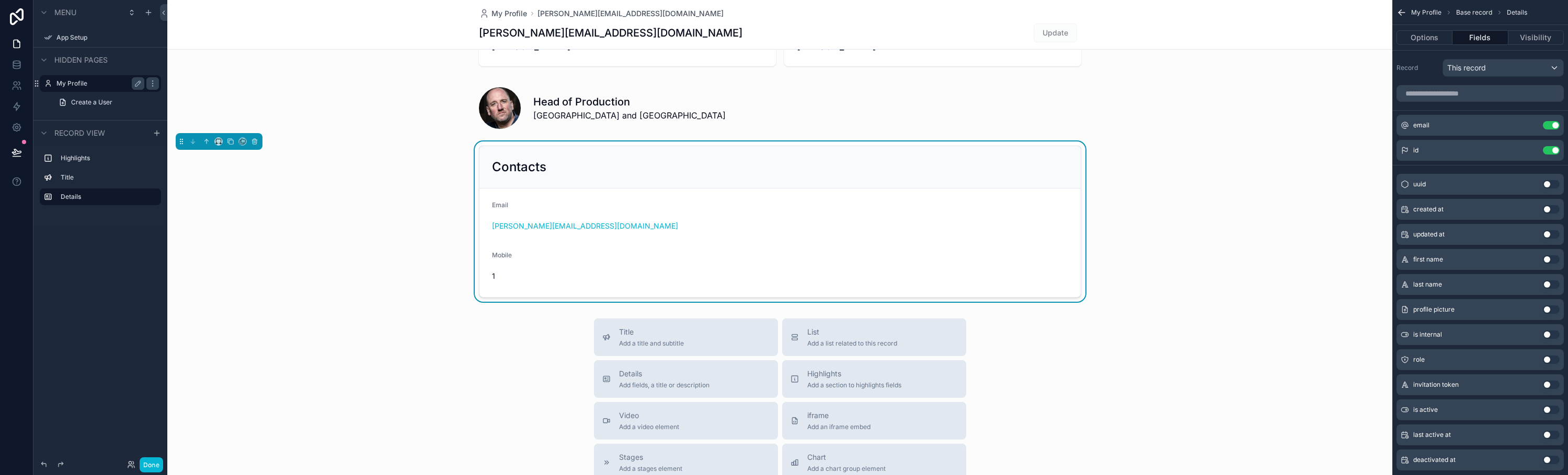
click at [1408, 183] on icon "scrollable content" at bounding box center [1404, 184] width 9 height 9
click at [1418, 181] on span "uuid" at bounding box center [1419, 184] width 12 height 9
click at [1549, 180] on div "uuid Use setting" at bounding box center [1480, 184] width 168 height 21
click at [1550, 183] on button "Use setting" at bounding box center [1551, 184] width 16 height 9
click at [1531, 177] on icon "scrollable content" at bounding box center [1530, 175] width 9 height 9
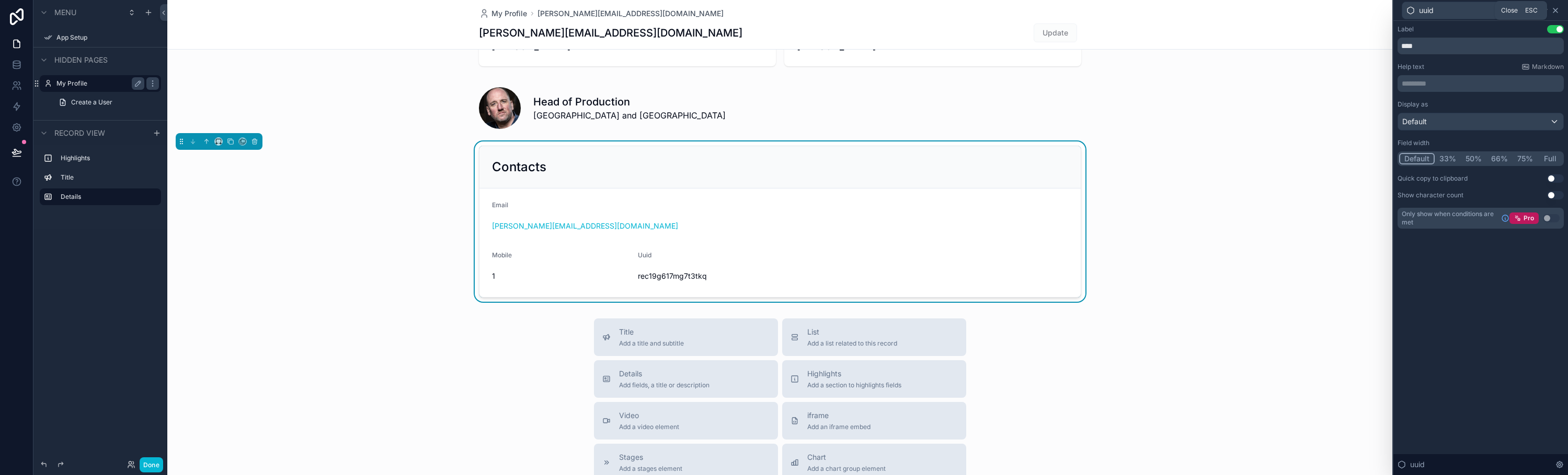
click at [1557, 9] on icon at bounding box center [1555, 10] width 9 height 9
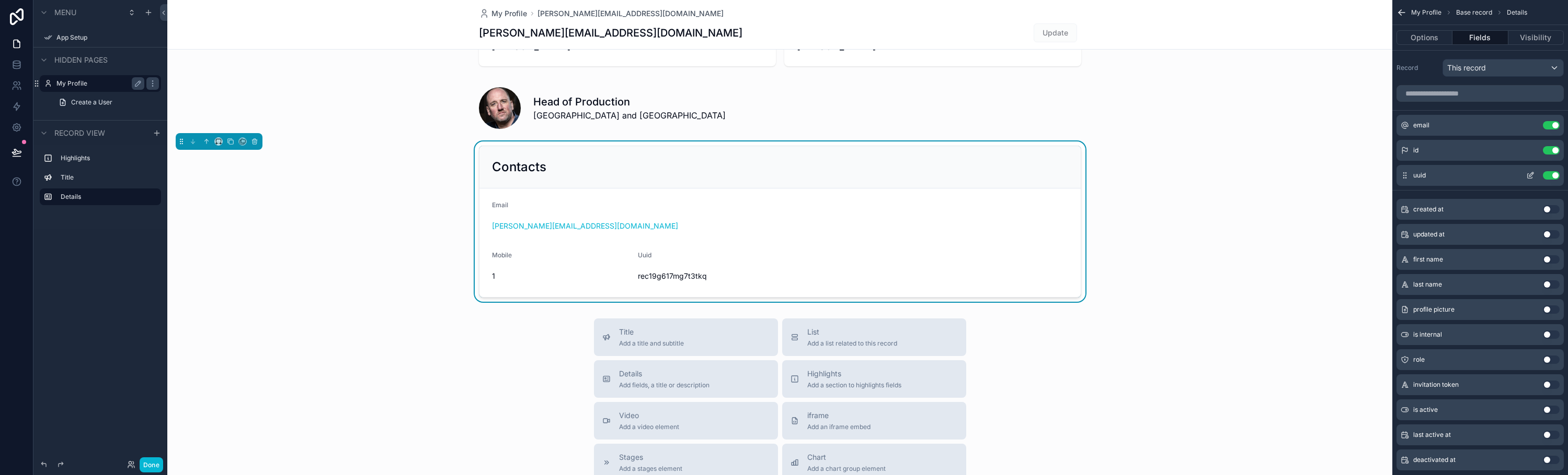
click at [1552, 177] on button "Use setting" at bounding box center [1551, 175] width 16 height 9
click at [1153, 257] on div "Contacts Email steve@showblock.com Mobile 1" at bounding box center [780, 222] width 1225 height 160
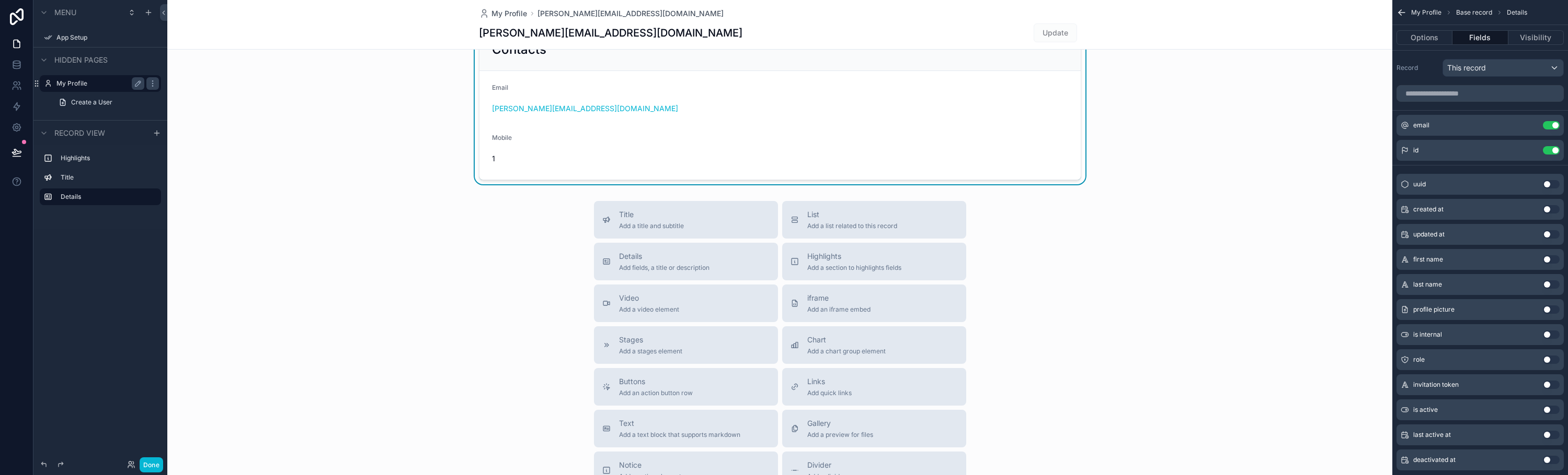
scroll to position [351, 0]
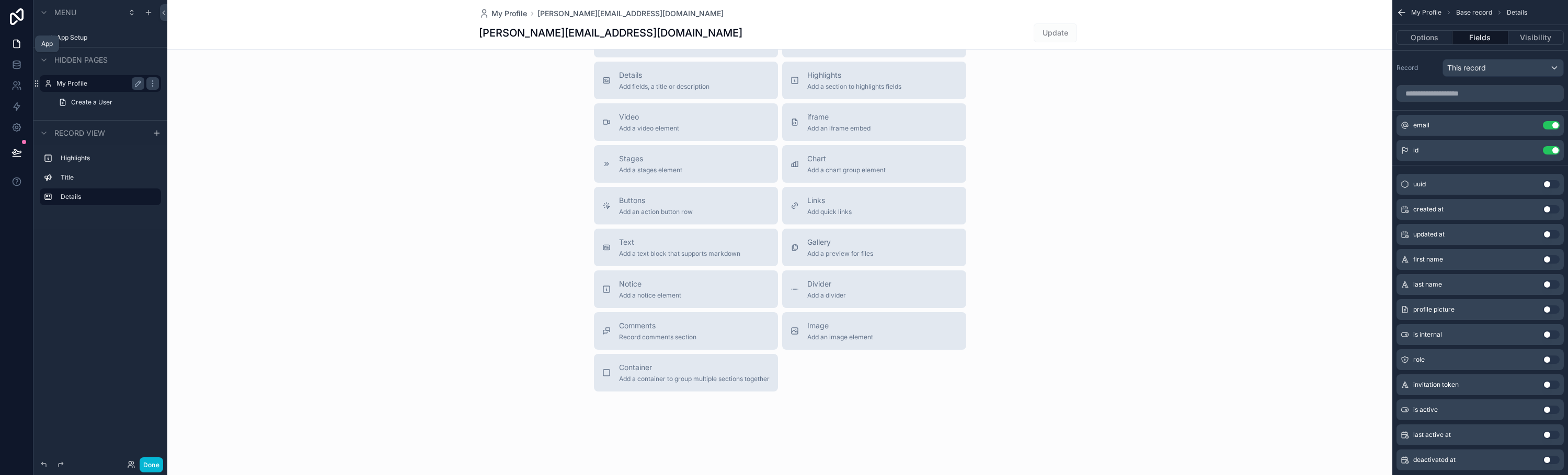
click at [22, 42] on icon at bounding box center [16, 44] width 10 height 10
click at [17, 42] on icon at bounding box center [18, 41] width 2 height 2
click at [56, 44] on div "App Setup" at bounding box center [100, 37] width 88 height 12
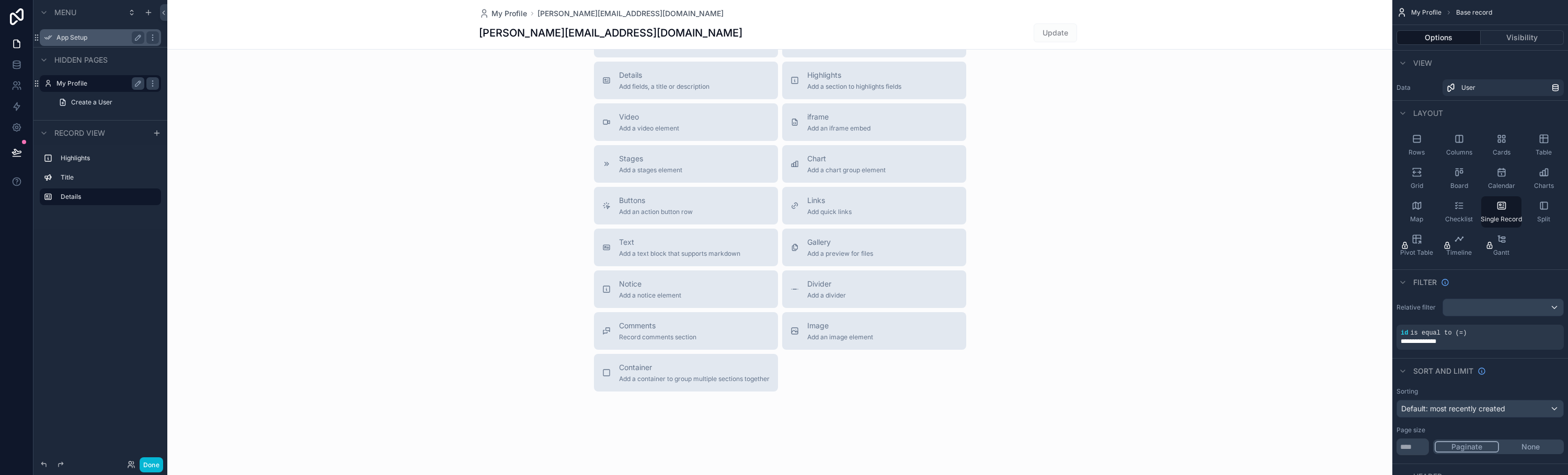
click at [82, 37] on label "App Setup" at bounding box center [97, 37] width 83 height 9
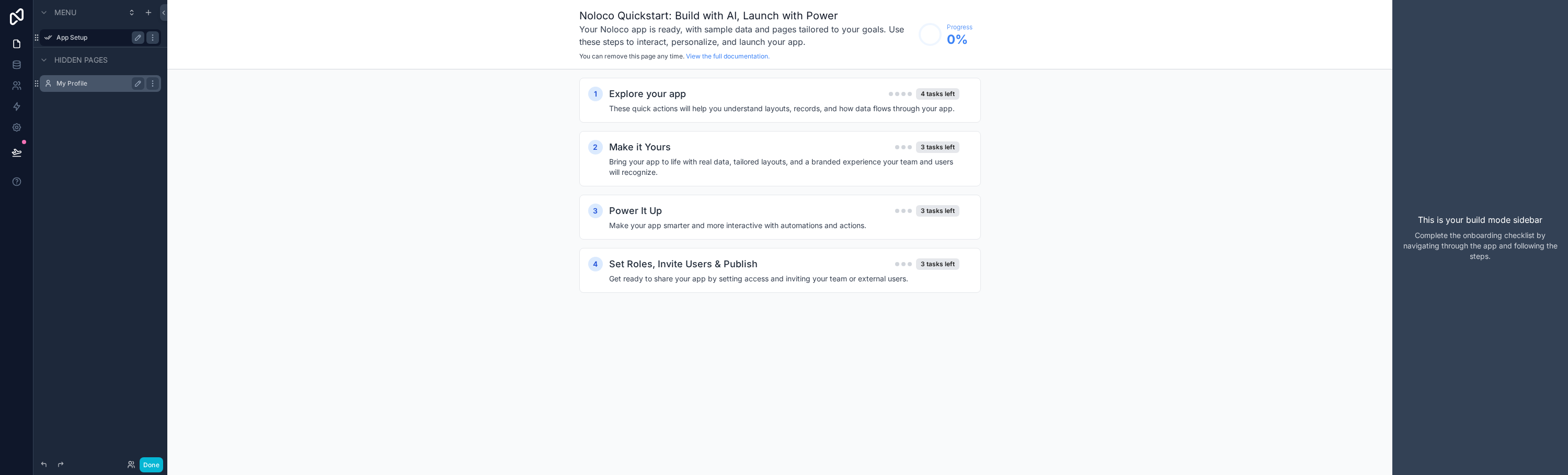
click at [77, 87] on label "My Profile" at bounding box center [97, 83] width 83 height 9
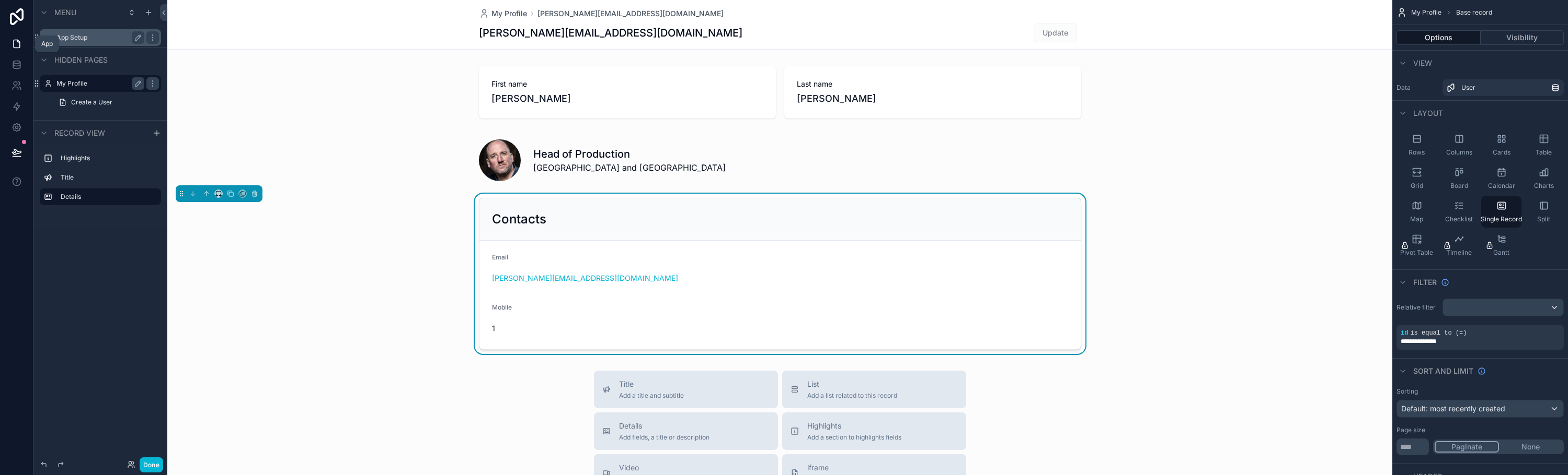
click at [18, 40] on icon at bounding box center [16, 44] width 6 height 8
click at [19, 59] on link at bounding box center [16, 65] width 33 height 21
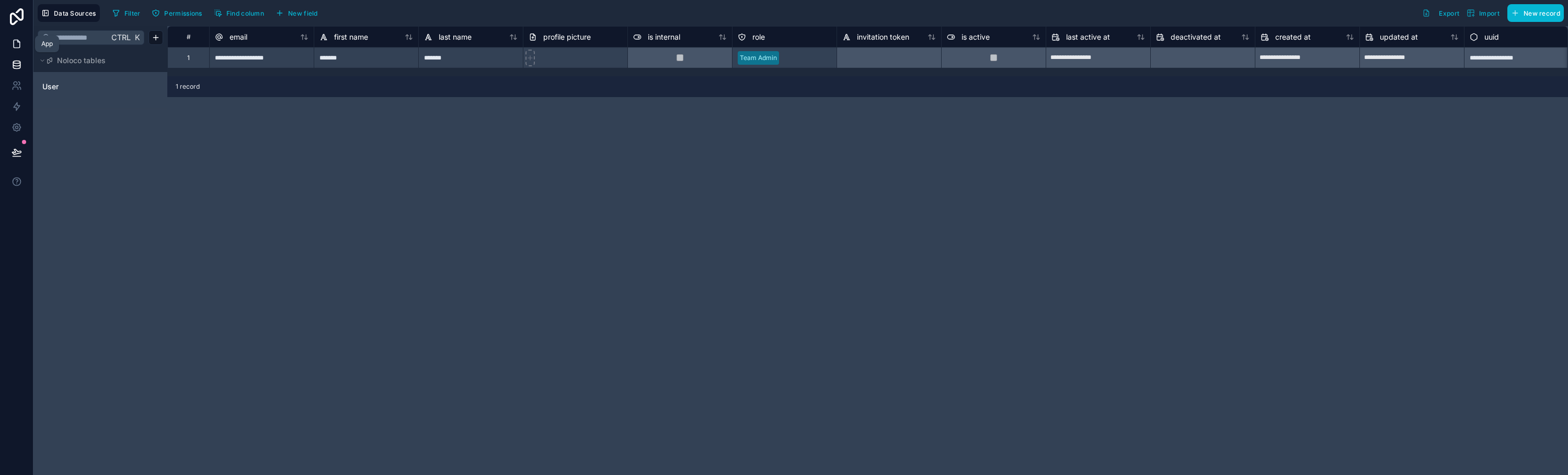
click at [10, 48] on link at bounding box center [16, 44] width 33 height 21
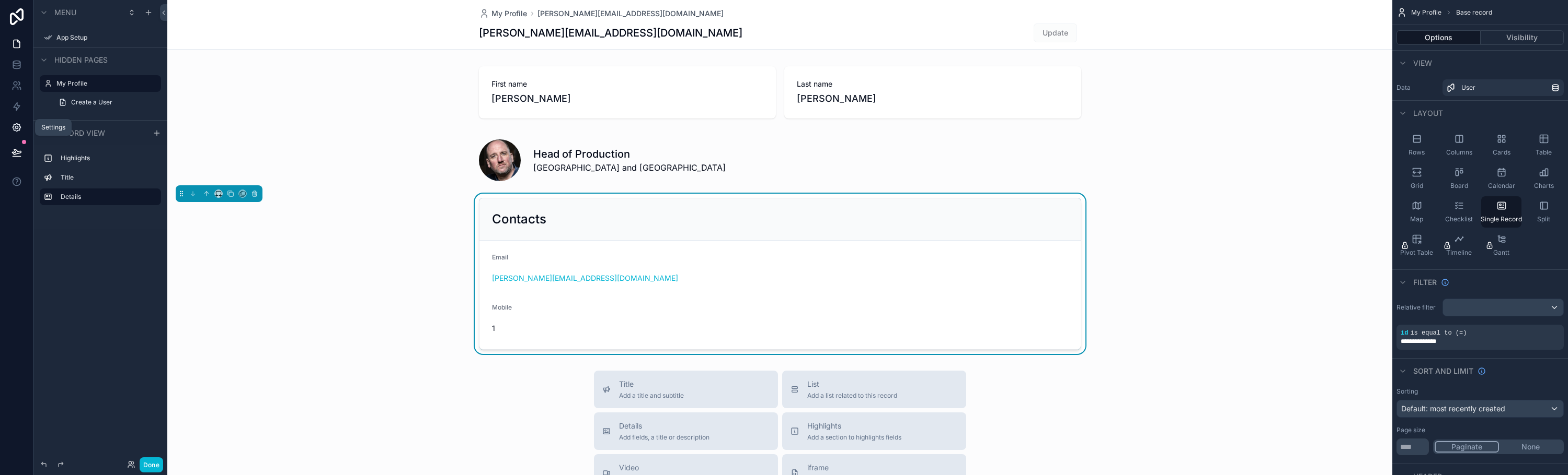
click at [12, 132] on link at bounding box center [16, 127] width 33 height 21
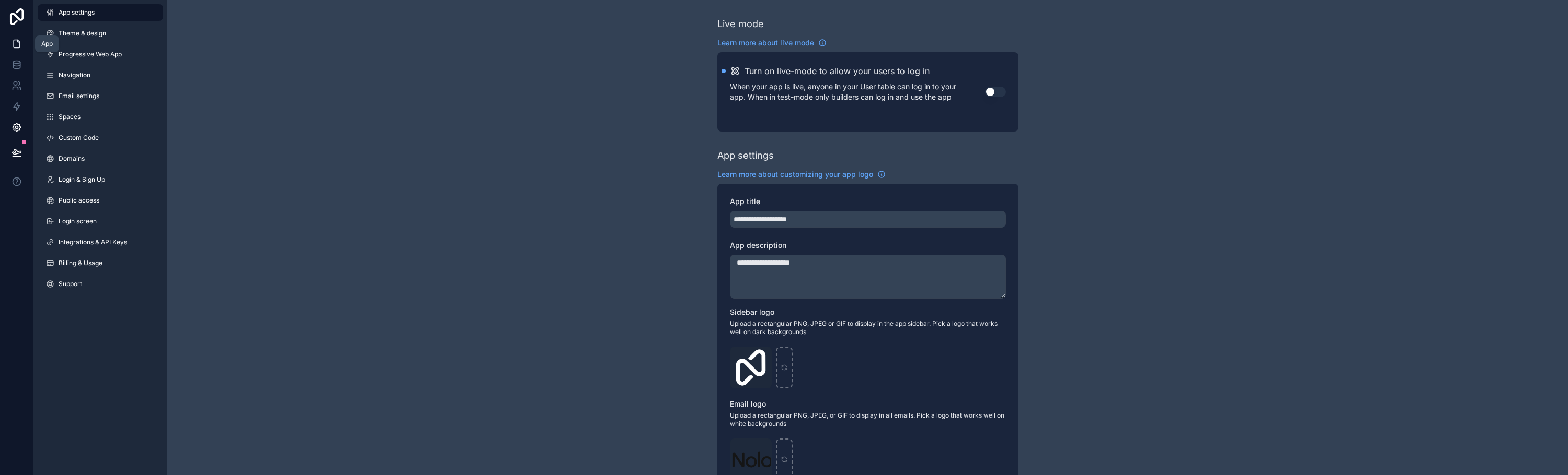
click at [16, 44] on icon at bounding box center [16, 44] width 10 height 10
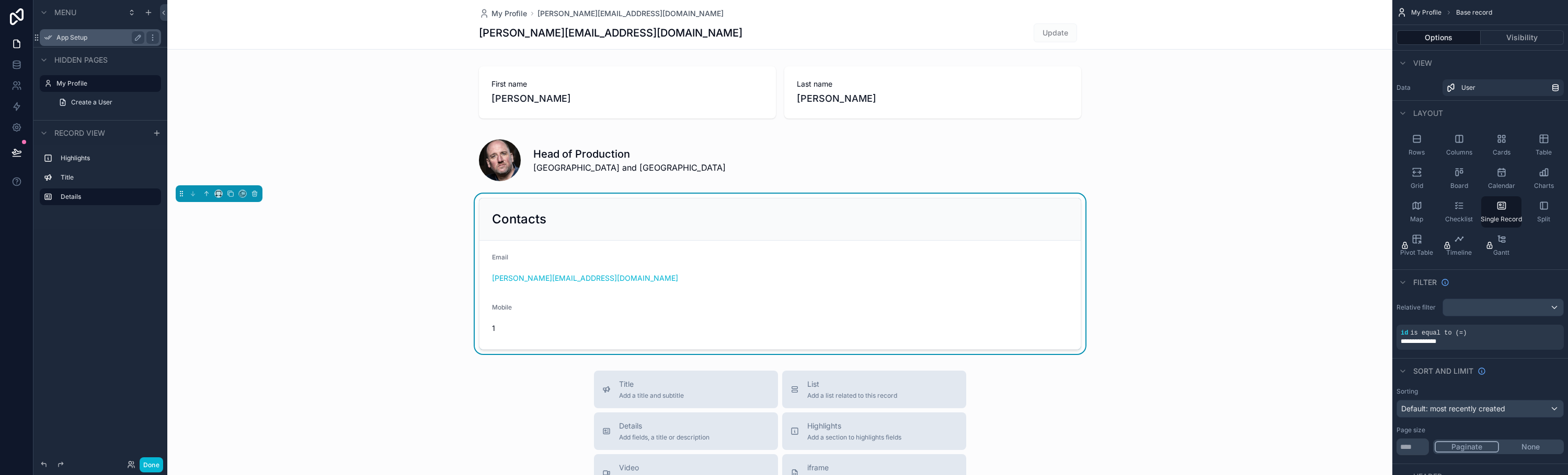
click at [66, 39] on label "App Setup" at bounding box center [97, 37] width 83 height 9
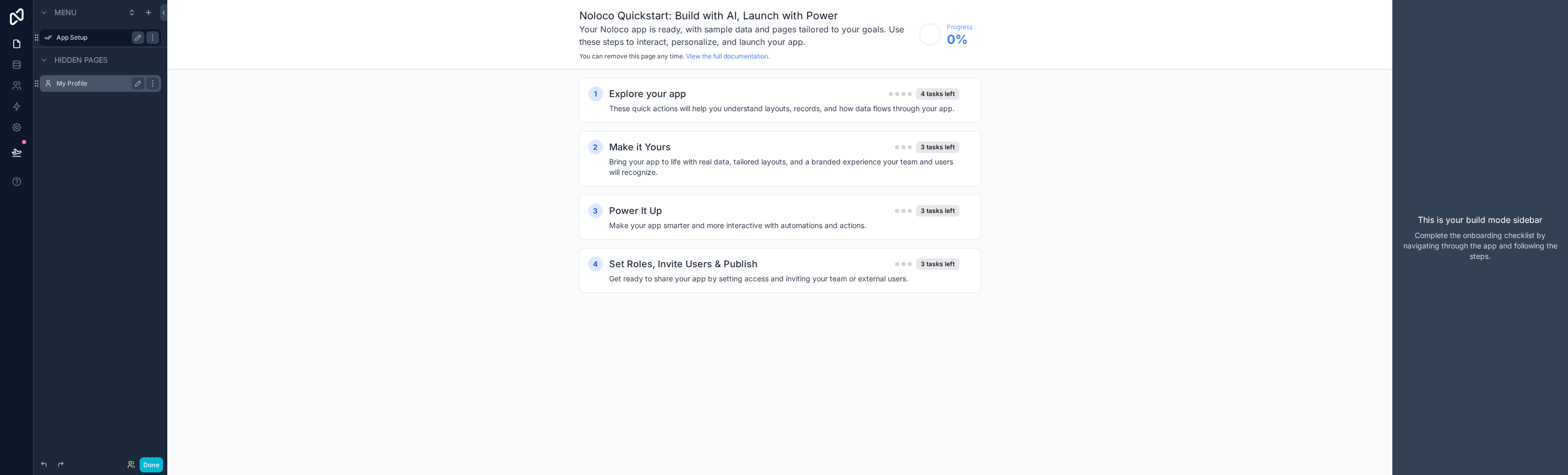
click at [67, 86] on label "My Profile" at bounding box center [97, 83] width 83 height 9
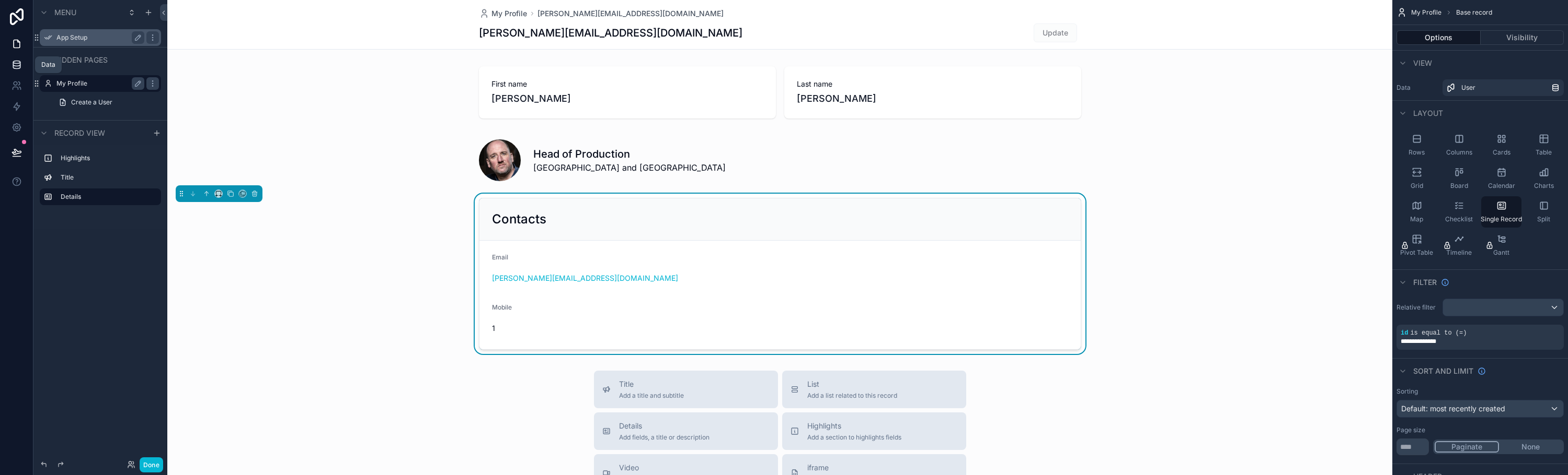
click at [19, 65] on icon at bounding box center [16, 64] width 10 height 10
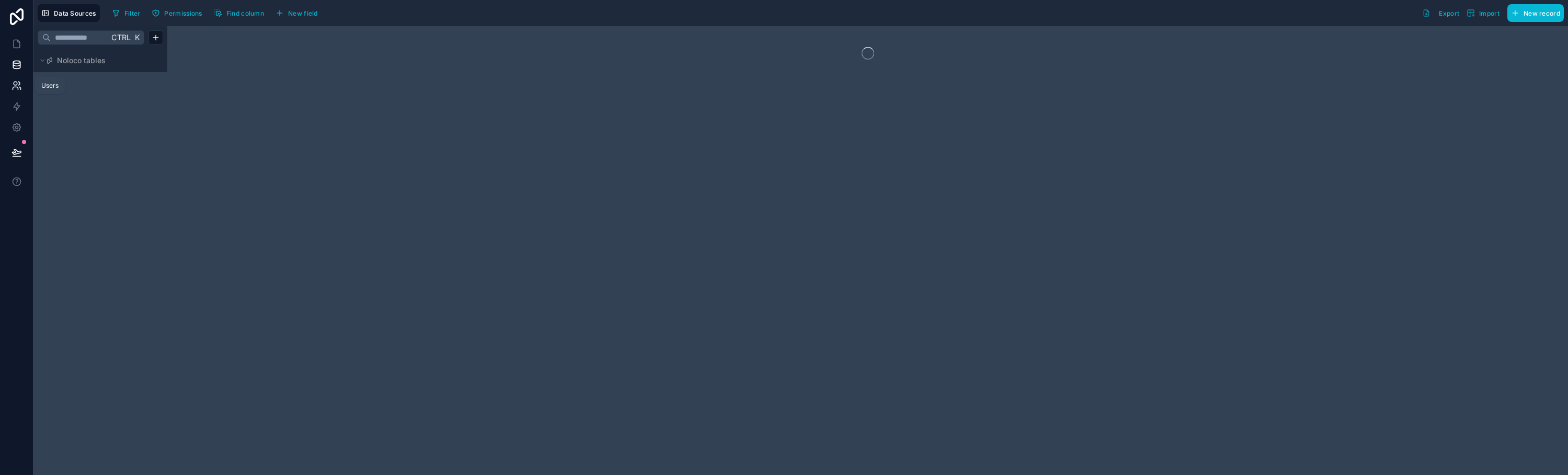
click at [19, 86] on icon at bounding box center [16, 85] width 10 height 10
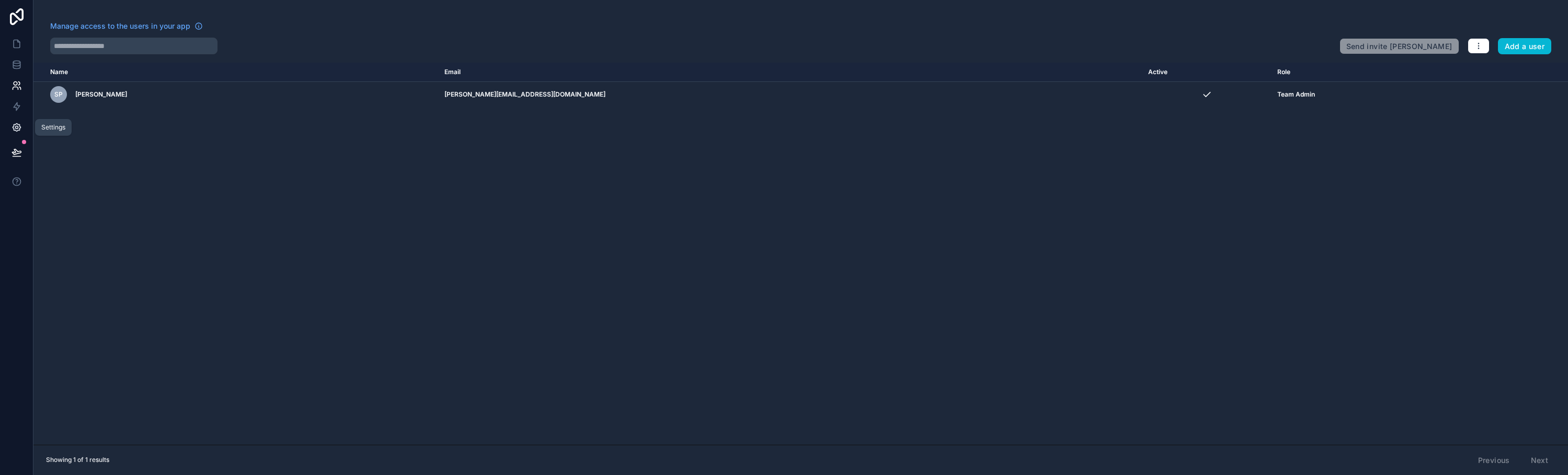
click at [16, 128] on icon at bounding box center [16, 127] width 2 height 2
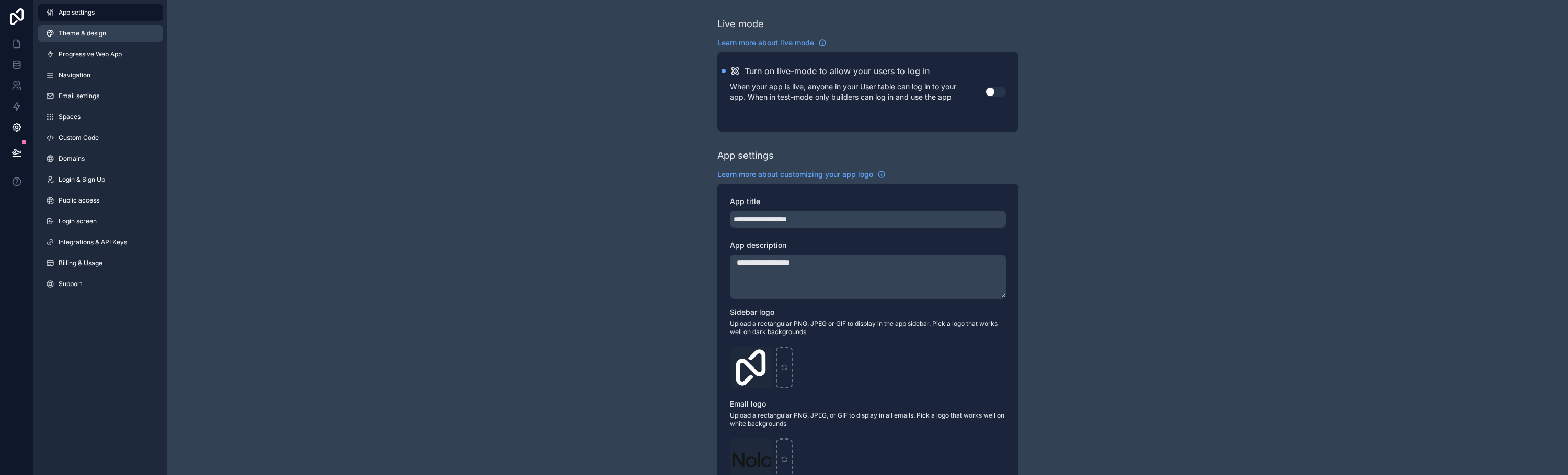
click at [76, 37] on link "Theme & design" at bounding box center [100, 33] width 125 height 16
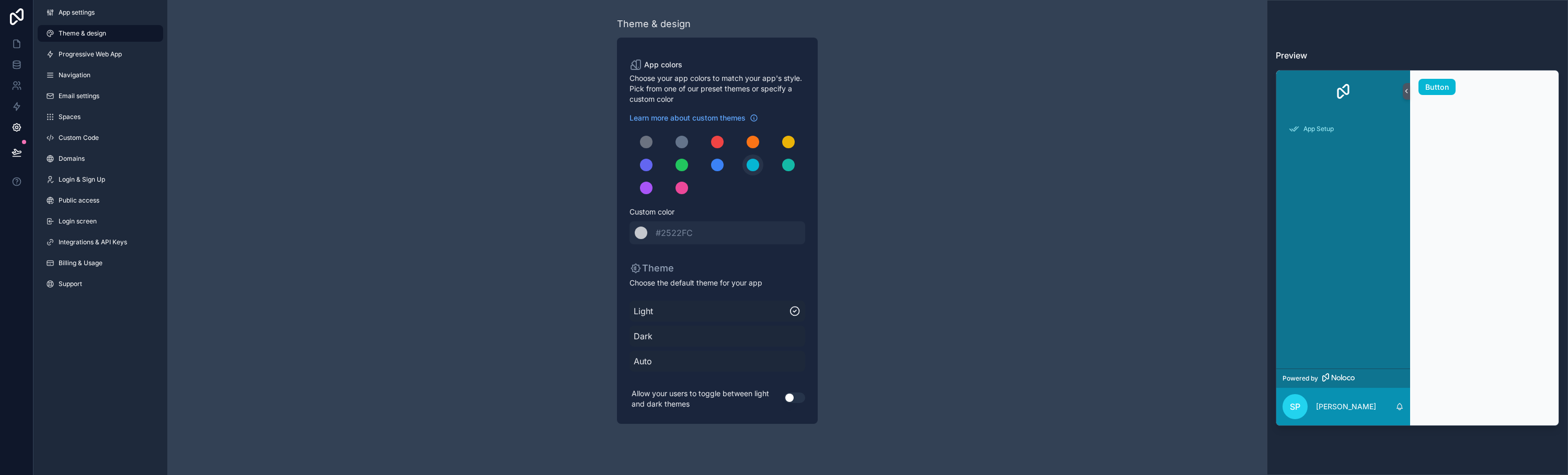
click at [753, 167] on div "scrollable content" at bounding box center [753, 165] width 12 height 12
click at [717, 167] on div "scrollable content" at bounding box center [717, 165] width 12 height 12
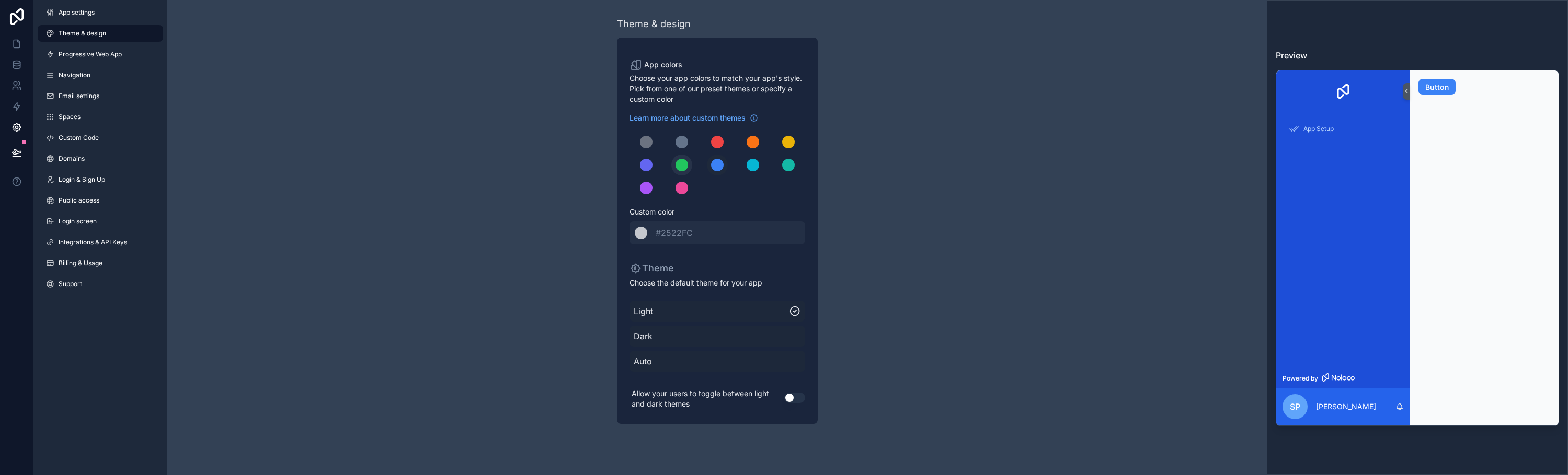
click at [684, 164] on div "scrollable content" at bounding box center [682, 165] width 12 height 12
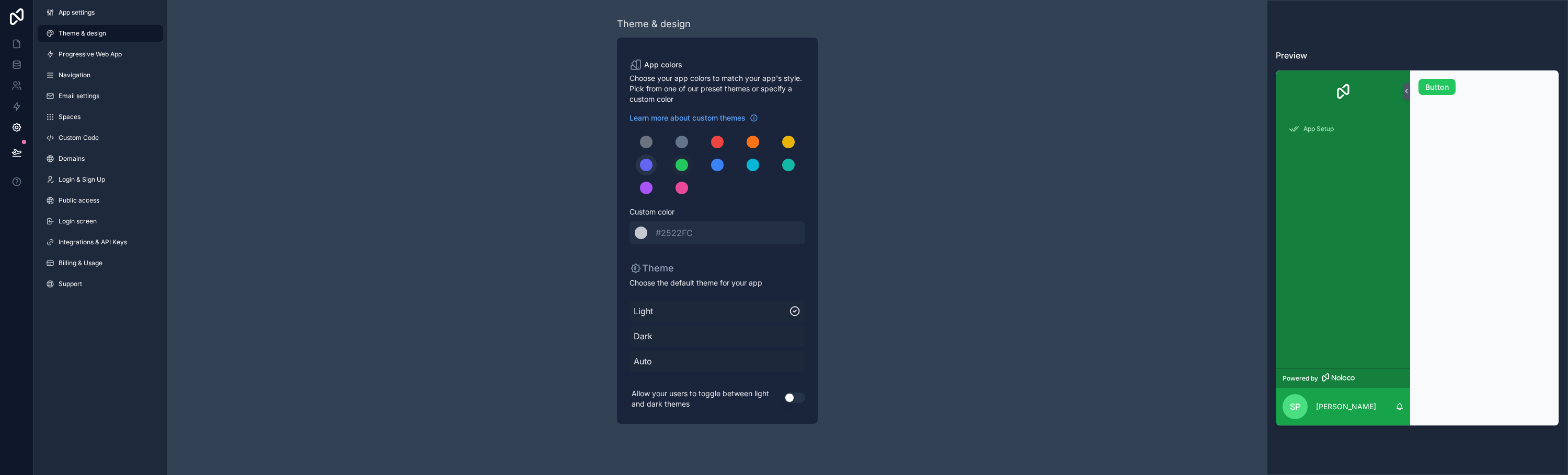
click at [644, 167] on div "scrollable content" at bounding box center [646, 165] width 12 height 12
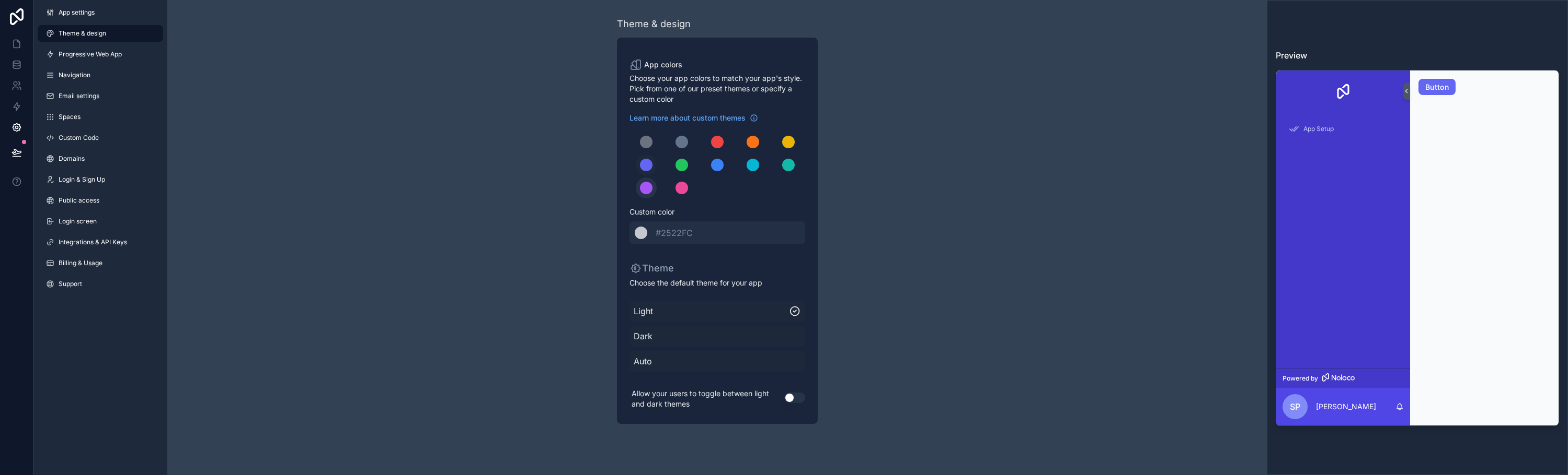
click at [642, 193] on button "scrollable content" at bounding box center [646, 188] width 21 height 21
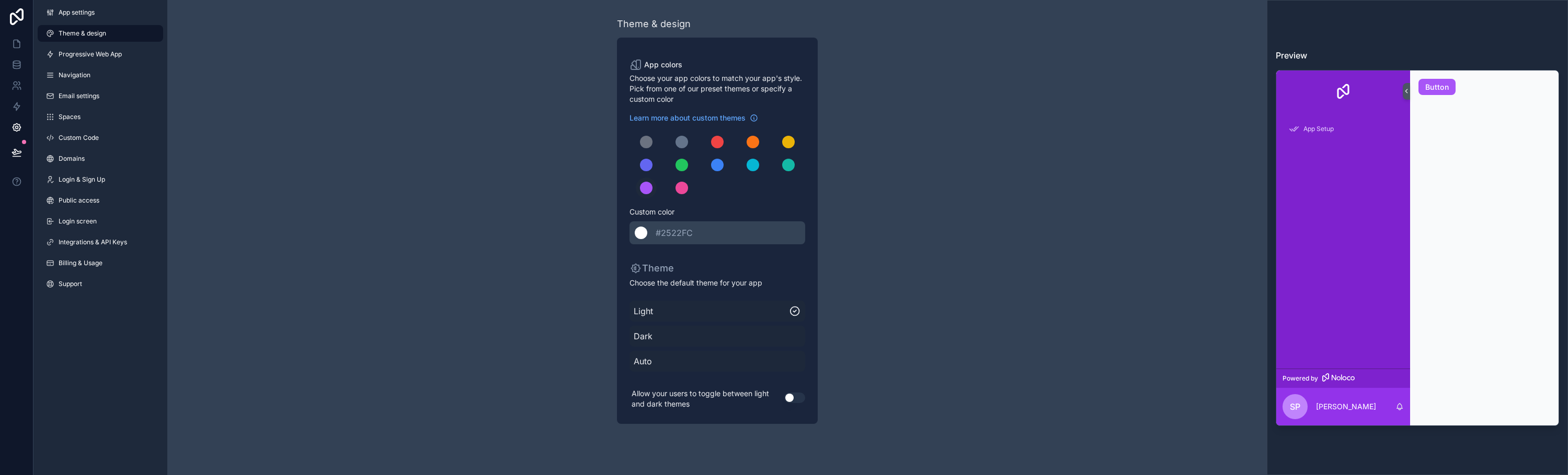
click at [666, 239] on span "#2522FC" at bounding box center [678, 233] width 45 height 12
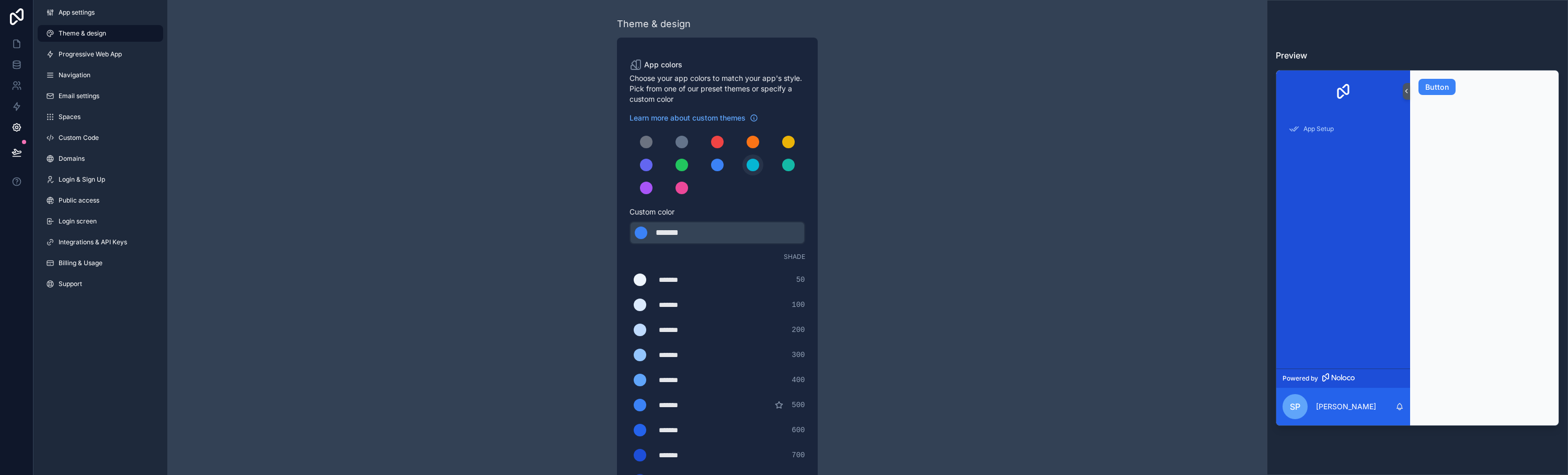
click at [750, 169] on div "scrollable content" at bounding box center [753, 165] width 12 height 12
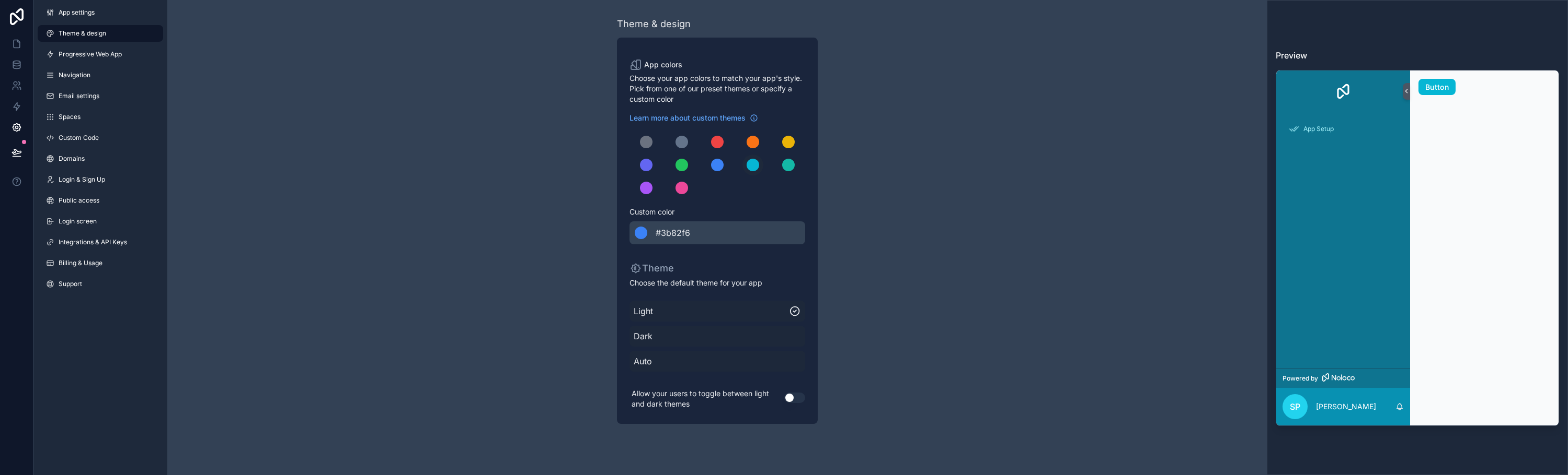
click at [976, 313] on div "Theme & design App colors Choose your app colors to match your app's style. Pic…" at bounding box center [717, 220] width 1100 height 441
click at [117, 55] on span "Progressive Web App" at bounding box center [90, 54] width 63 height 9
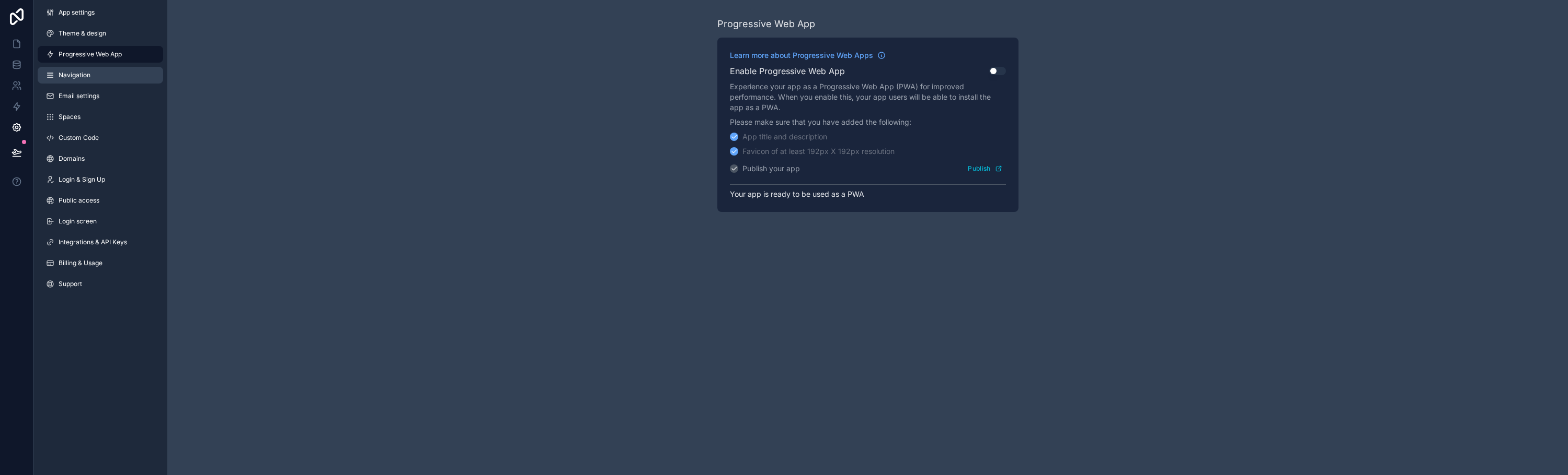
click at [107, 80] on link "Navigation" at bounding box center [100, 75] width 125 height 16
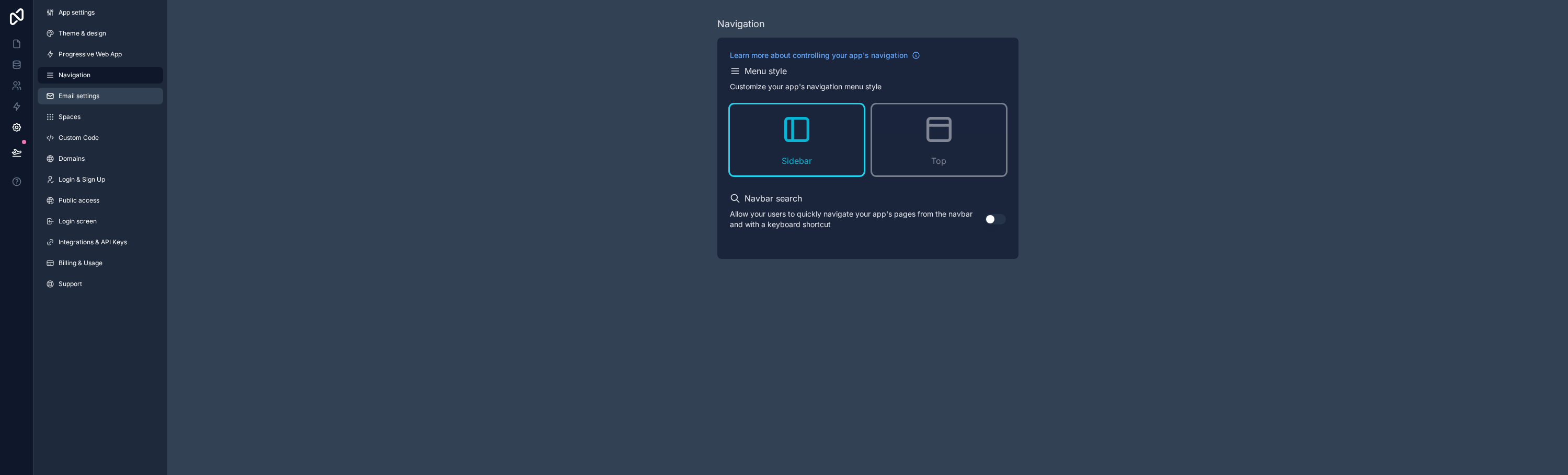
click at [98, 96] on span "Email settings" at bounding box center [79, 96] width 41 height 9
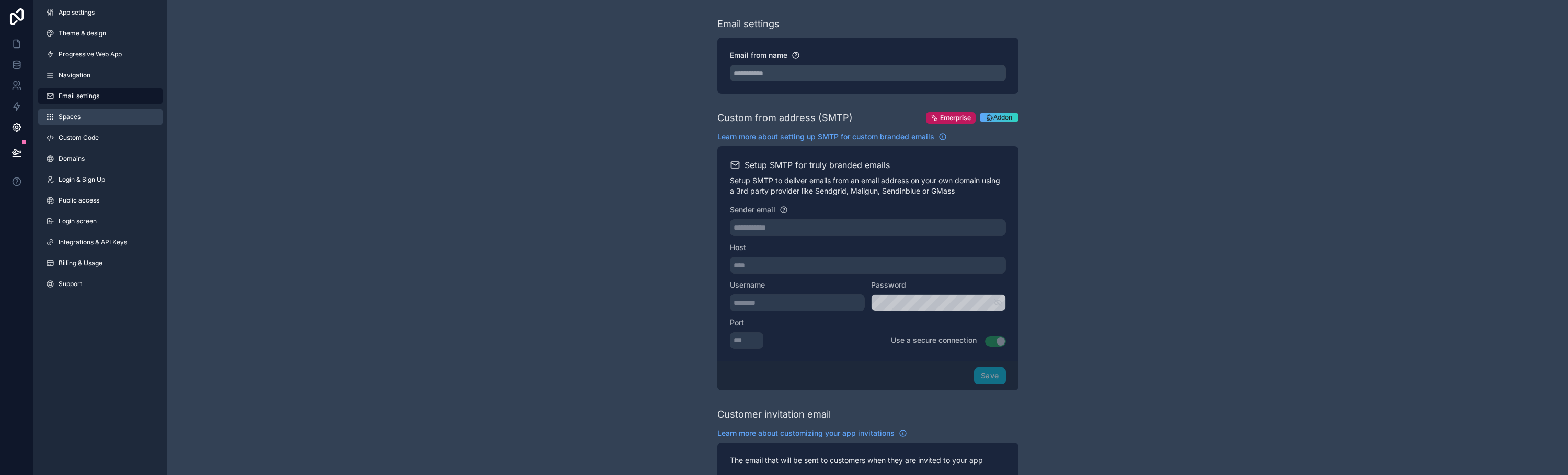
click at [99, 117] on link "Spaces" at bounding box center [100, 117] width 125 height 16
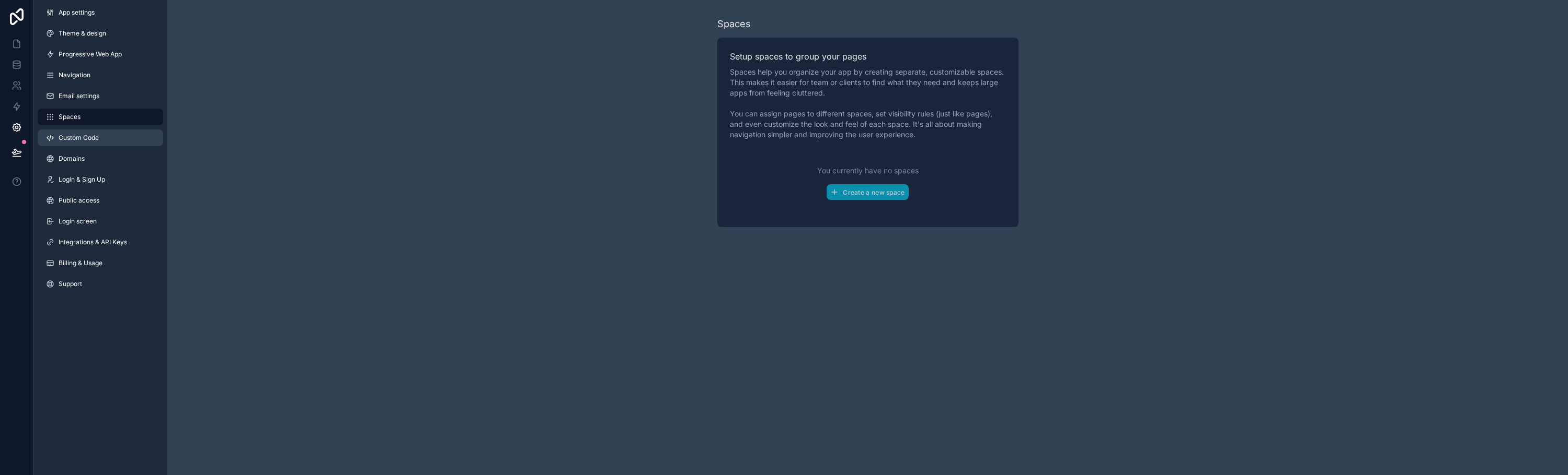
click at [99, 139] on span "Custom Code" at bounding box center [79, 138] width 41 height 9
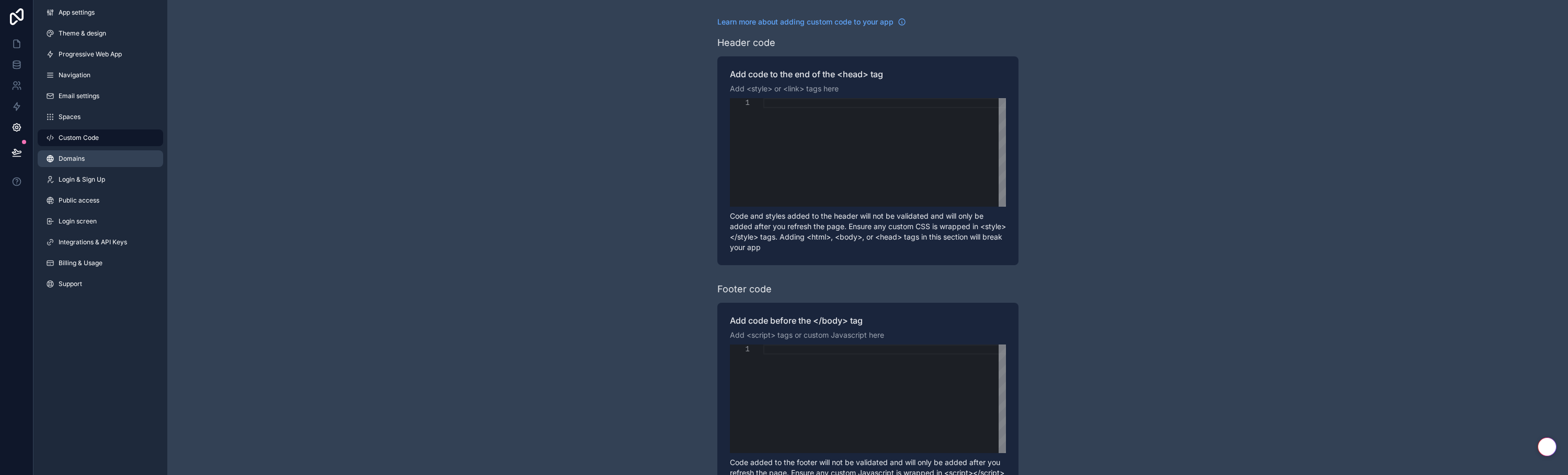
click at [99, 153] on link "Domains" at bounding box center [100, 158] width 125 height 16
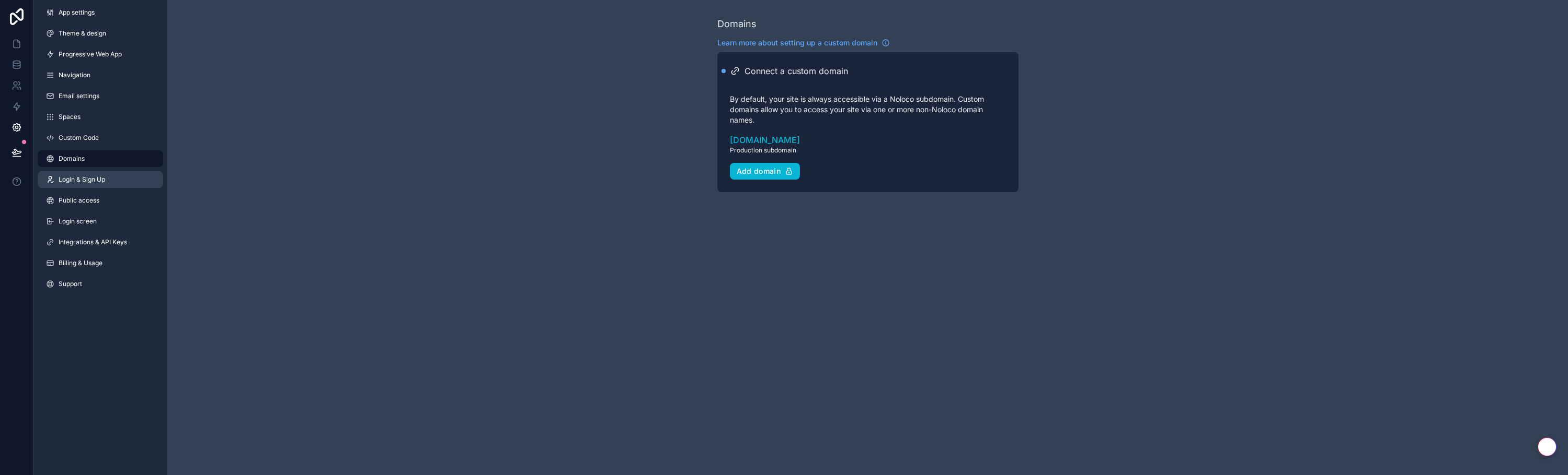
click at [99, 178] on span "Login & Sign Up" at bounding box center [82, 179] width 47 height 9
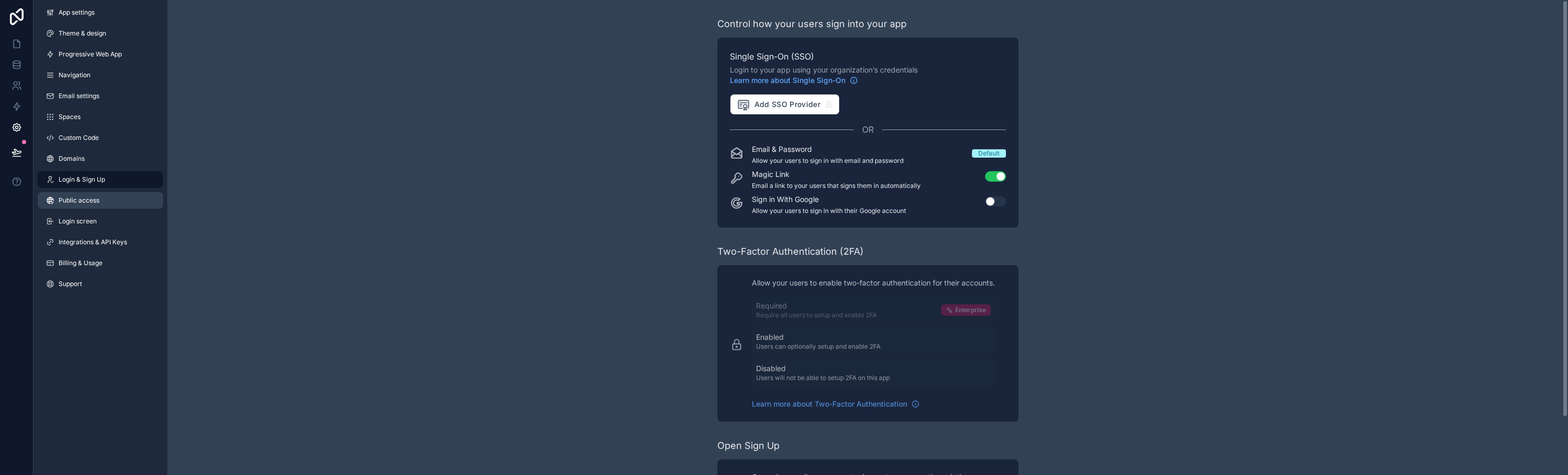
click at [93, 198] on span "Public access" at bounding box center [79, 200] width 41 height 9
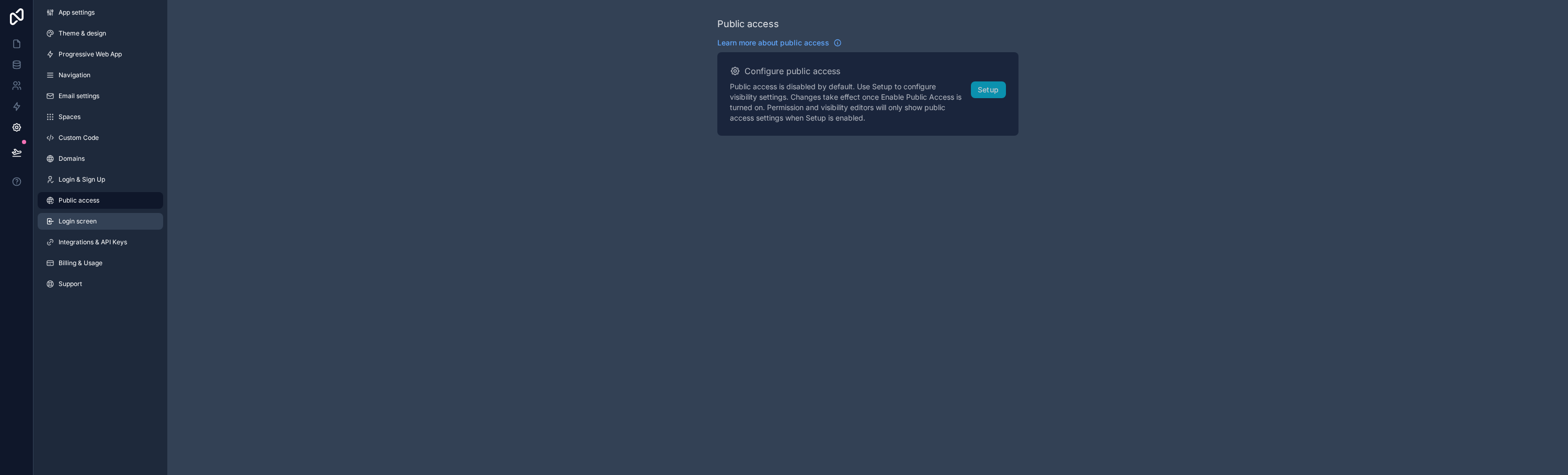
click at [91, 219] on span "Login screen" at bounding box center [77, 221] width 38 height 9
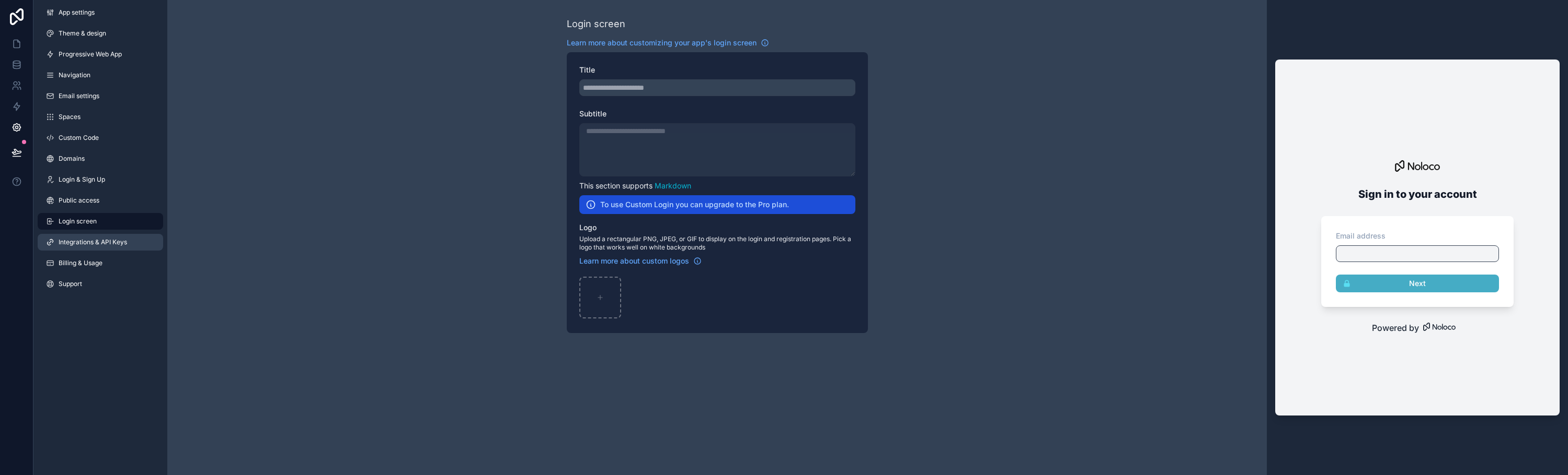
click at [94, 240] on span "Integrations & API Keys" at bounding box center [93, 242] width 69 height 9
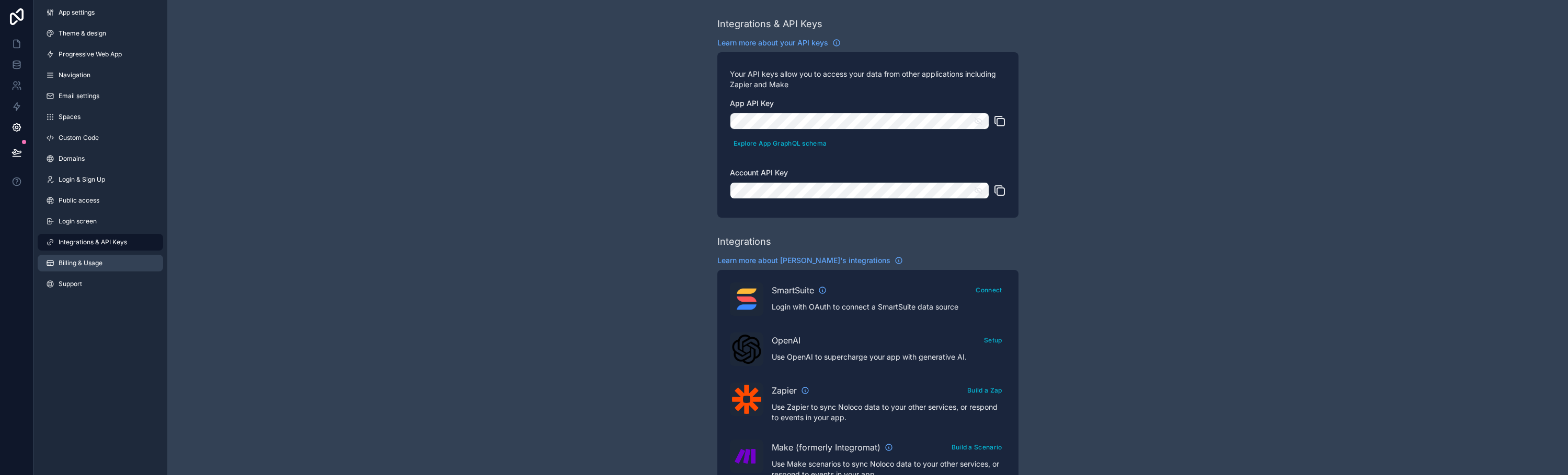
click at [68, 263] on span "Billing & Usage" at bounding box center [80, 263] width 44 height 9
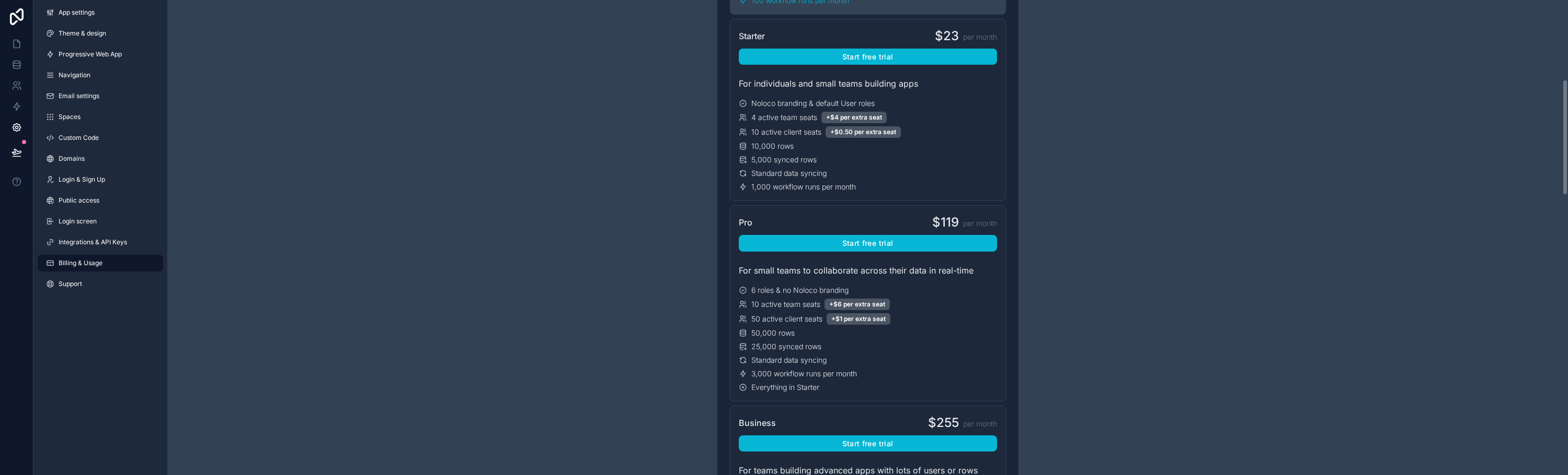
scroll to position [366, 0]
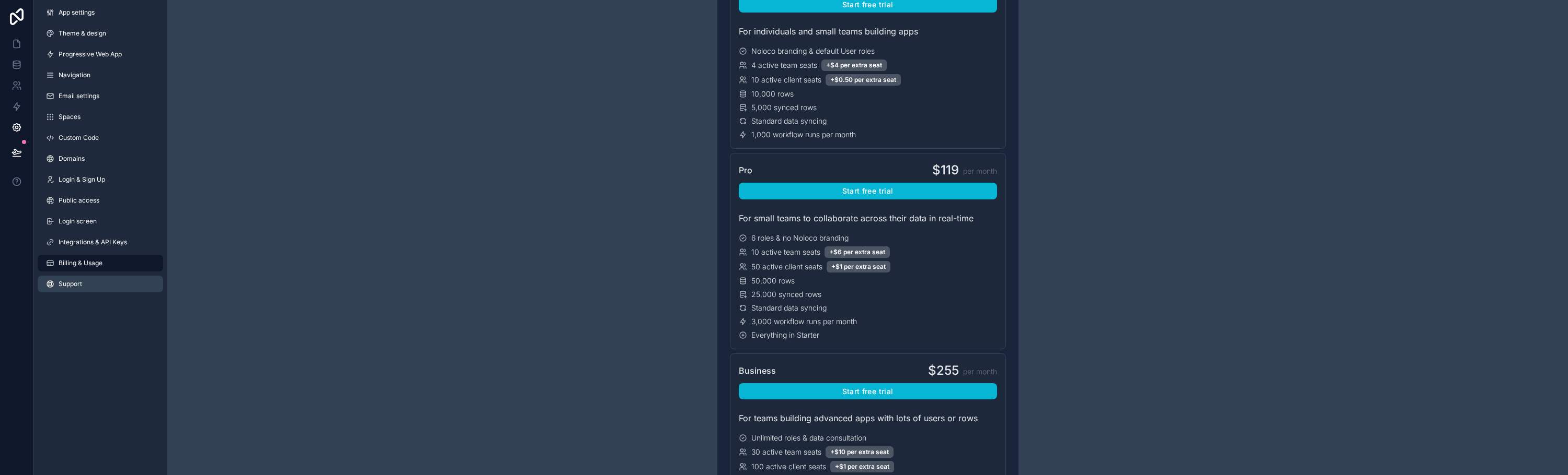
click at [74, 280] on span "Support" at bounding box center [70, 284] width 23 height 9
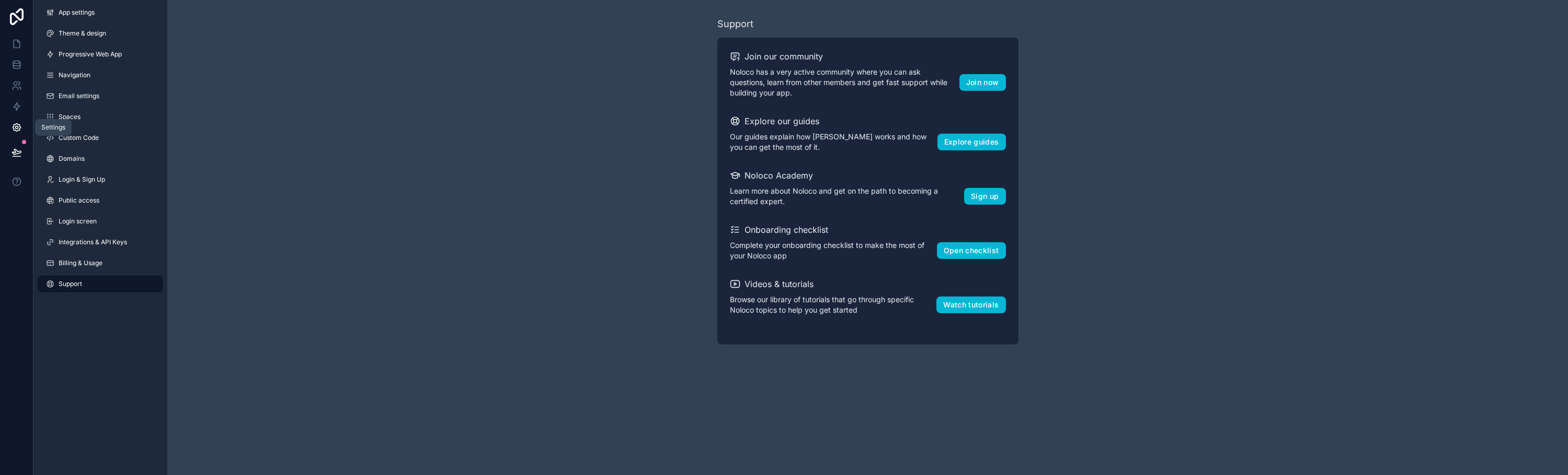
click at [15, 126] on icon at bounding box center [16, 127] width 10 height 10
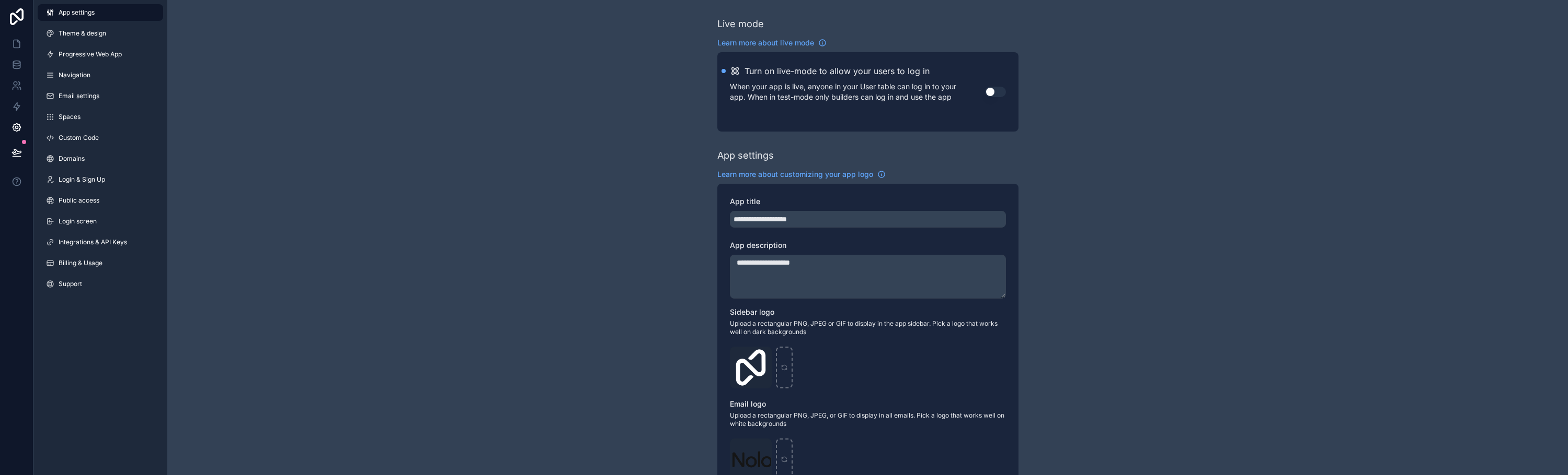
click at [90, 12] on span "App settings" at bounding box center [76, 12] width 36 height 9
click at [94, 36] on span "Theme & design" at bounding box center [82, 33] width 48 height 9
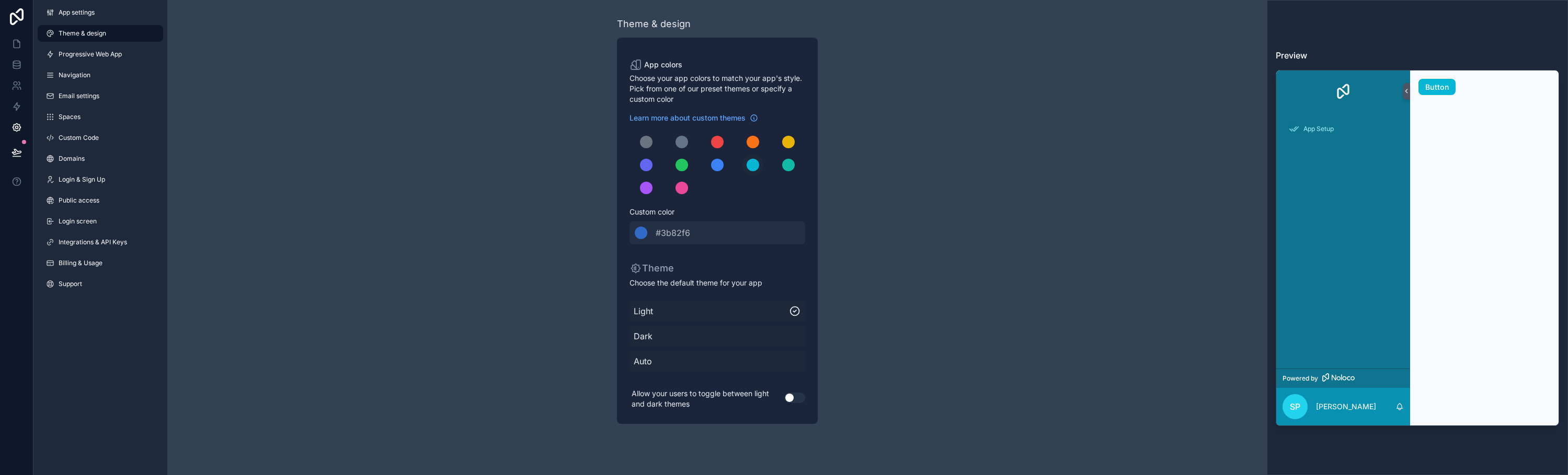
click at [790, 398] on button "Use setting" at bounding box center [794, 397] width 21 height 10
click at [772, 311] on span "Light" at bounding box center [712, 311] width 156 height 12
click at [736, 331] on span "Dark" at bounding box center [717, 336] width 168 height 12
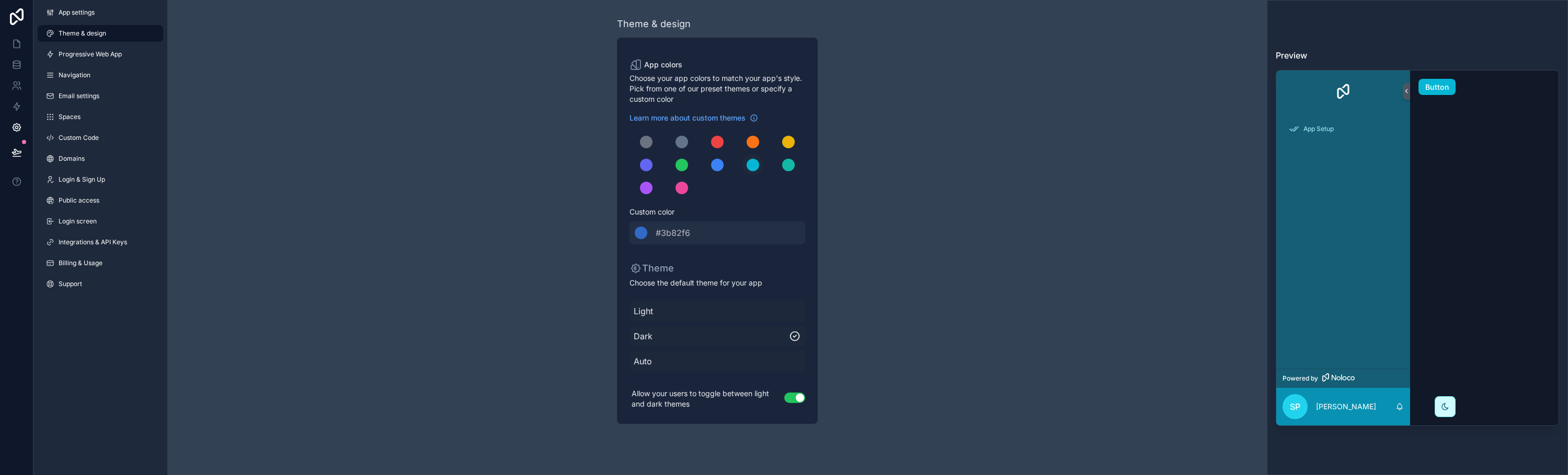
click at [940, 325] on div "Theme & design App colors Choose your app colors to match your app's style. Pic…" at bounding box center [717, 220] width 1100 height 441
click at [60, 16] on span "App settings" at bounding box center [76, 12] width 36 height 9
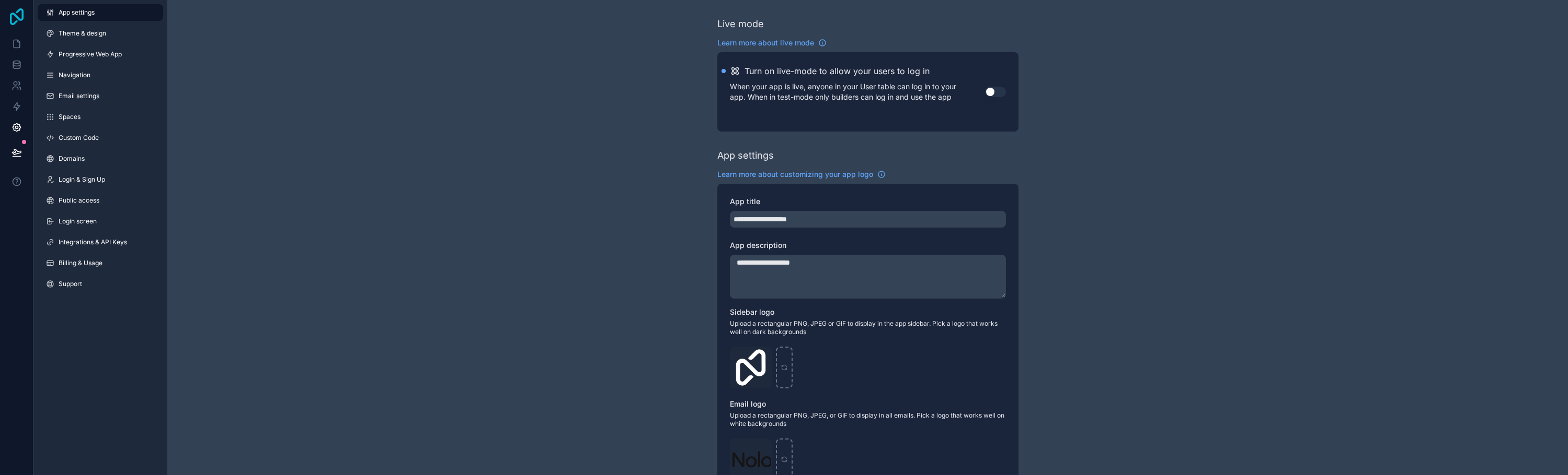
click at [17, 16] on icon at bounding box center [16, 16] width 13 height 16
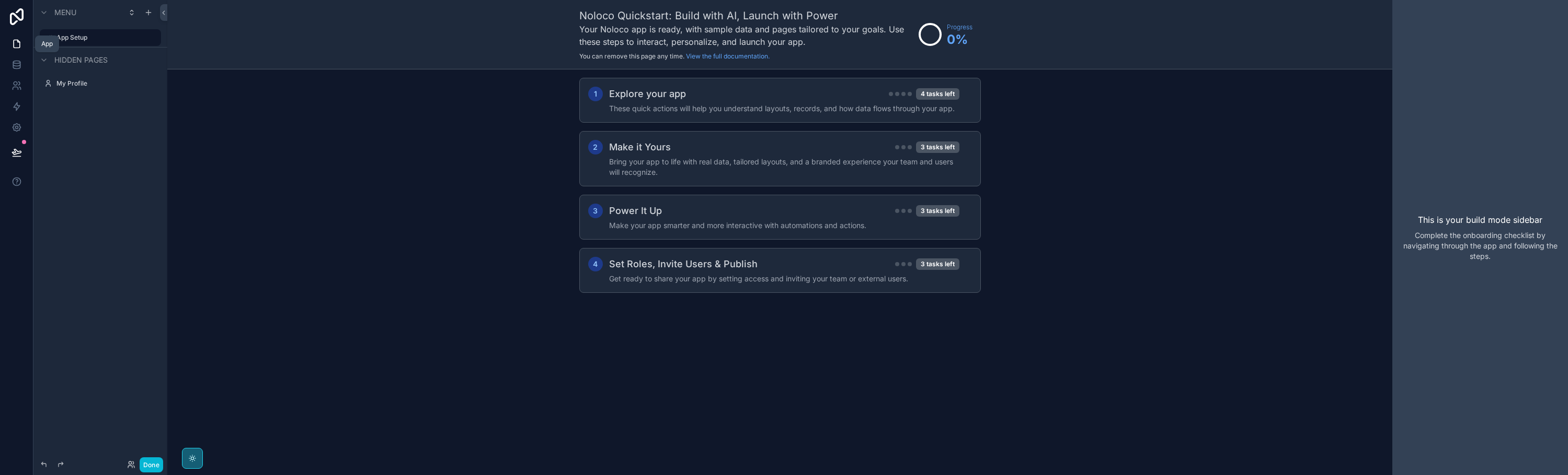
click at [16, 45] on icon at bounding box center [16, 44] width 10 height 10
click at [16, 69] on icon at bounding box center [16, 64] width 10 height 10
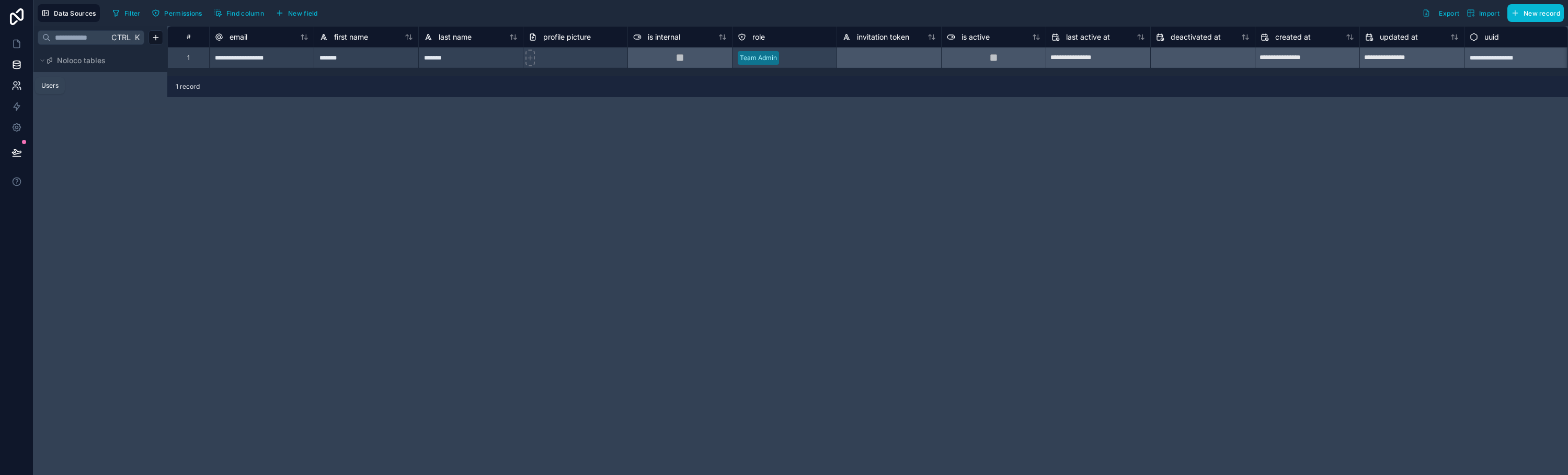
click at [30, 86] on link at bounding box center [16, 86] width 33 height 21
